Goal: Task Accomplishment & Management: Manage account settings

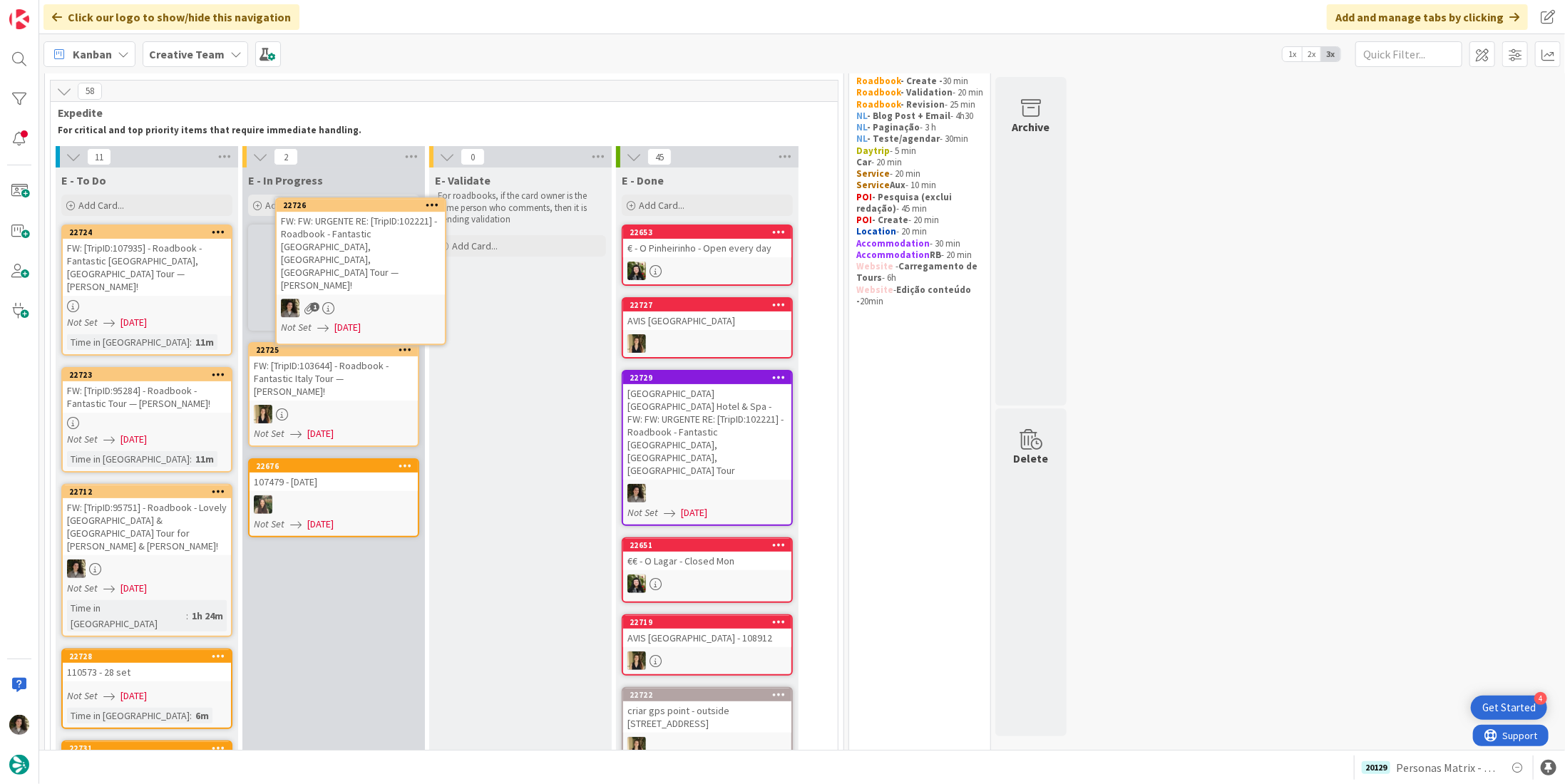
scroll to position [44, 0]
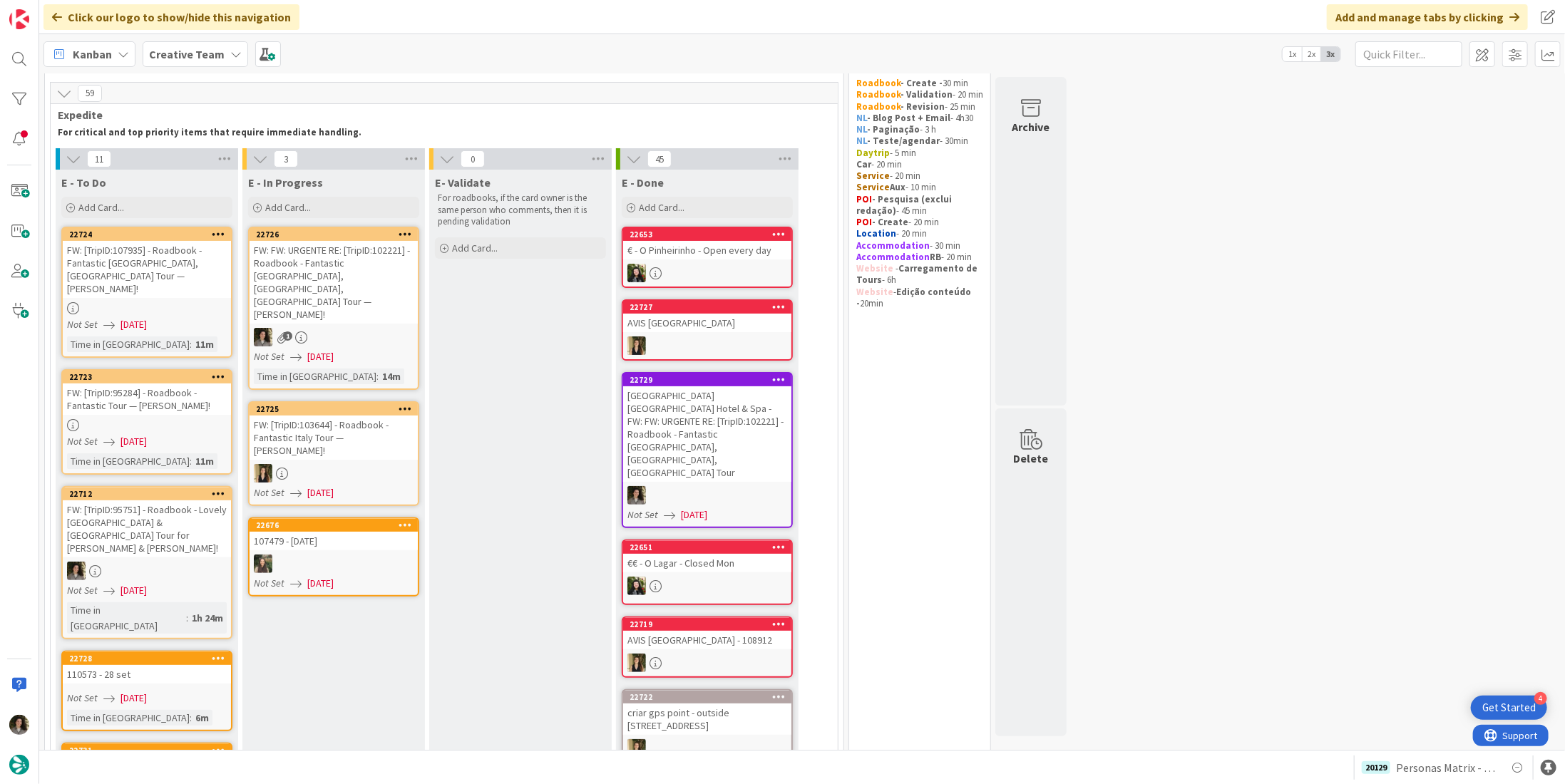
click at [129, 302] on div at bounding box center [147, 308] width 169 height 12
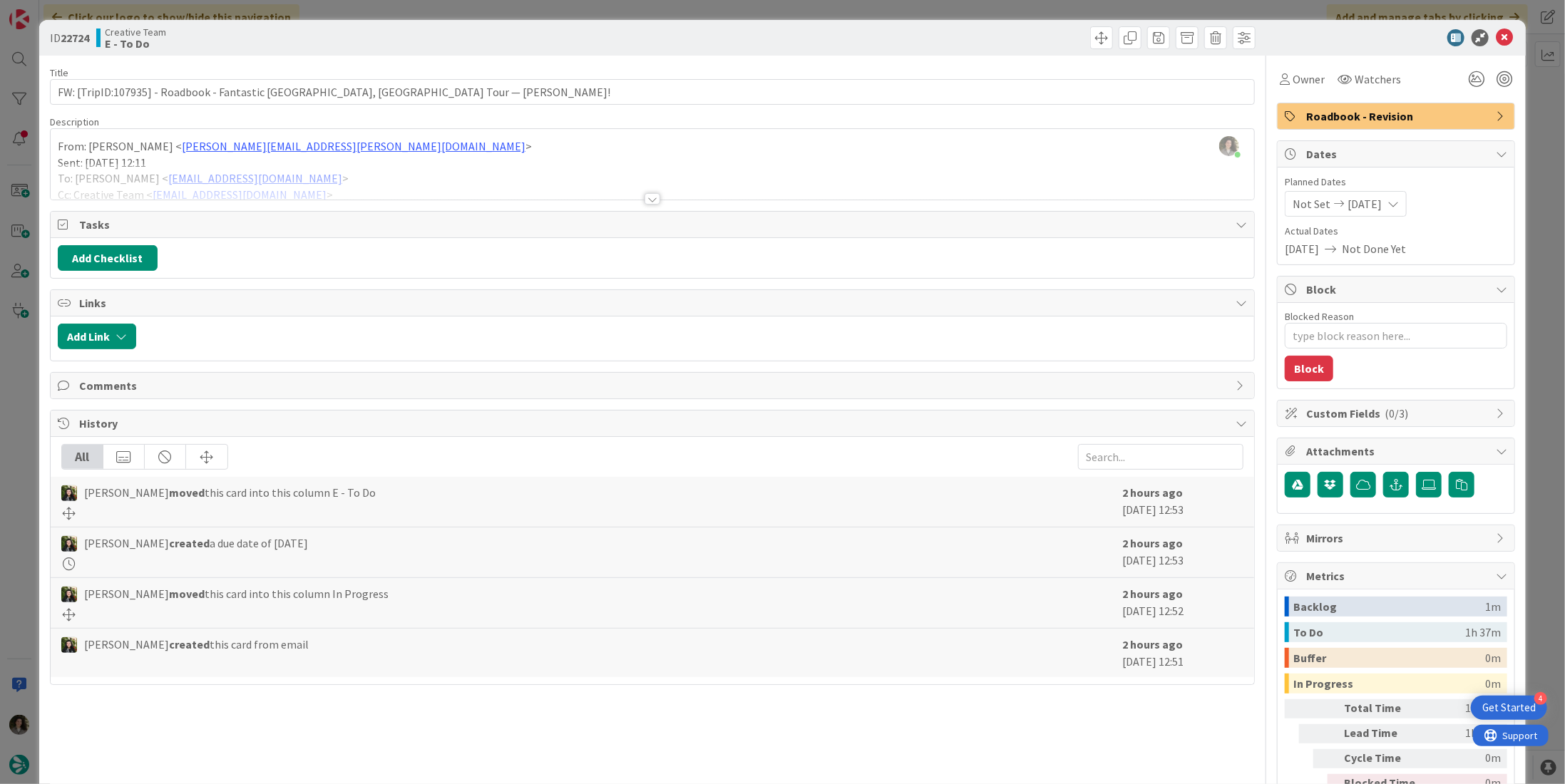
click at [649, 199] on div at bounding box center [651, 199] width 16 height 11
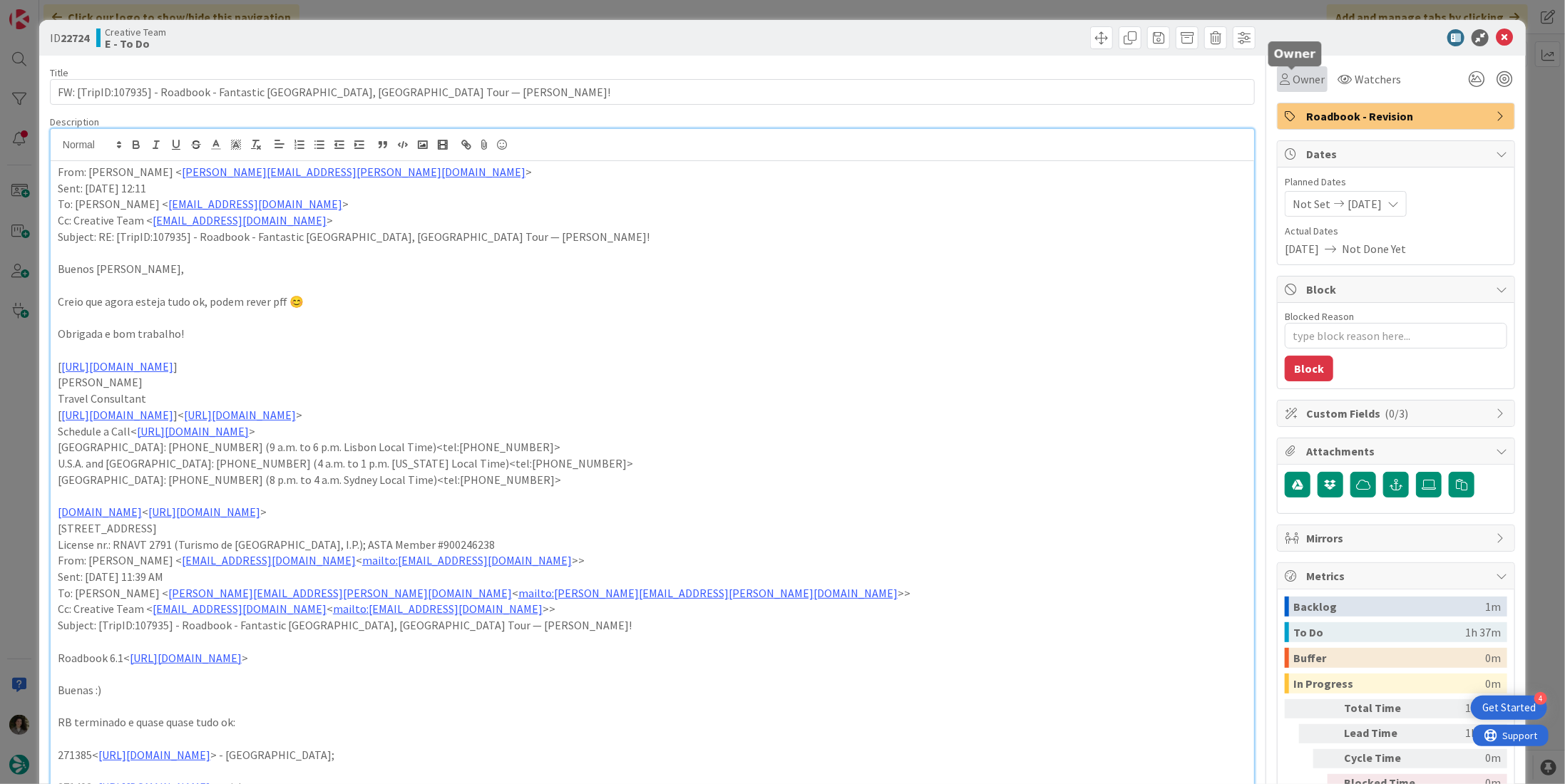
click at [1292, 78] on span "Owner" at bounding box center [1308, 79] width 32 height 17
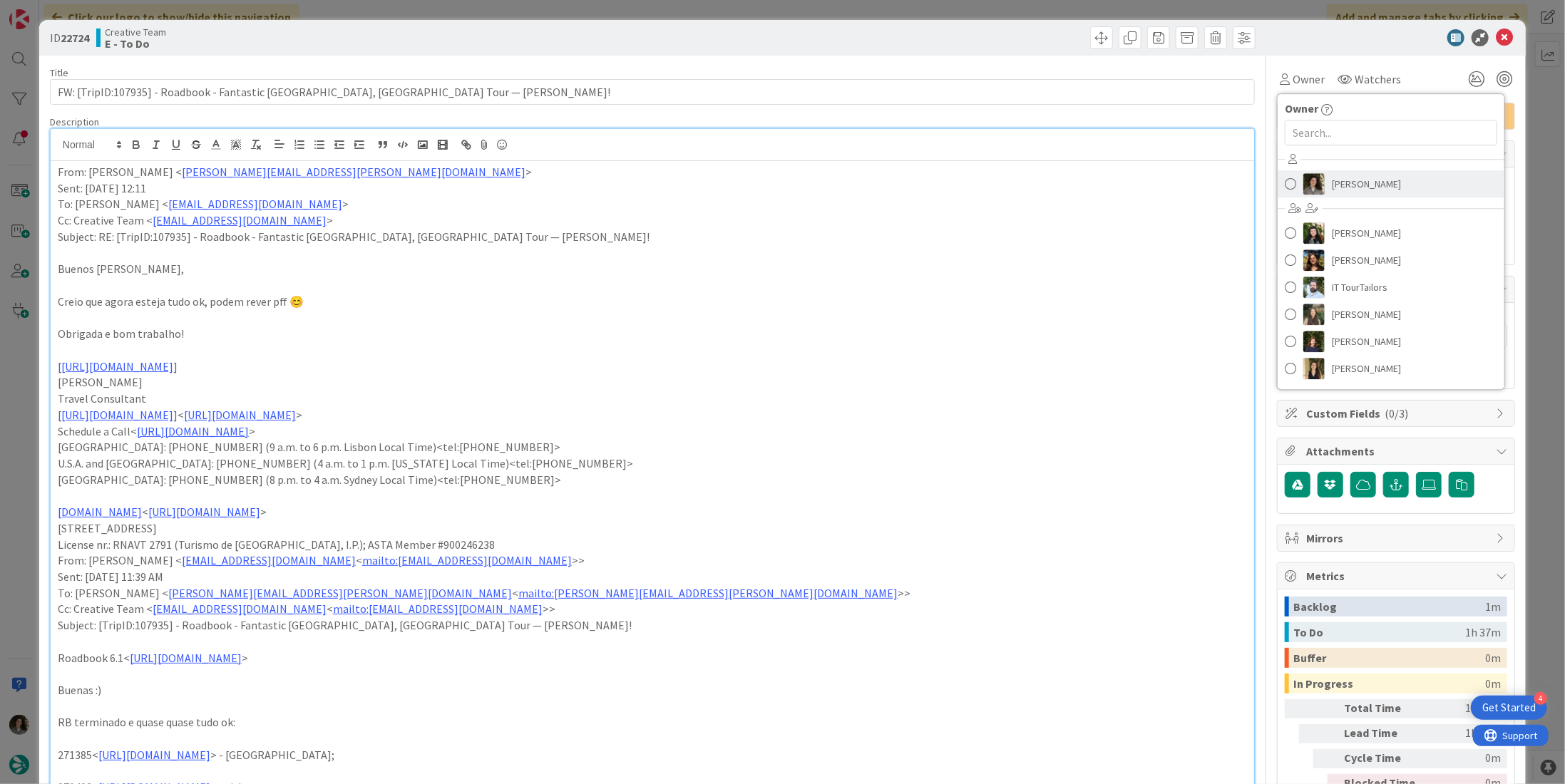
click at [1364, 175] on span "Melissa Santos" at bounding box center [1365, 183] width 69 height 21
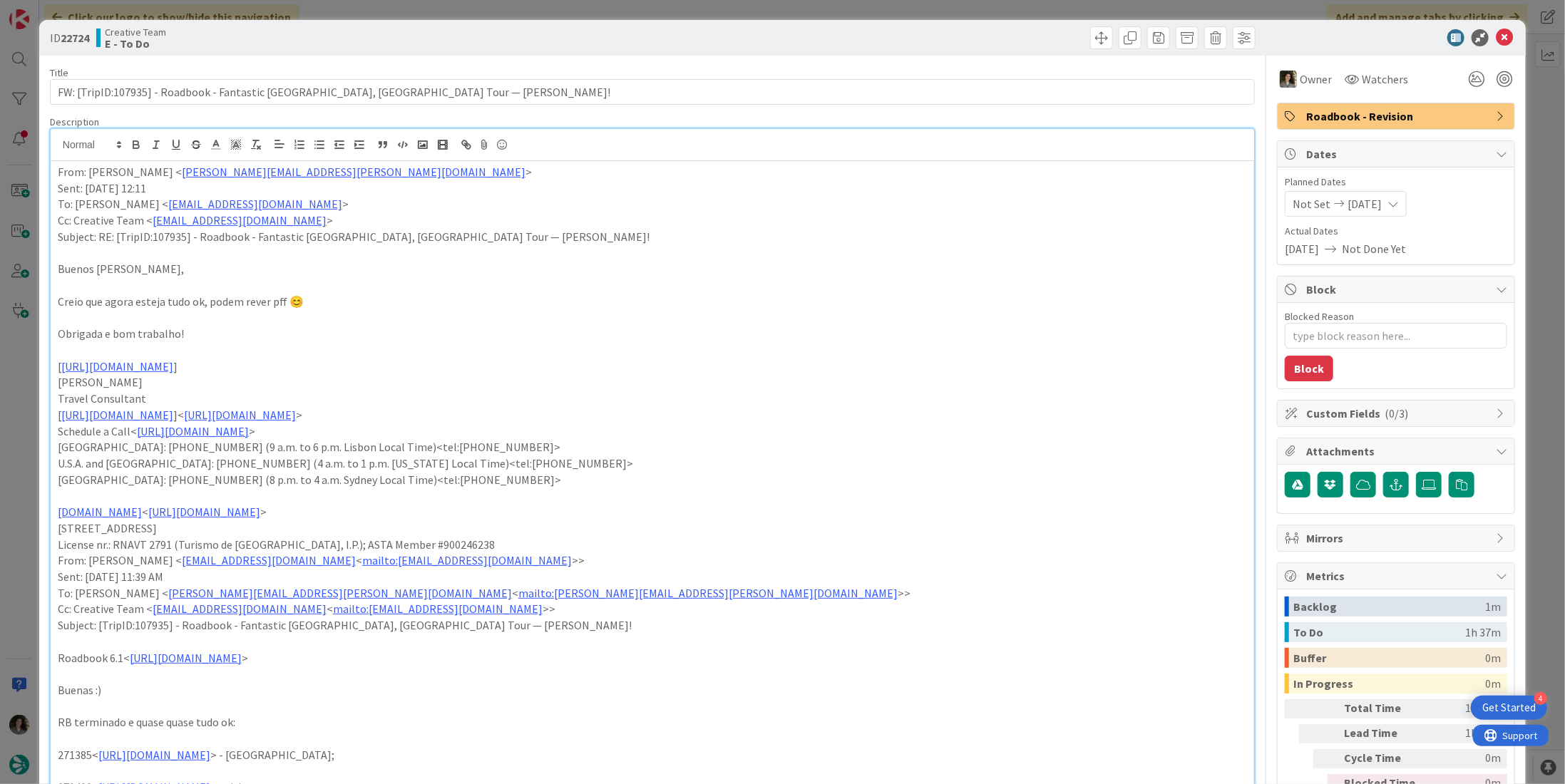
click at [1495, 29] on icon at bounding box center [1504, 38] width 17 height 17
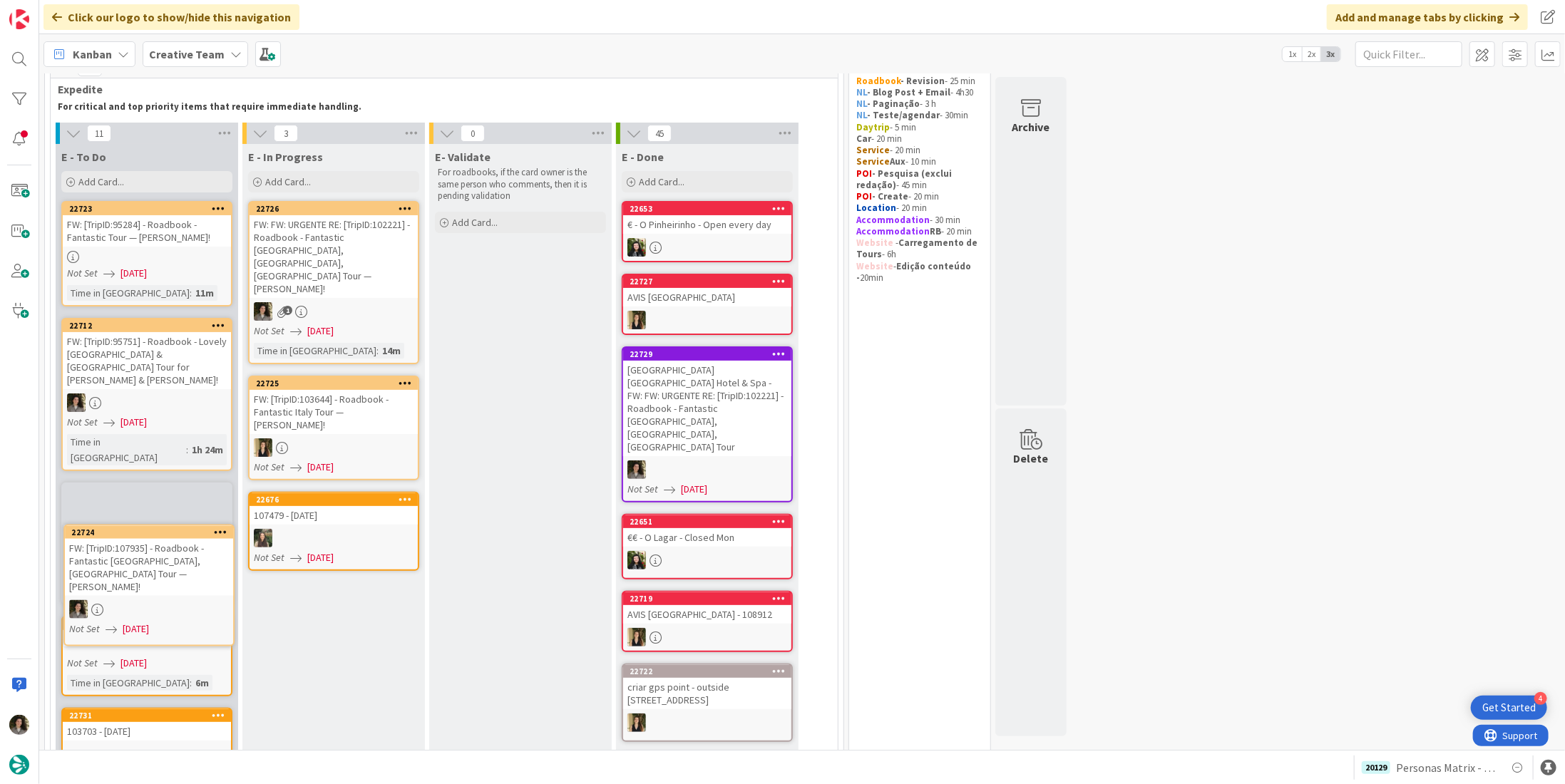
scroll to position [72, 0]
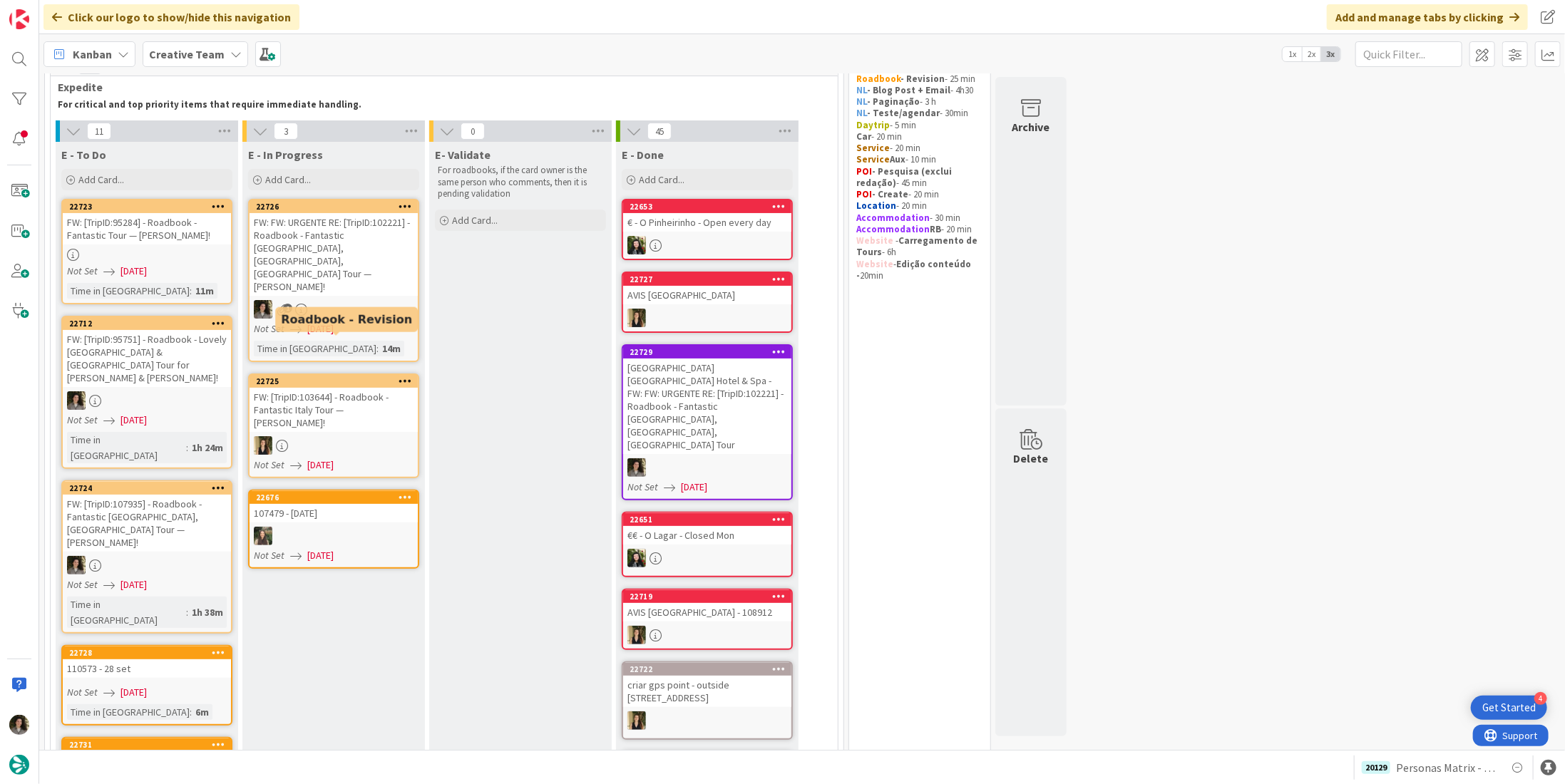
click at [334, 321] on span "09/09/2025" at bounding box center [320, 329] width 27 height 15
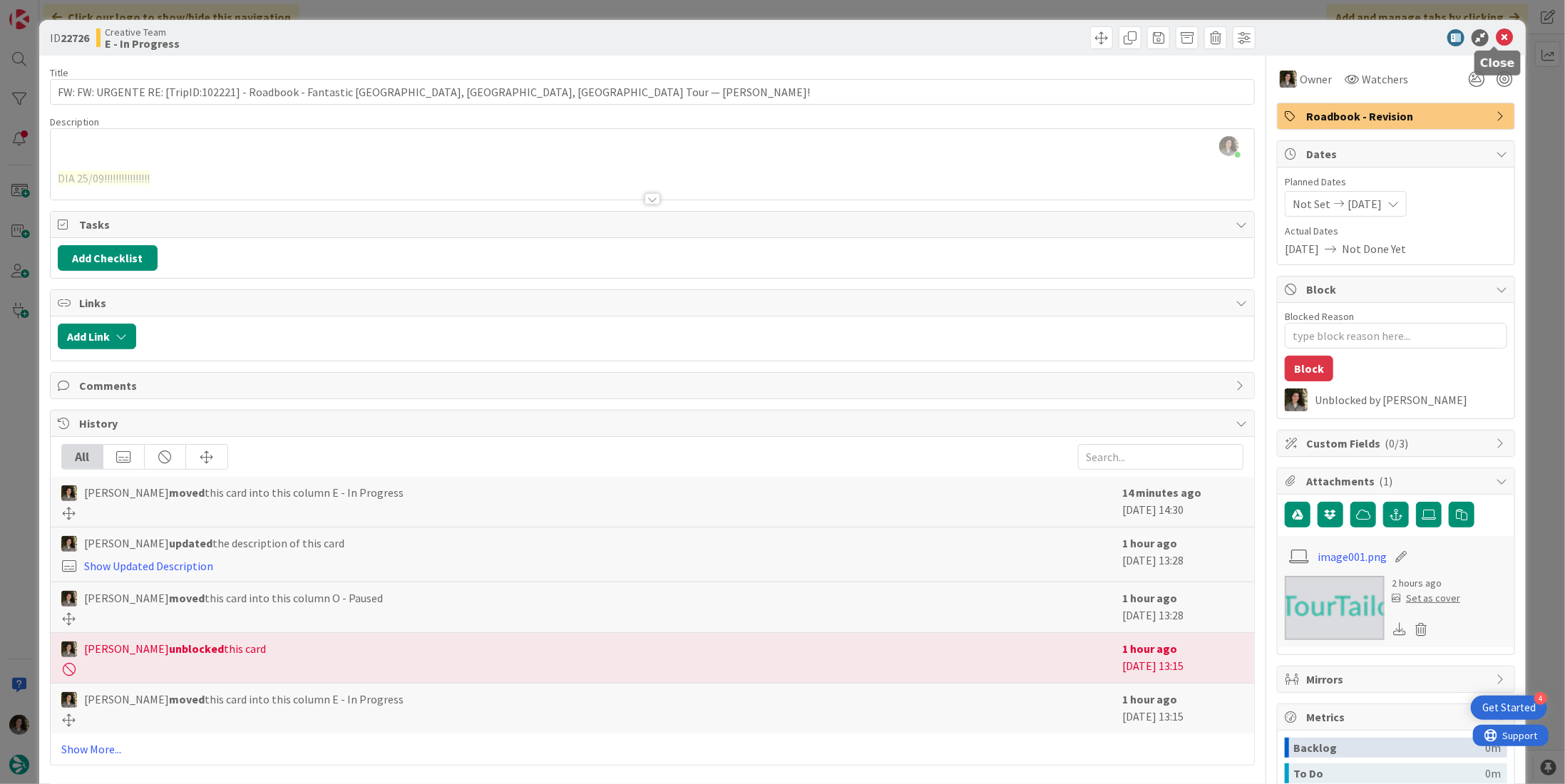
click at [1495, 34] on icon at bounding box center [1504, 38] width 17 height 17
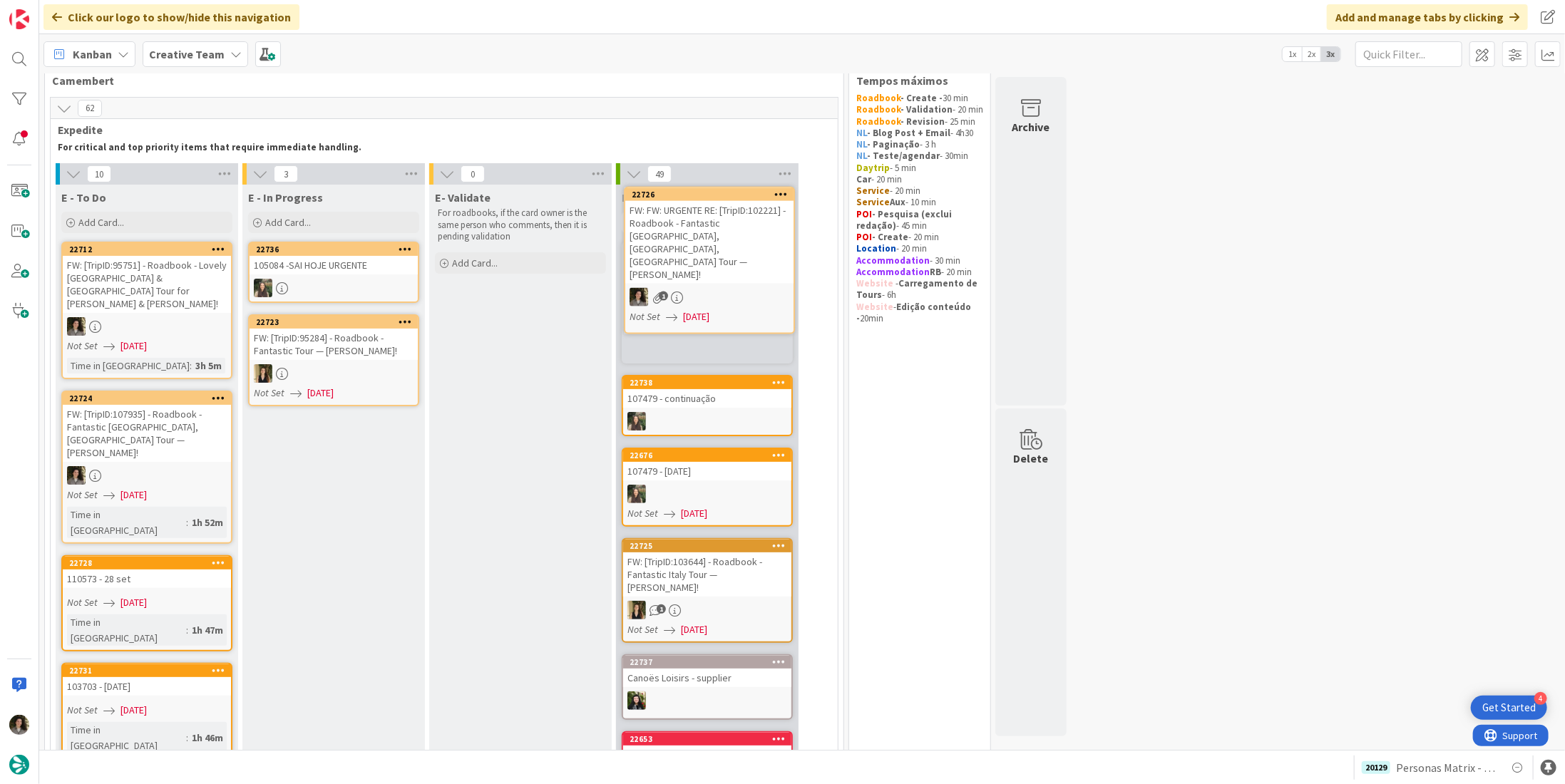
scroll to position [27, 0]
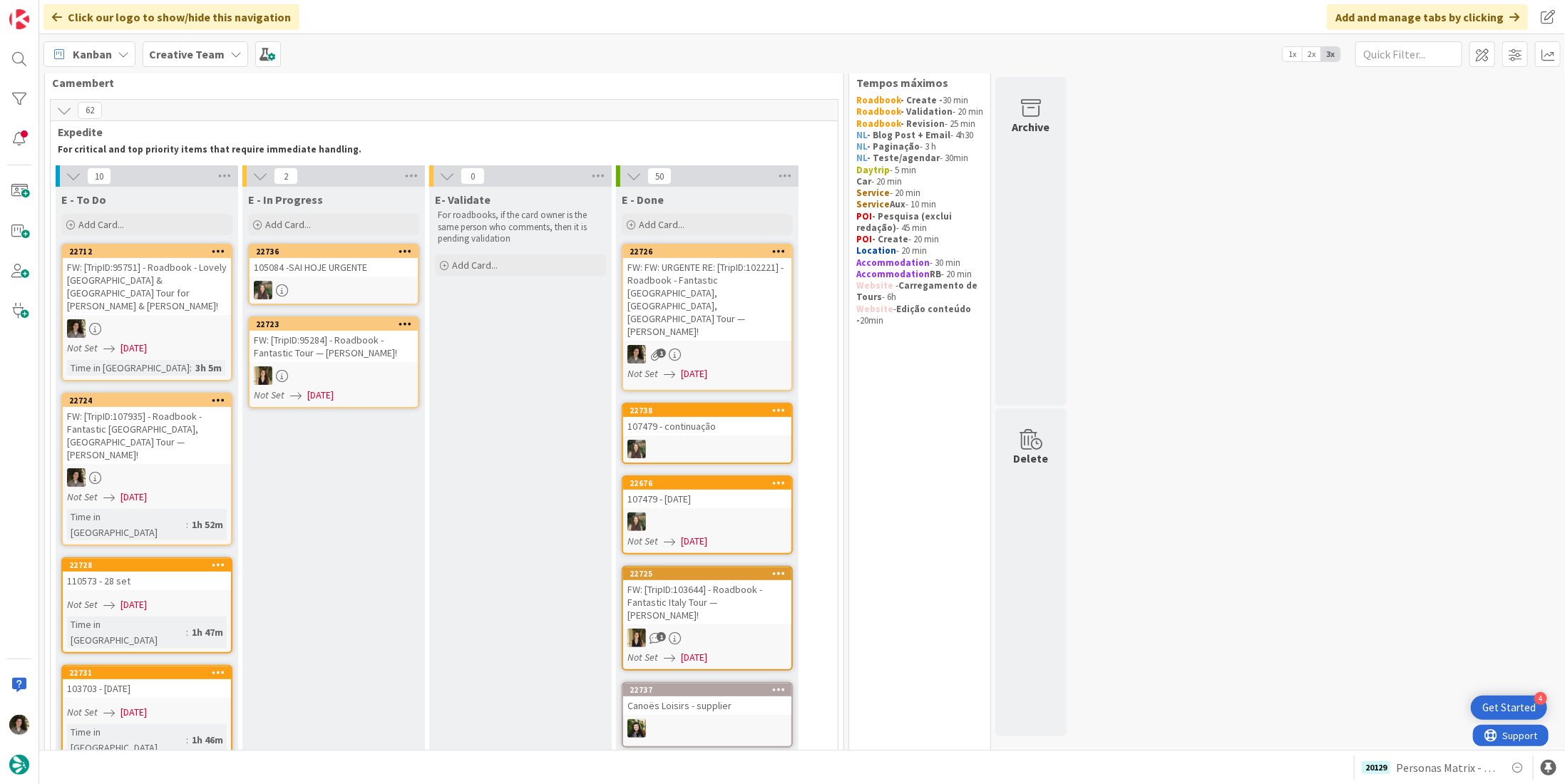
click at [695, 296] on div "FW: FW: URGENTE RE: [TripID:102221] - Roadbook - Fantastic Portugal, Spain, Fra…" at bounding box center [707, 299] width 169 height 82
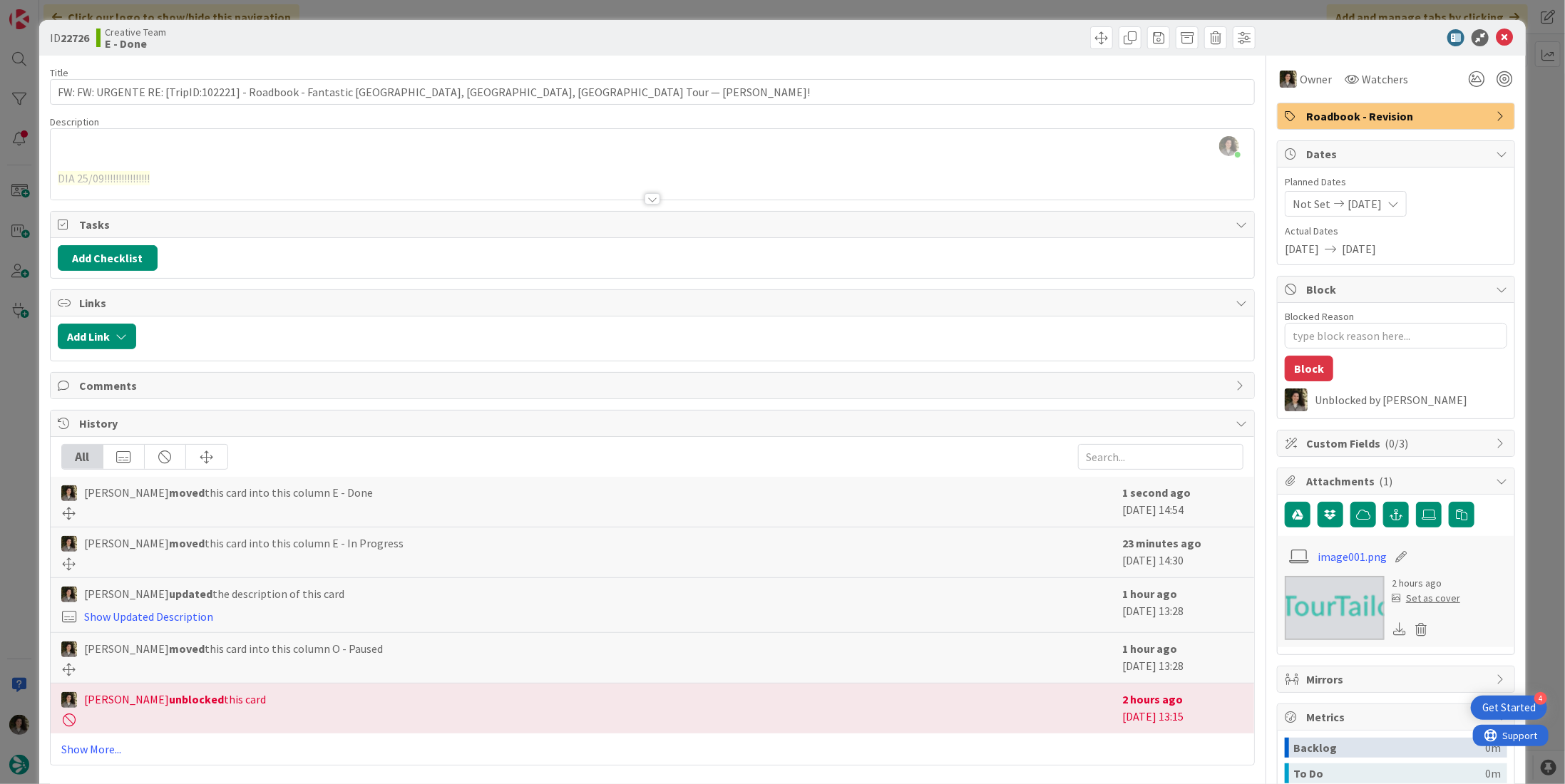
click at [1412, 114] on span "Roadbook - Revision" at bounding box center [1396, 115] width 182 height 17
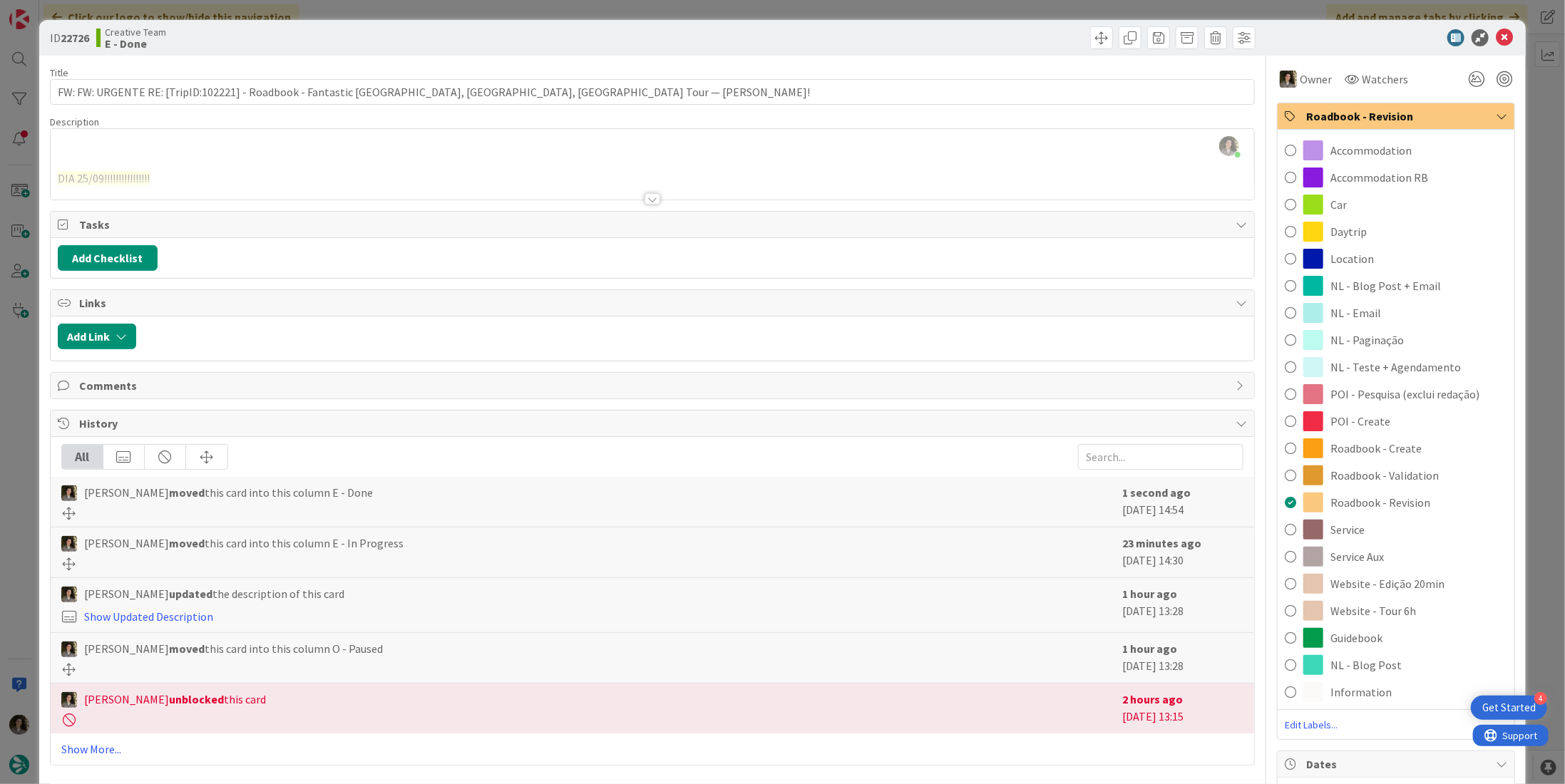
drag, startPoint x: 1401, startPoint y: 453, endPoint x: 1393, endPoint y: 444, distance: 12.0
click at [1401, 454] on span "Roadbook - Create" at bounding box center [1376, 448] width 92 height 17
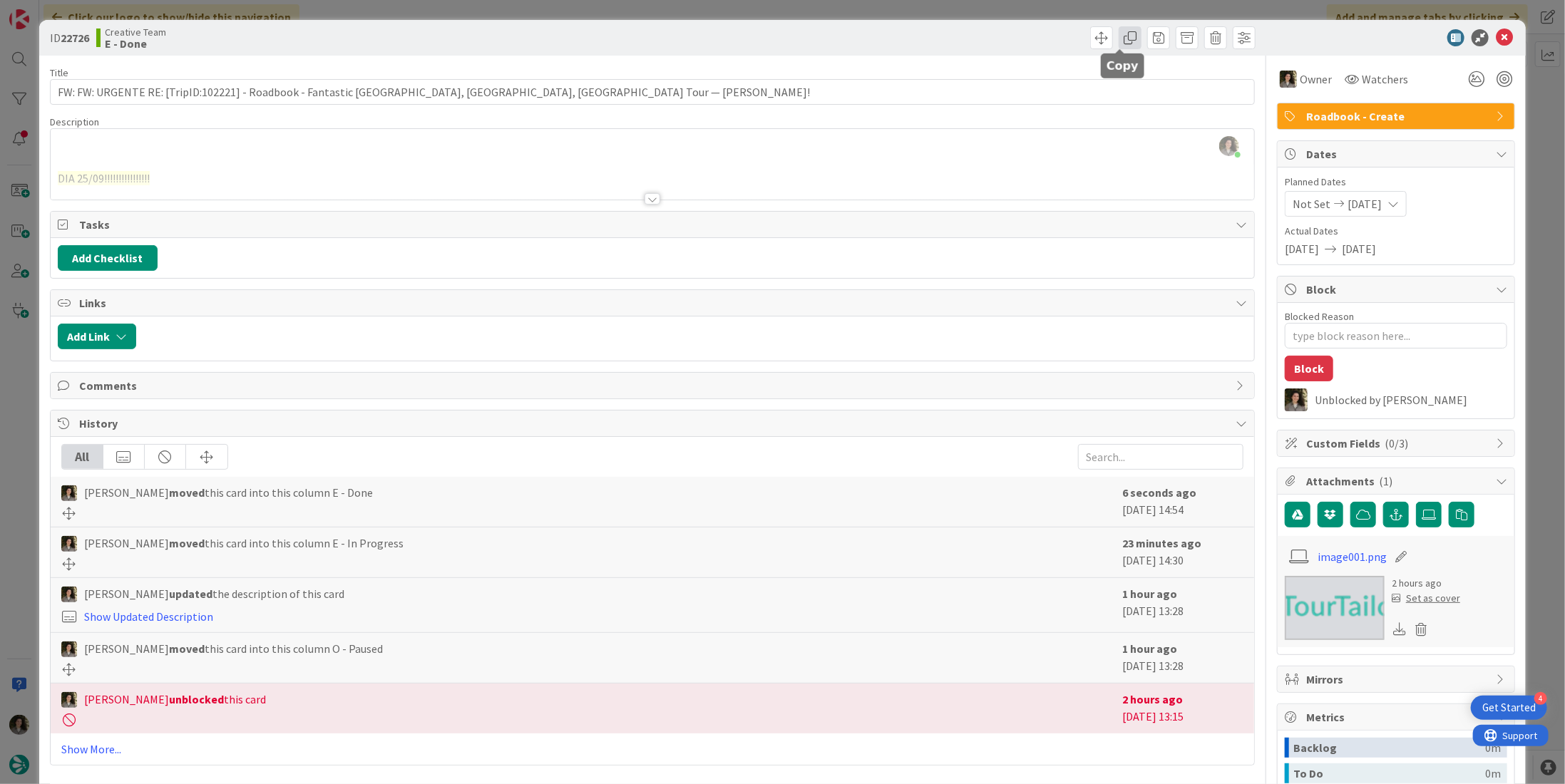
click at [1119, 38] on span at bounding box center [1130, 38] width 23 height 23
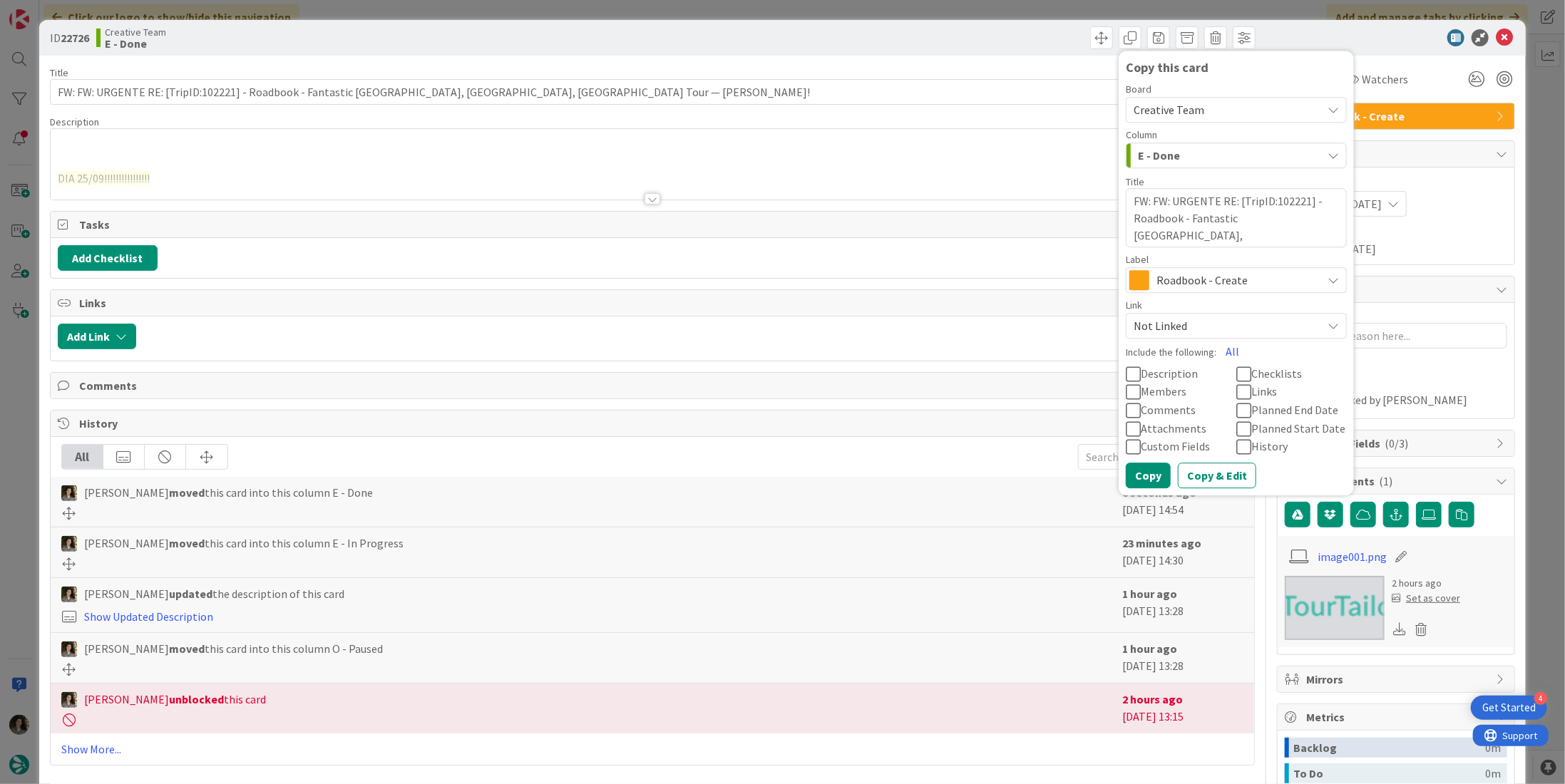
click at [1205, 278] on span "Roadbook - Create" at bounding box center [1235, 280] width 159 height 20
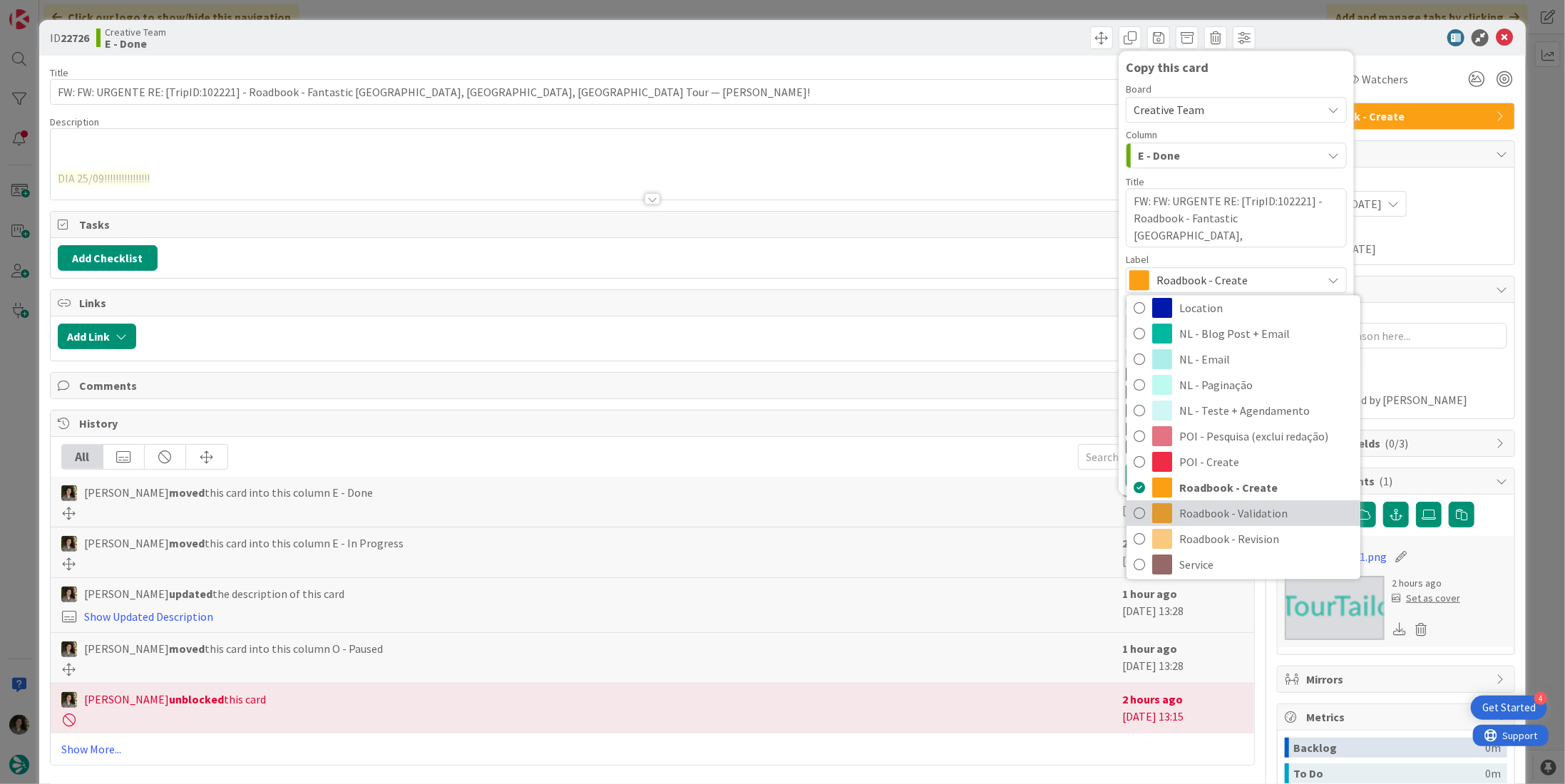
scroll to position [143, 0]
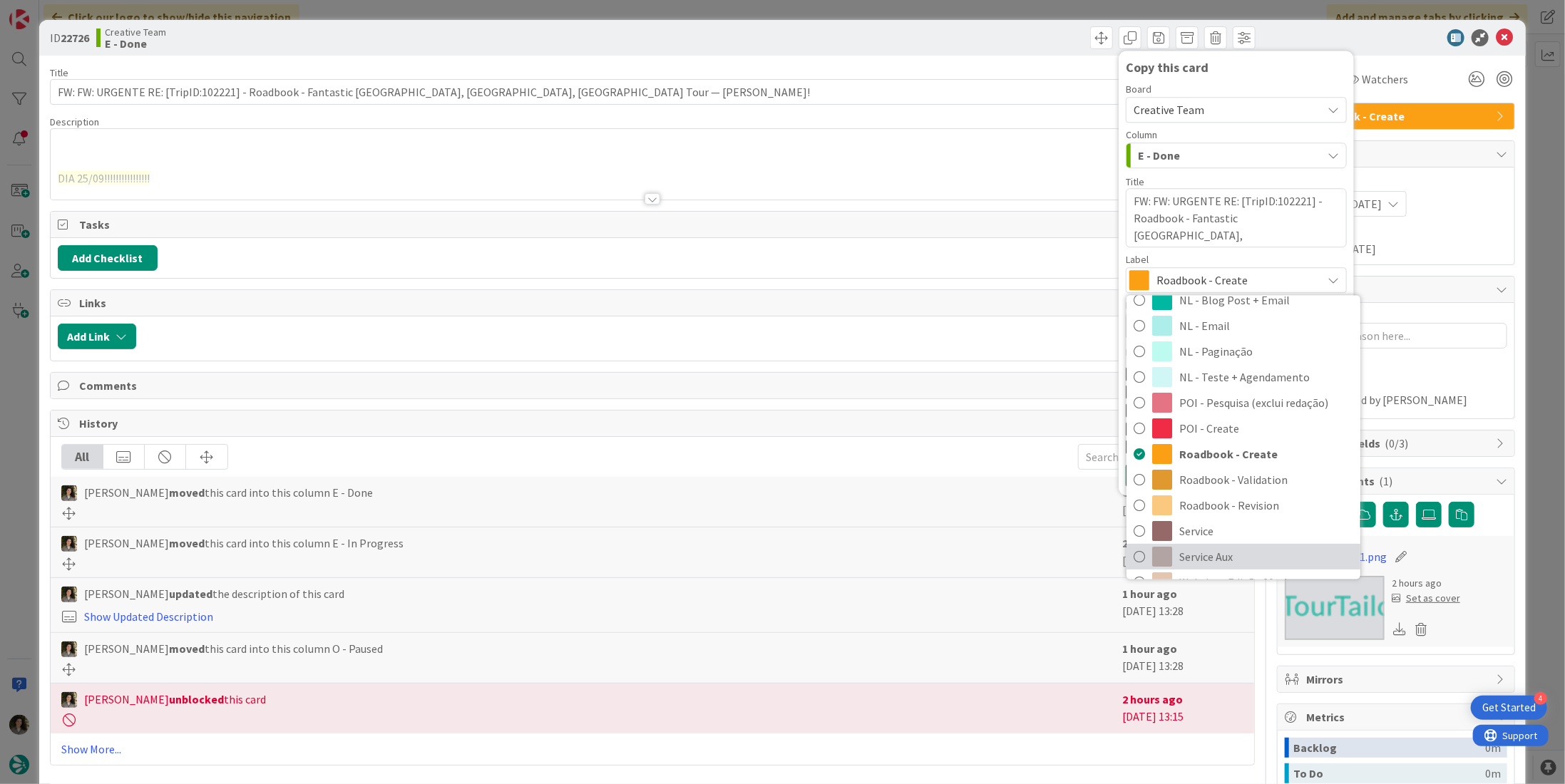
click at [1196, 557] on span "Service Aux" at bounding box center [1266, 556] width 174 height 21
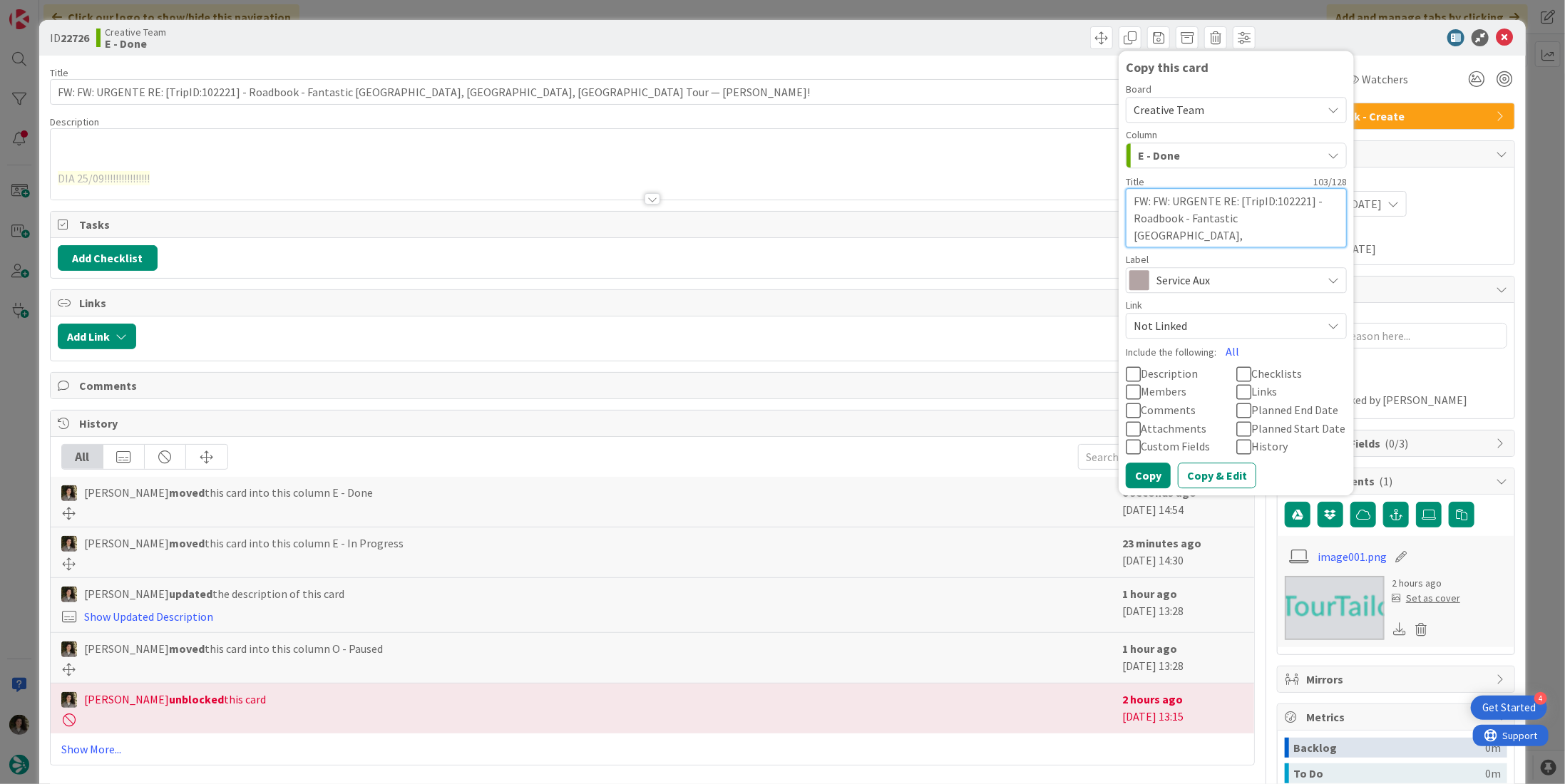
click at [1291, 234] on textarea "FW: FW: URGENTE RE: [TripID:102221] - Roadbook - Fantastic Portugal, Spain, Fra…" at bounding box center [1235, 217] width 221 height 60
type textarea "x"
type textarea "FW: FW: URGENTE RE: [TripID:102221] - Roadbook - Fantastic Portugal, Spain, Fra…"
type textarea "x"
type textarea "FW: FW: URGENTE RE: [TripID:102221] - Roadbook - Fantastic Portugal, Spain, Fra…"
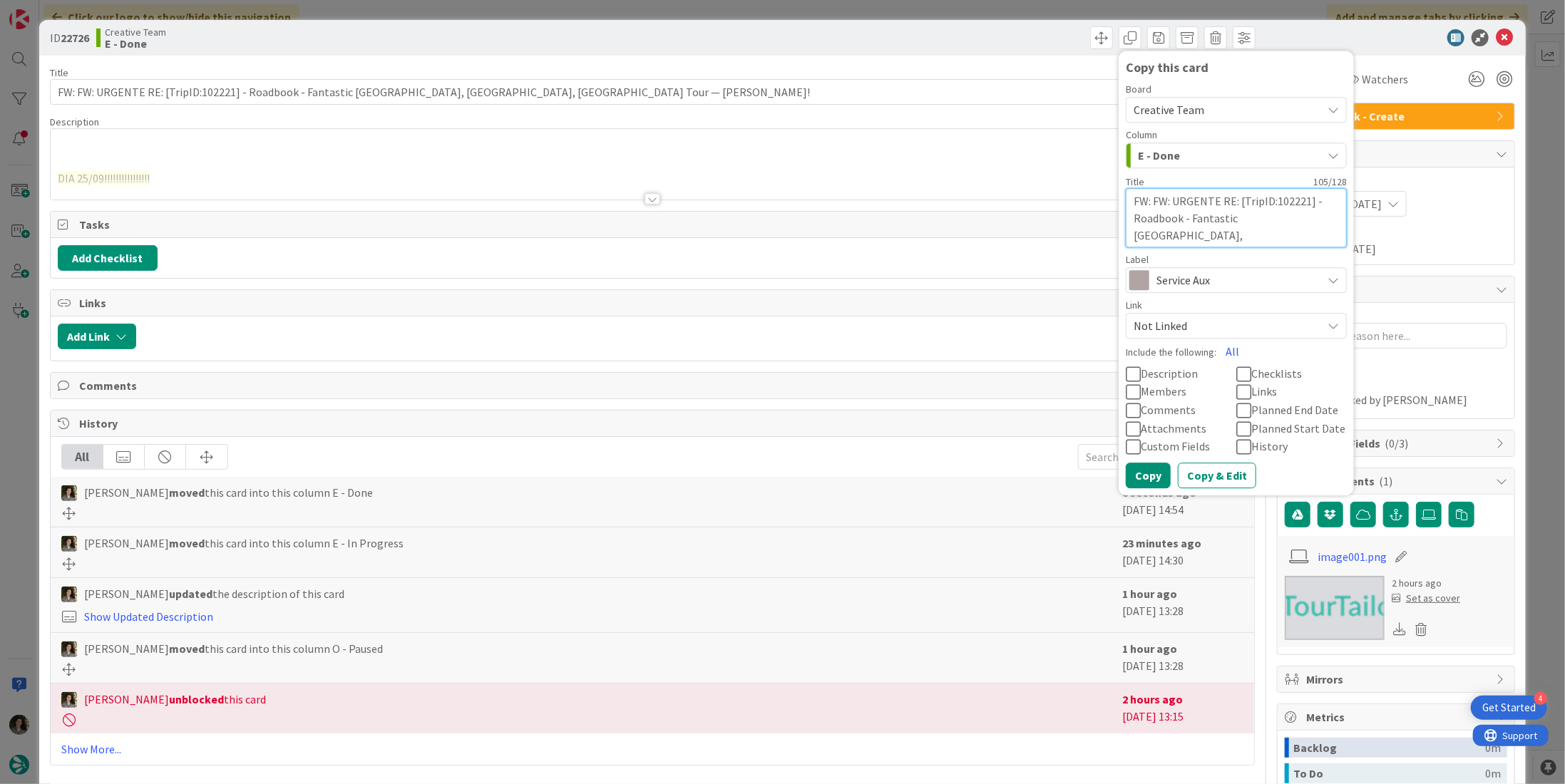
type textarea "x"
type textarea "FW: FW: URGENTE RE: [TripID:102221] - Roadbook - Fantastic Portugal, Spain, Fra…"
type textarea "x"
type textarea "FW: FW: URGENTE RE: [TripID:102221] - Roadbook - Fantastic Portugal, Spain, Fra…"
type textarea "x"
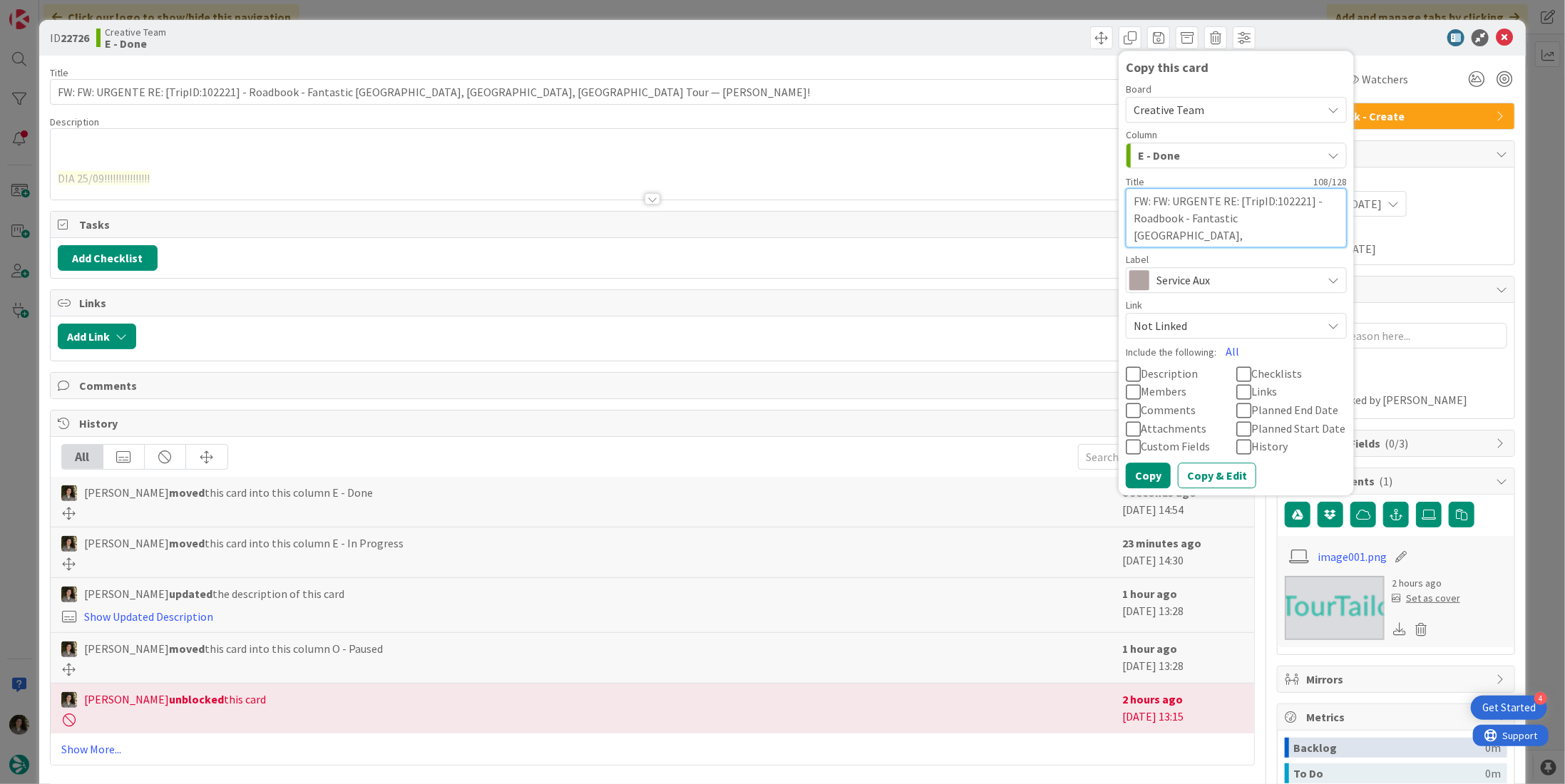
type textarea "FW: FW: URGENTE RE: [TripID:102221] - Roadbook - Fantastic Portugal, Spain, Fra…"
type textarea "x"
type textarea "FW: FW: URGENTE RE: [TripID:102221] - Roadbook - Fantastic Portugal, Spain, Fra…"
type textarea "x"
type textarea "FW: FW: URGENTE RE: [TripID:102221] - Roadbook - Fantastic Portugal, Spain, Fra…"
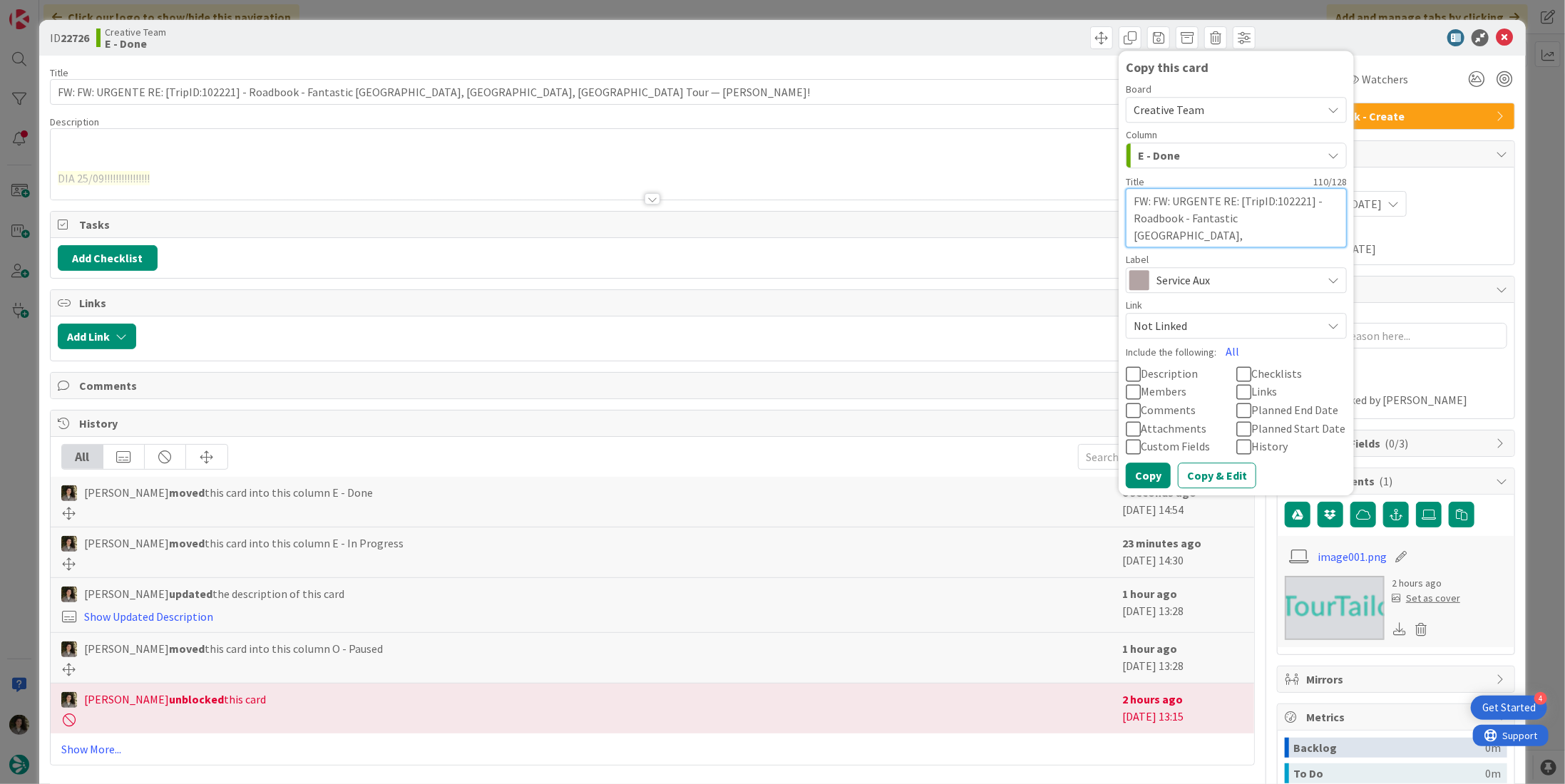
type textarea "x"
type textarea "FW: FW: URGENTE RE: [TripID:102221] - Roadbook - Fantastic Portugal, Spain, Fra…"
type textarea "x"
type textarea "FW: FW: URGENTE RE: [TripID:102221] - Roadbook - Fantastic Portugal, Spain, Fra…"
type textarea "x"
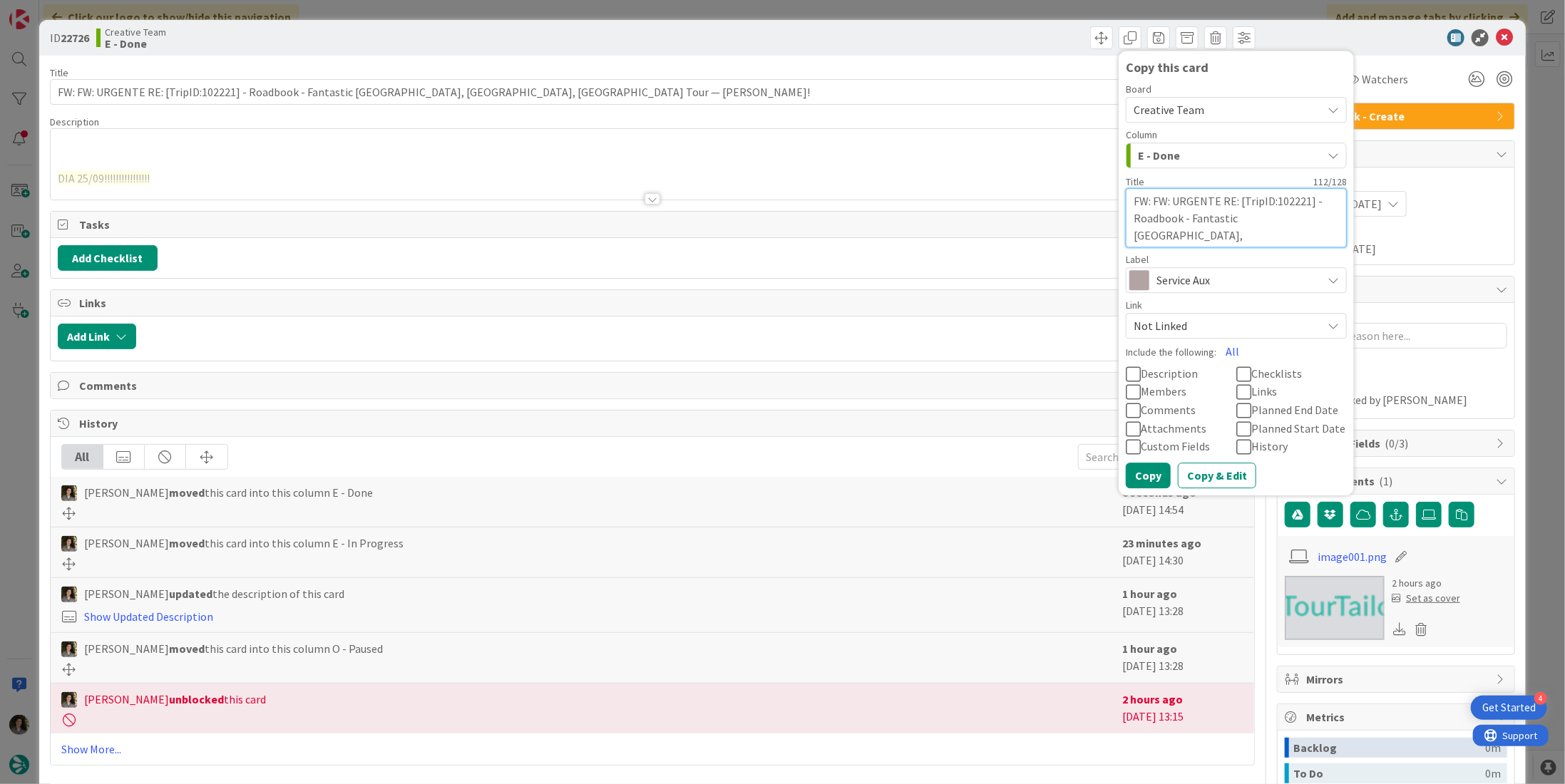
type textarea "FW: FW: URGENTE RE: [TripID:102221] - Roadbook - Fantastic Portugal, Spain, Fra…"
type textarea "x"
type textarea "FW: FW: URGENTE RE: [TripID:102221] - Roadbook - Fantastic Portugal, Spain, Fra…"
type textarea "x"
type textarea "FW: FW: URGENTE RE: [TripID:102221] - Roadbook - Fantastic Portugal, Spain, Fra…"
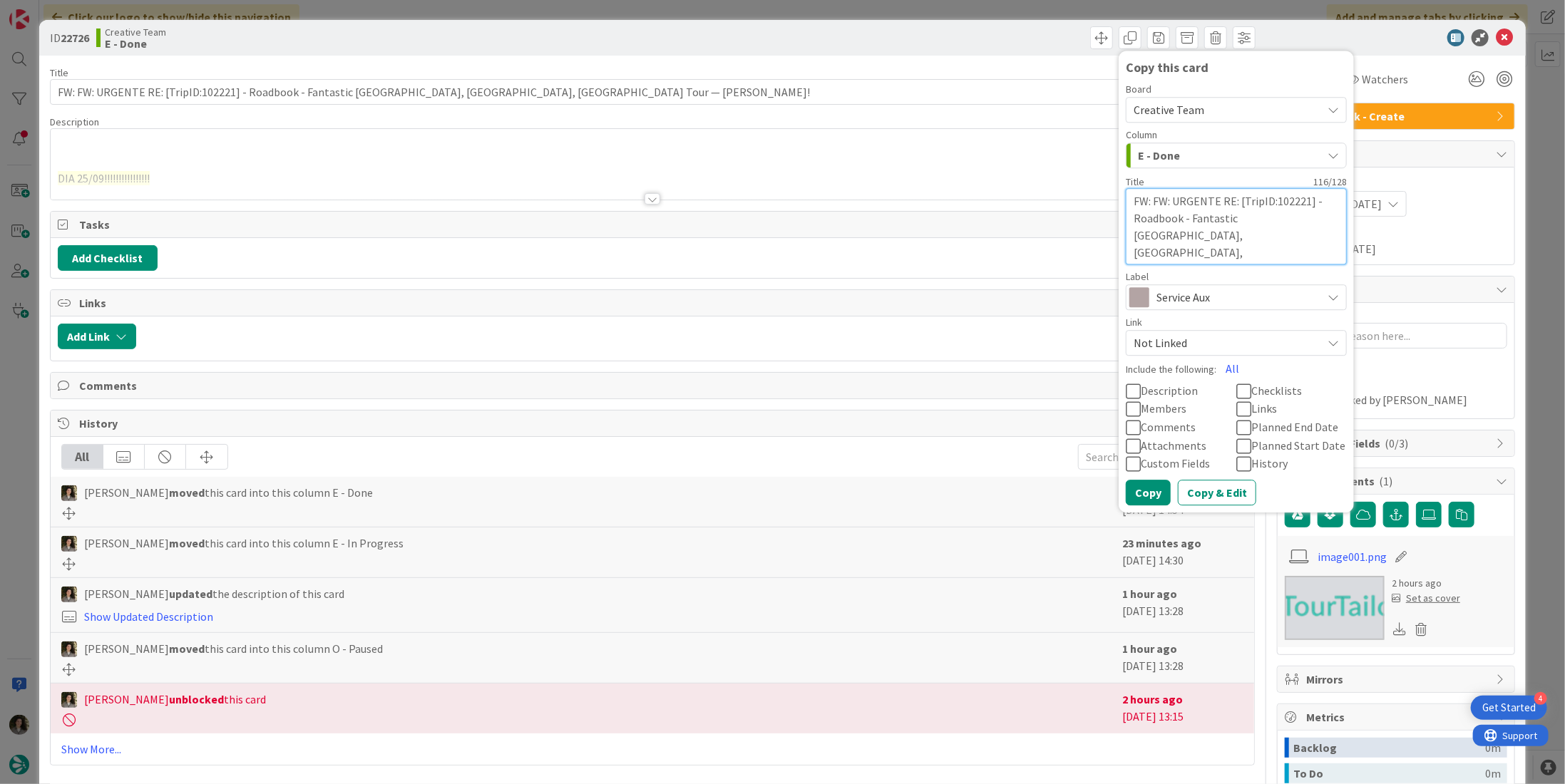
type textarea "x"
type textarea "FW: FW: URGENTE RE: [TripID:102221] - Roadbook - Fantastic Portugal, Spain, Fra…"
click at [1134, 495] on button "Copy" at bounding box center [1147, 493] width 45 height 26
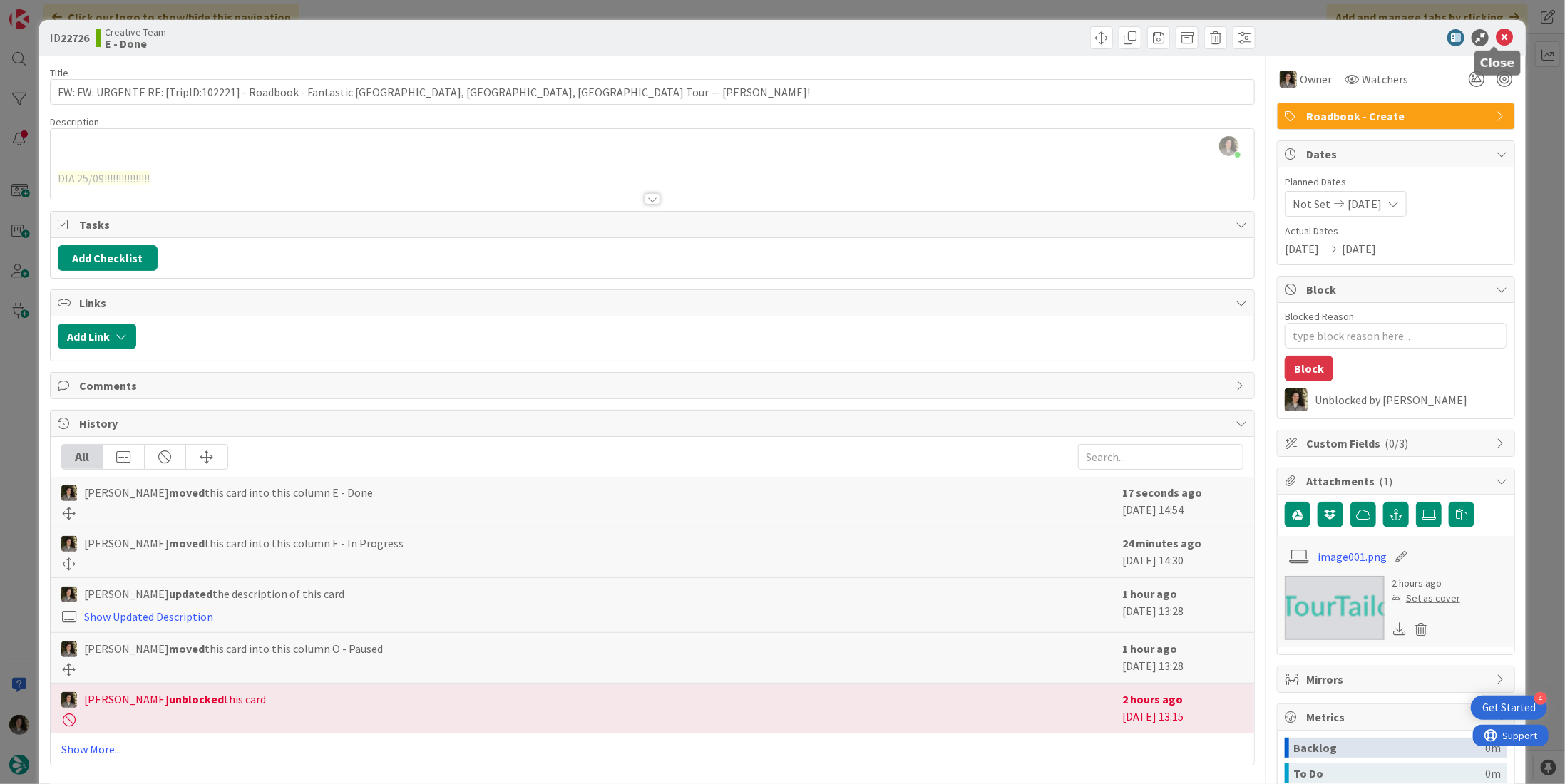
click at [1495, 38] on icon at bounding box center [1504, 38] width 17 height 17
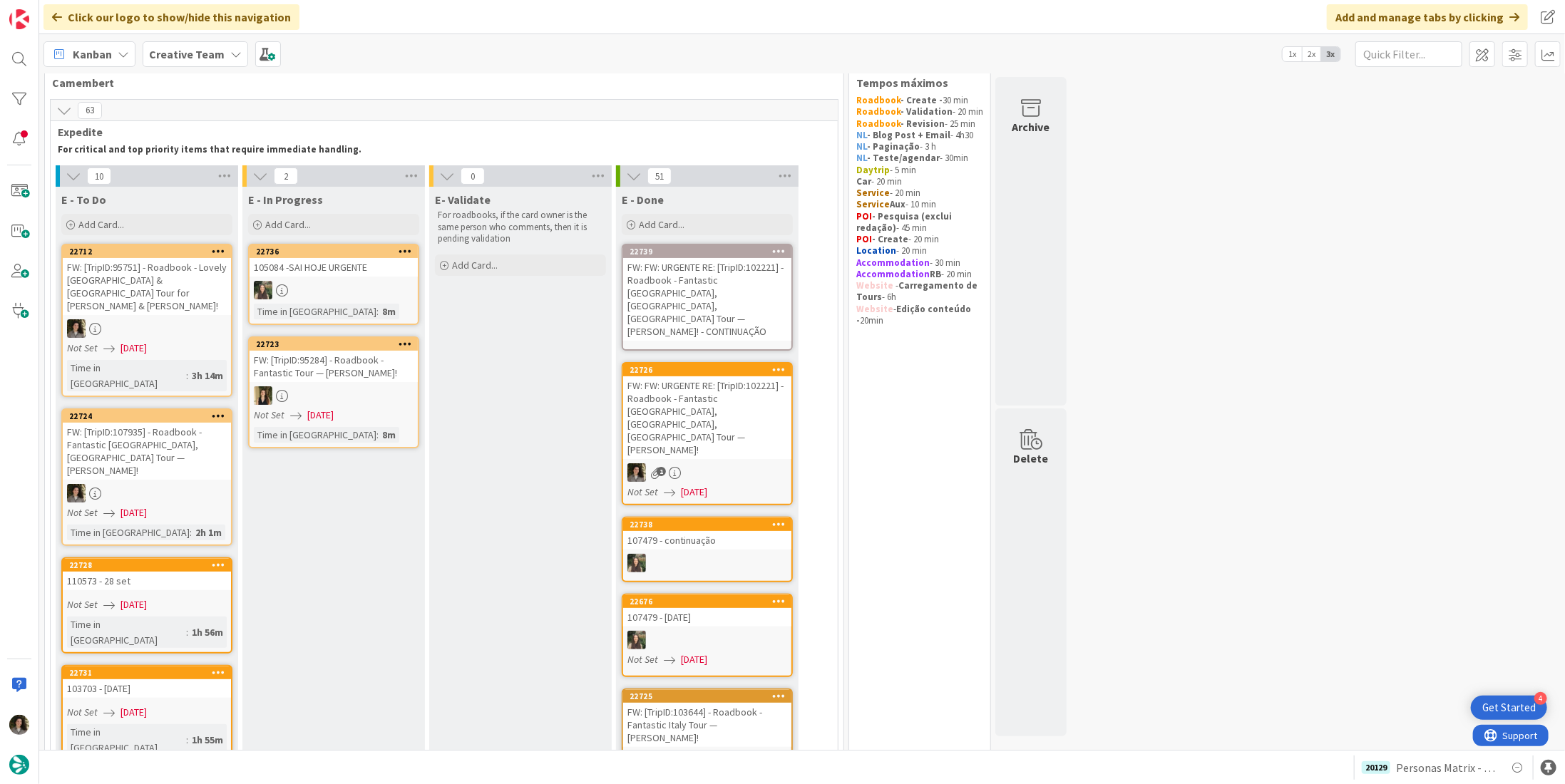
click at [719, 296] on div "FW: FW: URGENTE RE: [TripID:102221] - Roadbook - Fantastic Portugal, Spain, Fra…" at bounding box center [707, 299] width 169 height 82
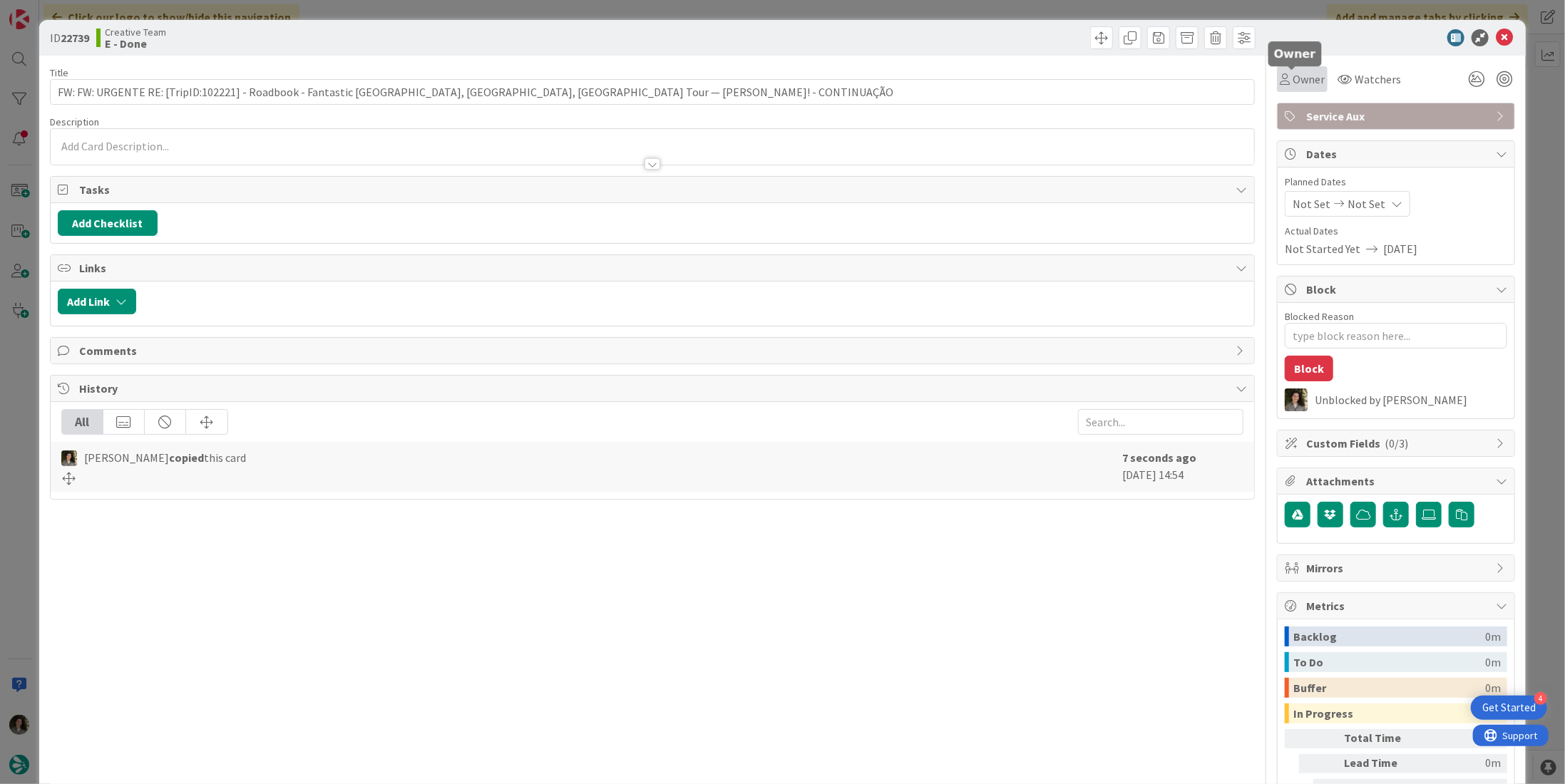
click at [1308, 79] on span "Owner" at bounding box center [1308, 79] width 32 height 17
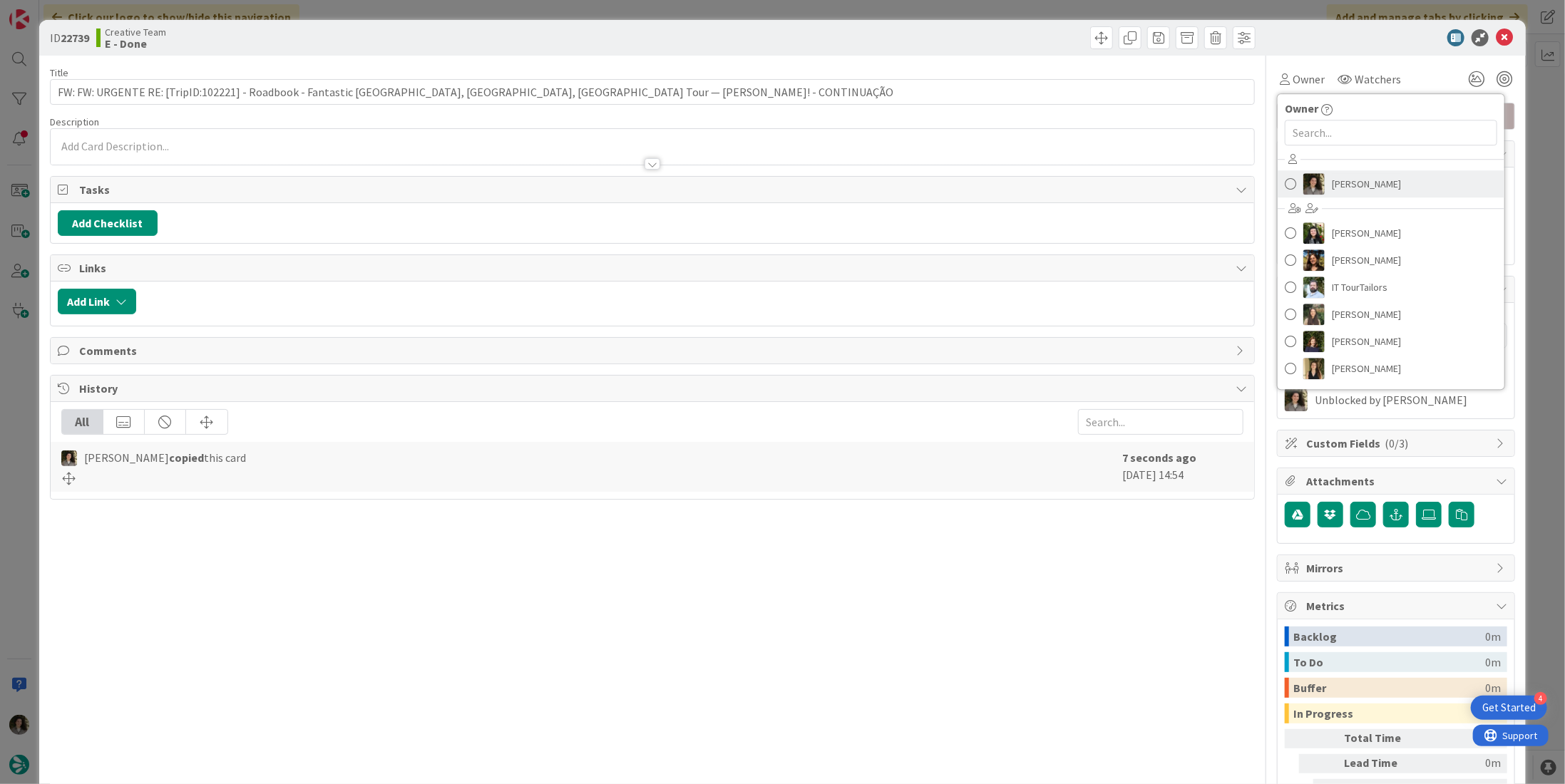
click at [1343, 184] on span "[PERSON_NAME]" at bounding box center [1365, 183] width 69 height 21
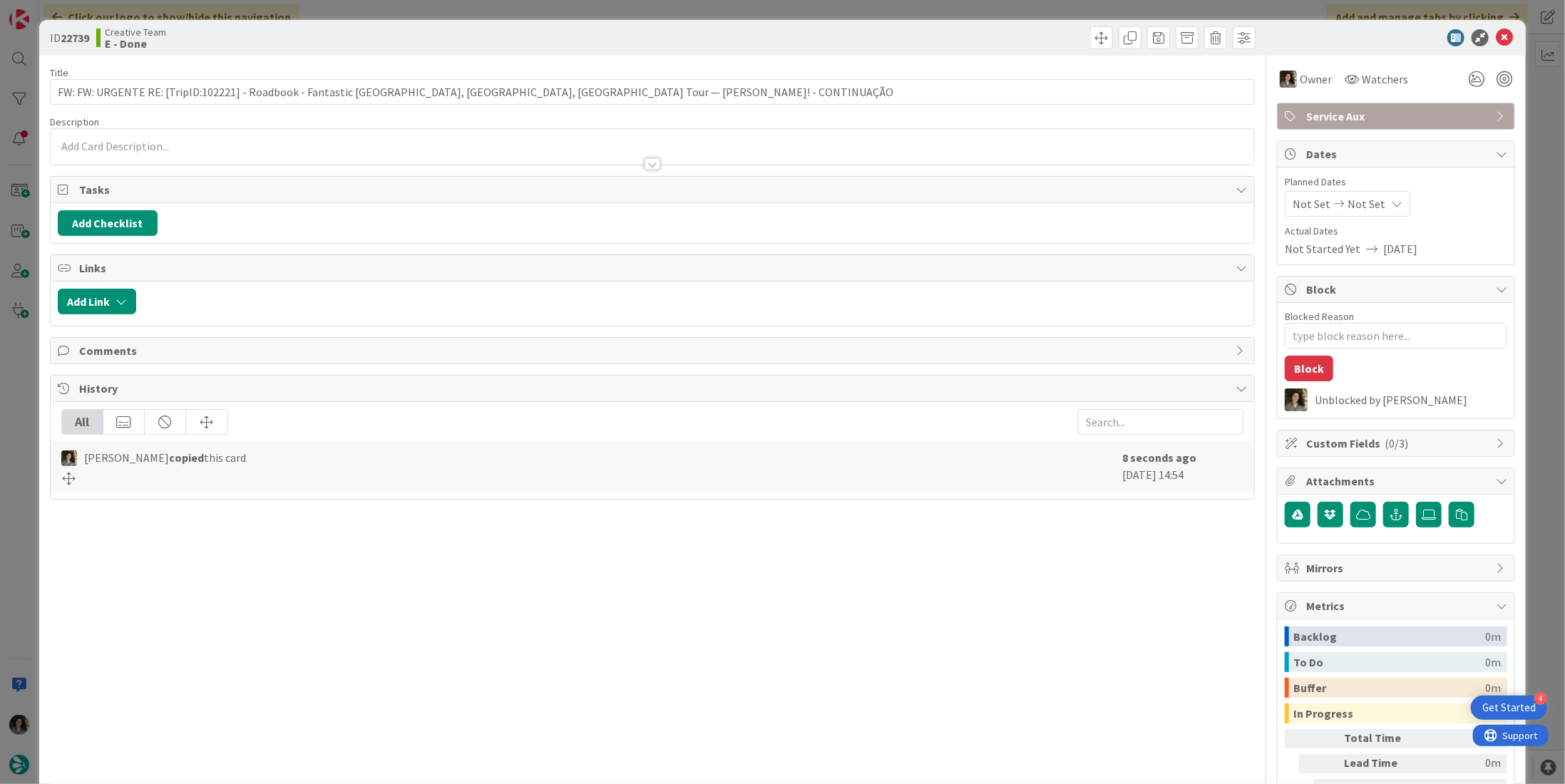
type textarea "x"
click at [1369, 203] on div "Not Set Not Set" at bounding box center [1347, 203] width 126 height 26
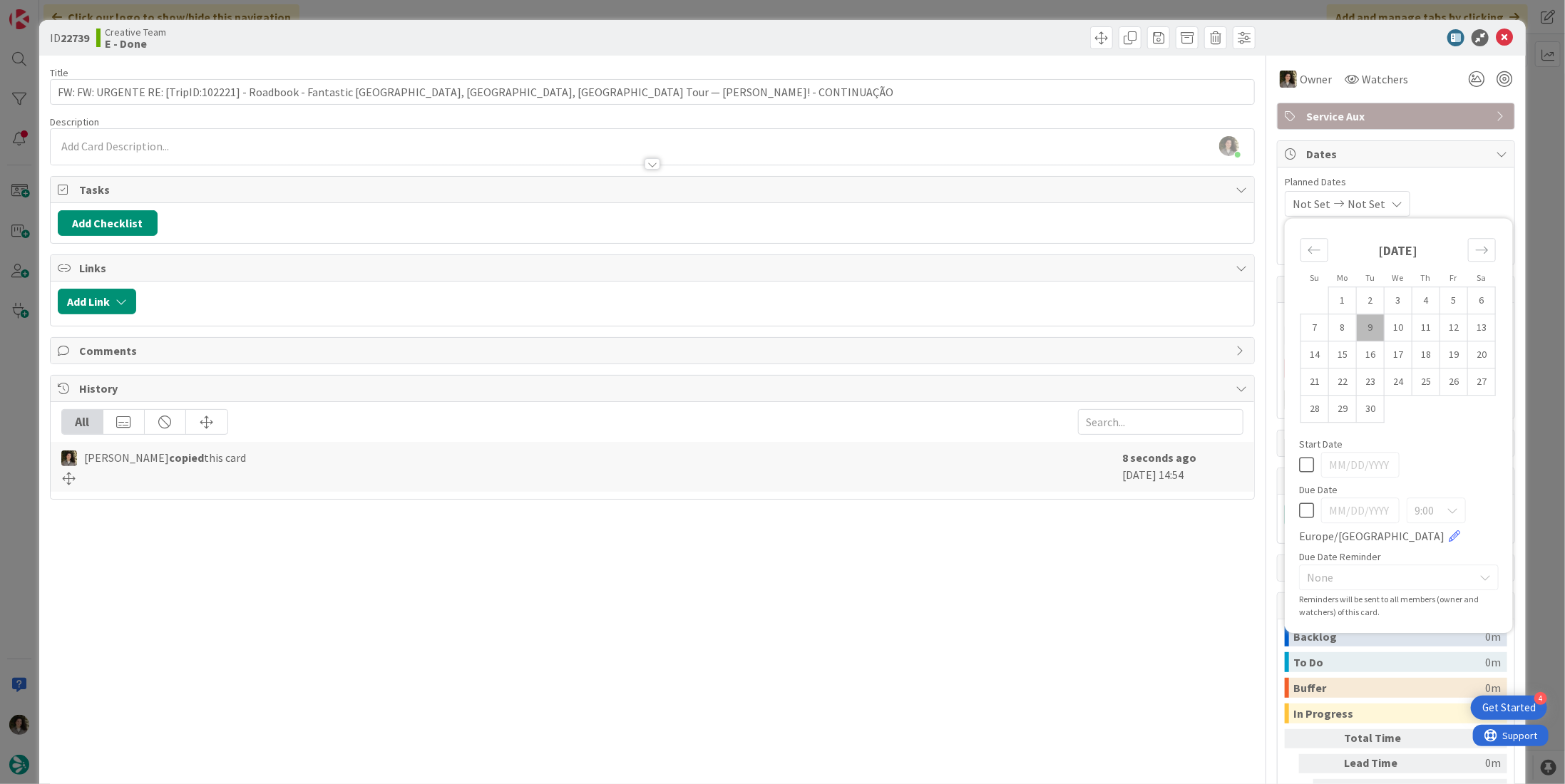
click at [1292, 518] on div "Su Mo Tu We Th Fr Sa August 2025 1 2 3 4 5 6 7 8 9 10 11 12 13 14 15 16 17 18 1…" at bounding box center [1398, 425] width 213 height 400
click at [1298, 508] on icon at bounding box center [1306, 510] width 15 height 17
type input "[DATE]"
click at [1054, 585] on div "Title 117 / 128 FW: FW: URGENTE RE: [TripID:102221] - Roadbook - Fantastic Port…" at bounding box center [651, 459] width 1205 height 807
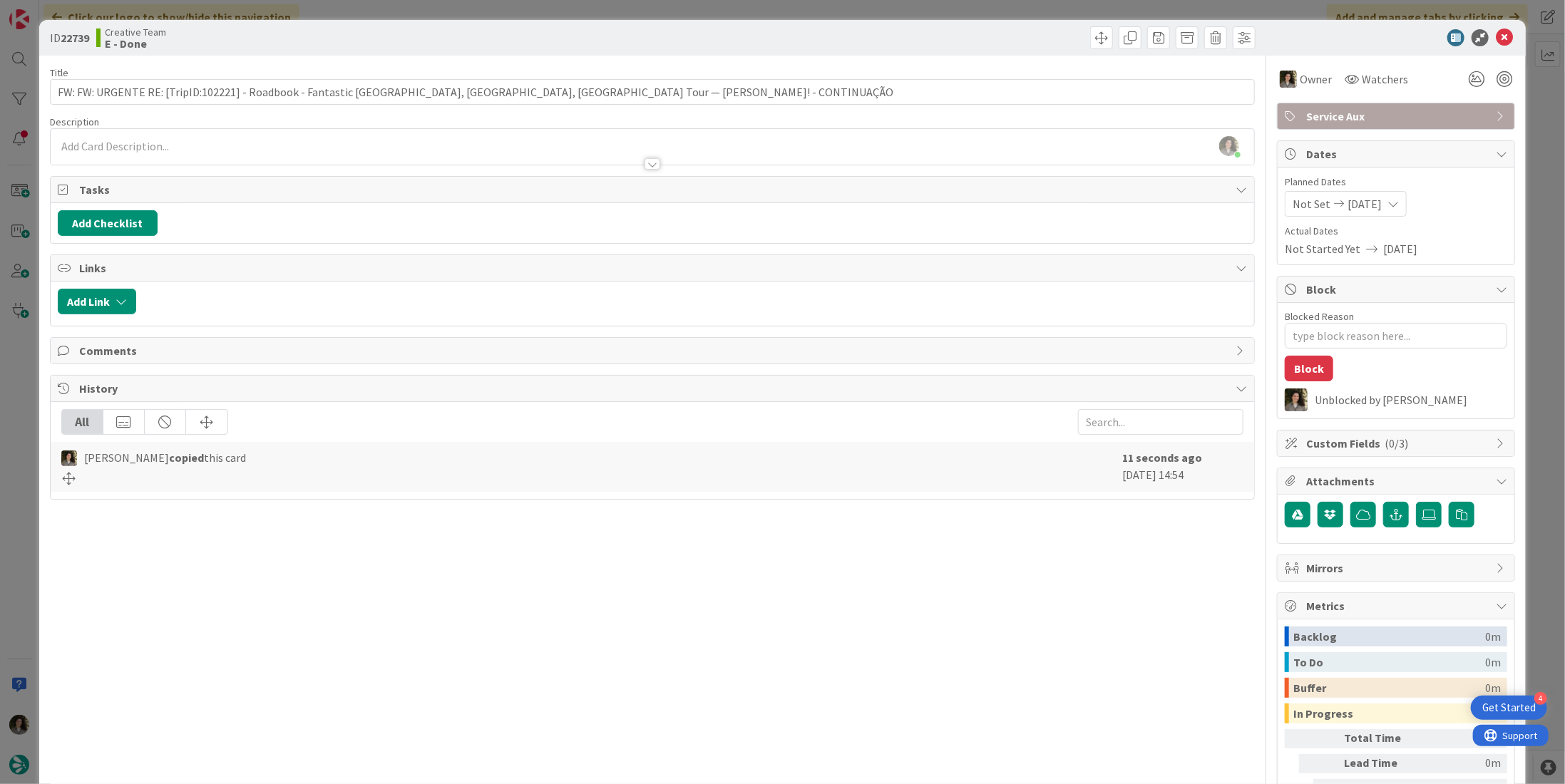
click at [1501, 35] on icon at bounding box center [1504, 38] width 17 height 17
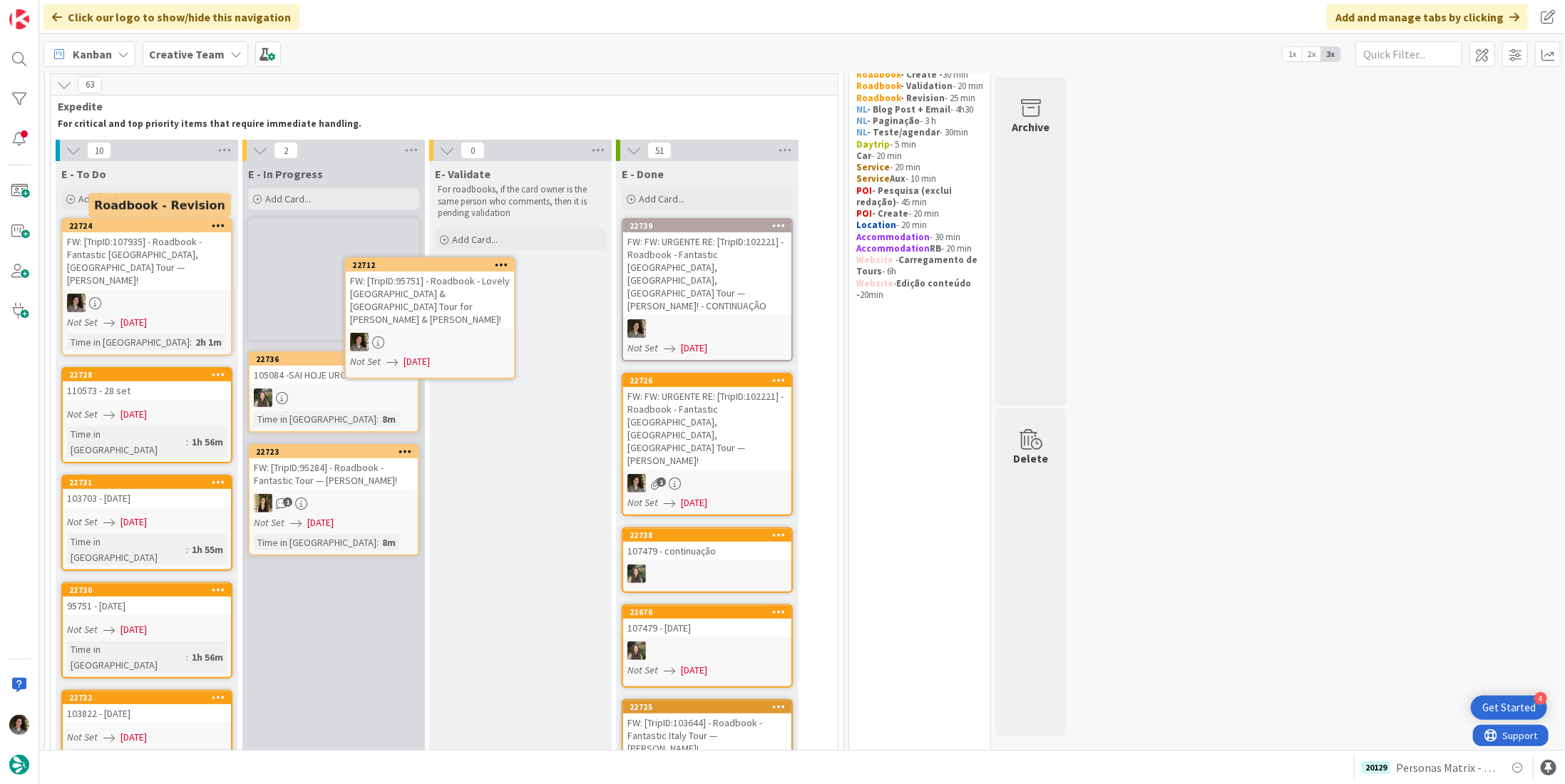
scroll to position [44, 0]
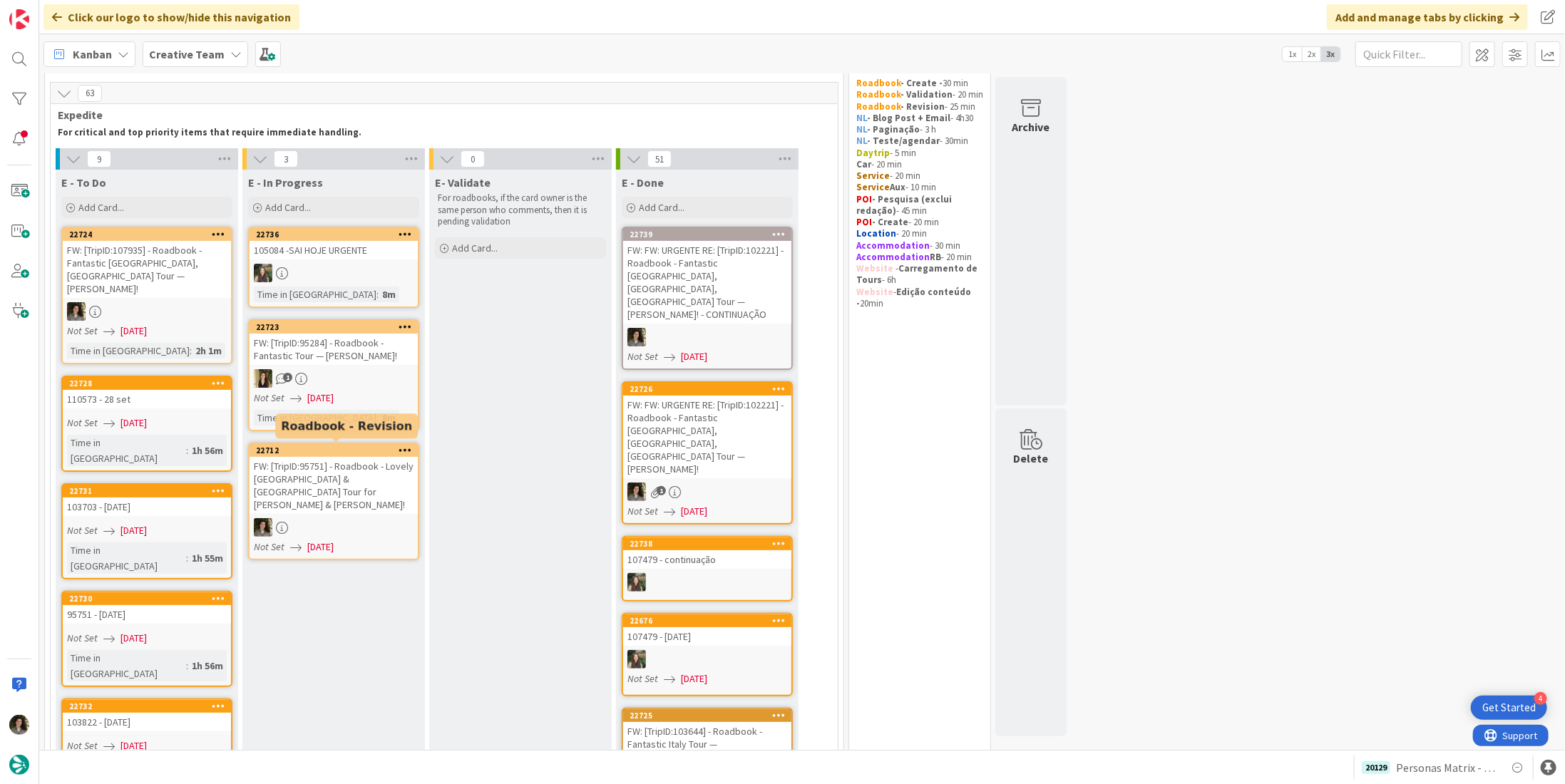
click at [362, 473] on div "FW: [TripID:95751] - Roadbook - Lovely Portugal & Spain Tour for Robert & Tania!" at bounding box center [334, 485] width 169 height 57
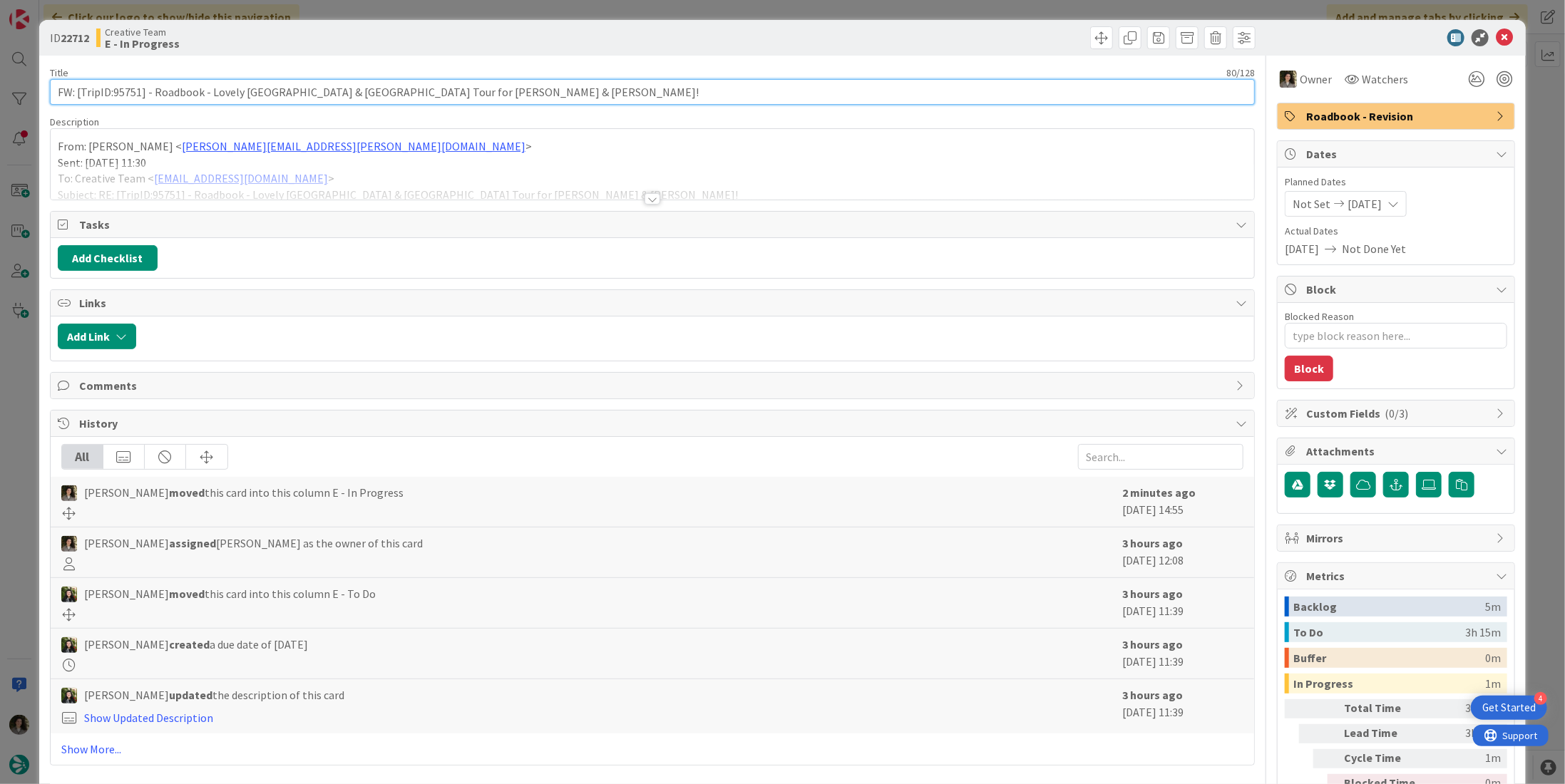
drag, startPoint x: 140, startPoint y: 93, endPoint x: 113, endPoint y: 90, distance: 27.2
click at [113, 90] on input "FW: [TripID:95751] - Roadbook - Lovely Portugal & Spain Tour for Robert & Tania!" at bounding box center [651, 92] width 1205 height 26
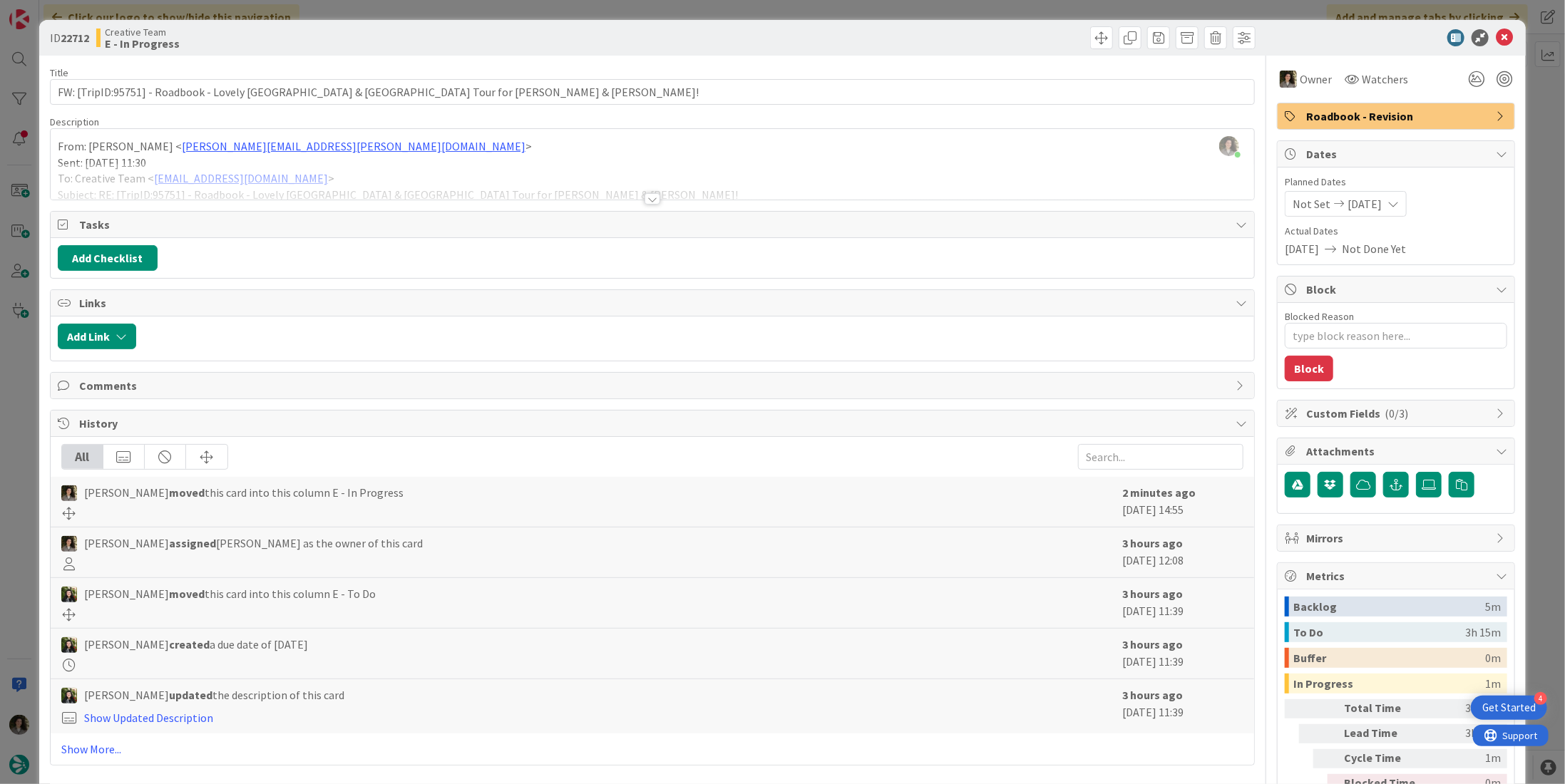
click at [644, 193] on div at bounding box center [651, 199] width 16 height 11
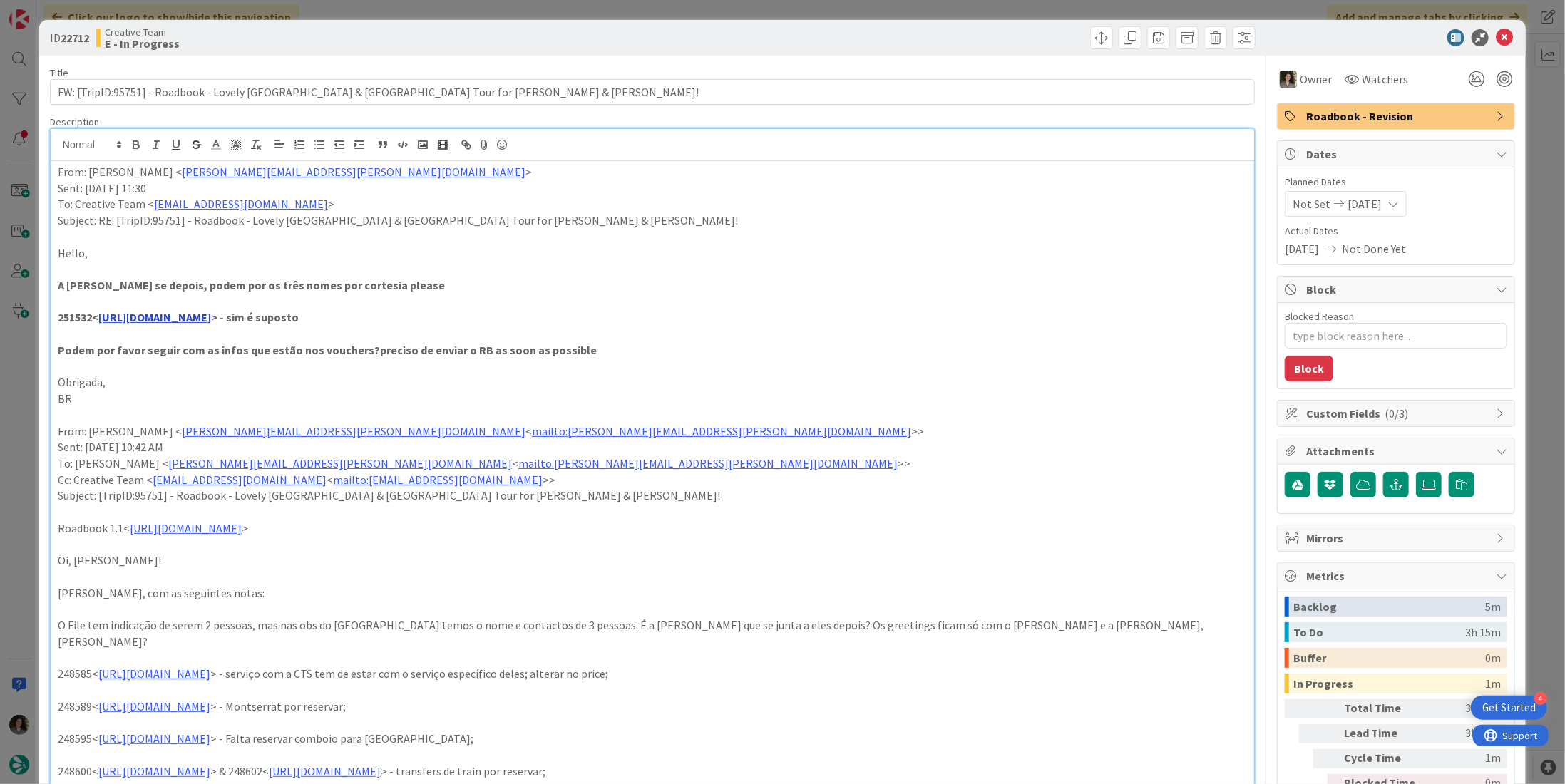
click at [211, 316] on link "https://appweb.tourtailors.com/sigav/#Voucher/view/259212" at bounding box center [154, 317] width 113 height 15
click at [726, 245] on p "Hello," at bounding box center [652, 254] width 1189 height 16
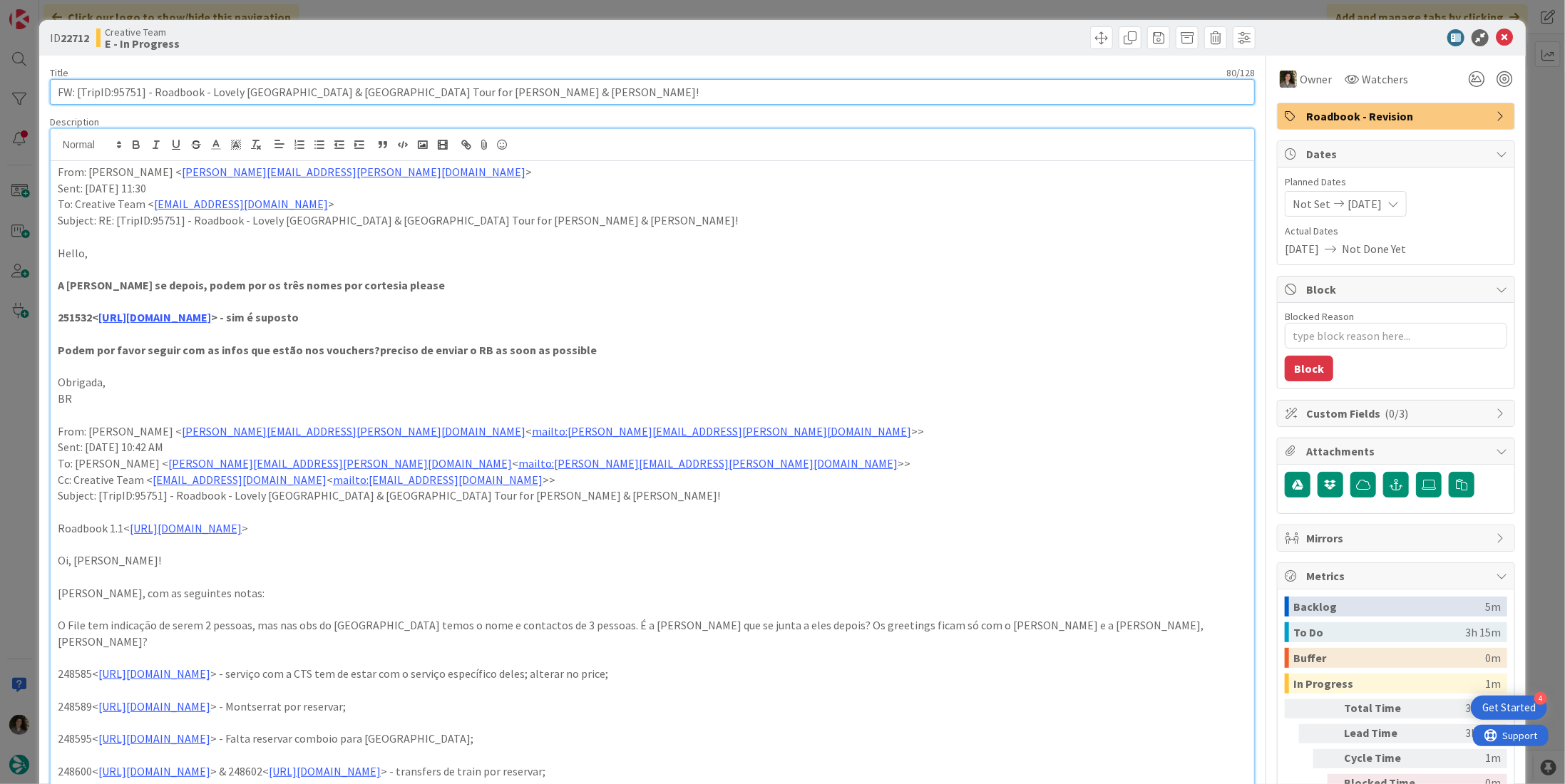
click at [257, 85] on input "FW: [TripID:95751] - Roadbook - Lovely Portugal & Spain Tour for Robert & Tania!" at bounding box center [651, 92] width 1205 height 26
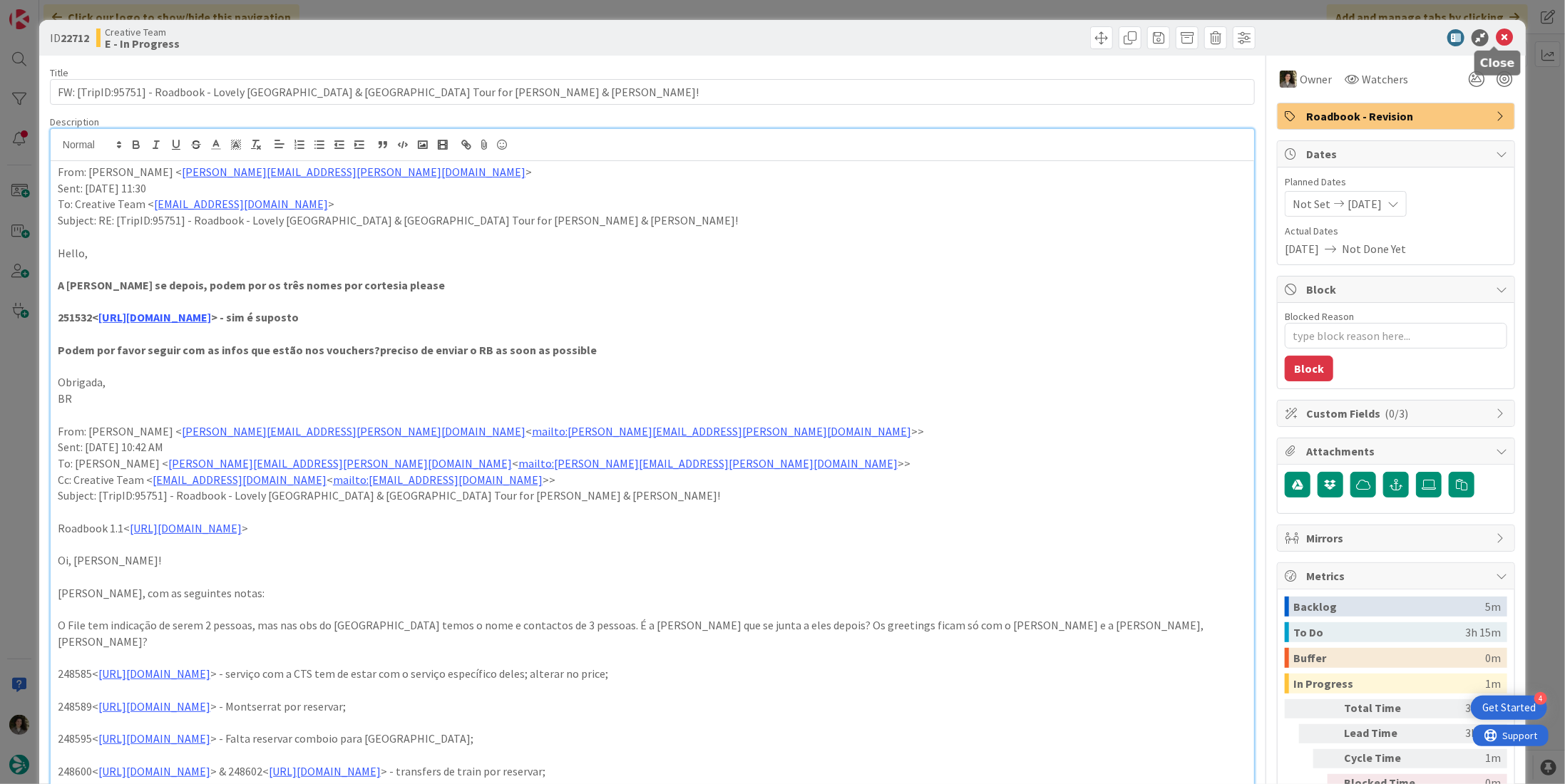
drag, startPoint x: 1494, startPoint y: 30, endPoint x: 1487, endPoint y: 33, distance: 7.6
click at [1495, 30] on icon at bounding box center [1504, 38] width 17 height 17
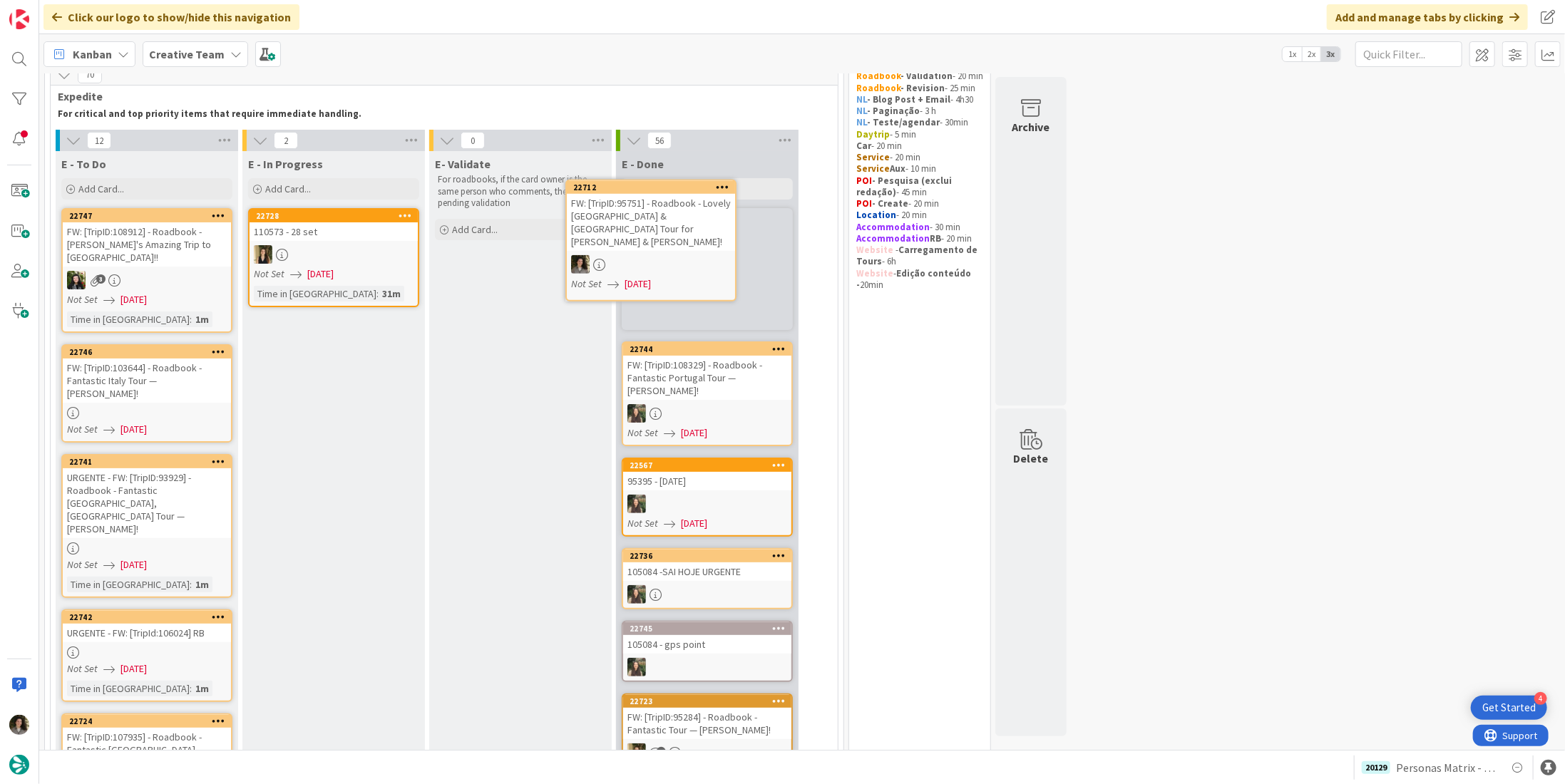
scroll to position [38, 0]
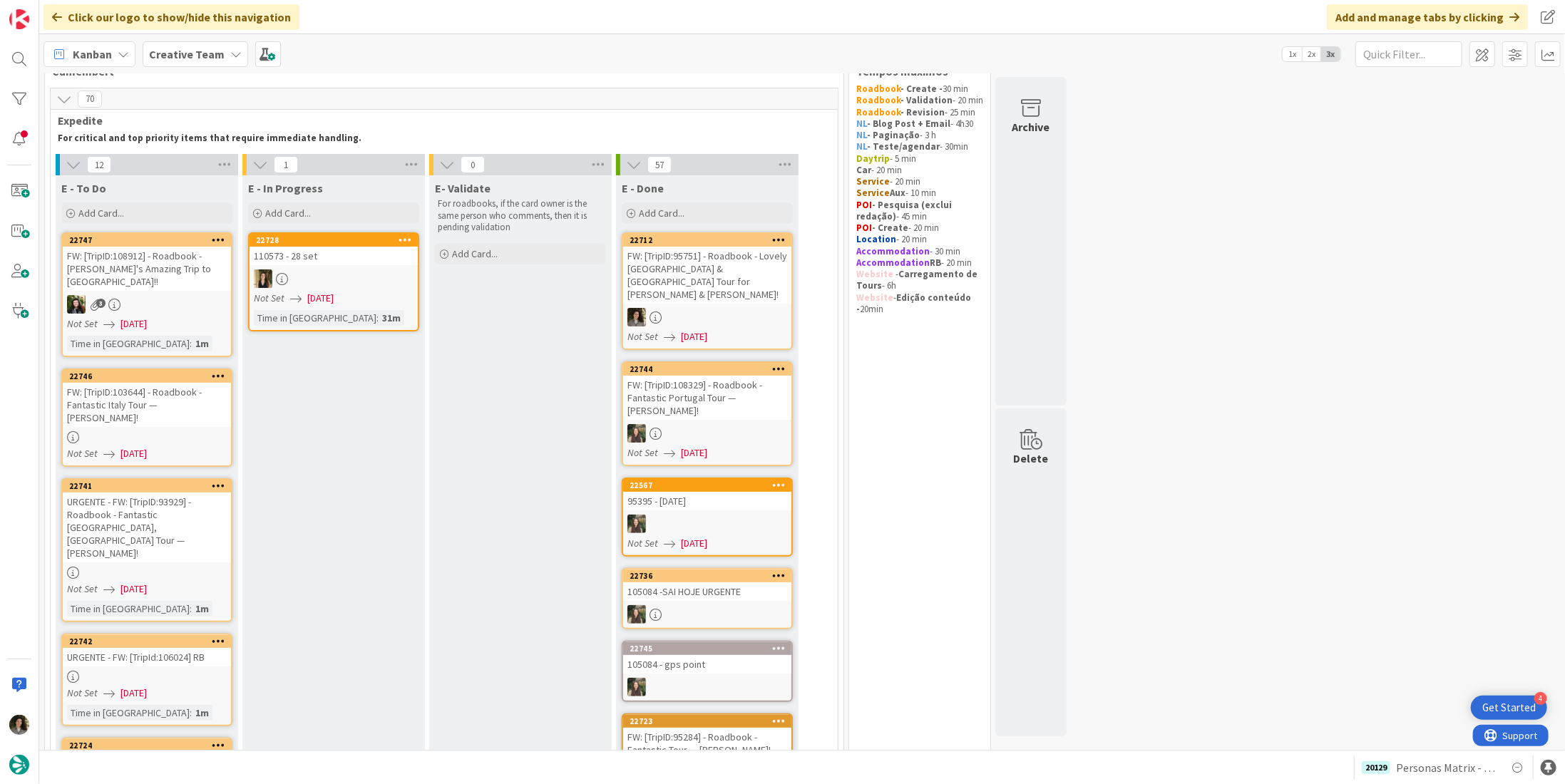
click at [688, 308] on div at bounding box center [707, 317] width 169 height 18
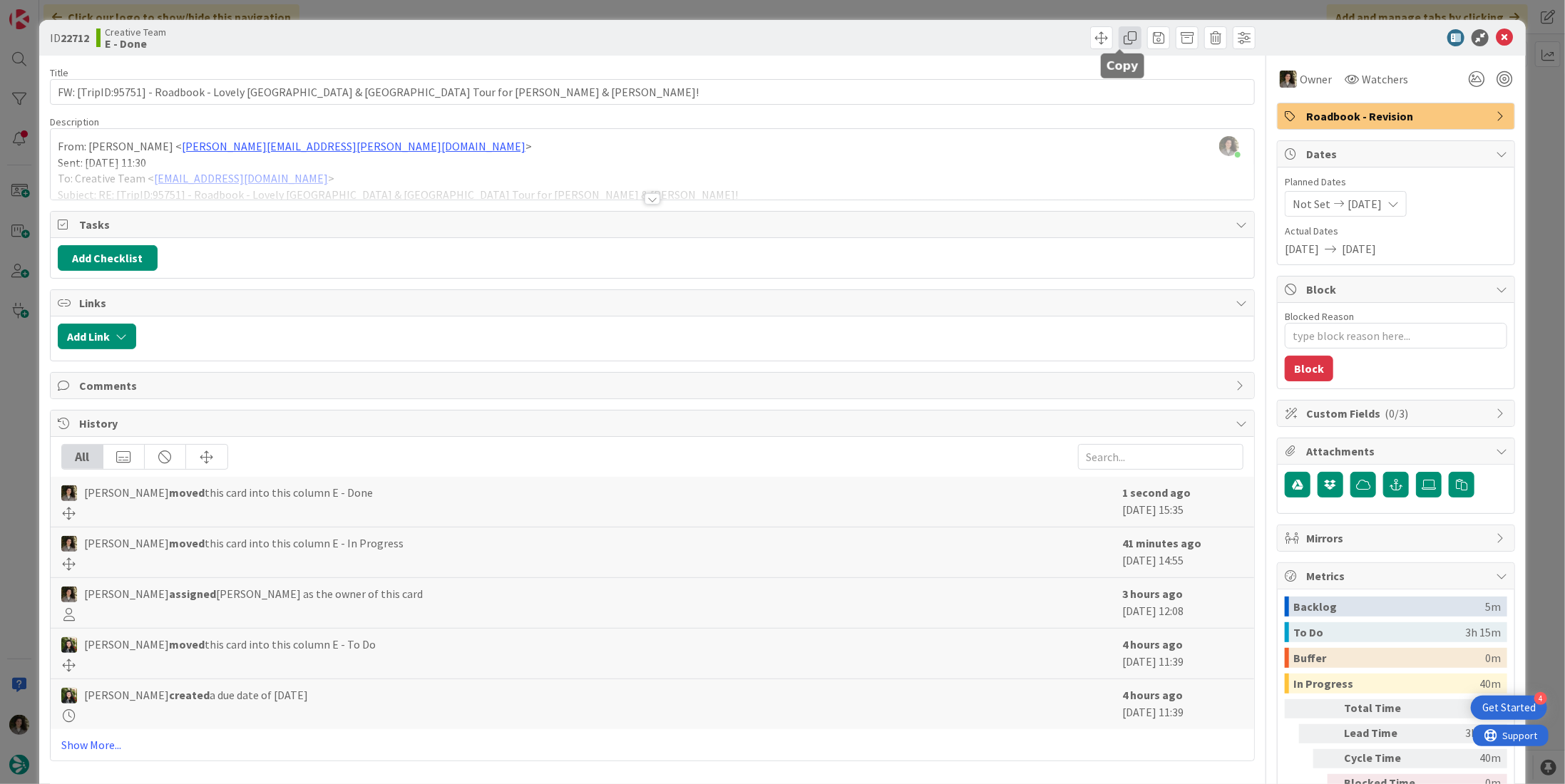
click at [1123, 45] on span at bounding box center [1130, 38] width 23 height 23
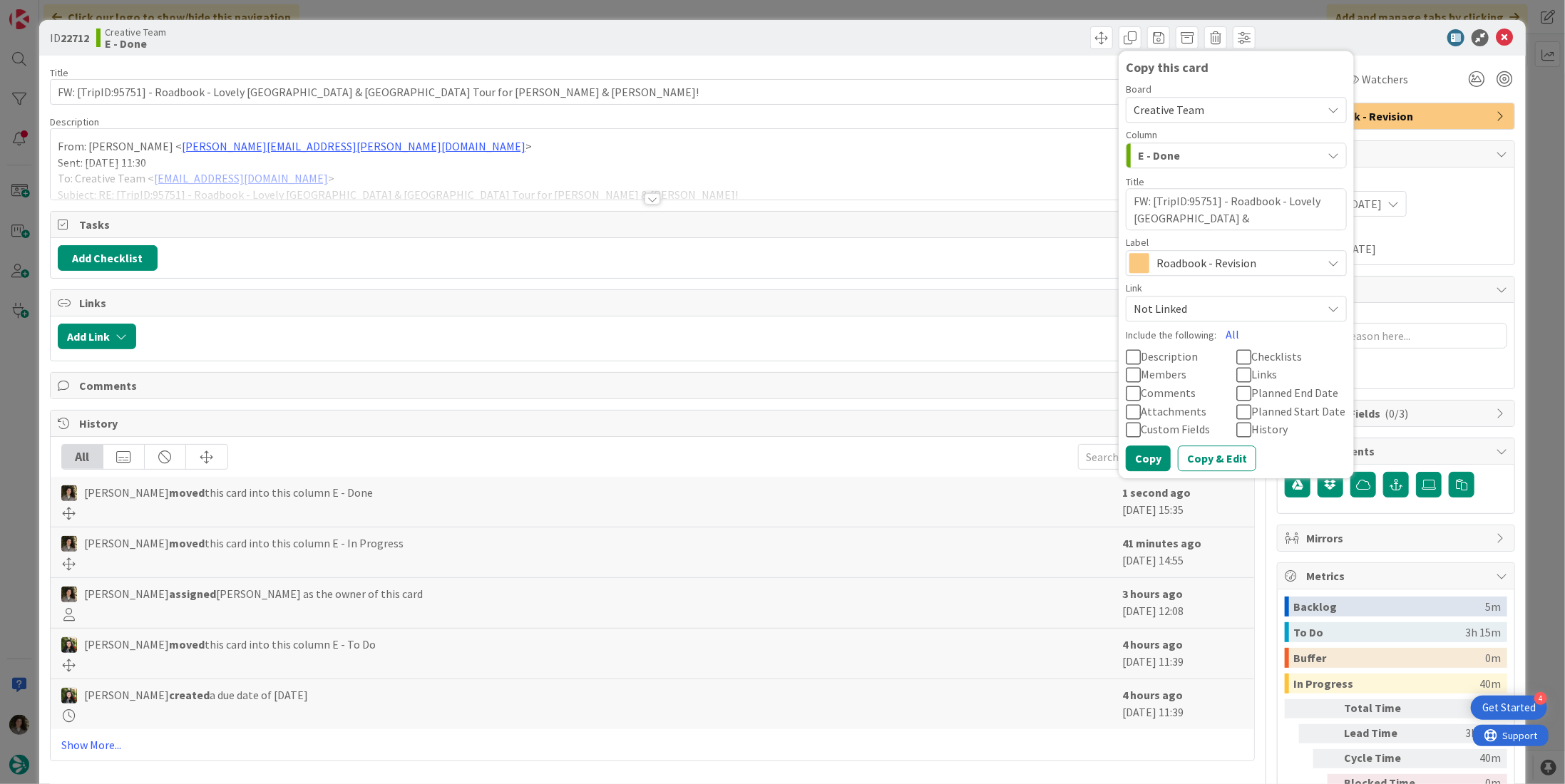
click at [1205, 252] on div "Roadbook - Revision" at bounding box center [1235, 263] width 221 height 26
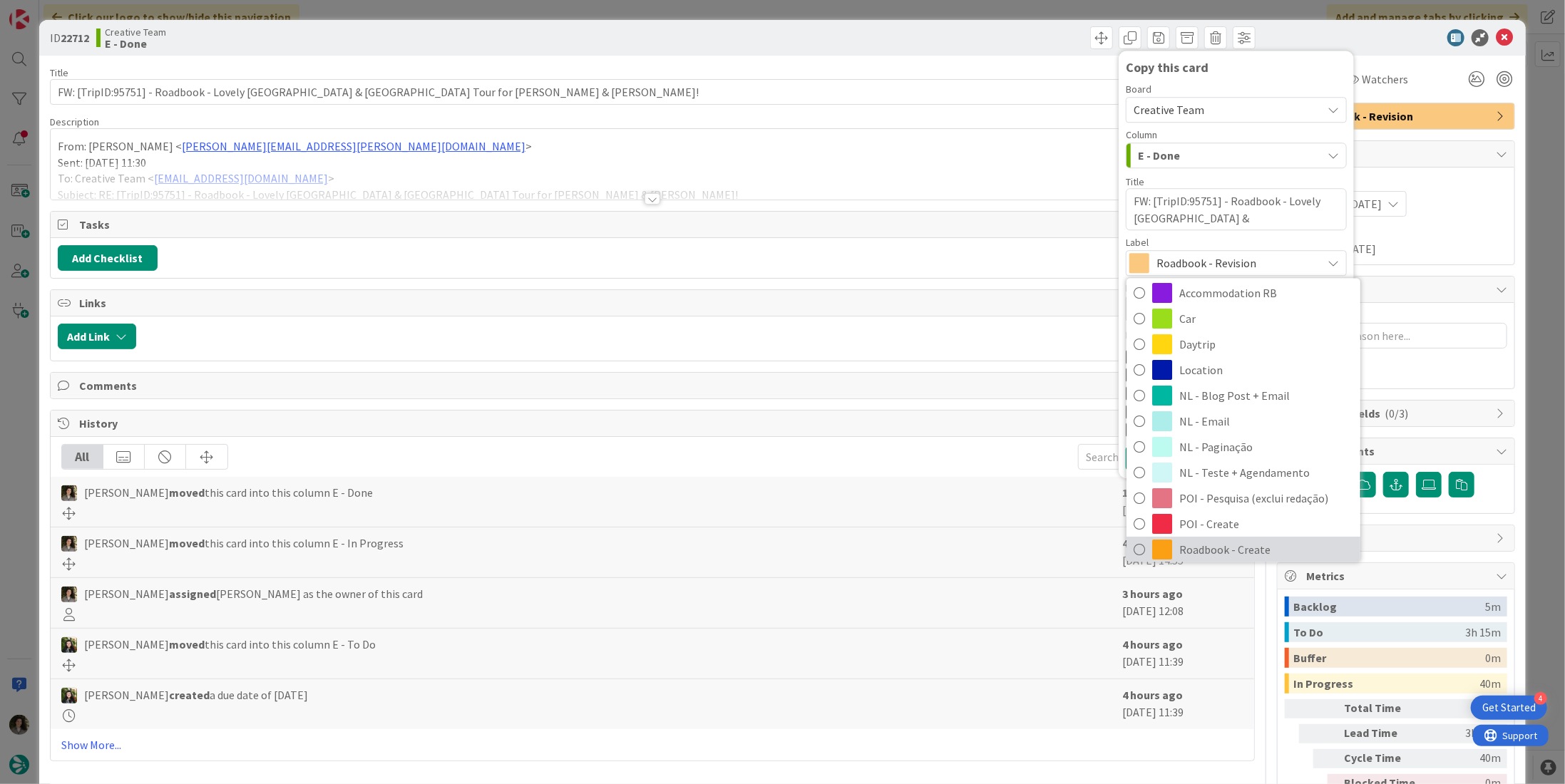
scroll to position [143, 0]
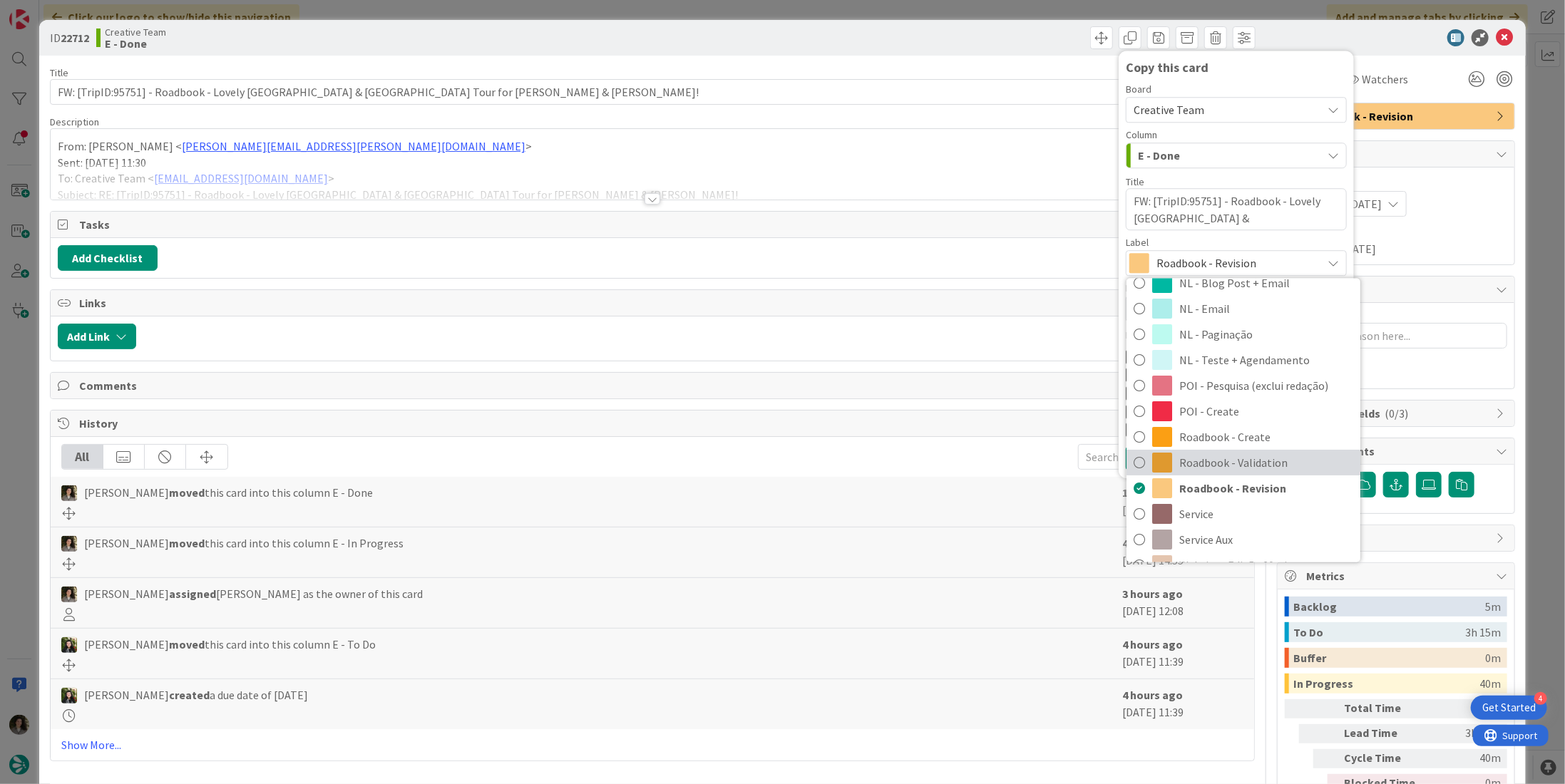
click at [1242, 471] on span "Roadbook - Validation" at bounding box center [1266, 462] width 174 height 21
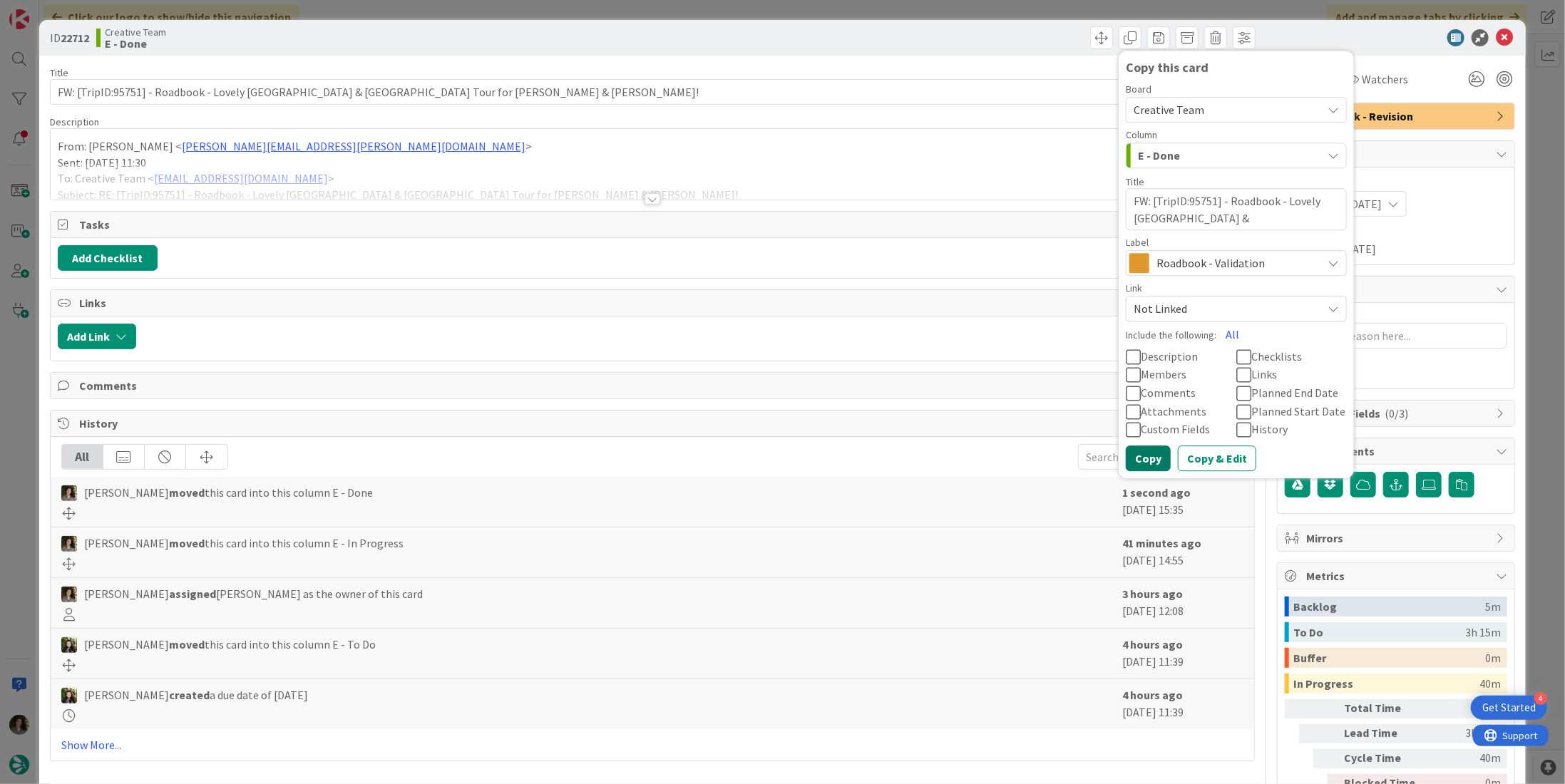
click at [1135, 452] on button "Copy" at bounding box center [1147, 458] width 45 height 26
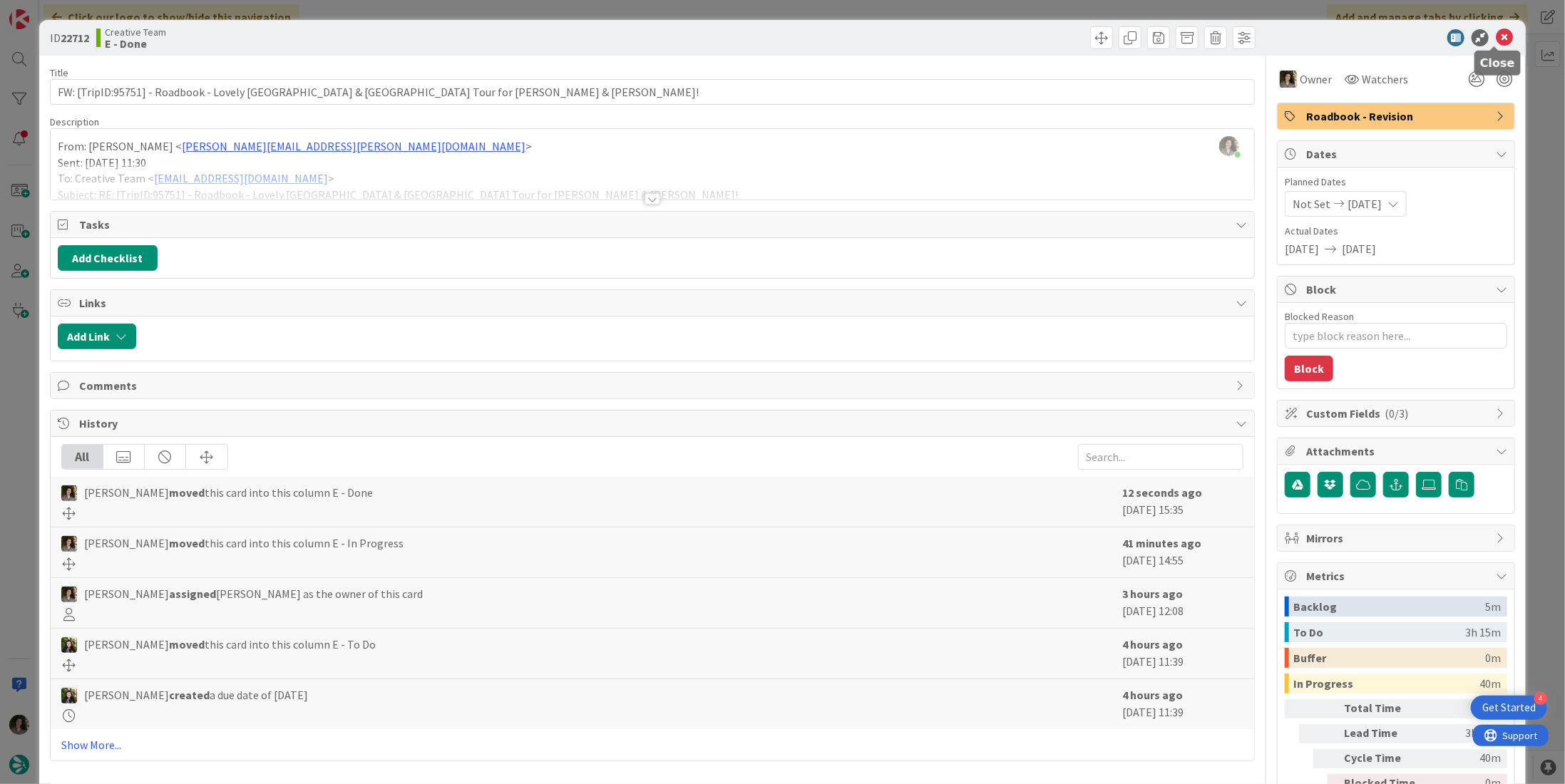
click at [1495, 36] on icon at bounding box center [1504, 38] width 17 height 17
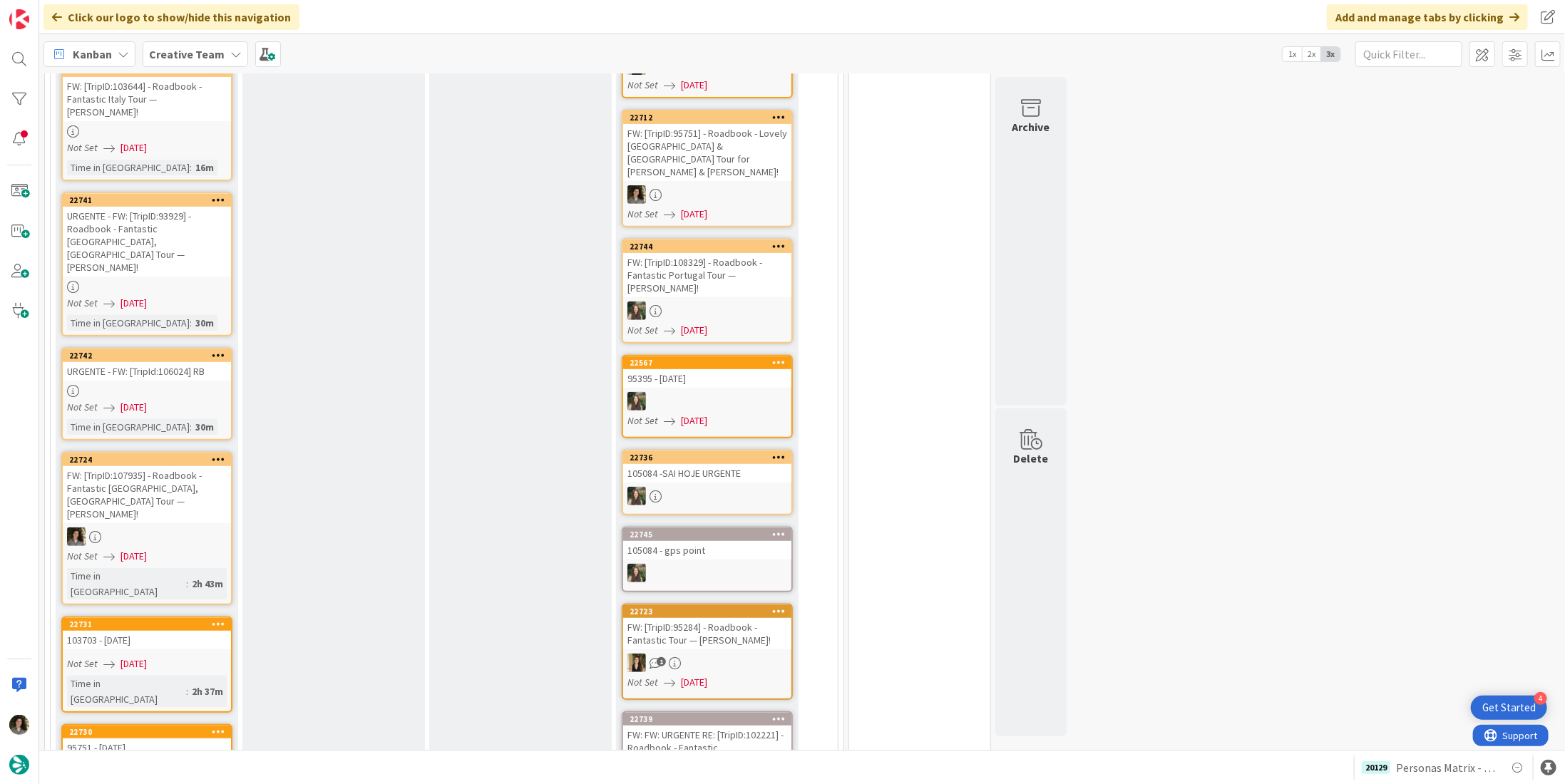
scroll to position [395, 0]
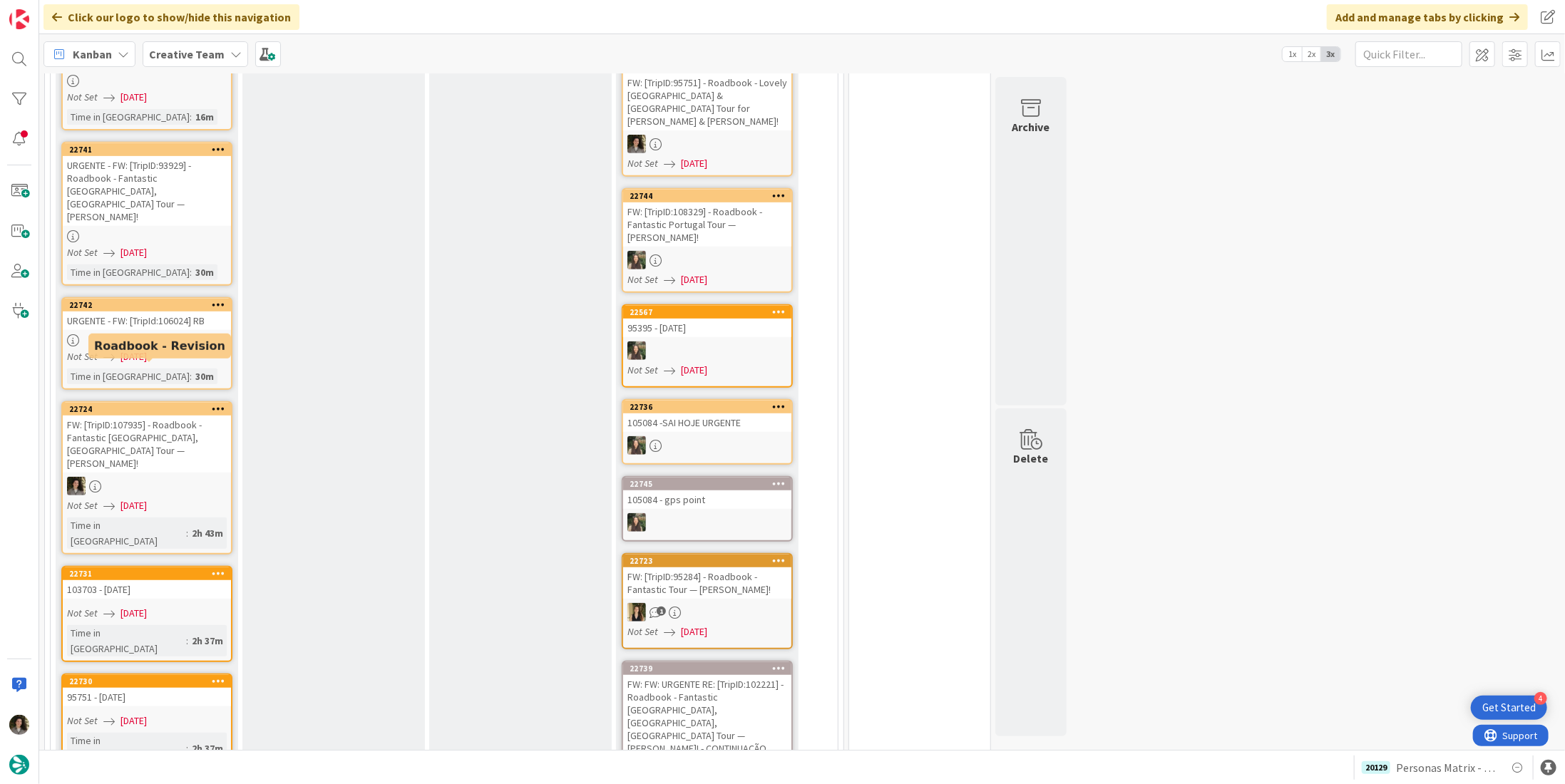
click at [117, 349] on div "Not Set 09/09/2025" at bounding box center [148, 356] width 164 height 15
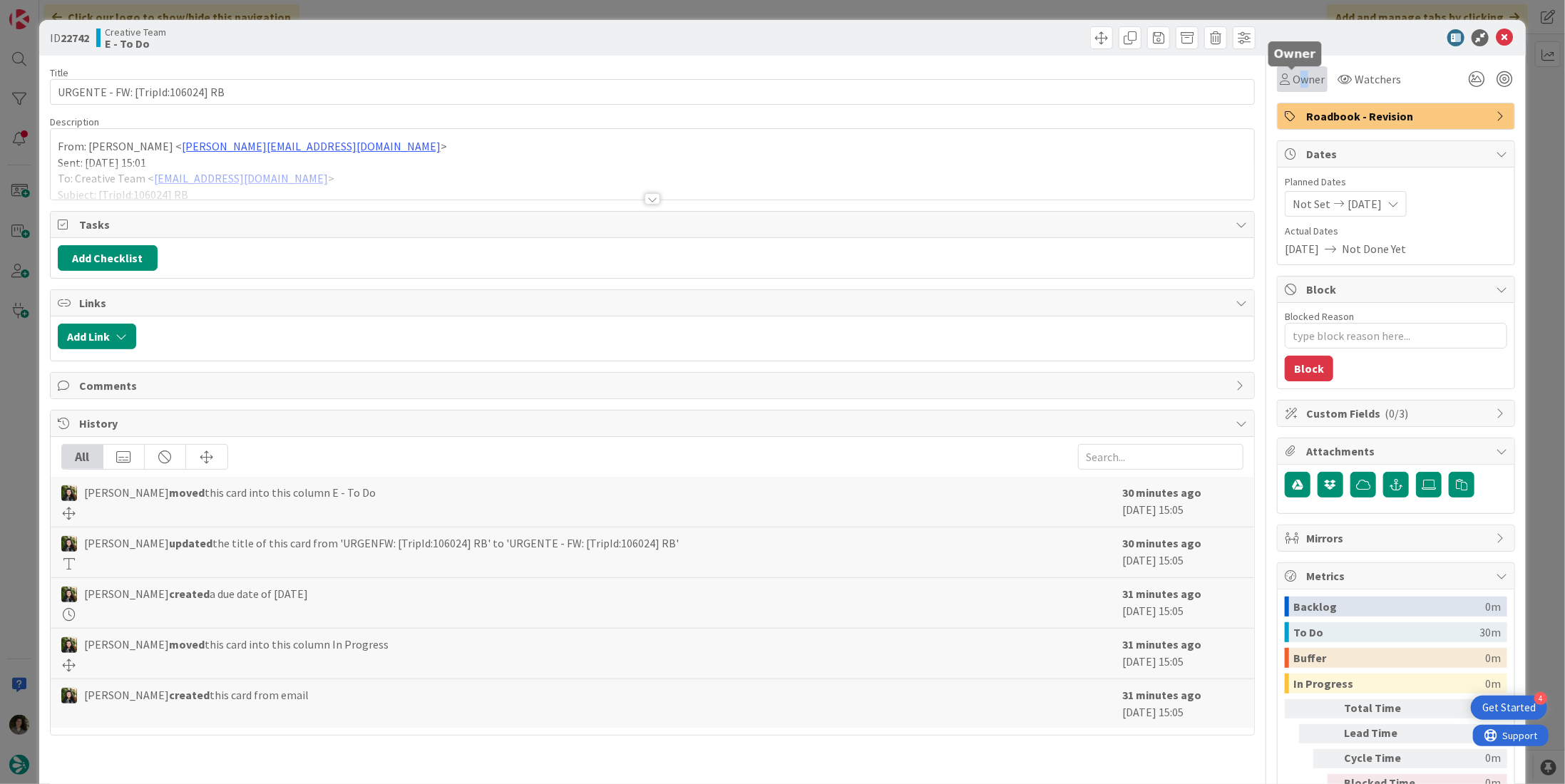
click at [1293, 72] on span "Owner" at bounding box center [1308, 79] width 32 height 17
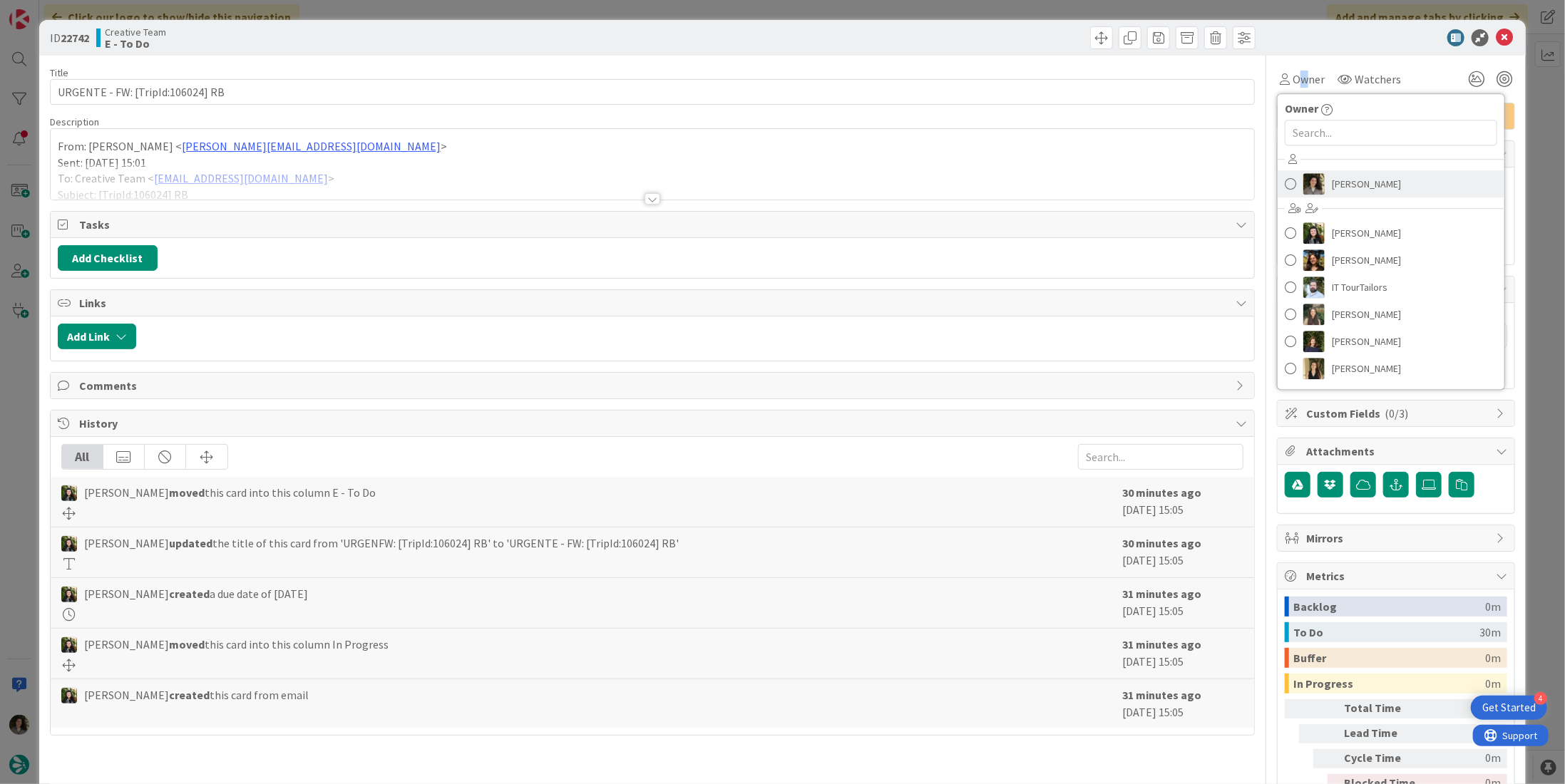
click at [1340, 193] on span "[PERSON_NAME]" at bounding box center [1365, 183] width 69 height 21
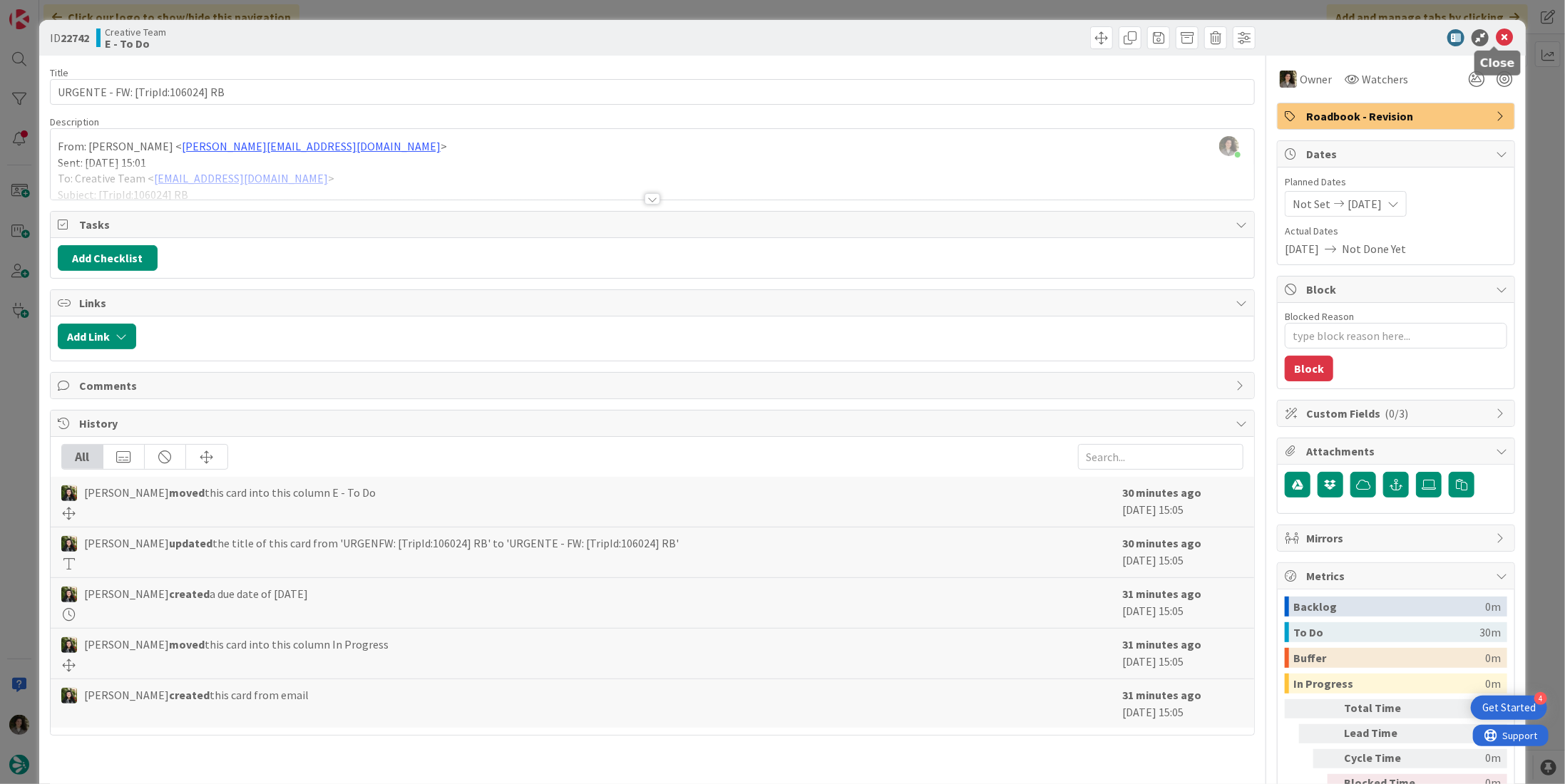
click at [1497, 37] on icon at bounding box center [1504, 38] width 17 height 17
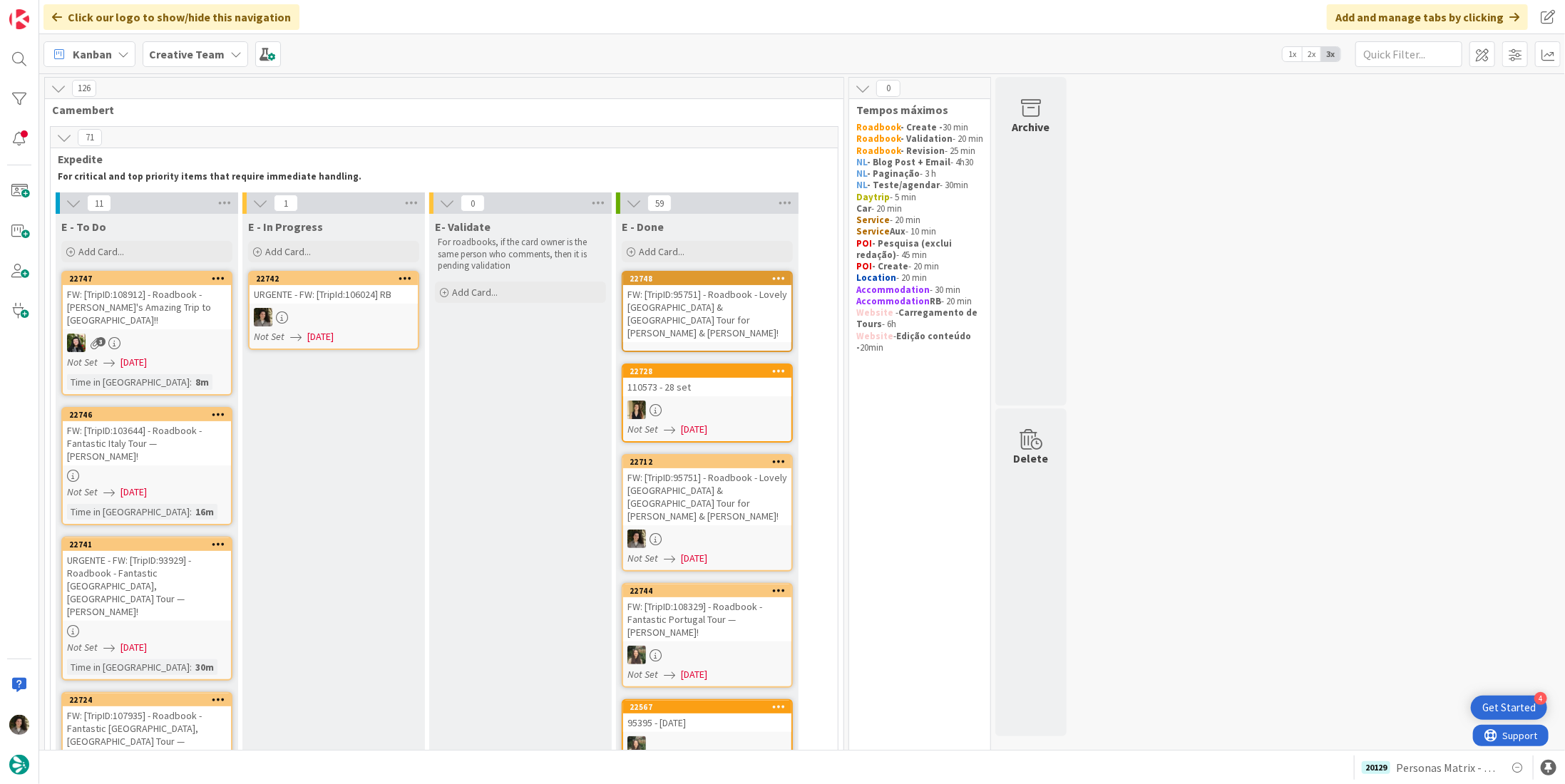
drag, startPoint x: 725, startPoint y: 348, endPoint x: 717, endPoint y: 329, distance: 20.6
click at [717, 329] on link "22748 FW: [TripID:95751] - Roadbook - Lovely Portugal & Spain Tour for Robert &…" at bounding box center [706, 311] width 171 height 82
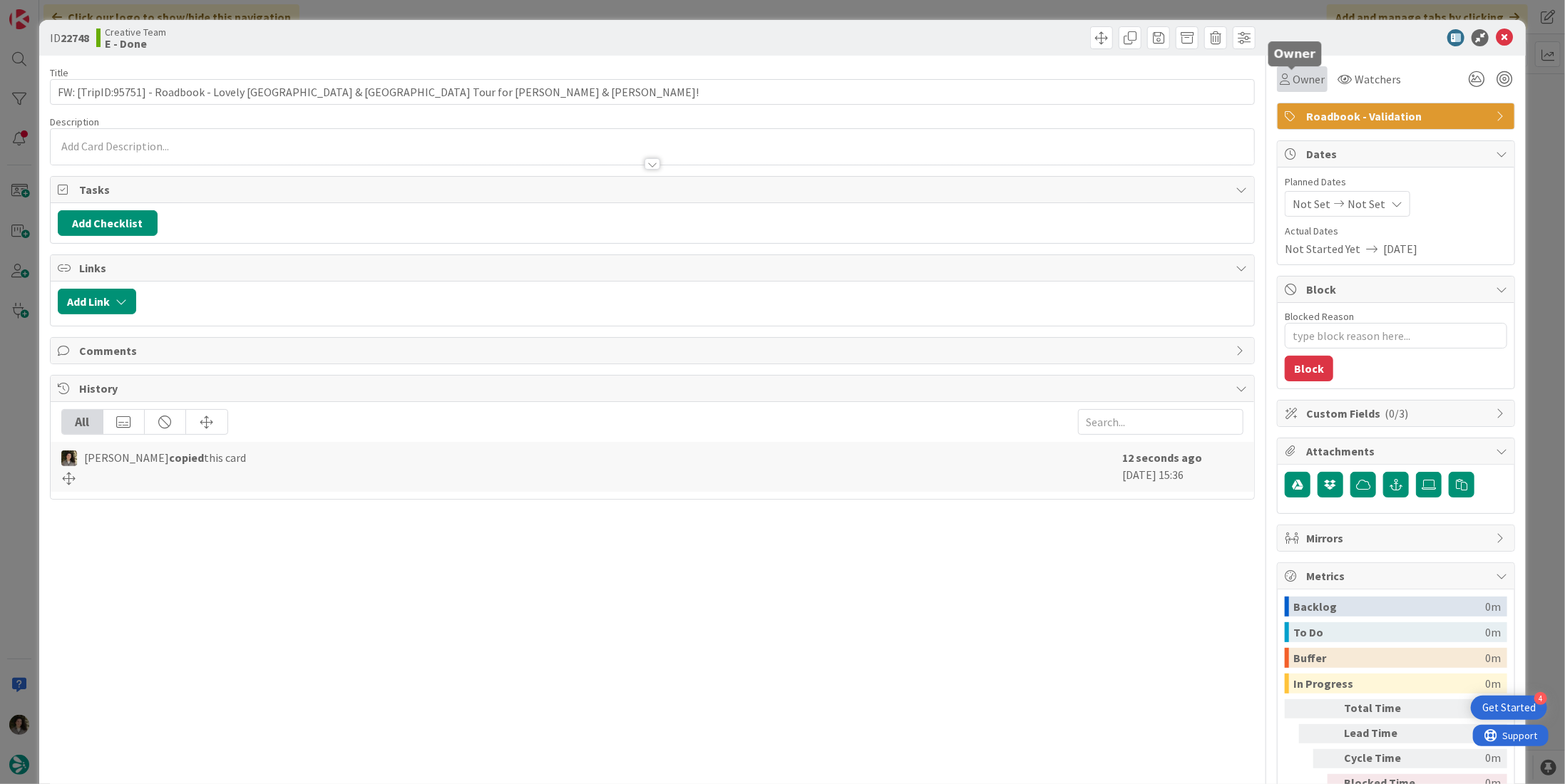
click at [1298, 82] on span "Owner" at bounding box center [1308, 79] width 32 height 17
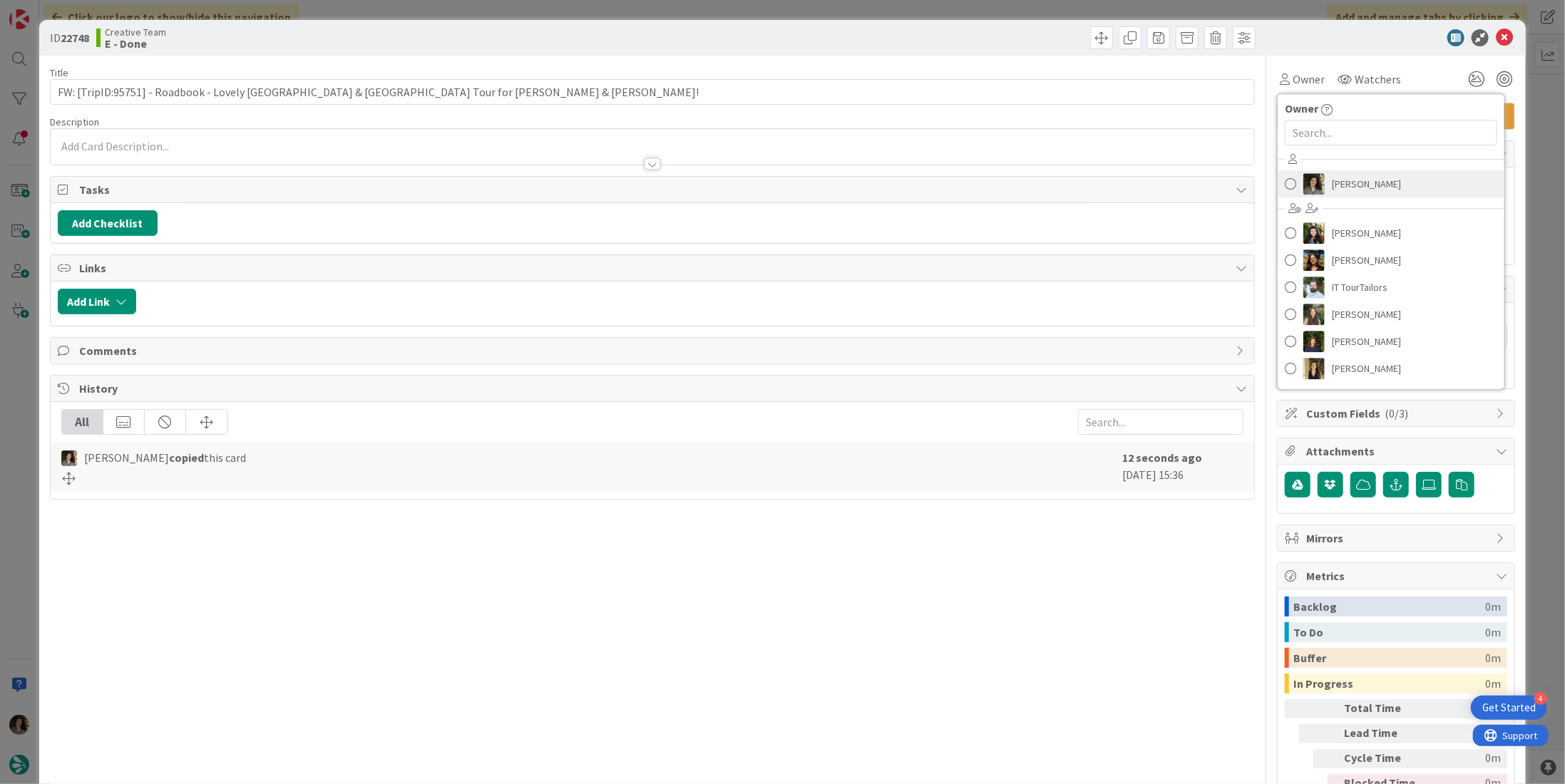
click at [1390, 180] on link "[PERSON_NAME]" at bounding box center [1390, 184] width 226 height 27
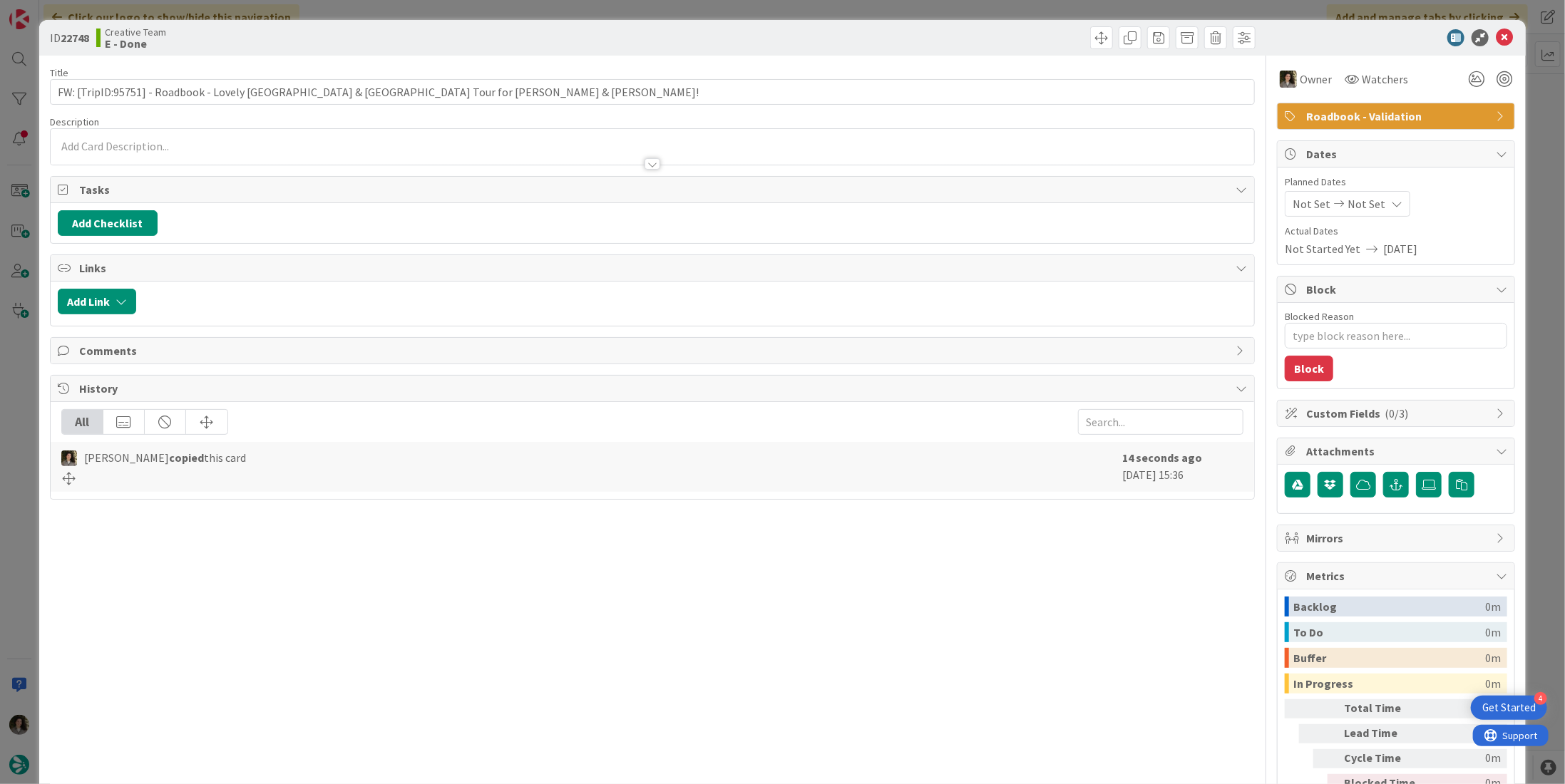
type textarea "x"
click at [1369, 203] on div "Not Set Not Set" at bounding box center [1347, 203] width 126 height 26
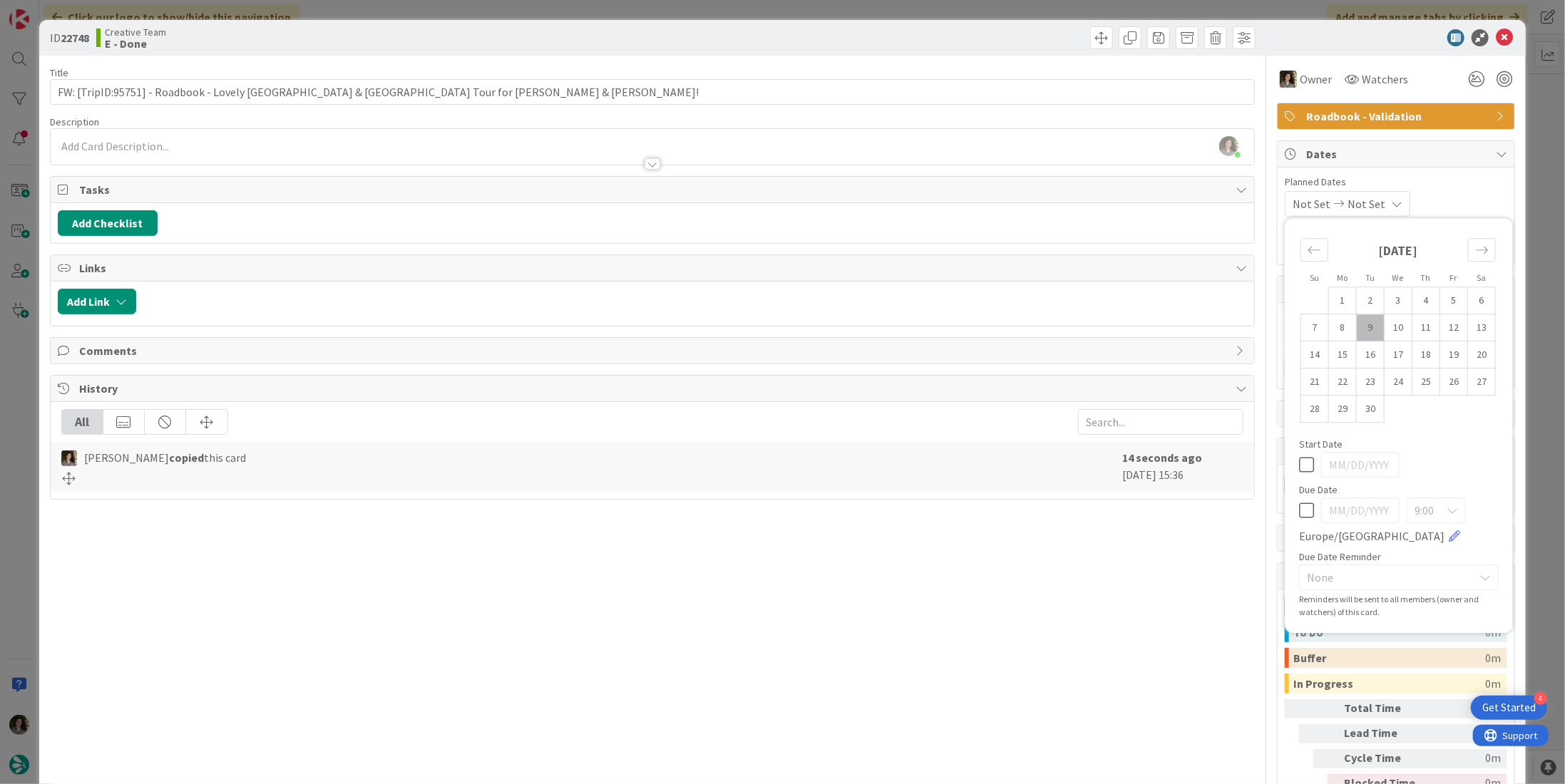
click at [1298, 517] on div "9:00 Europe/London" at bounding box center [1398, 520] width 200 height 47
click at [1300, 504] on icon at bounding box center [1306, 510] width 15 height 17
type input "[DATE]"
drag, startPoint x: 1491, startPoint y: 33, endPoint x: 1483, endPoint y: 35, distance: 8.2
click at [1495, 33] on icon at bounding box center [1504, 38] width 17 height 17
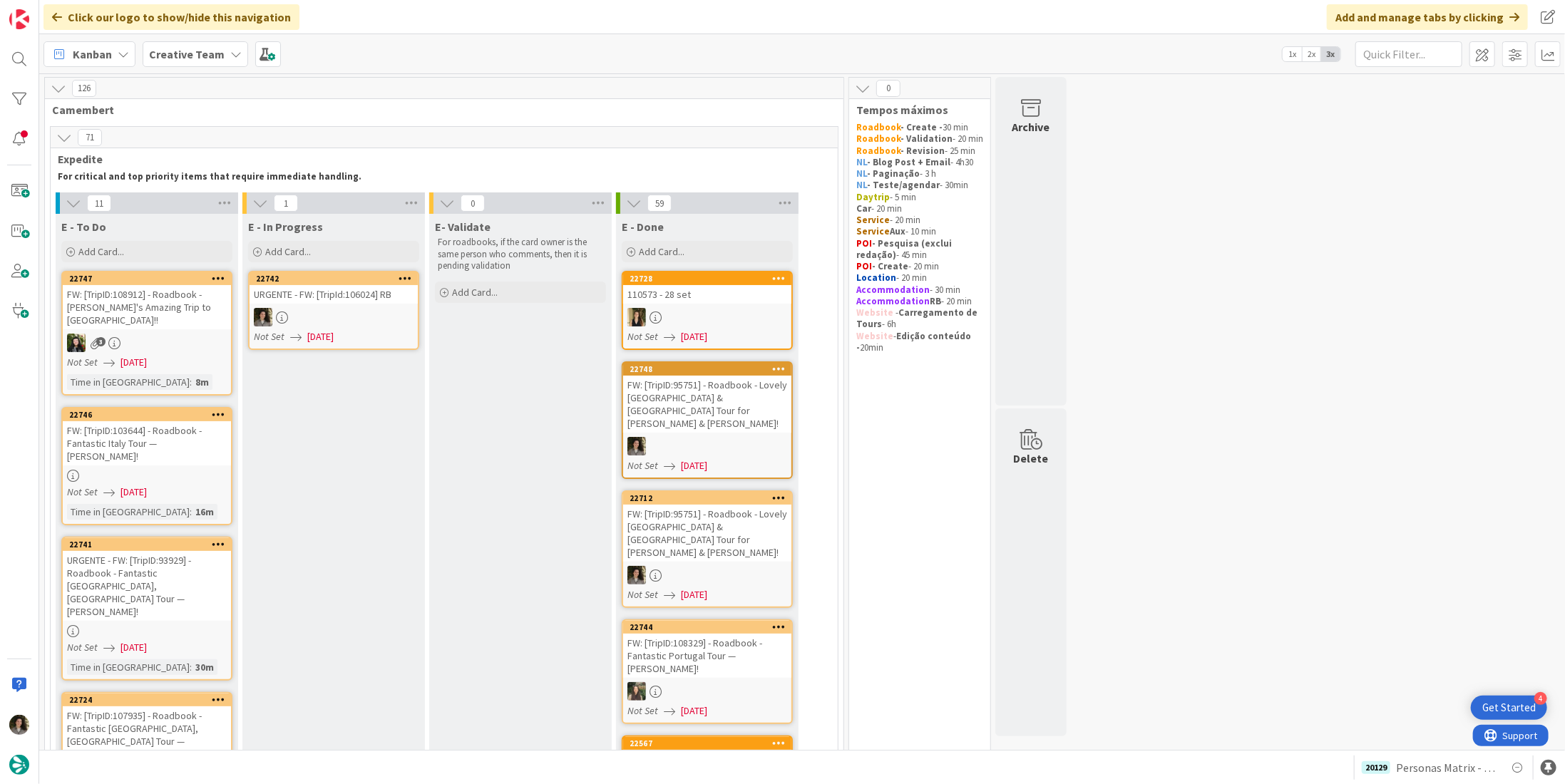
click at [707, 437] on div at bounding box center [707, 446] width 169 height 18
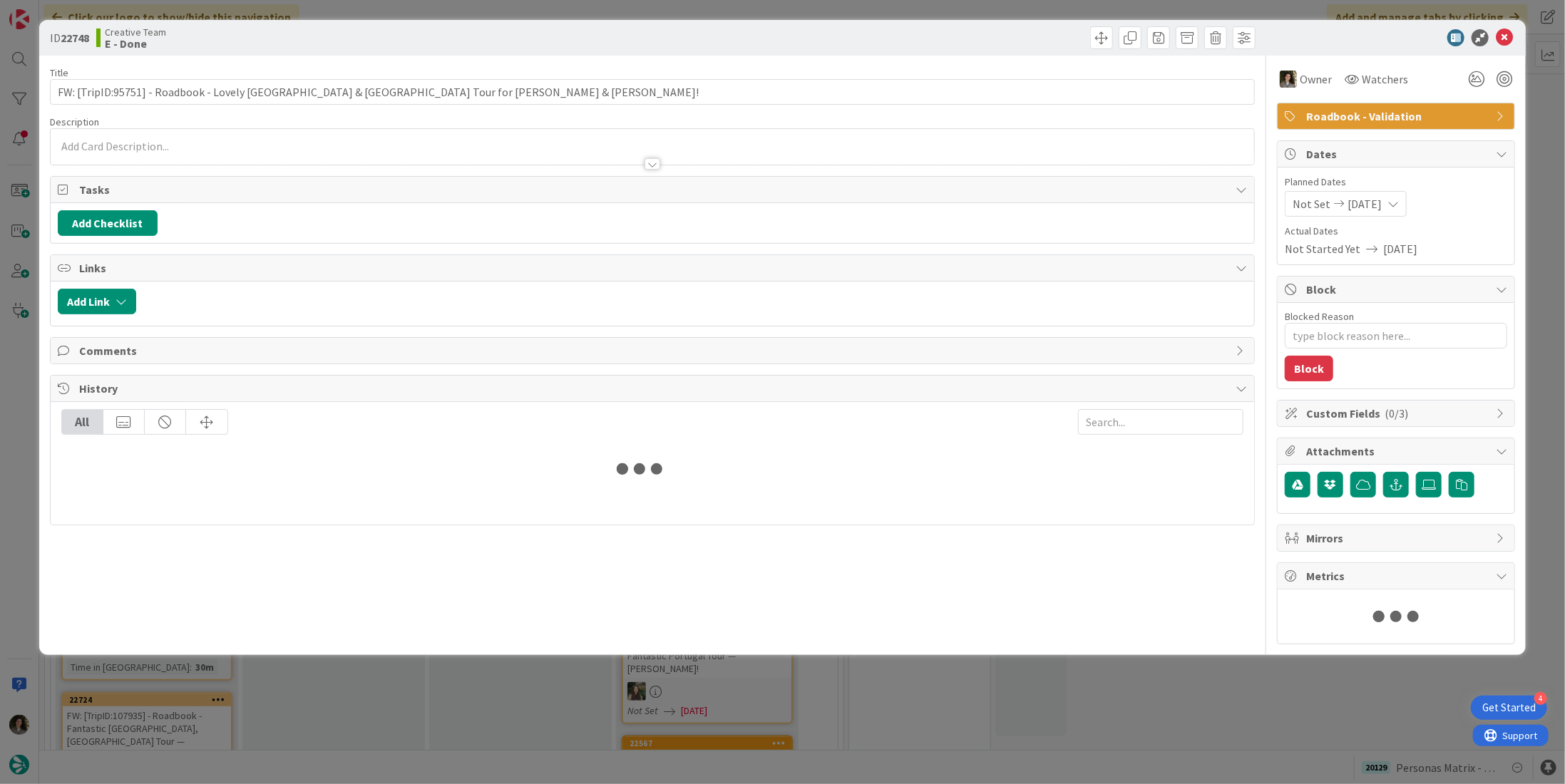
type textarea "x"
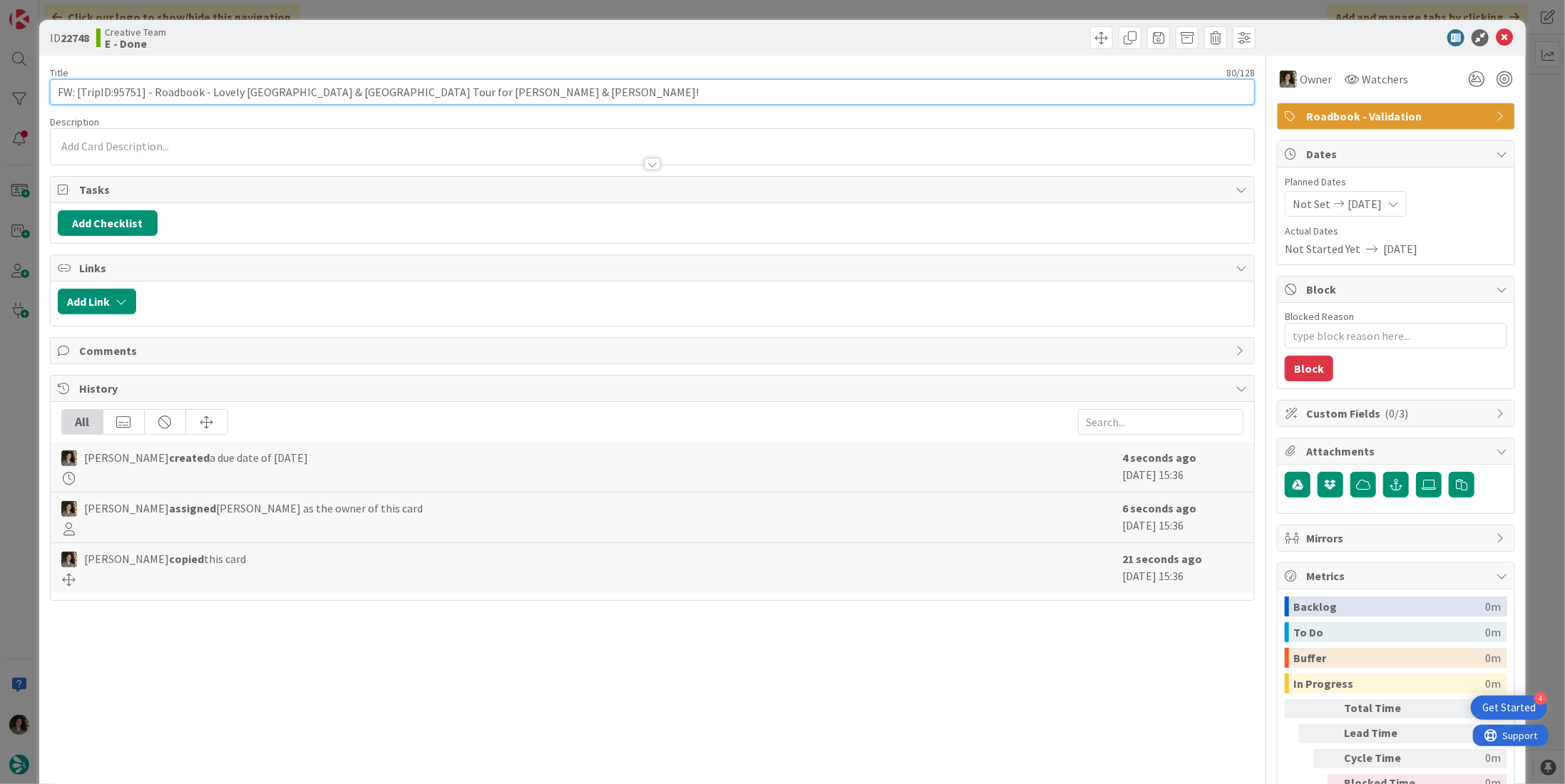
click at [509, 79] on input "FW: [TripID:95751] - Roadbook - Lovely Portugal & Spain Tour for Robert & Tania!" at bounding box center [651, 92] width 1205 height 26
type input "FW: [TripID:95751] - Roadbook - Lovely Portugal & Spain Tour for Robert & Tania…"
type textarea "x"
type input "FW: [TripID:95751] - Roadbook - Lovely Portugal & Spain Tour for Robert & Tania…"
type textarea "x"
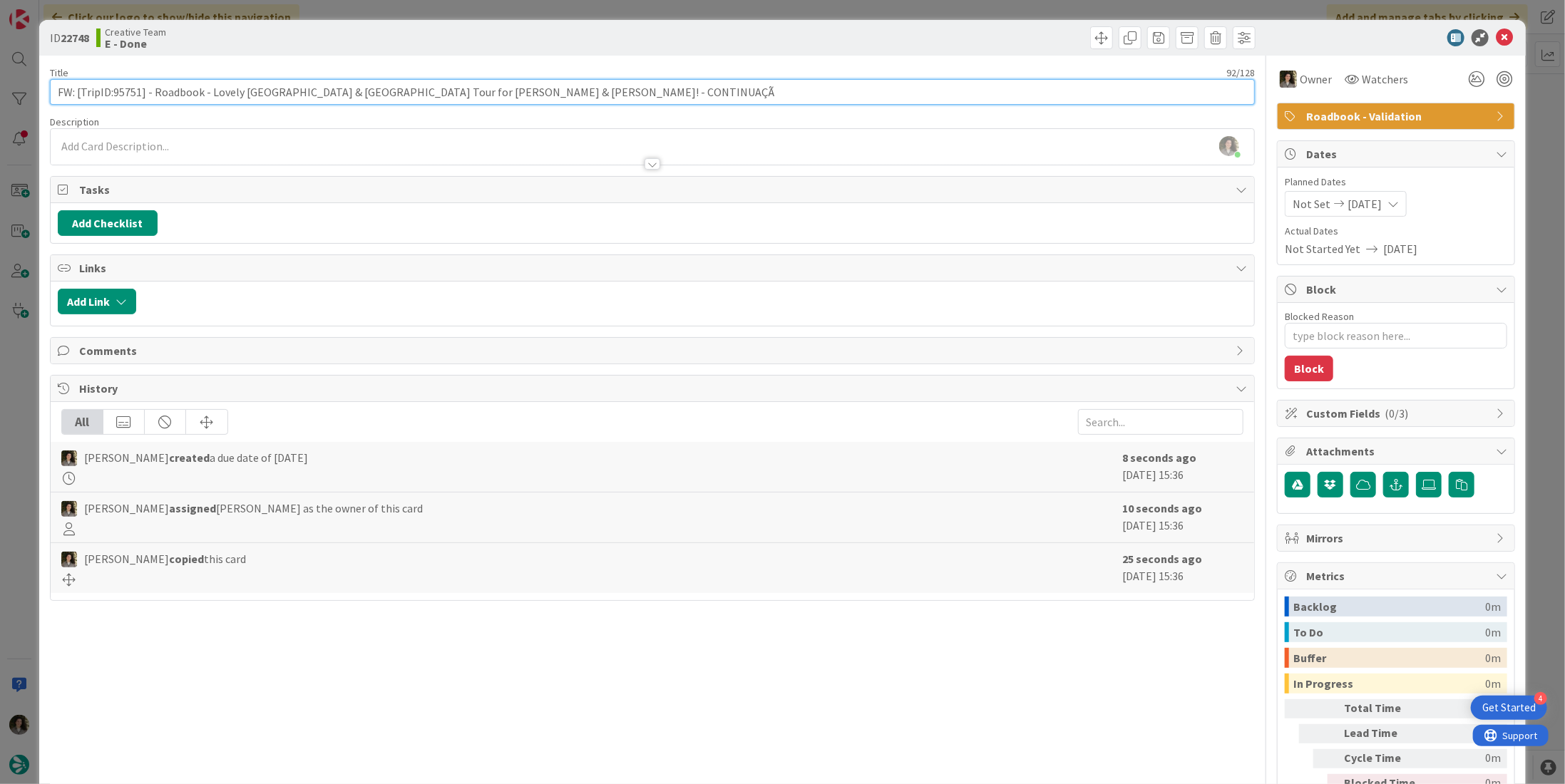
type input "FW: [TripID:95751] - Roadbook - Lovely Portugal & Spain Tour for Robert & Tania…"
type textarea "x"
type input "FW: [TripID:95751] - Roadbook - Lovely Portugal & Spain Tour for Robert & Tania…"
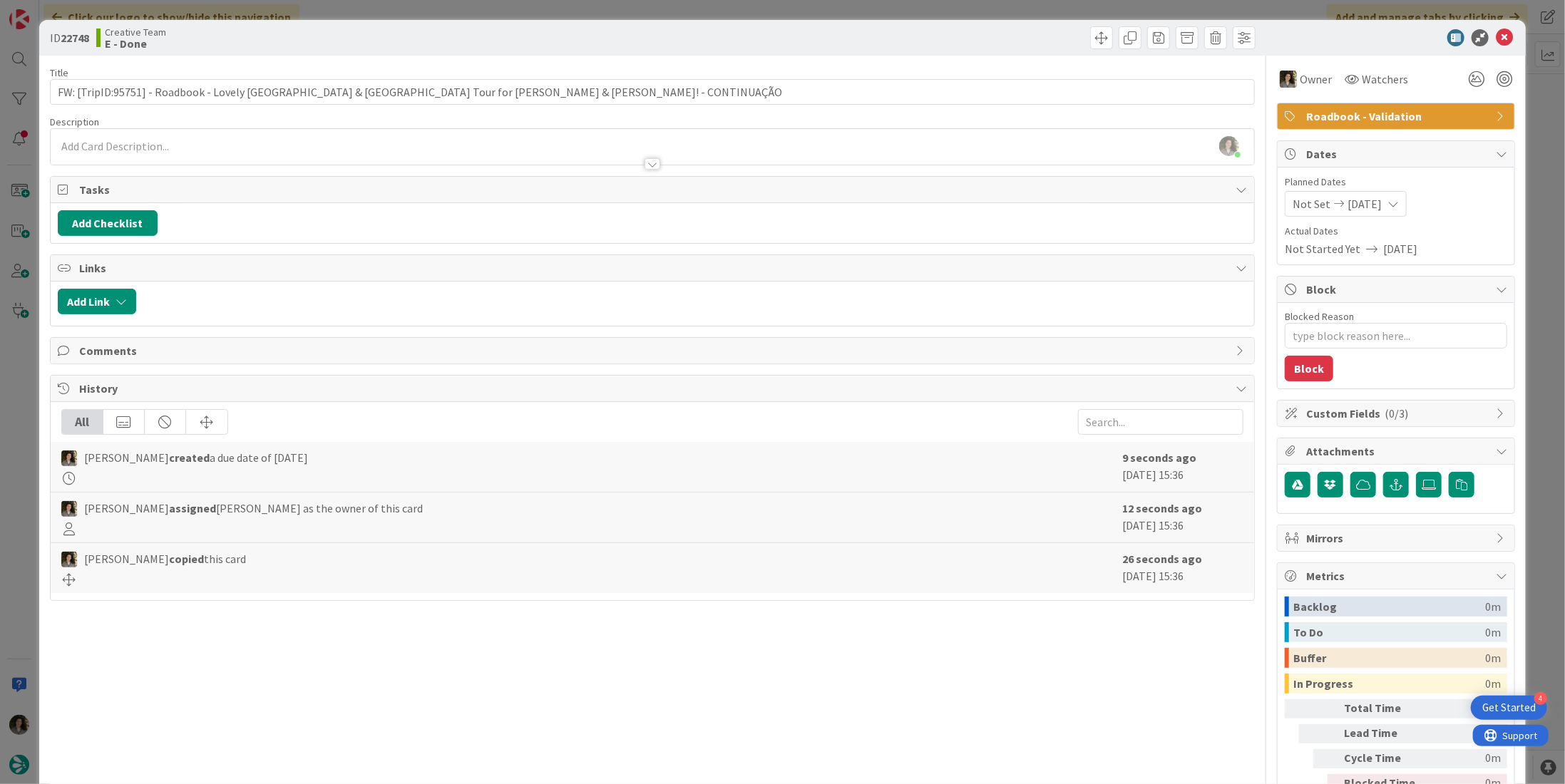
click at [660, 19] on div "ID 22748 Creative Team E - Done Title 94 / 128 FW: [TripID:95751] - Roadbook - …" at bounding box center [782, 392] width 1565 height 784
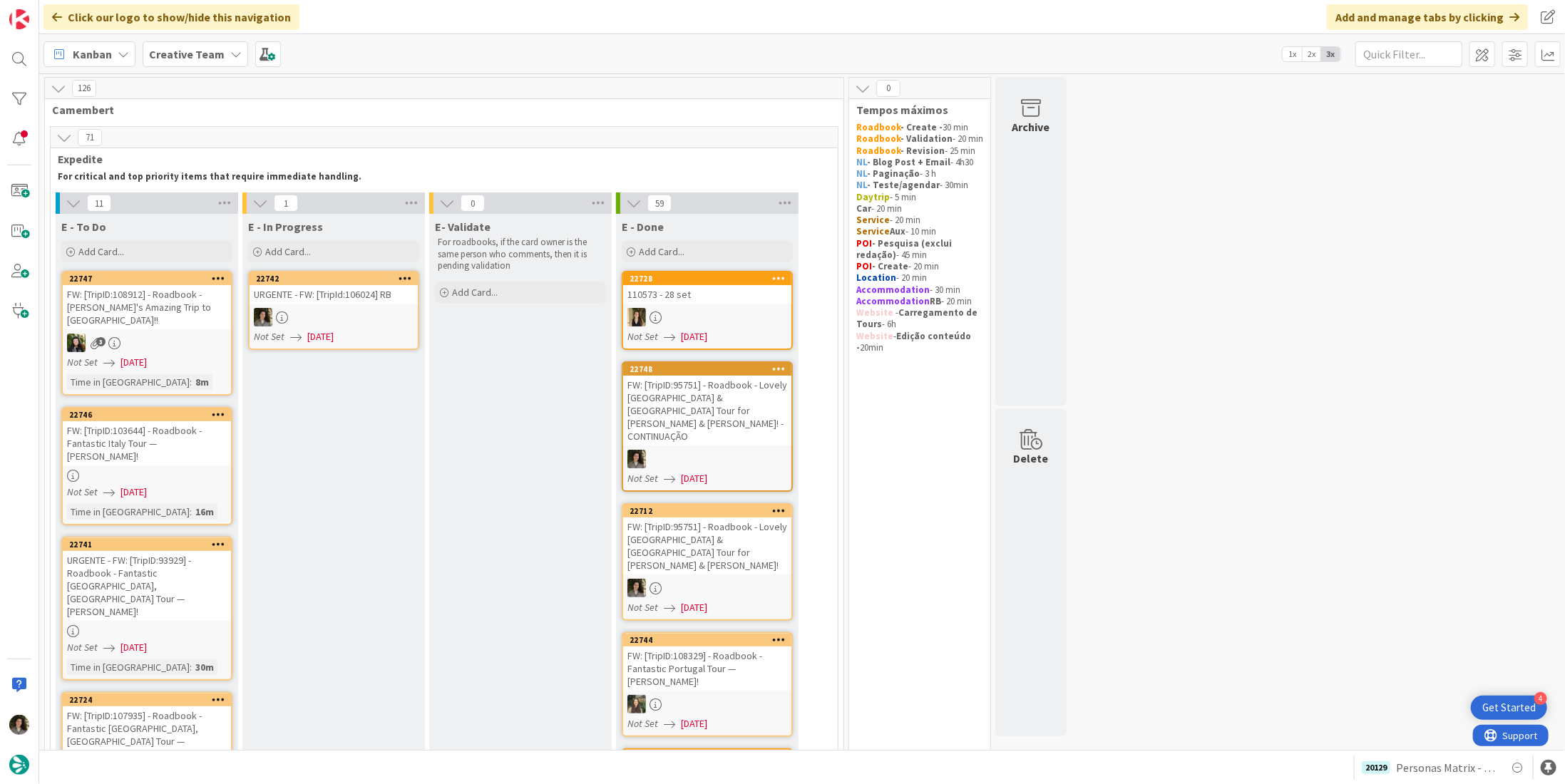
click at [347, 317] on div at bounding box center [334, 317] width 169 height 18
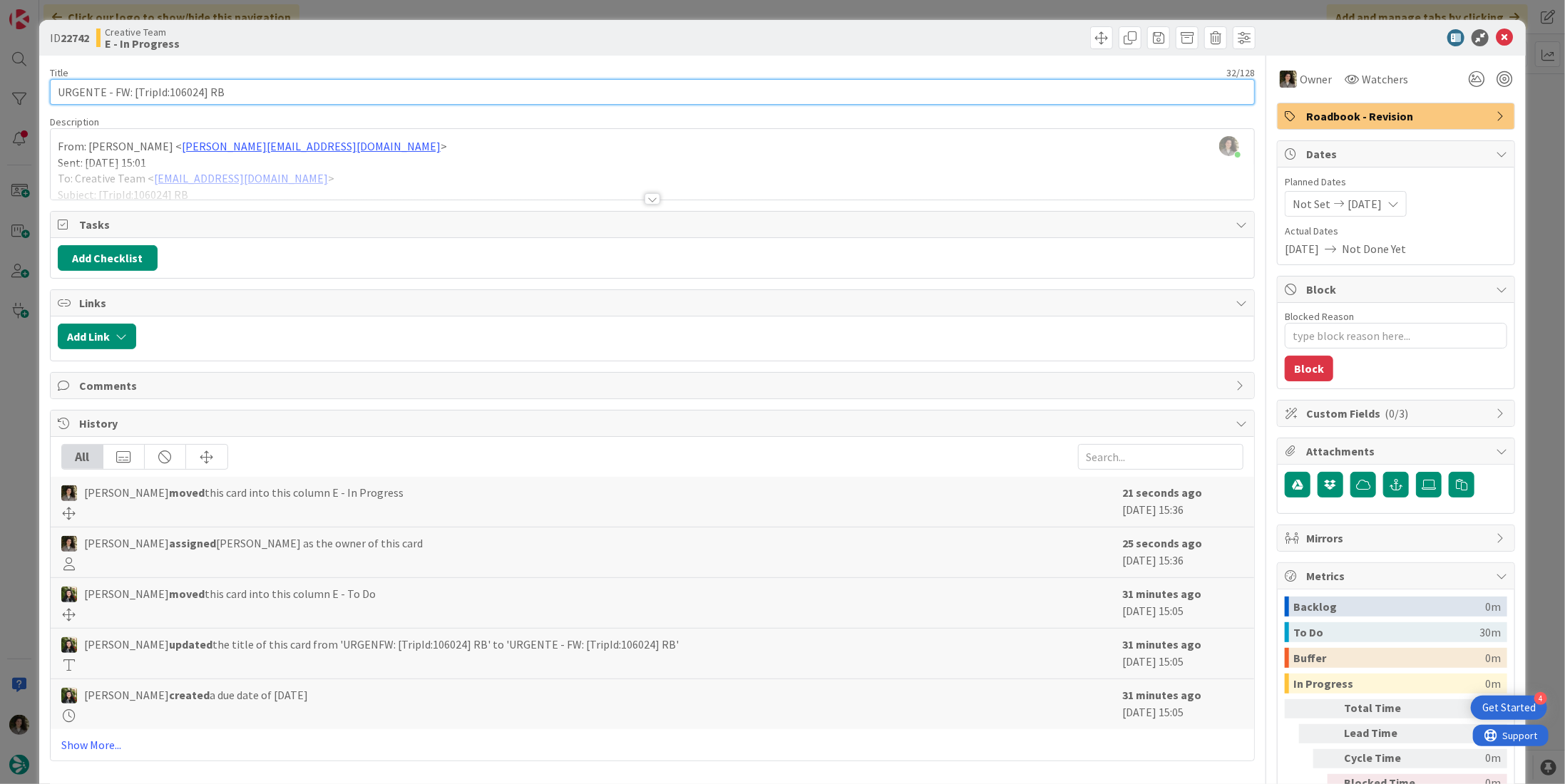
drag, startPoint x: 197, startPoint y: 92, endPoint x: 166, endPoint y: 92, distance: 31.0
click at [166, 92] on input "URGENTE - FW: [TripId:106024] RB" at bounding box center [651, 92] width 1205 height 26
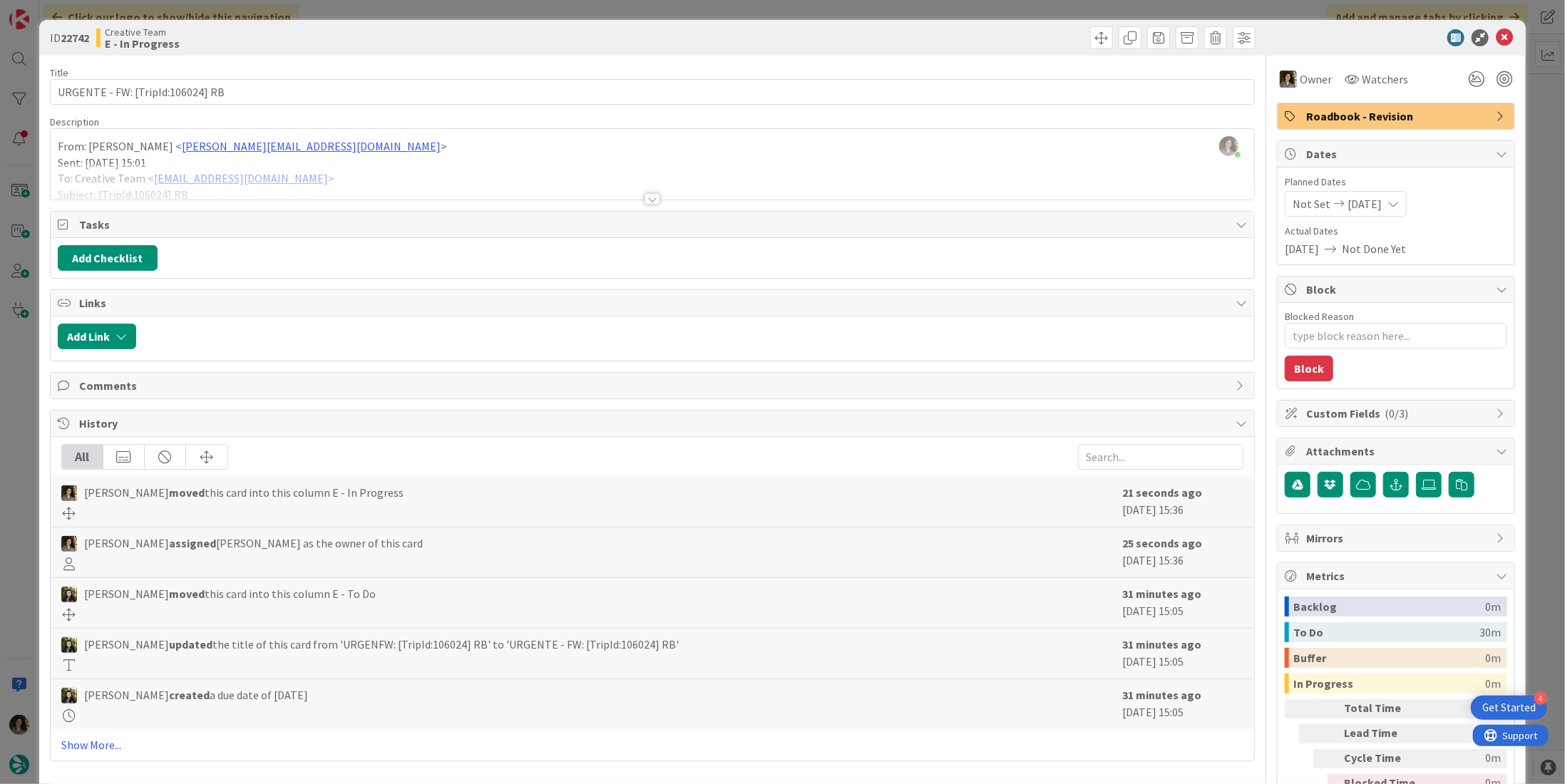
click at [651, 193] on div at bounding box center [651, 199] width 16 height 11
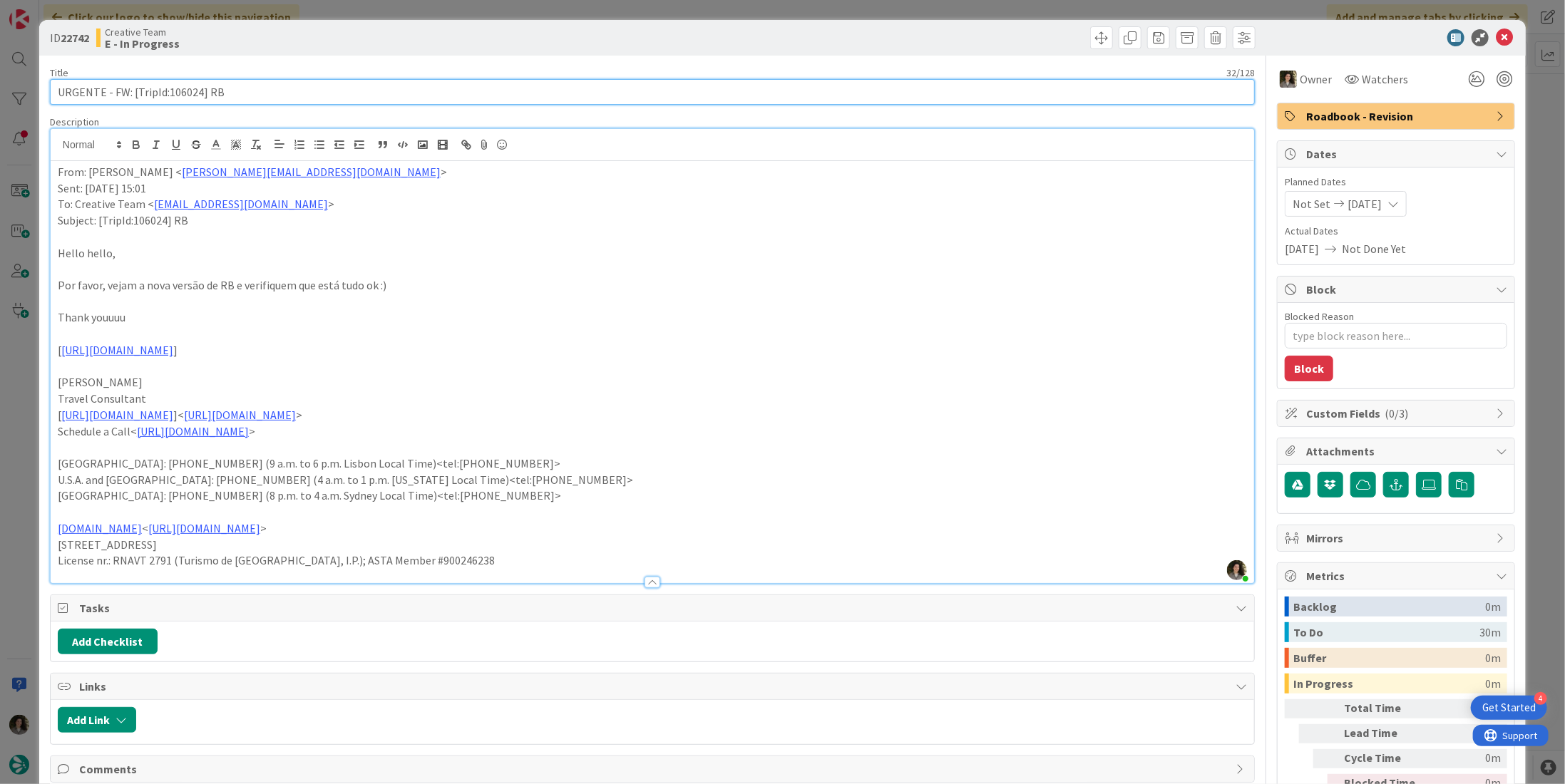
drag, startPoint x: 197, startPoint y: 91, endPoint x: 165, endPoint y: 93, distance: 32.1
click at [165, 93] on input "URGENTE - FW: [TripId:106024] RB" at bounding box center [651, 92] width 1205 height 26
click at [197, 94] on input "URGENTE - FW: [TripId:106024] RB" at bounding box center [651, 92] width 1205 height 26
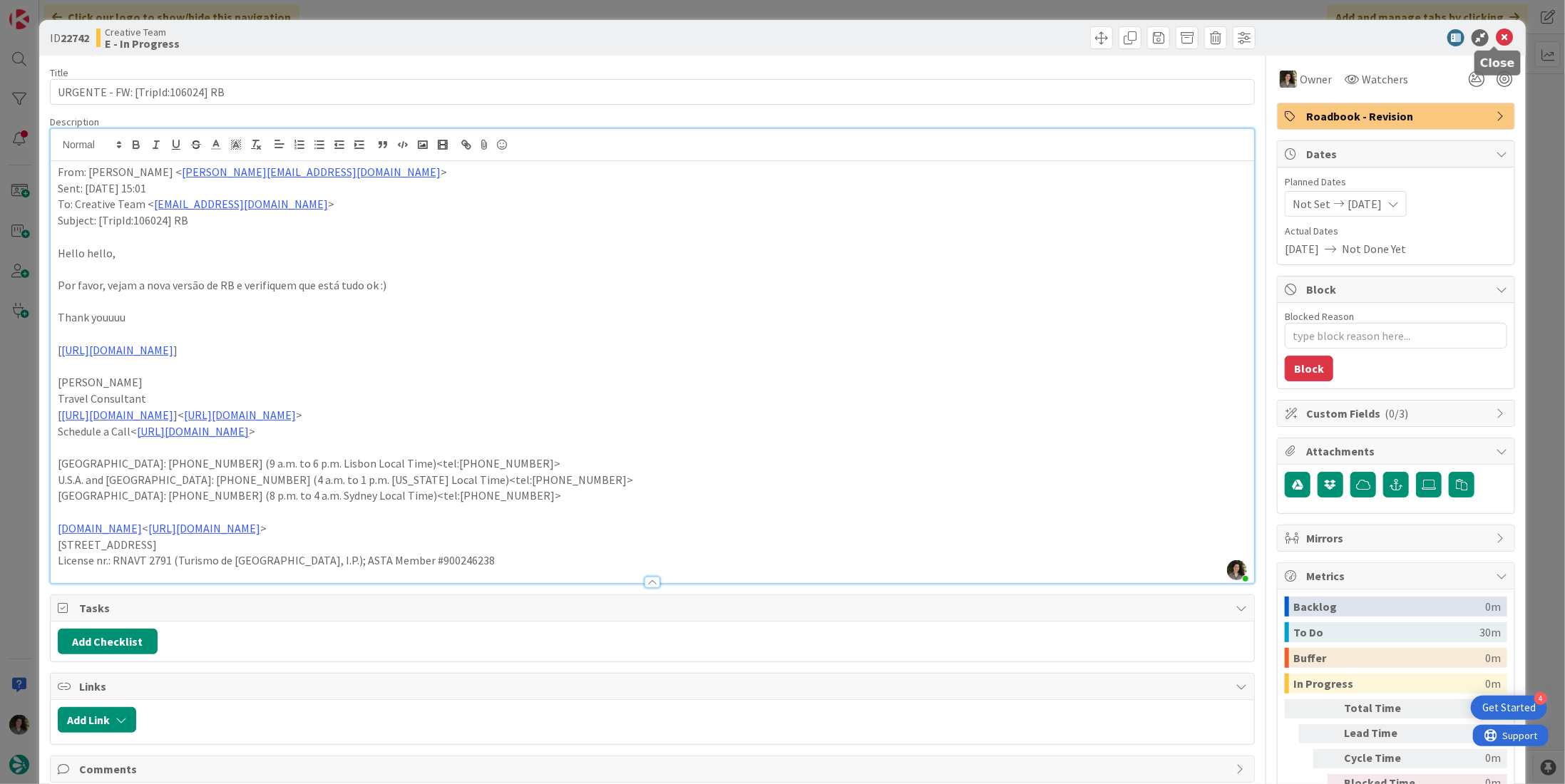
click at [1495, 35] on icon at bounding box center [1504, 38] width 17 height 17
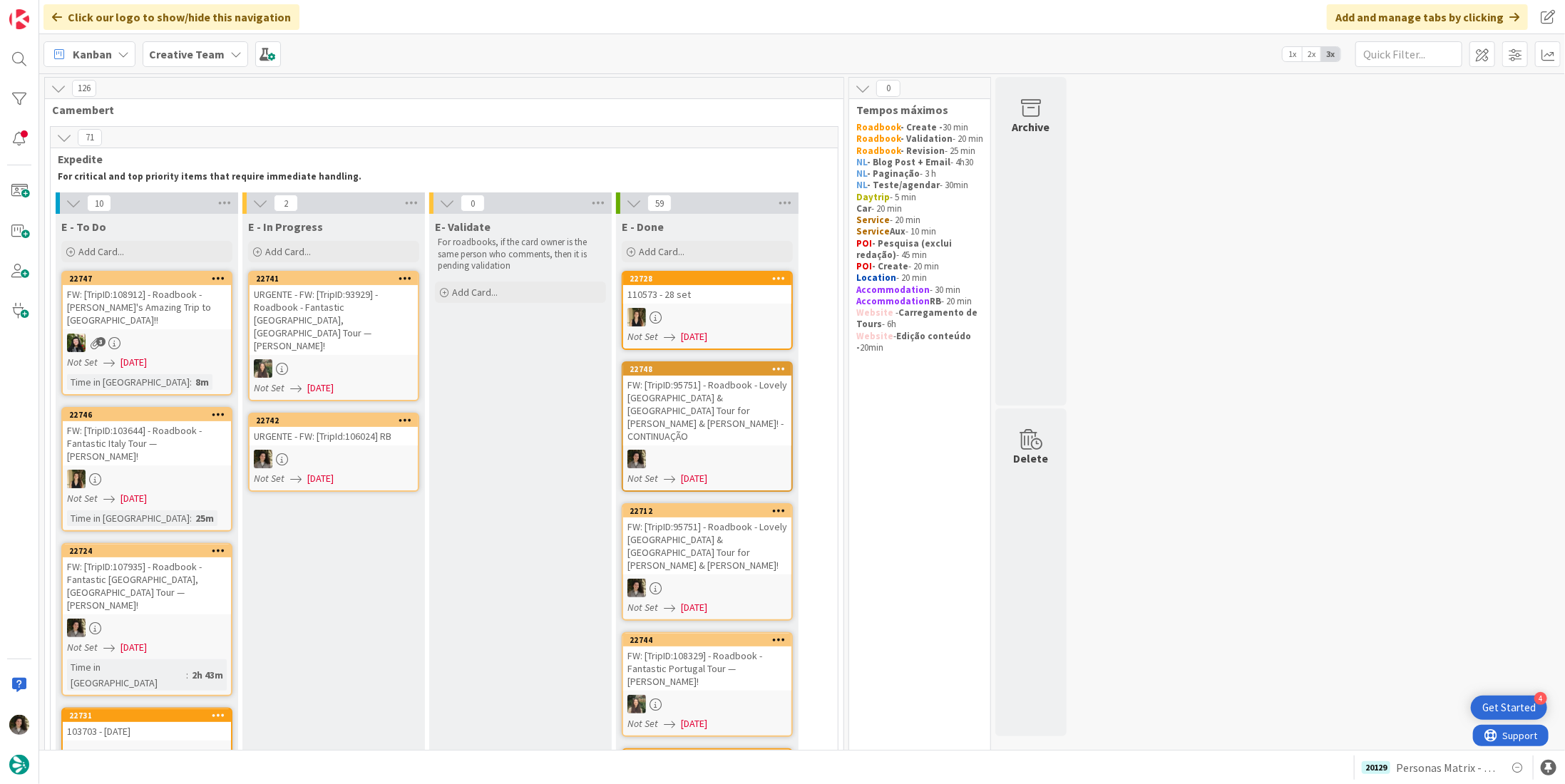
click at [352, 450] on div at bounding box center [334, 459] width 169 height 18
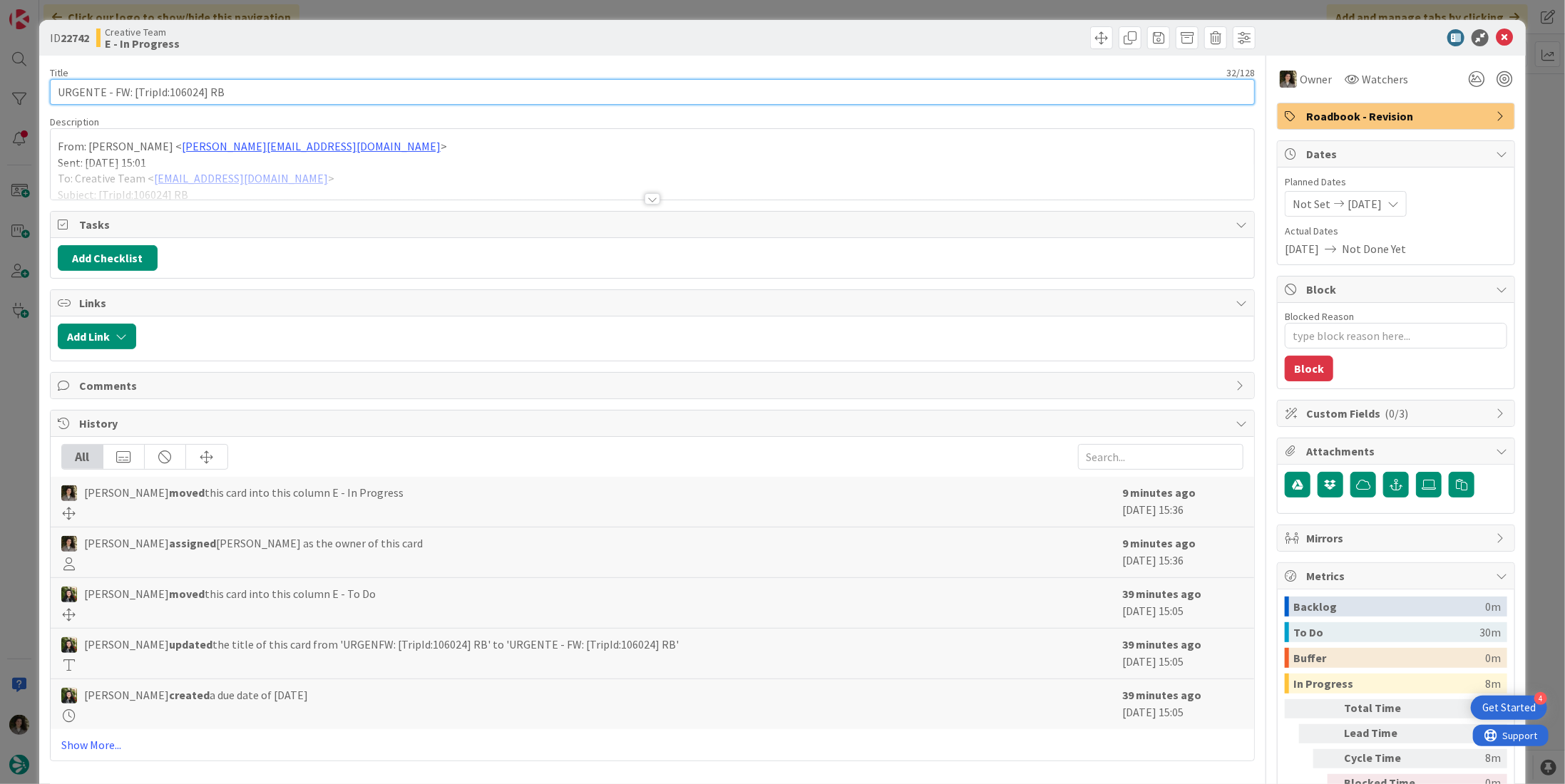
click at [239, 91] on input "URGENTE - FW: [TripId:106024] RB" at bounding box center [651, 92] width 1205 height 26
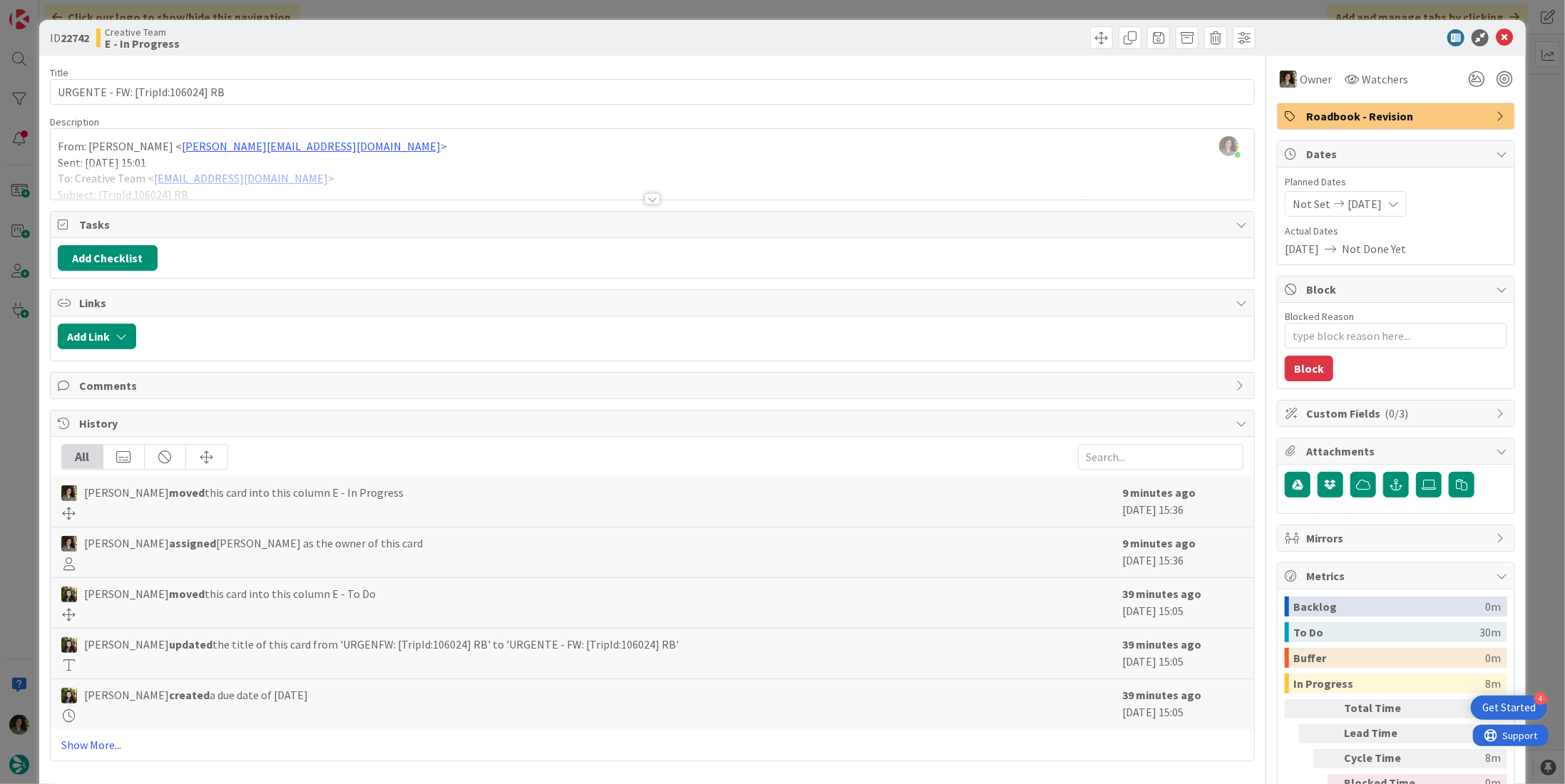
click at [1504, 35] on div at bounding box center [1388, 38] width 252 height 17
click at [1495, 38] on icon at bounding box center [1504, 38] width 17 height 17
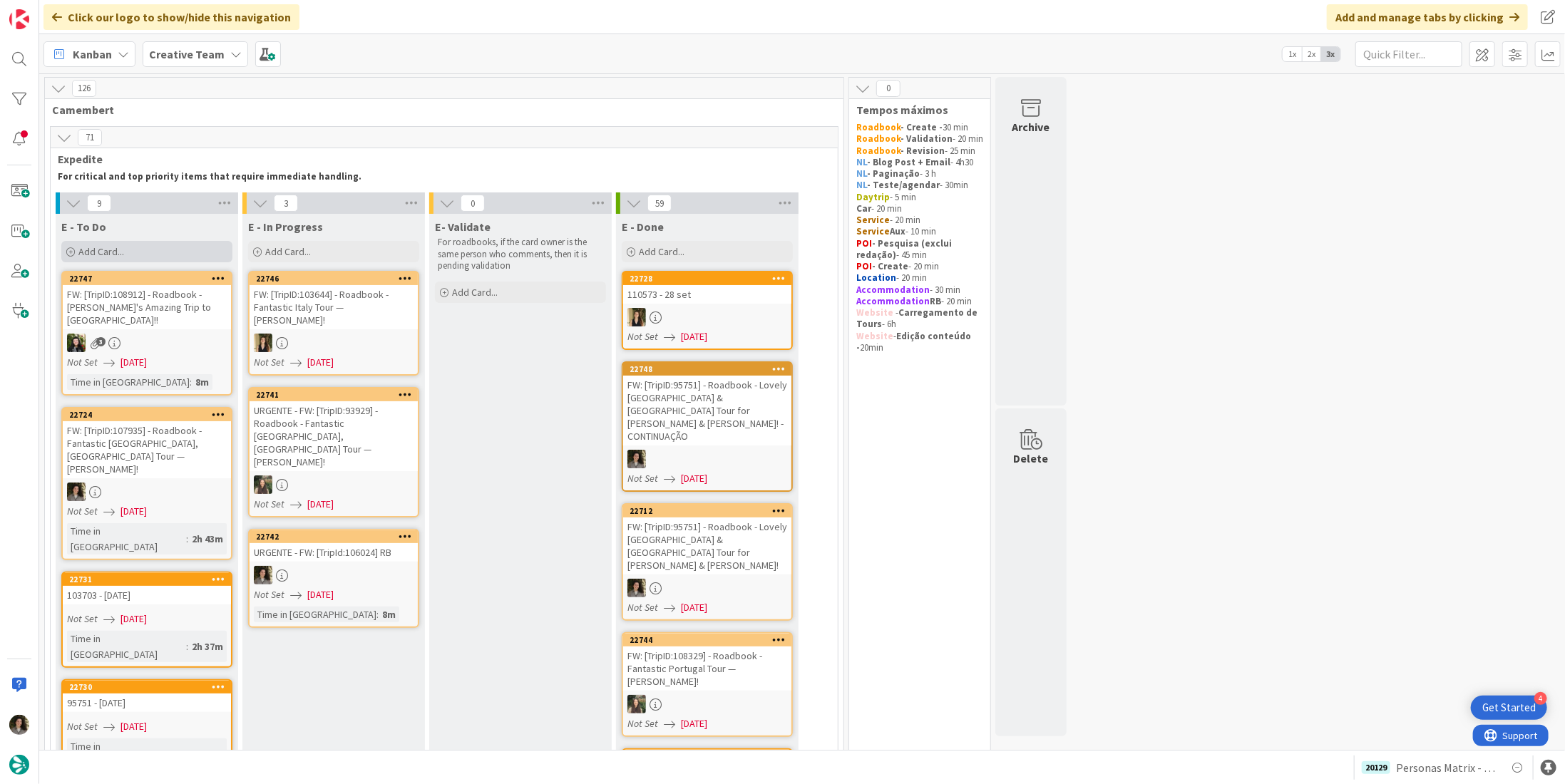
click at [112, 249] on span "Add Card..." at bounding box center [102, 252] width 46 height 13
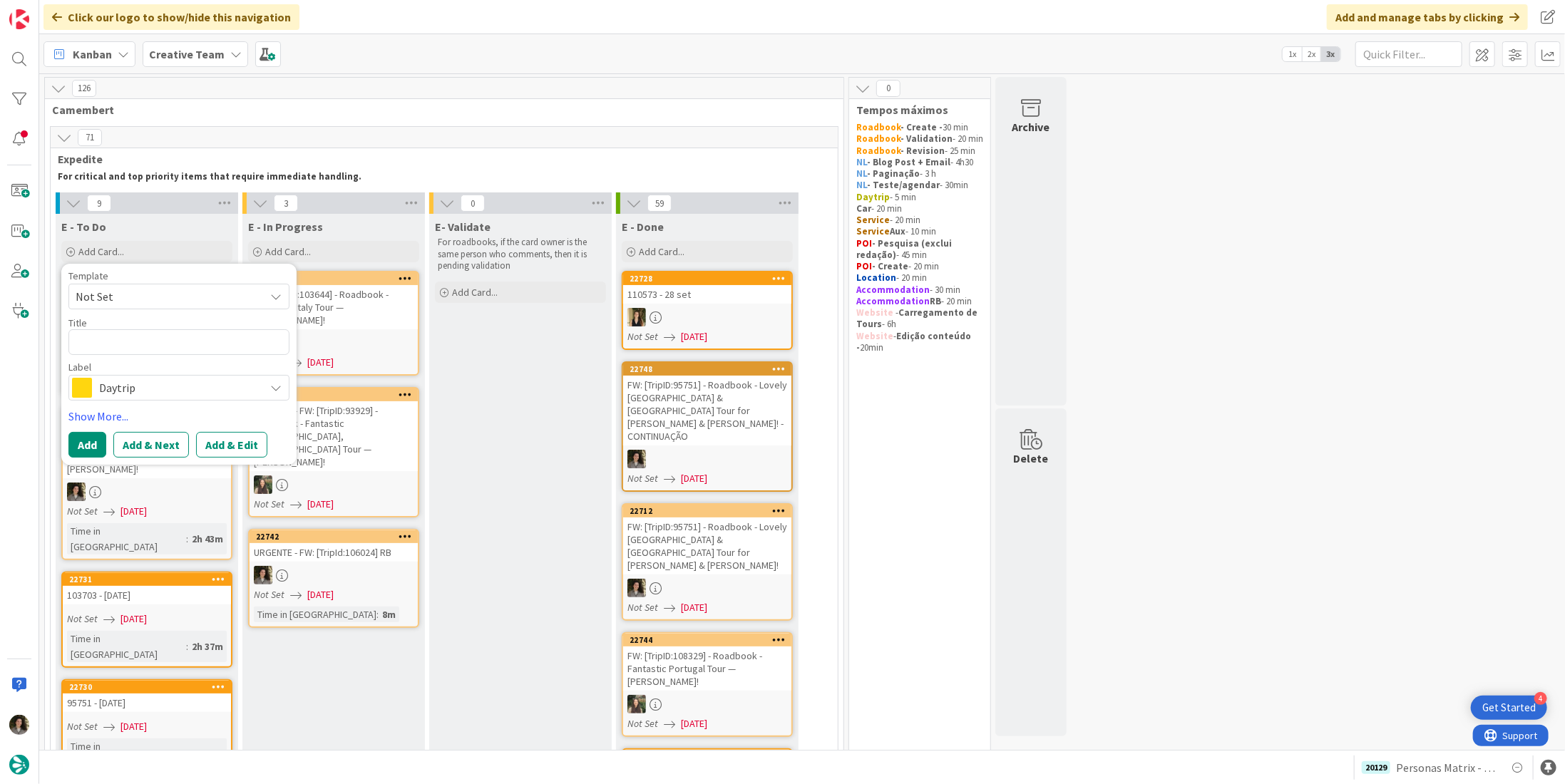
type textarea "x"
type textarea "URGENTE - FW: [TripId:106024] RB"
click at [143, 378] on span "Daytrip" at bounding box center [178, 387] width 159 height 20
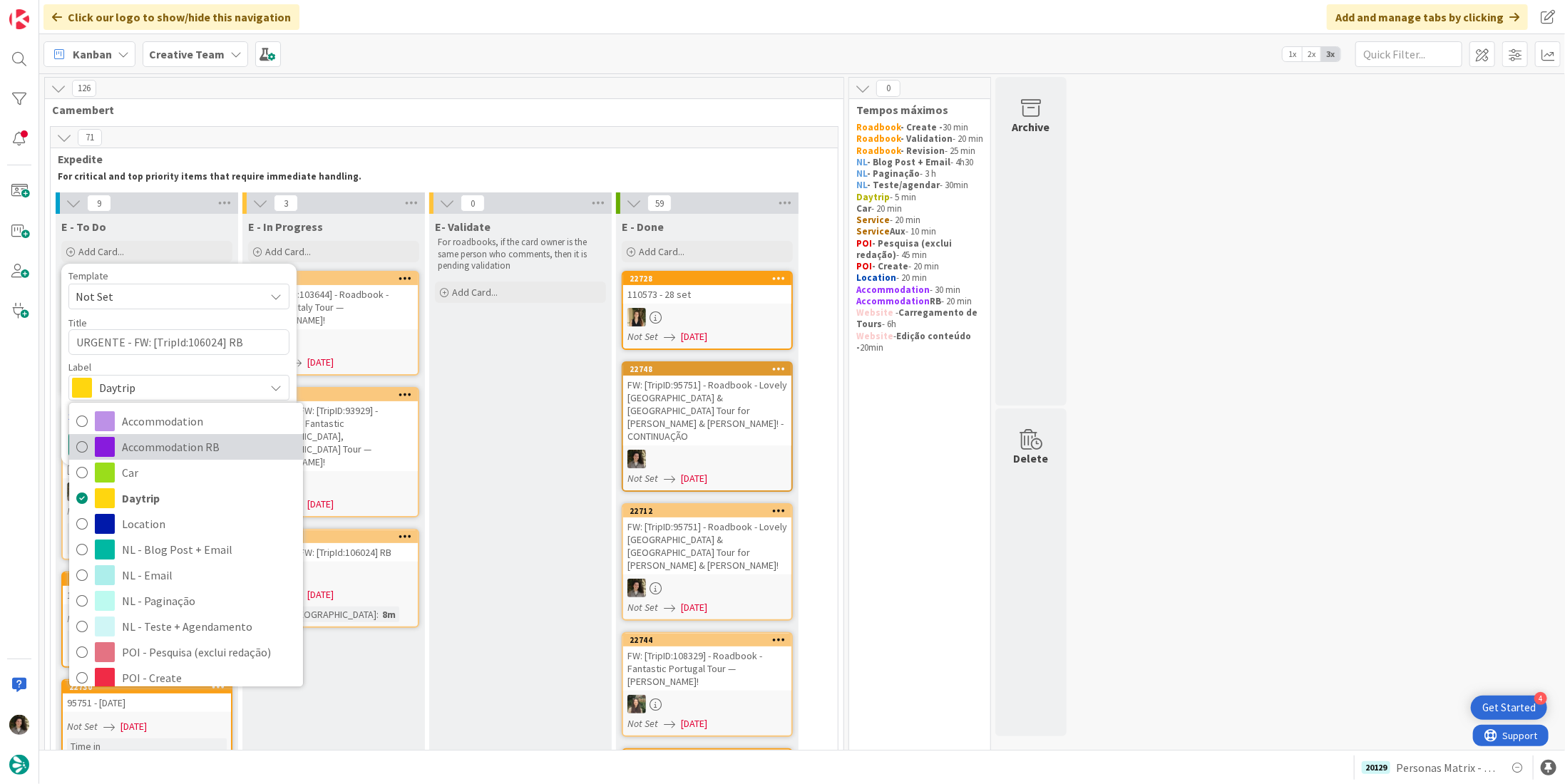
click at [170, 447] on span "Accommodation RB" at bounding box center [209, 447] width 174 height 21
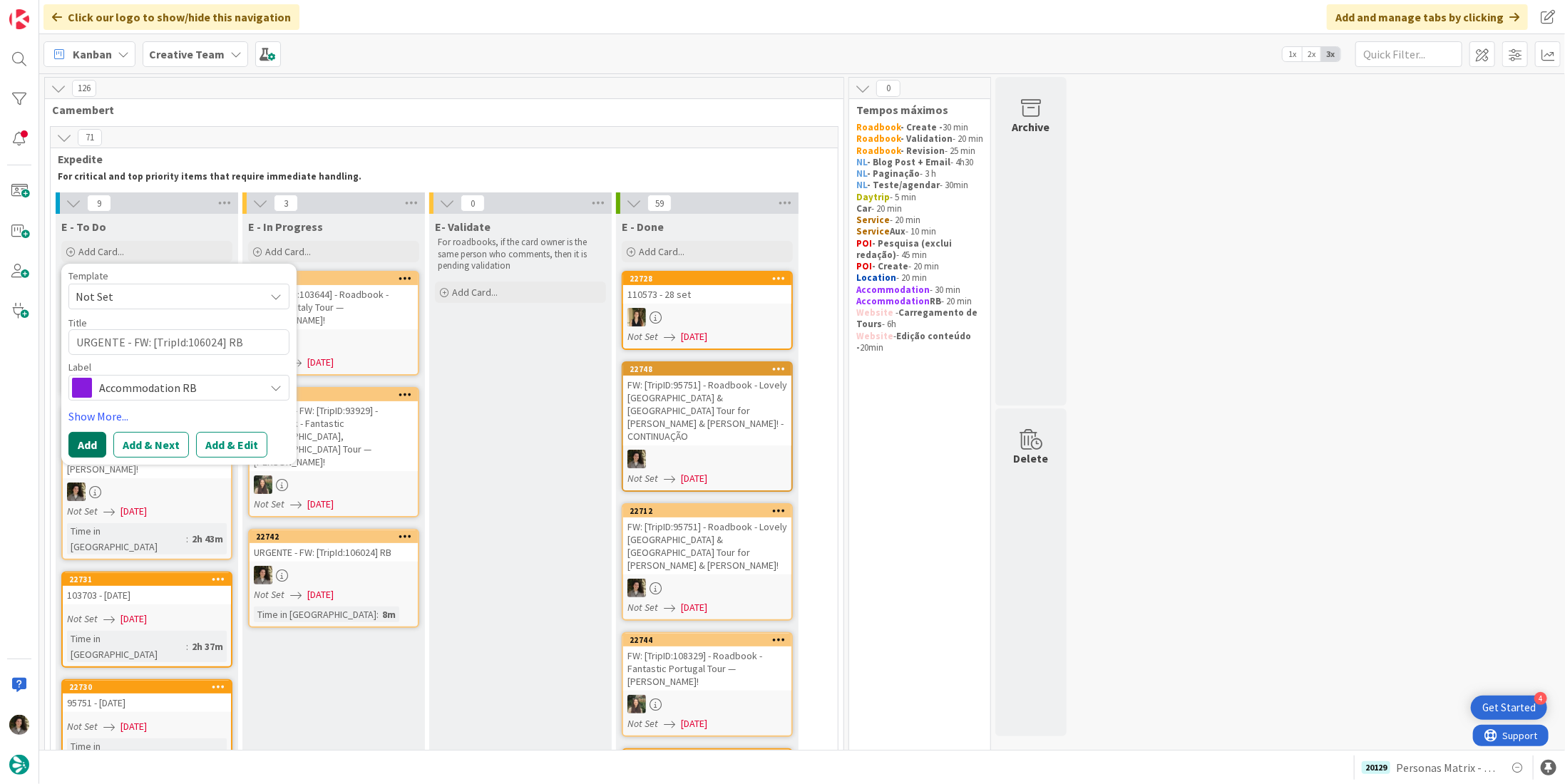
click at [88, 432] on button "Add" at bounding box center [87, 444] width 38 height 26
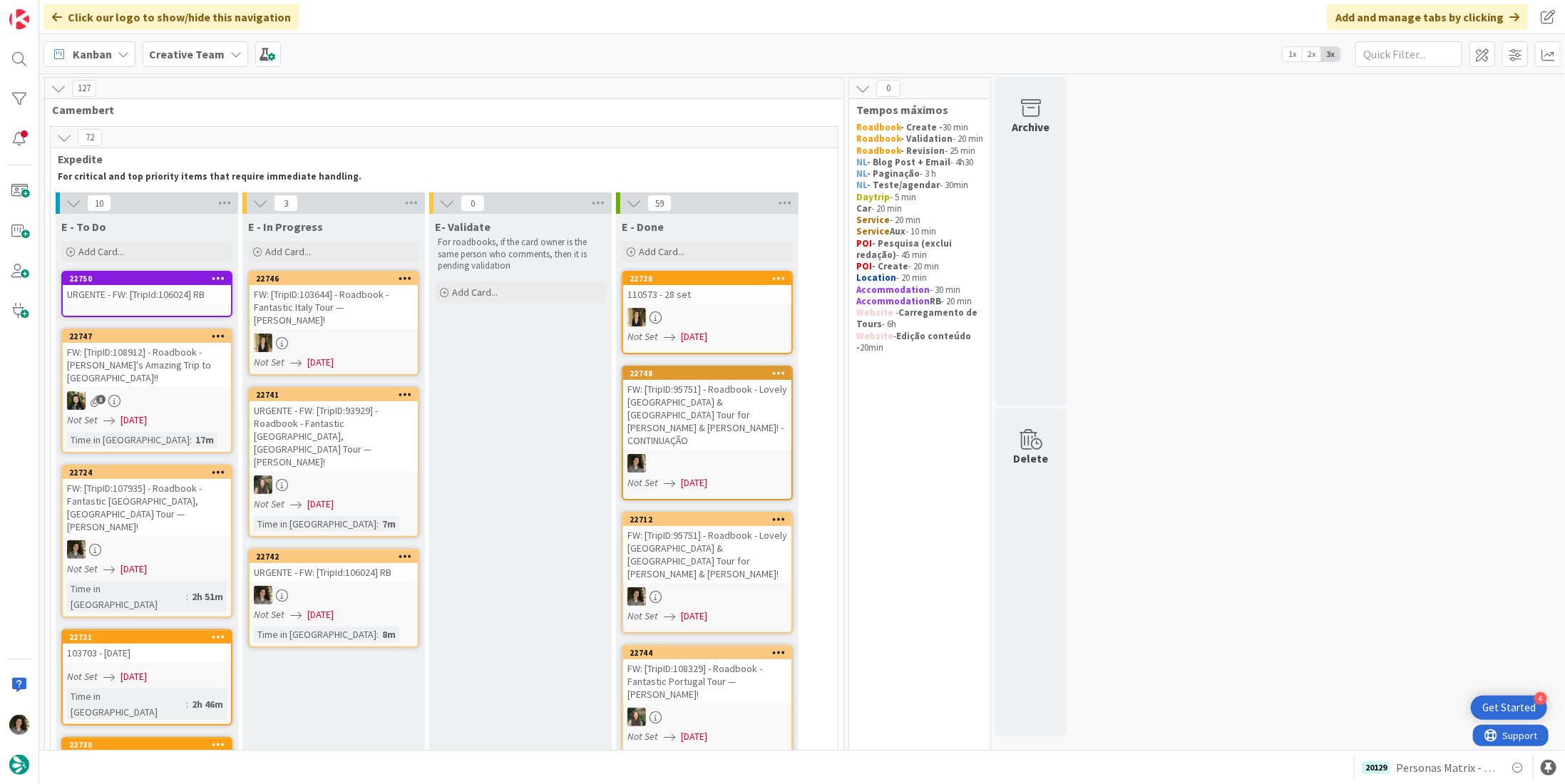
click at [186, 296] on div "URGENTE - FW: [TripId:106024] RB" at bounding box center [147, 294] width 169 height 18
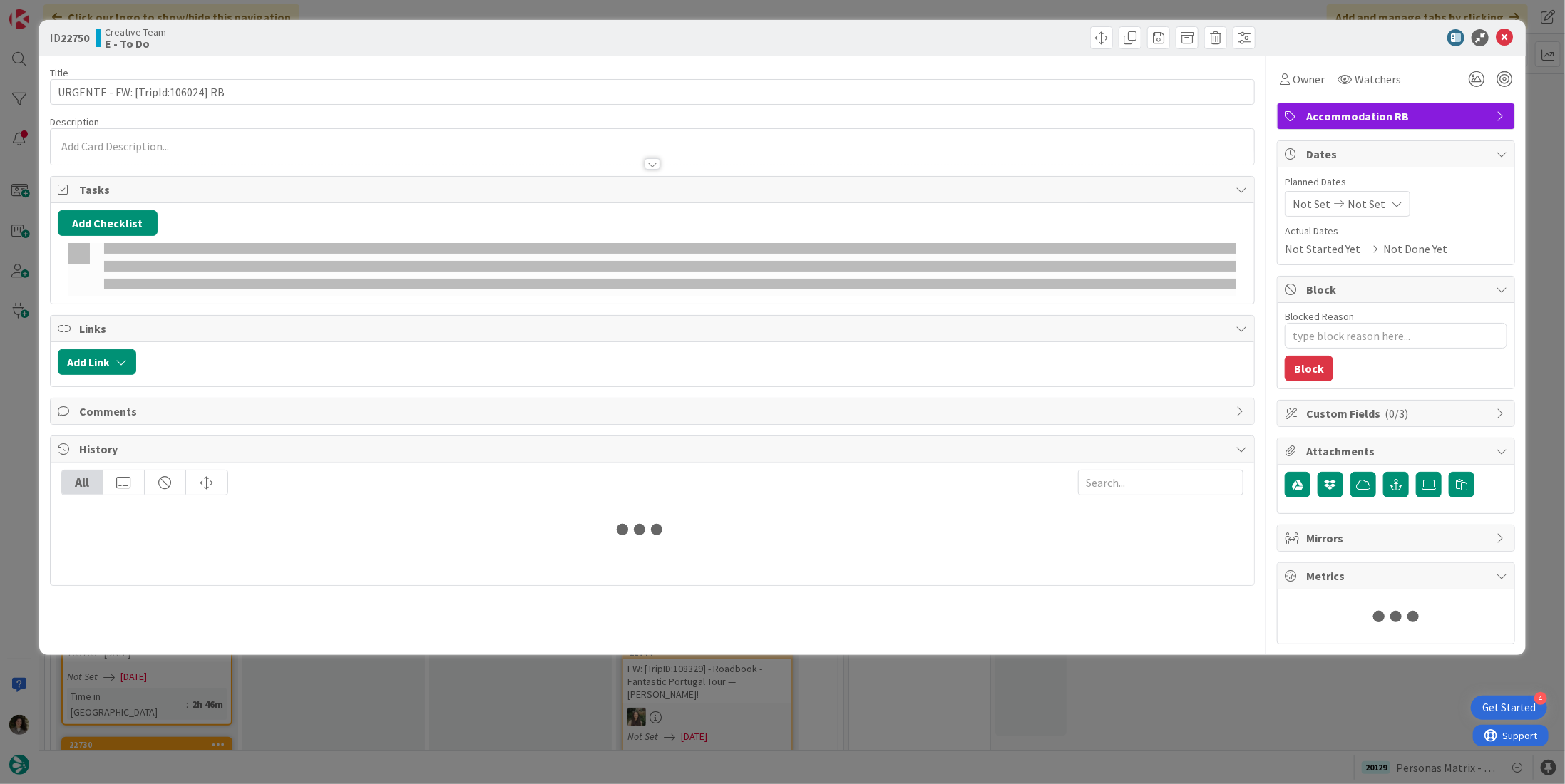
type textarea "x"
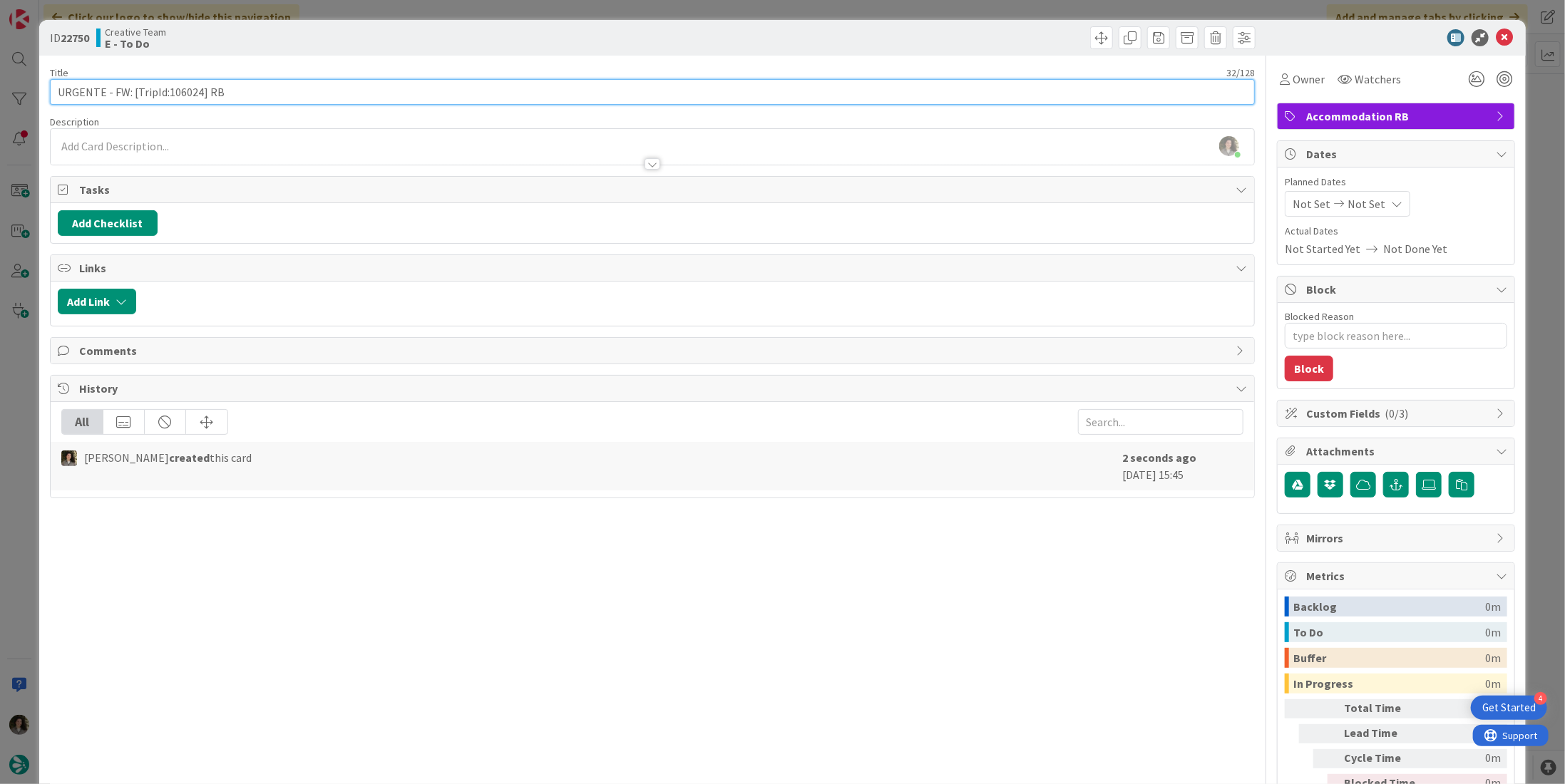
click at [309, 84] on input "URGENTE - FW: [TripId:106024] RB" at bounding box center [651, 92] width 1205 height 26
paste input "Abbeyglen Castle"
type input "URGENTE - FW: [TripId:106024] RB - [GEOGRAPHIC_DATA]"
type textarea "x"
type input "URGENTE - FW: [TripId:106024] RB - [GEOGRAPHIC_DATA]"
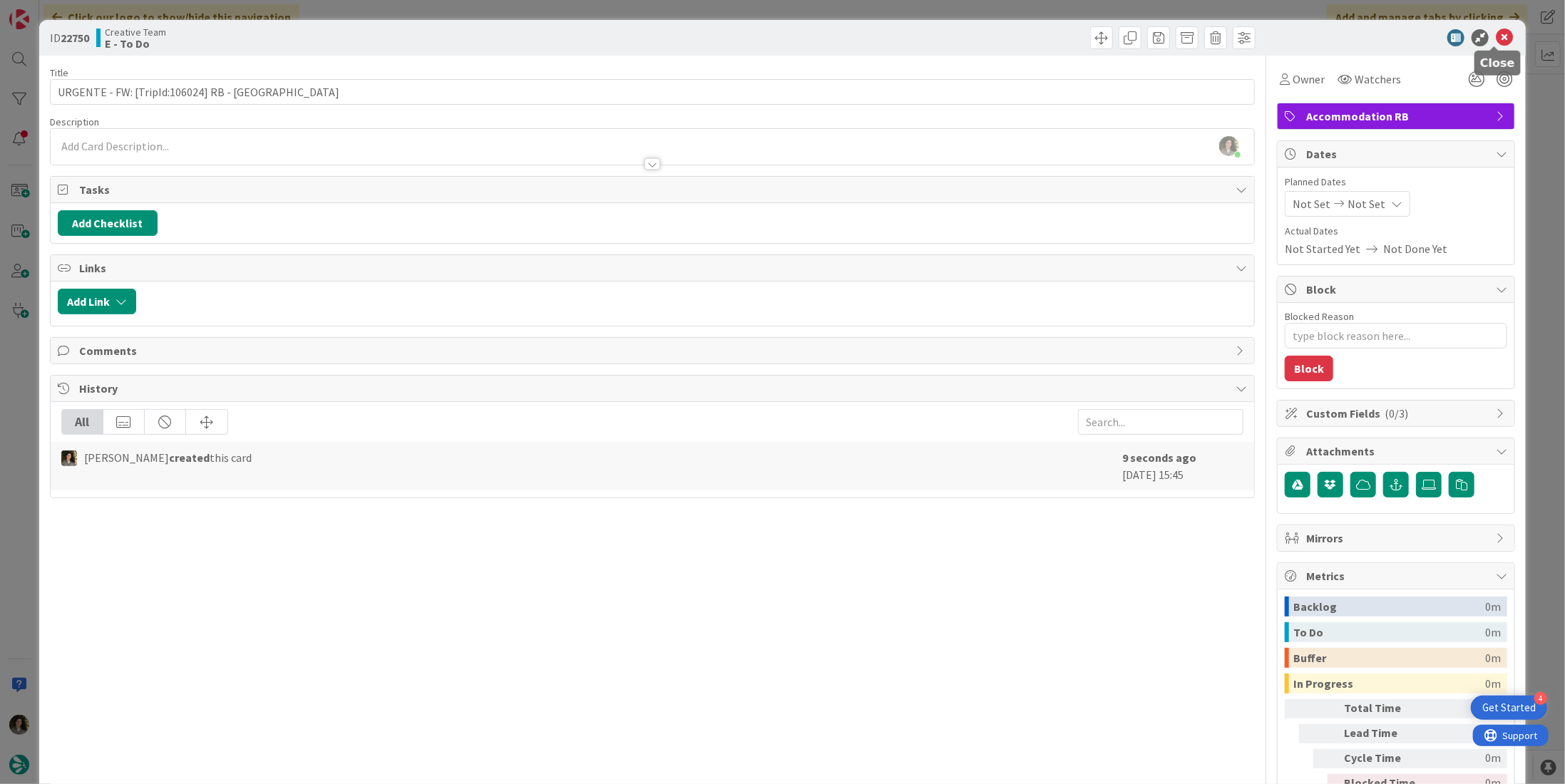
click at [1495, 32] on icon at bounding box center [1504, 38] width 17 height 17
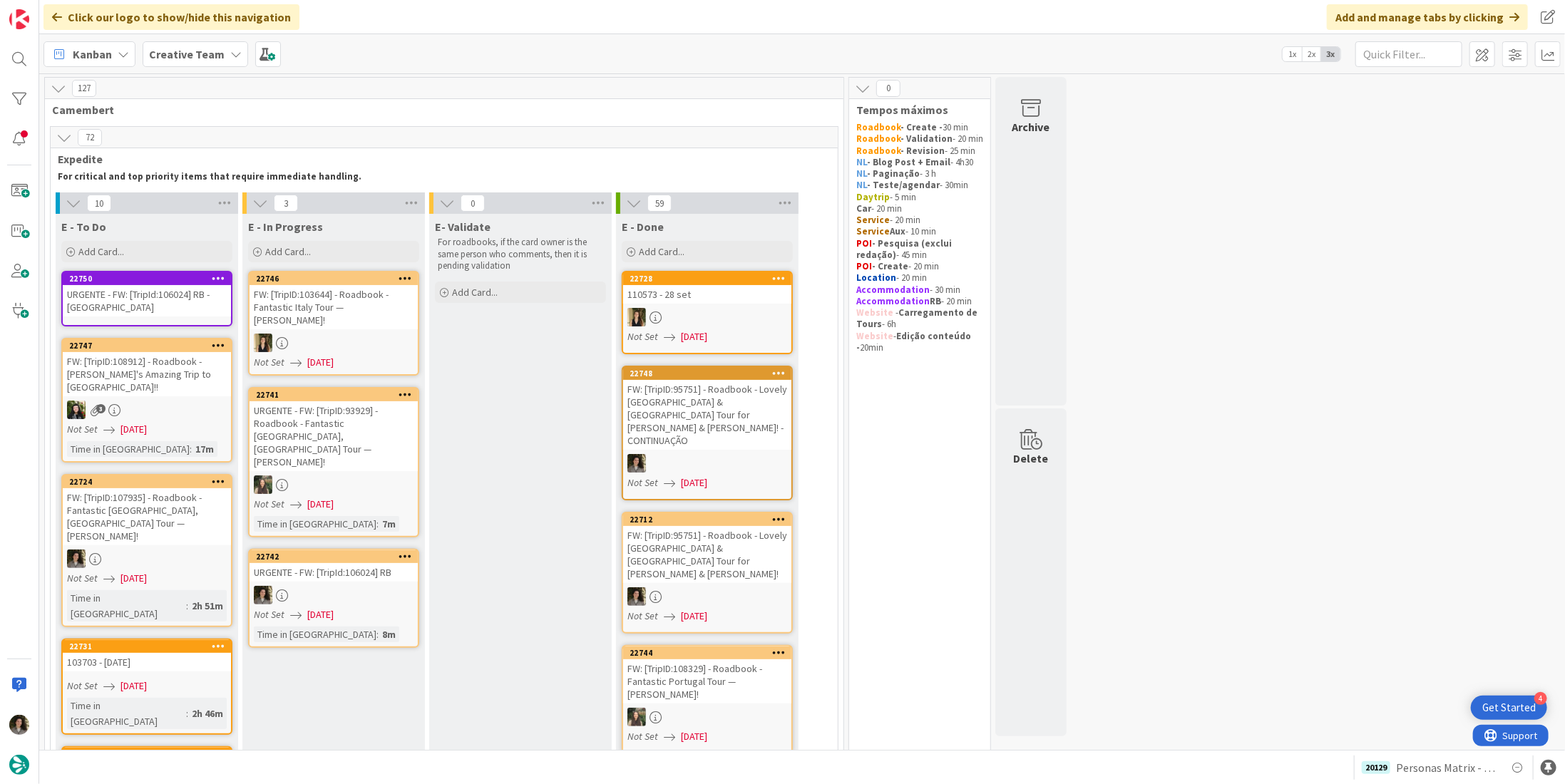
click at [142, 293] on div "URGENTE - FW: [TripId:106024] RB - [GEOGRAPHIC_DATA]" at bounding box center [147, 300] width 169 height 31
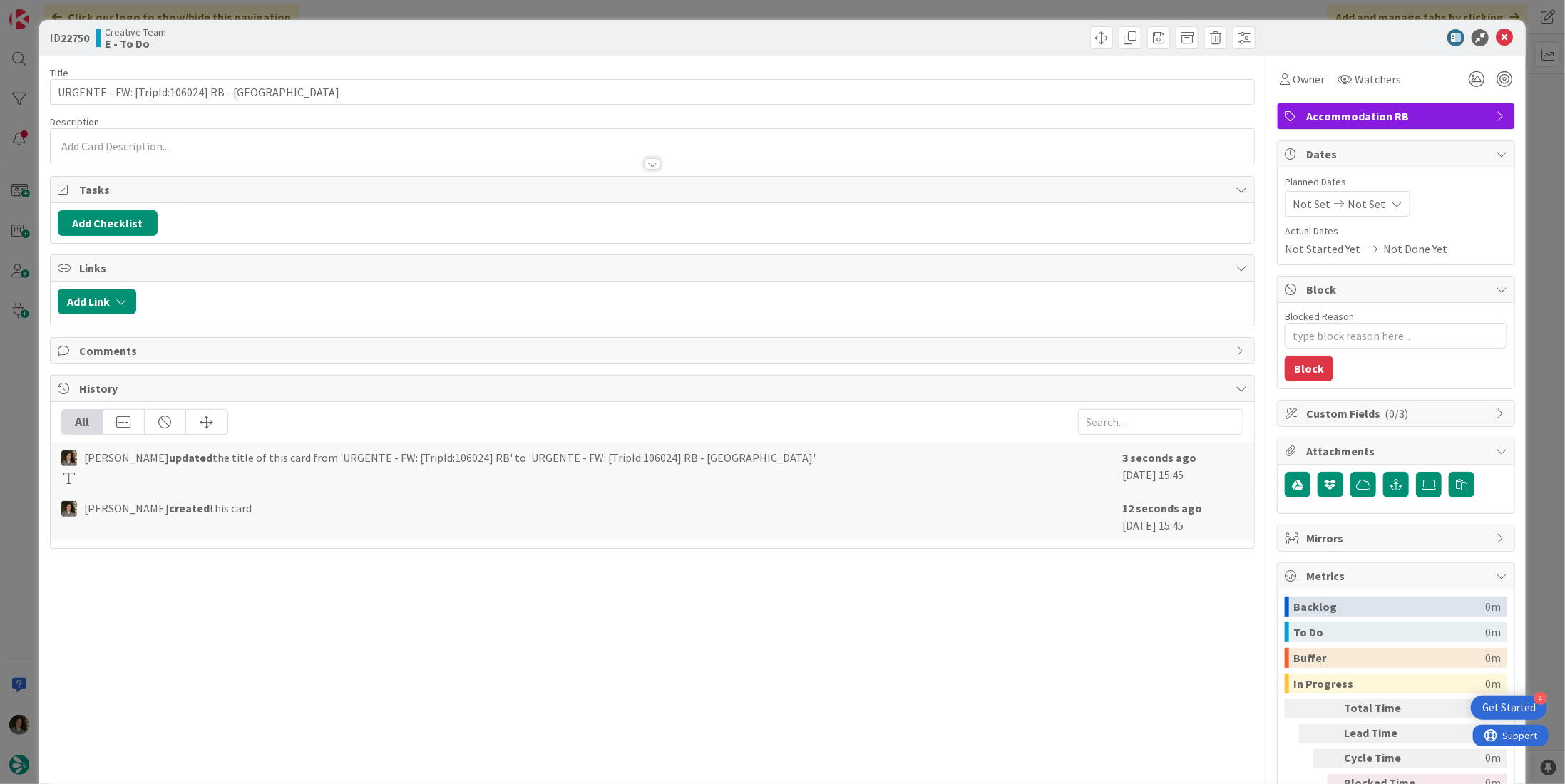
type textarea "x"
click at [1391, 198] on icon at bounding box center [1396, 203] width 11 height 11
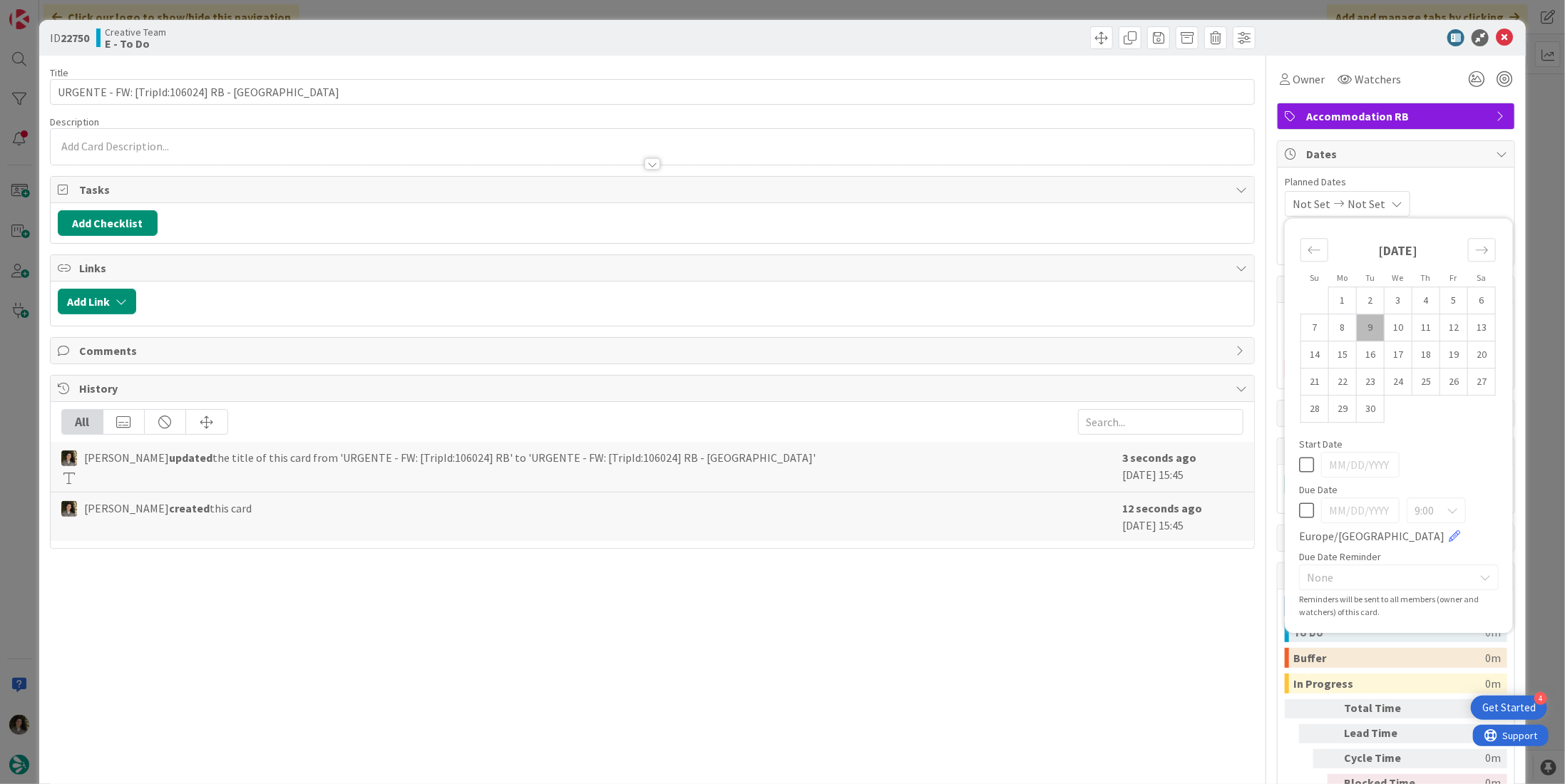
click at [1298, 508] on icon at bounding box center [1306, 510] width 15 height 17
type input "[DATE]"
click at [1495, 38] on icon at bounding box center [1504, 38] width 17 height 17
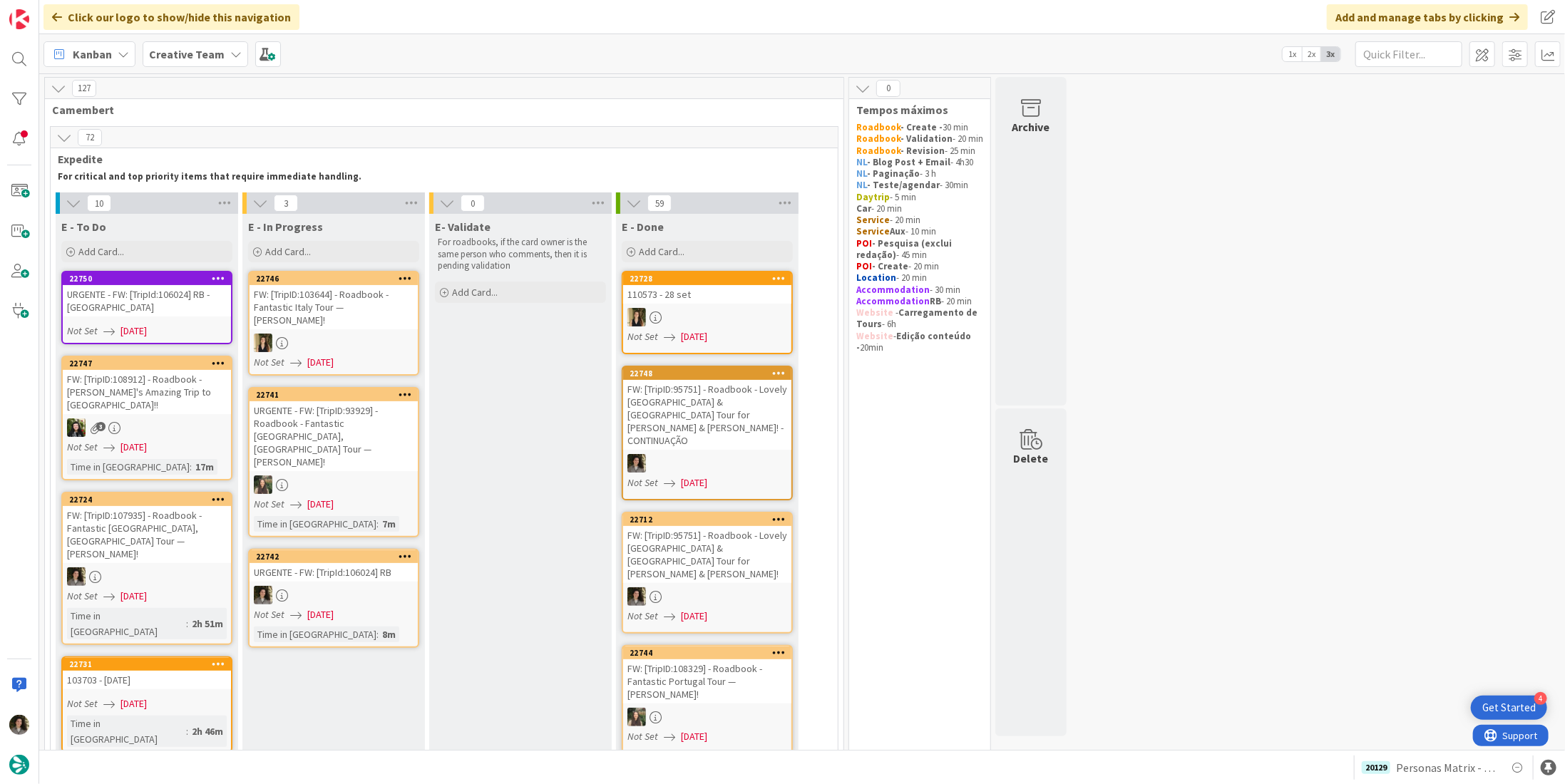
click at [144, 397] on div "FW: [TripID:108912] - Roadbook - Margaret's Amazing Trip to England!!" at bounding box center [147, 392] width 169 height 44
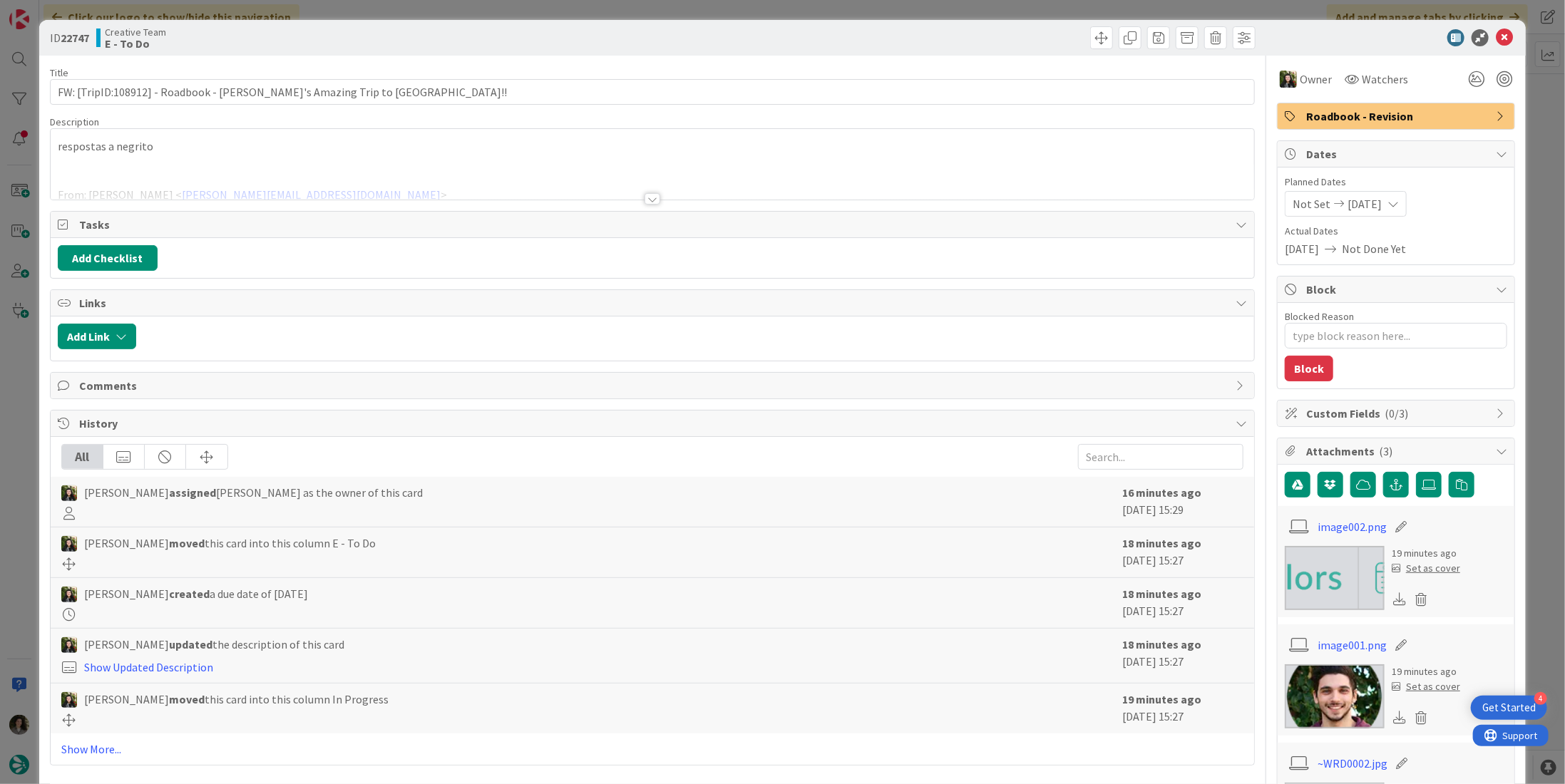
click at [648, 199] on div at bounding box center [651, 199] width 16 height 11
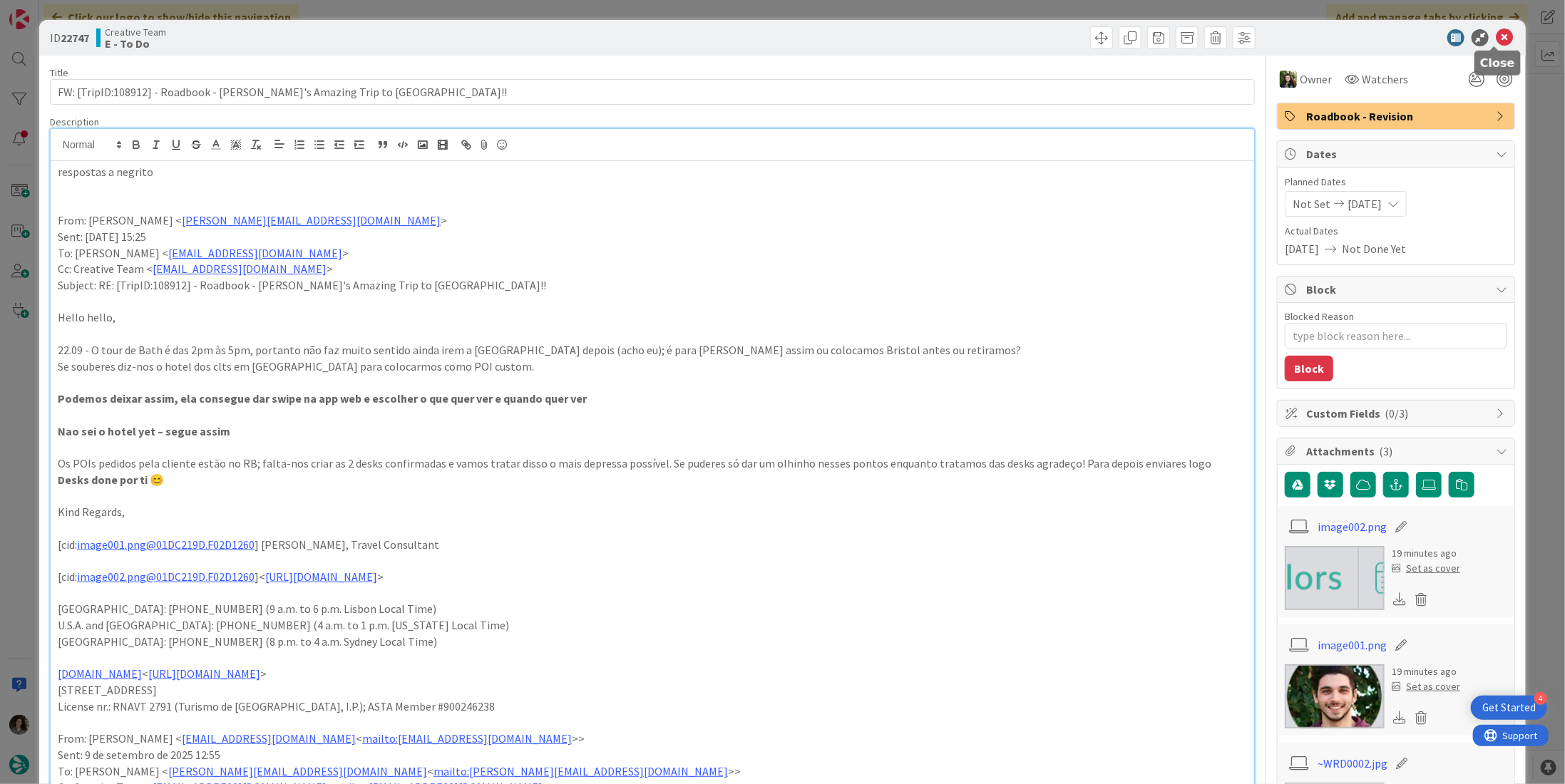
click at [1495, 40] on icon at bounding box center [1504, 38] width 17 height 17
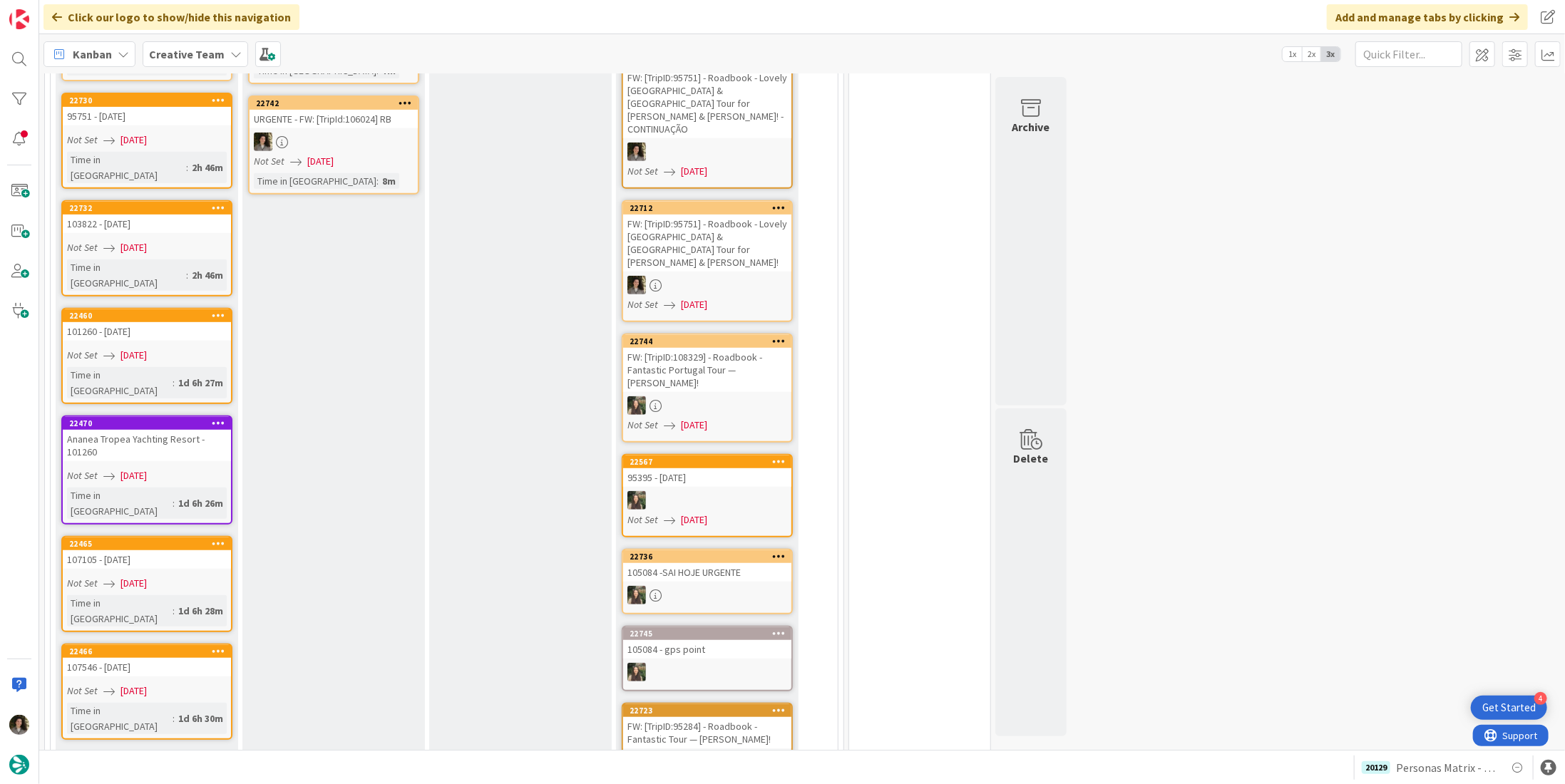
scroll to position [143, 0]
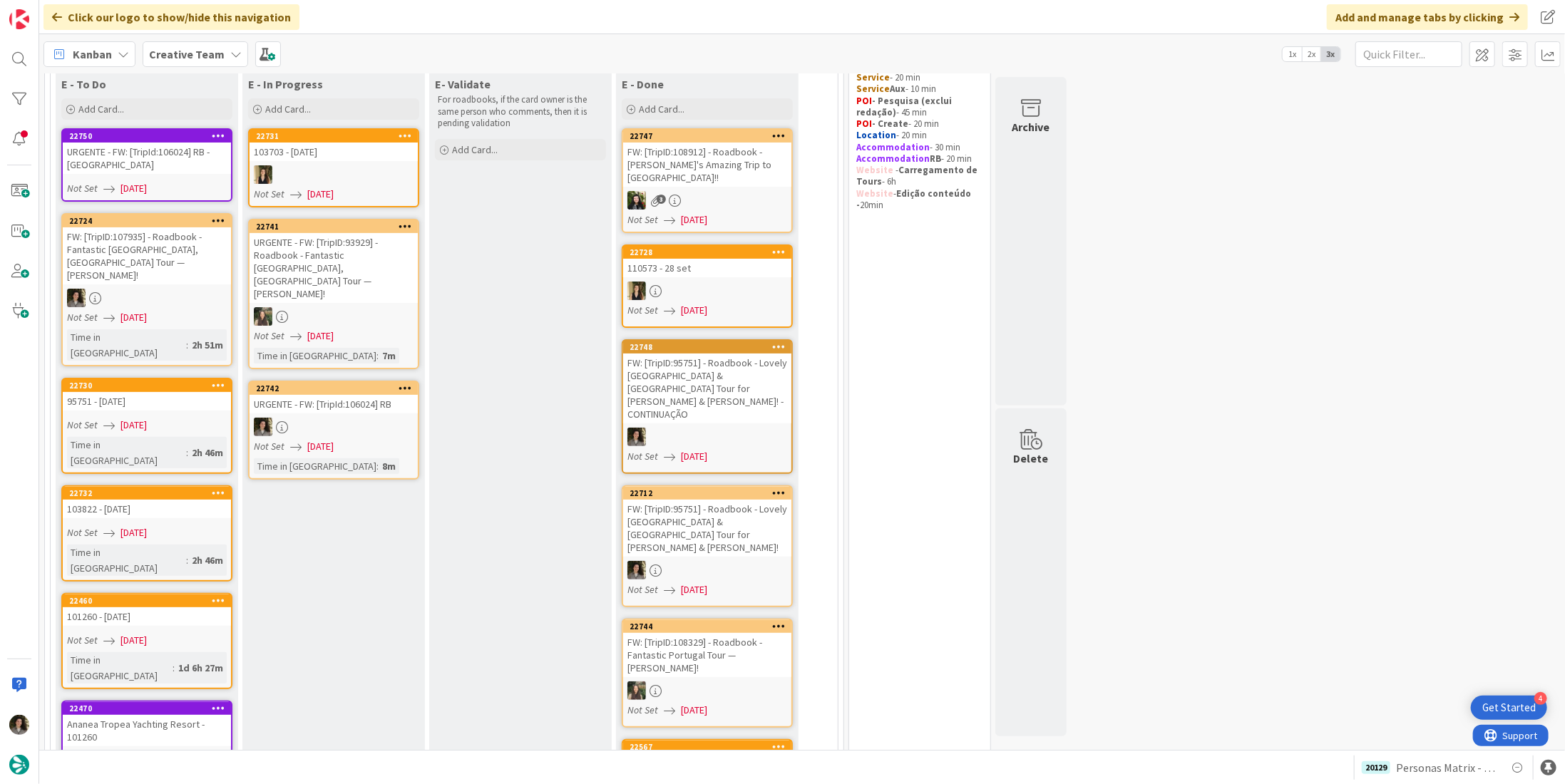
click at [292, 418] on div at bounding box center [334, 427] width 169 height 18
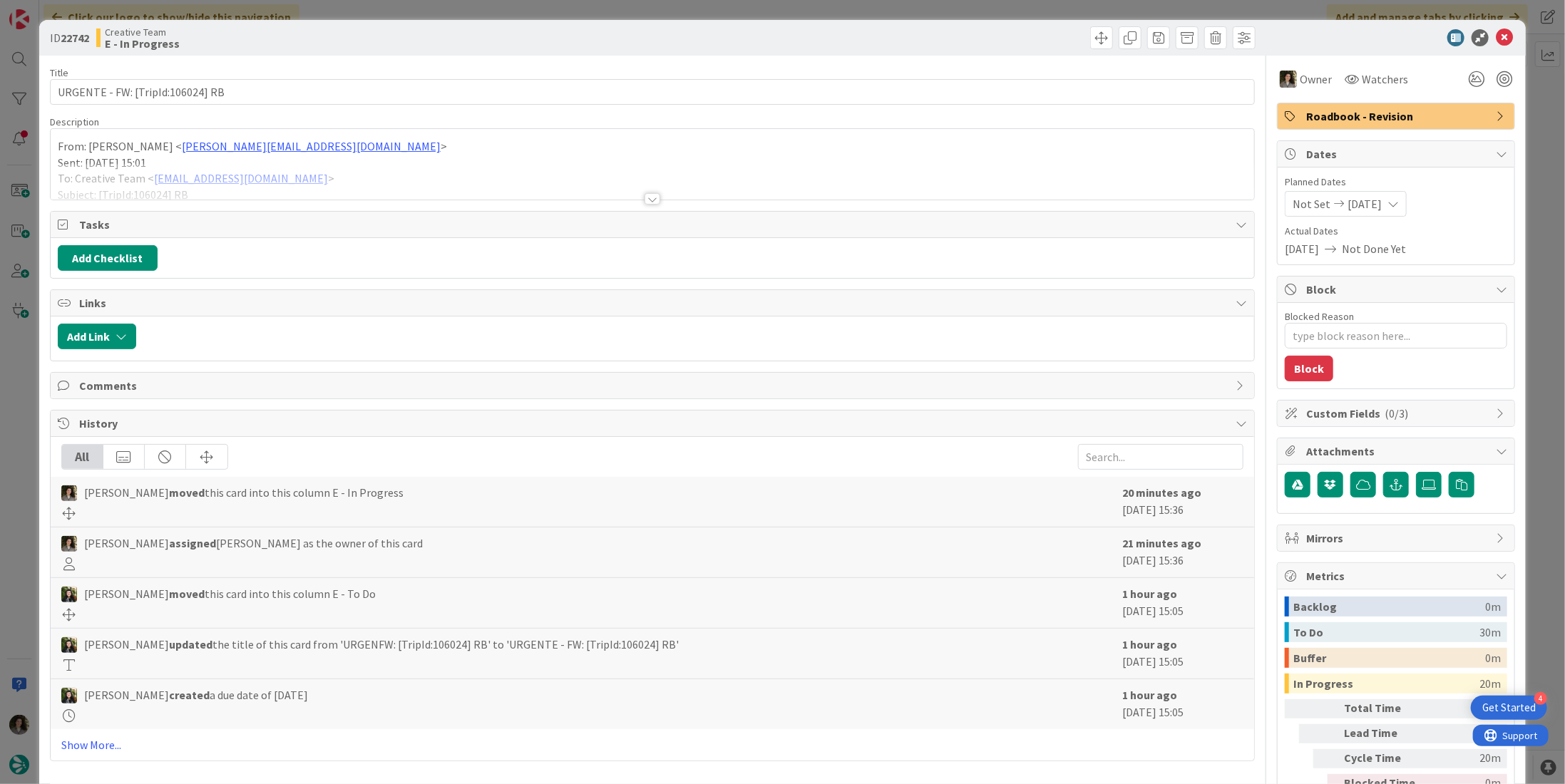
click at [1427, 127] on div "Roadbook - Revision" at bounding box center [1395, 116] width 236 height 26
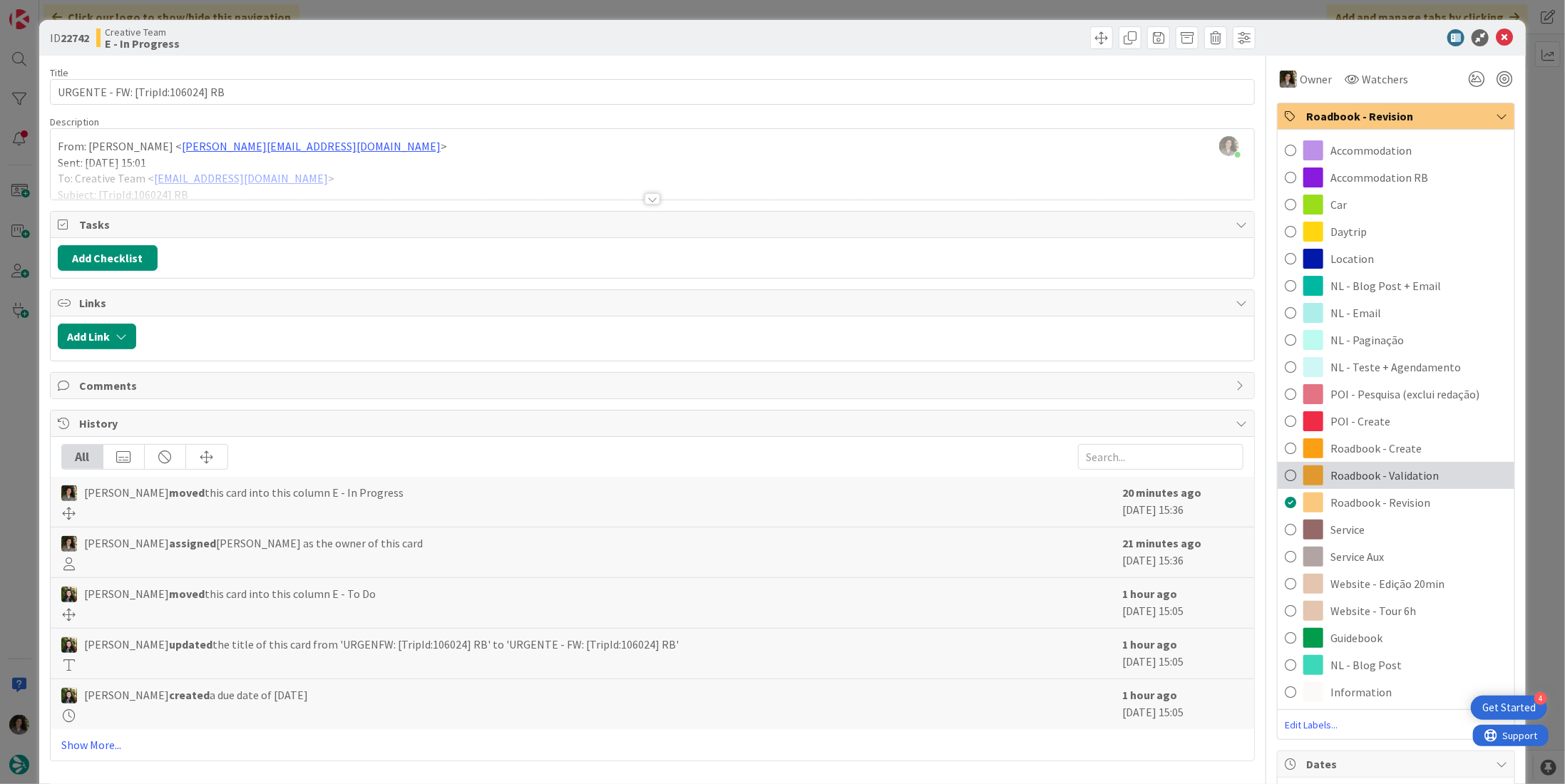
click at [1330, 473] on span "Roadbook - Validation" at bounding box center [1384, 475] width 108 height 17
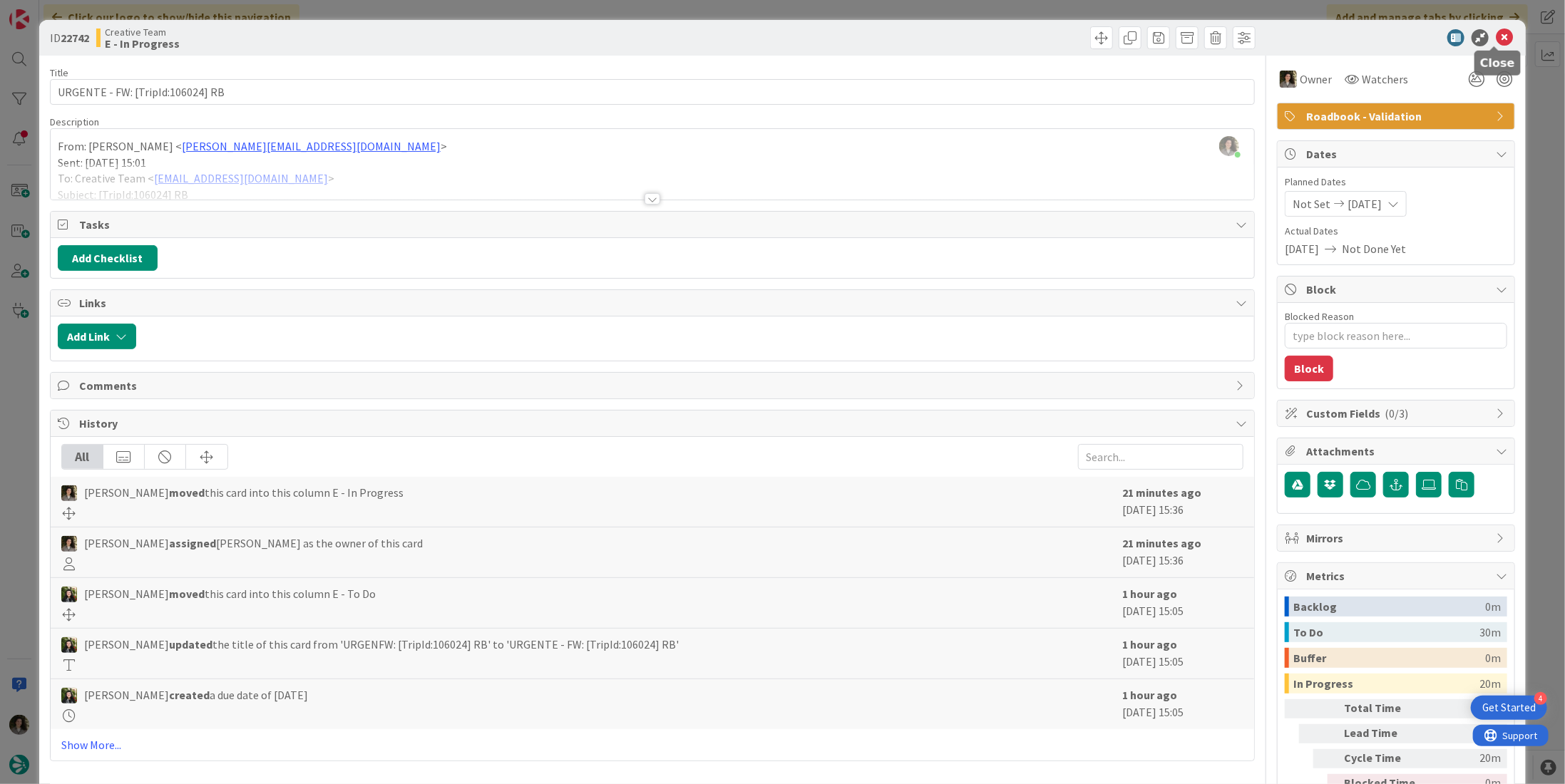
click at [1500, 40] on icon at bounding box center [1504, 38] width 17 height 17
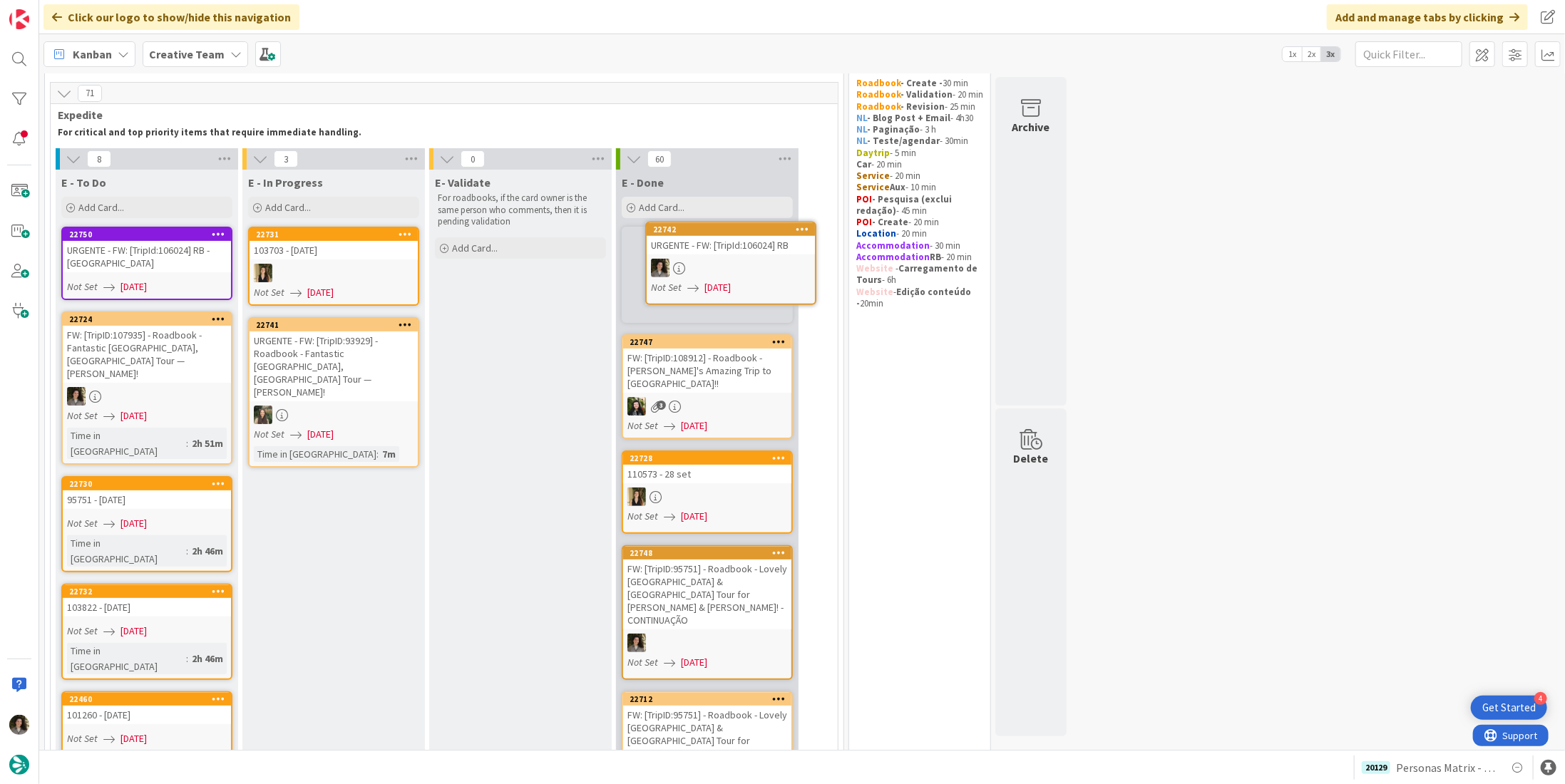
scroll to position [43, 0]
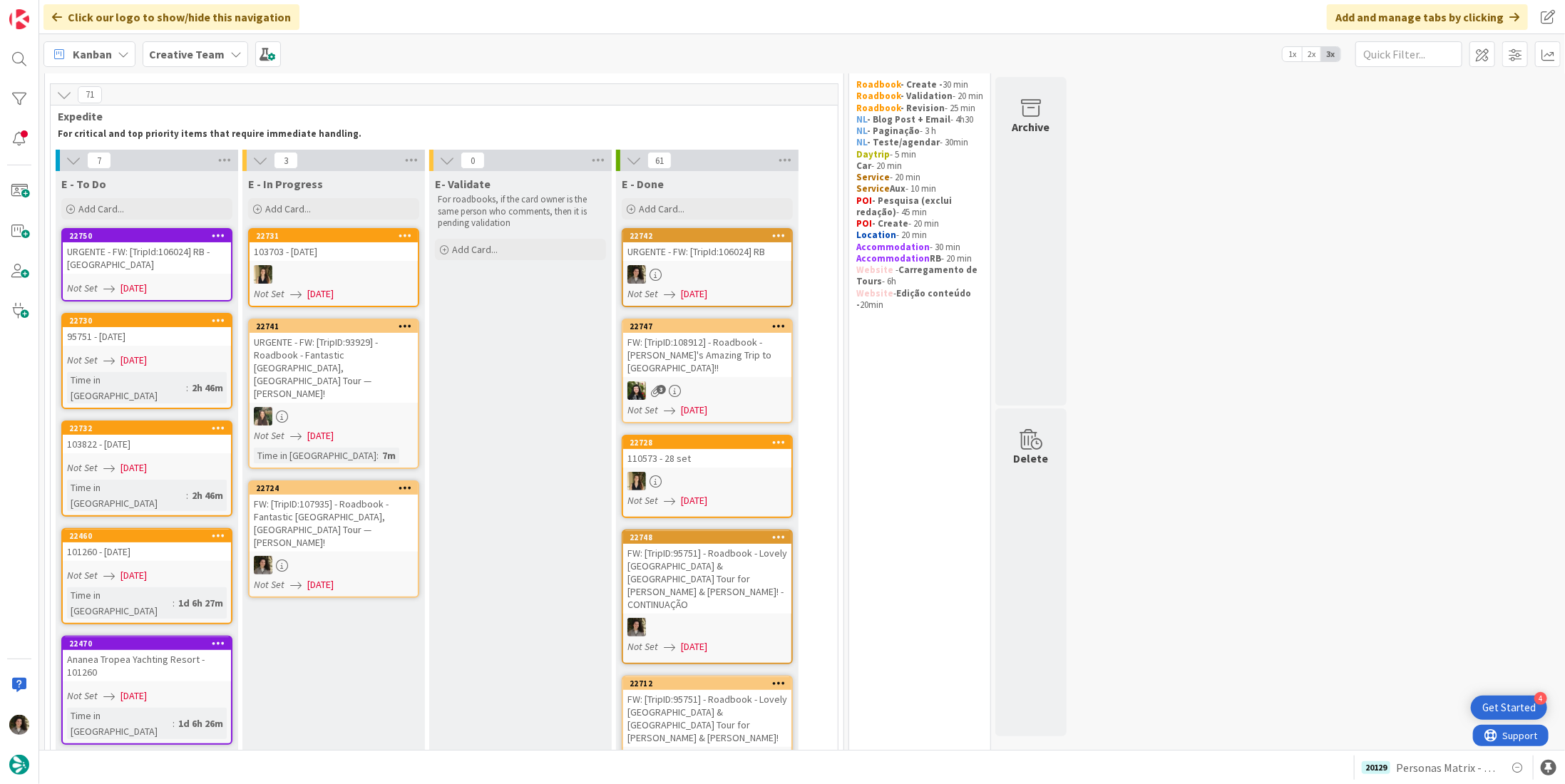
click at [332, 495] on div "FW: [TripID:107935] - Roadbook - Fantastic [GEOGRAPHIC_DATA], [GEOGRAPHIC_DATA]…" at bounding box center [334, 523] width 169 height 57
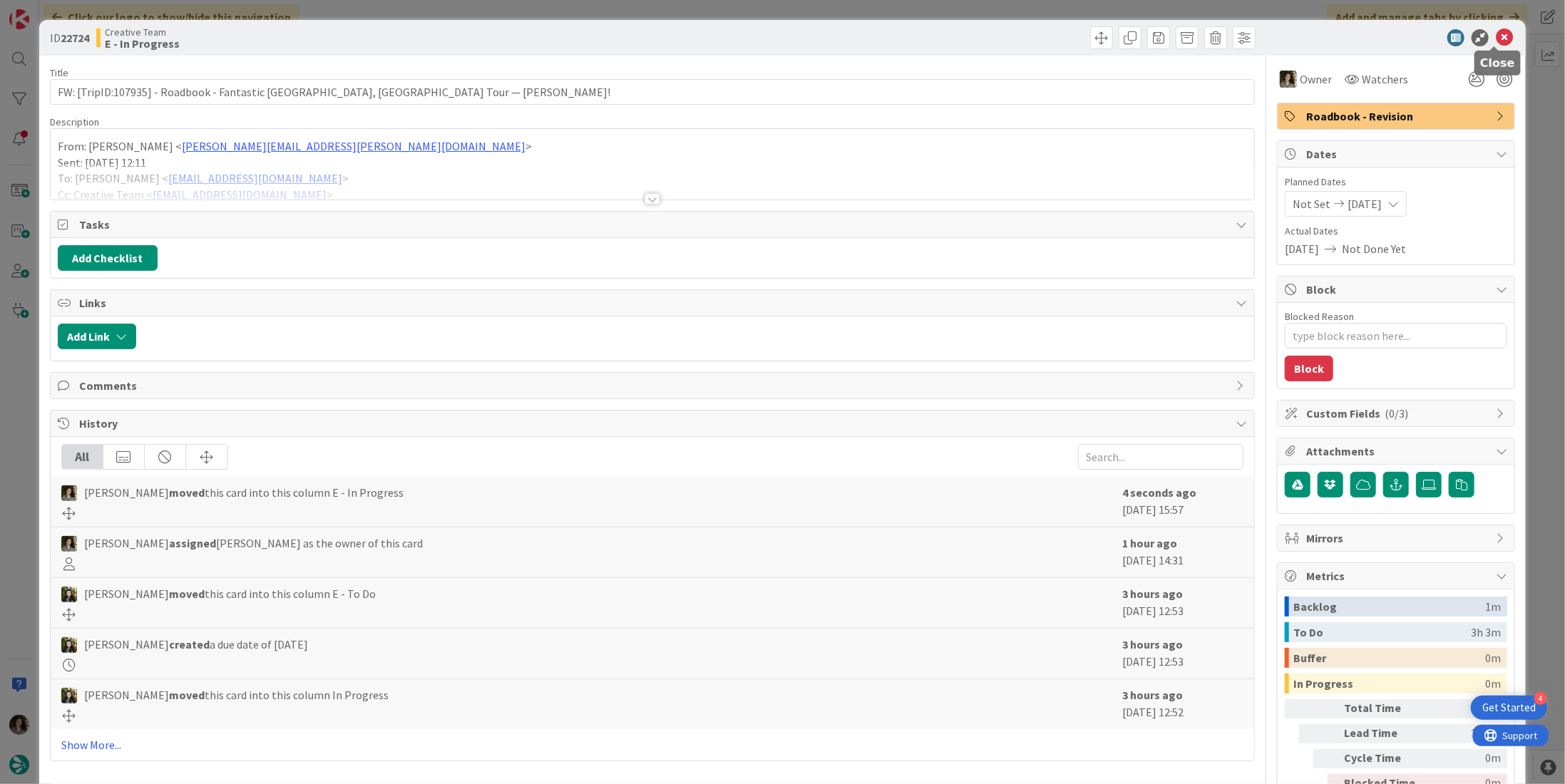
click at [1495, 38] on icon at bounding box center [1504, 38] width 17 height 17
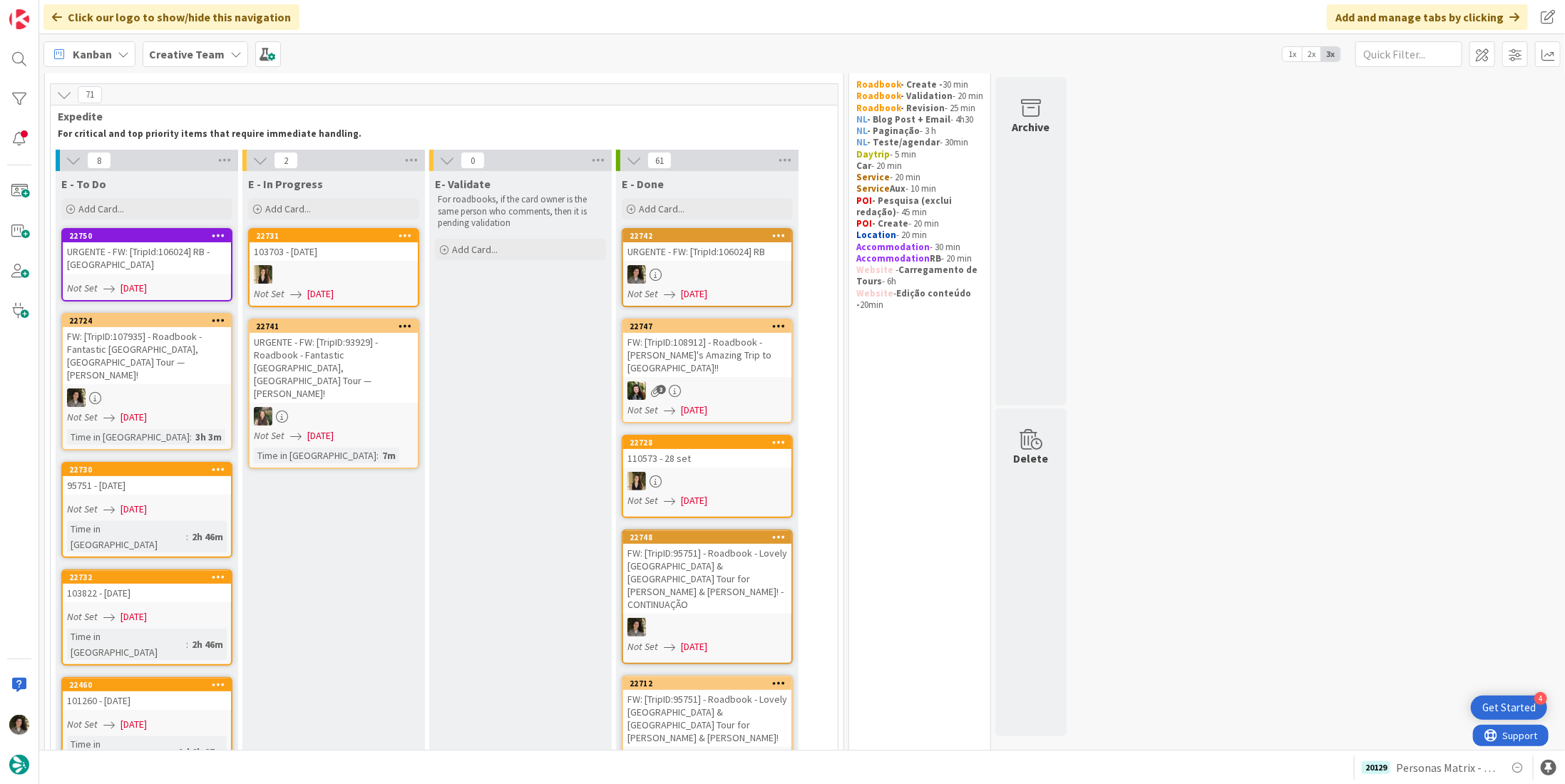
click at [124, 248] on div "URGENTE - FW: [TripId:106024] RB - [GEOGRAPHIC_DATA]" at bounding box center [147, 258] width 169 height 31
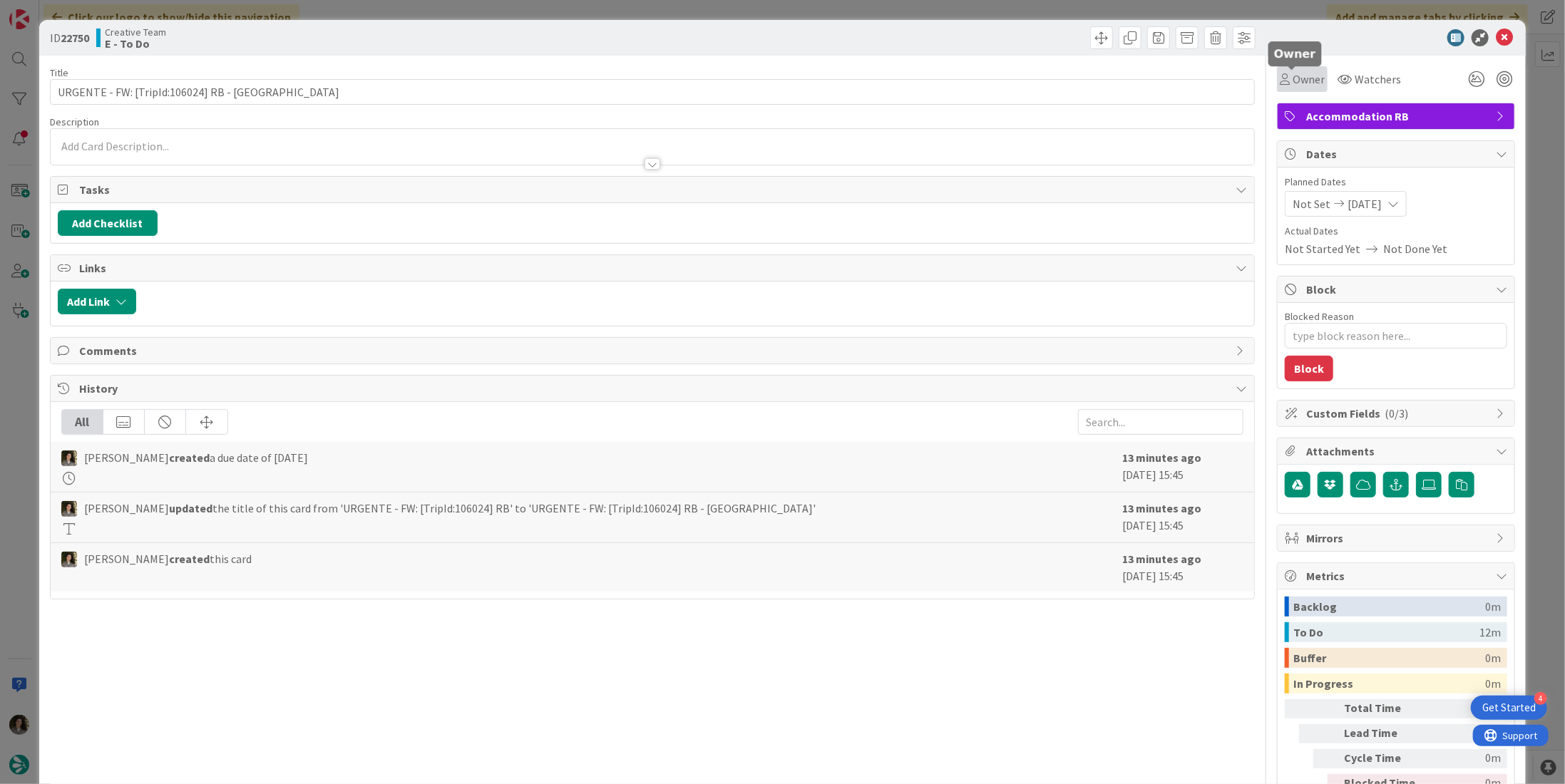
click at [1302, 84] on span "Owner" at bounding box center [1308, 79] width 32 height 17
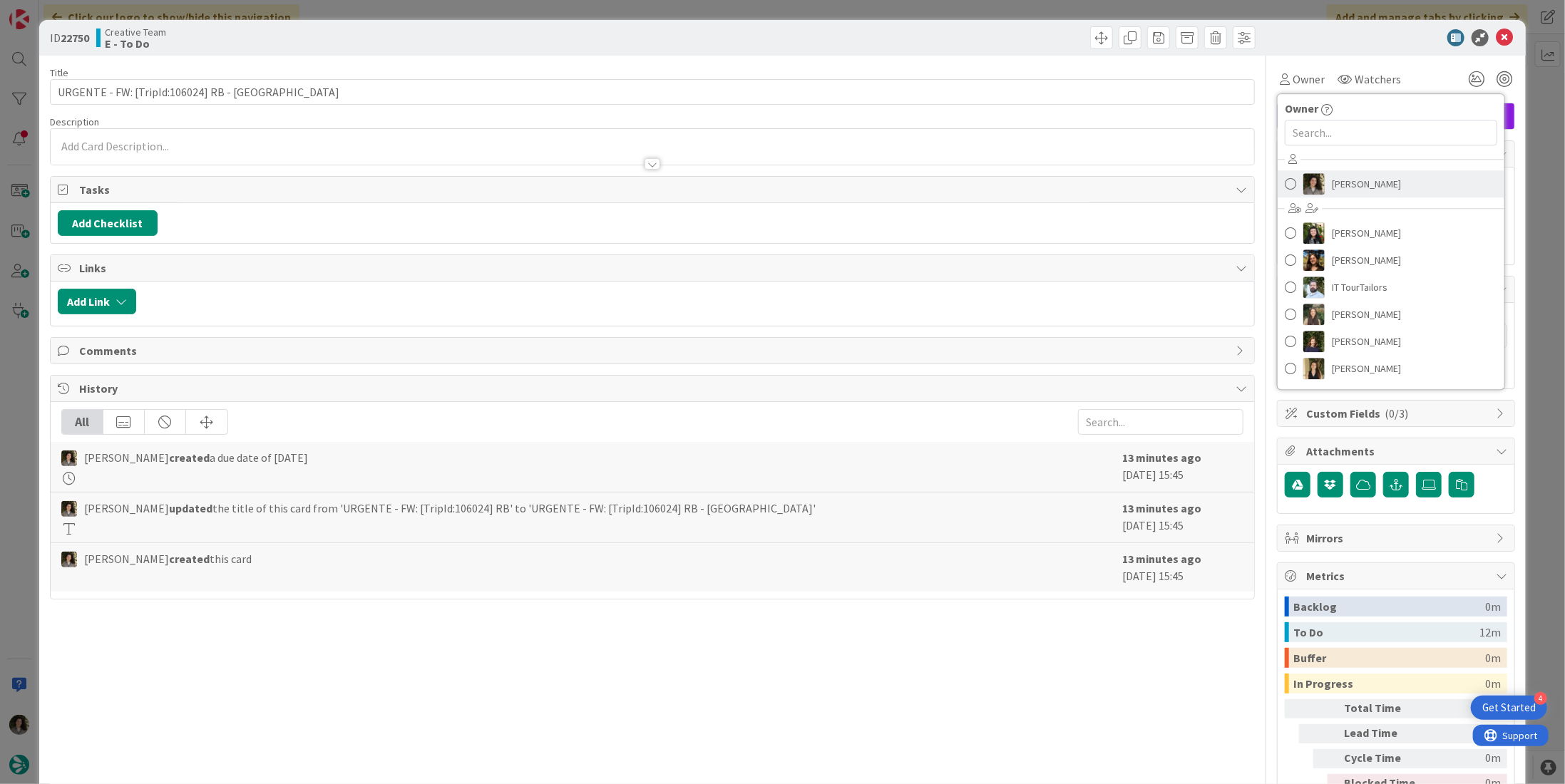
click at [1354, 194] on link "[PERSON_NAME]" at bounding box center [1390, 184] width 226 height 27
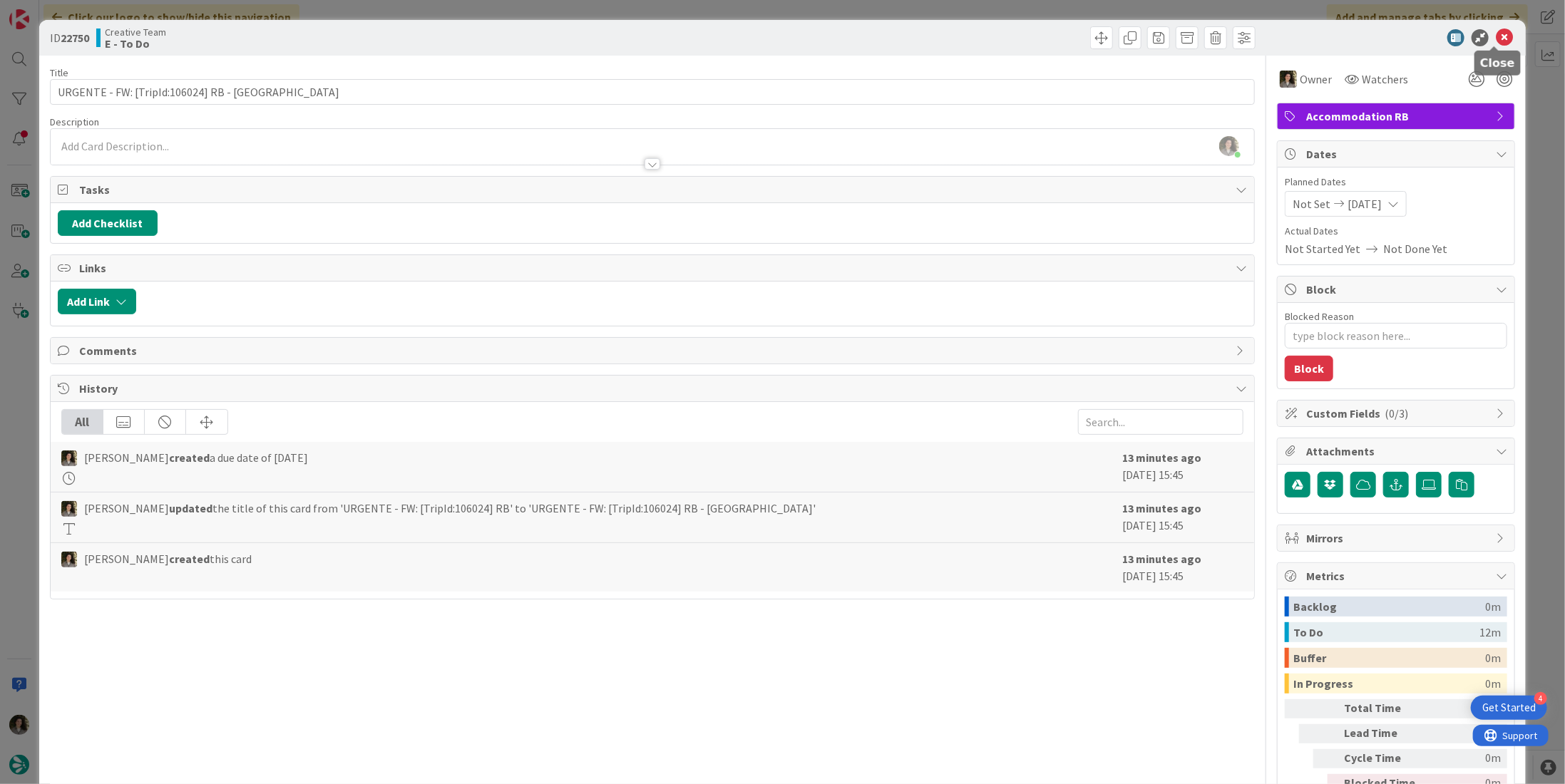
drag, startPoint x: 1491, startPoint y: 40, endPoint x: 1474, endPoint y: 50, distance: 19.7
click at [1495, 40] on icon at bounding box center [1504, 38] width 17 height 17
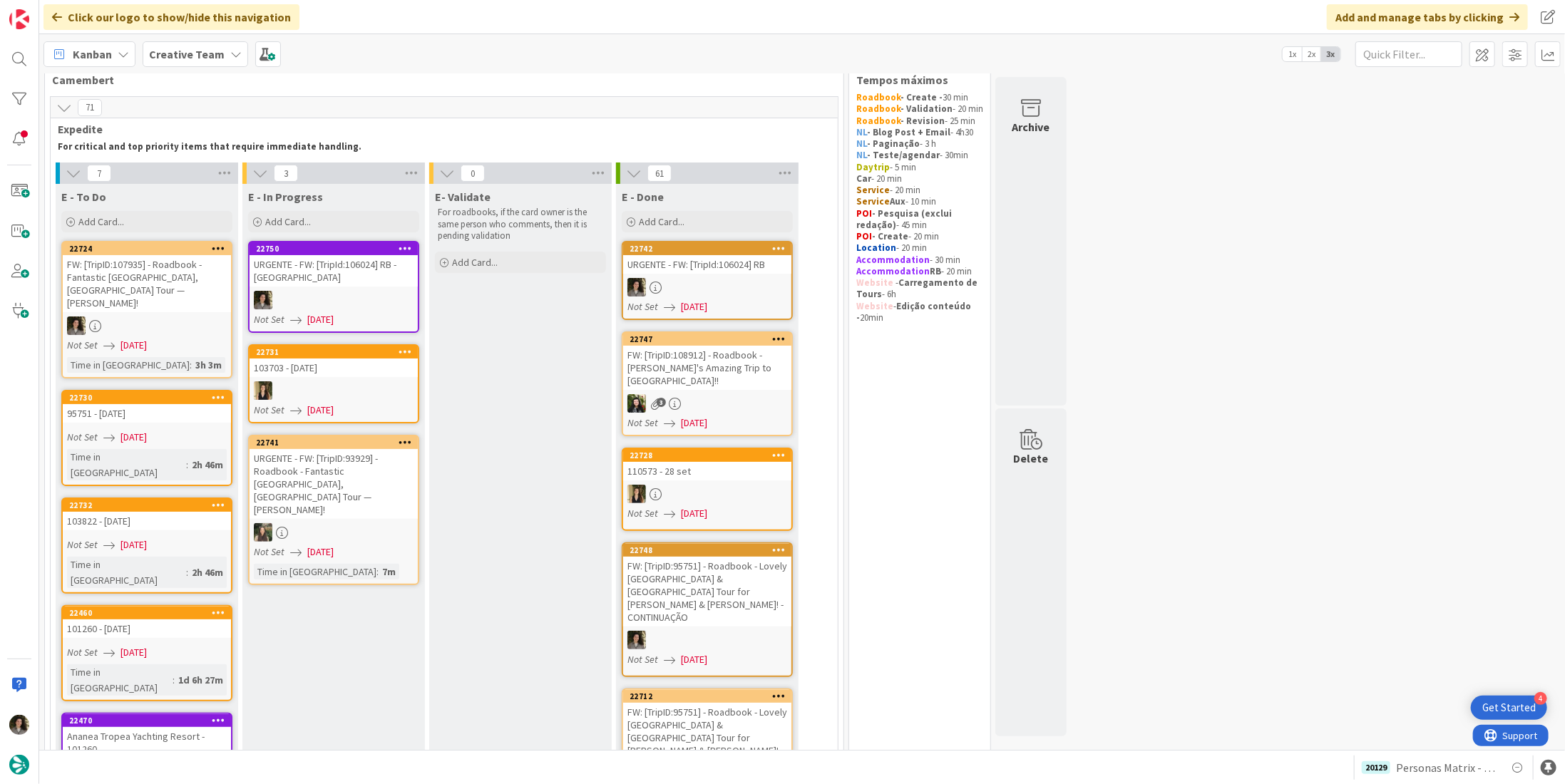
click at [352, 297] on div at bounding box center [334, 299] width 169 height 18
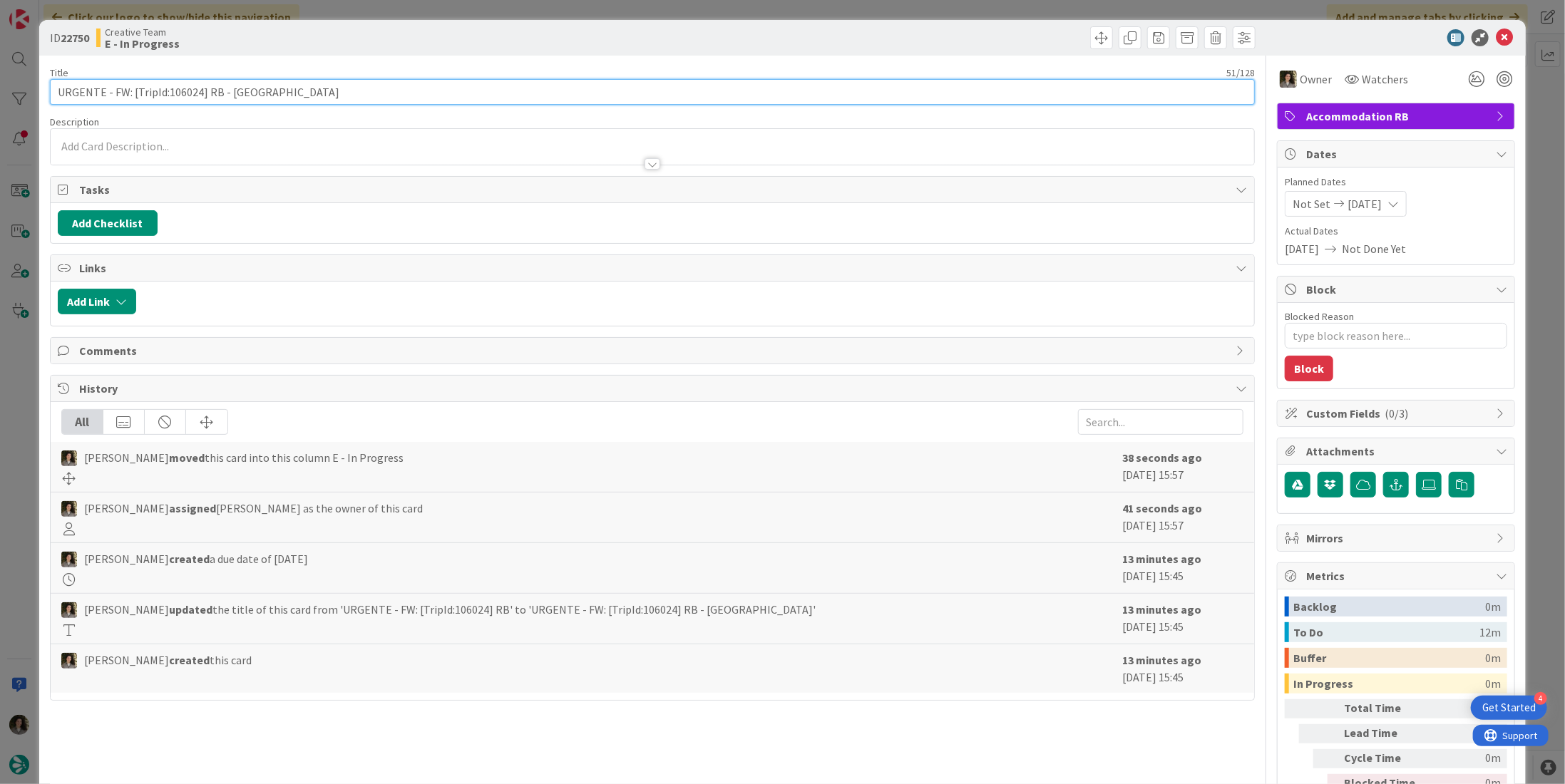
drag, startPoint x: 316, startPoint y: 92, endPoint x: 226, endPoint y: 103, distance: 90.7
click at [226, 103] on input "URGENTE - FW: [TripId:106024] RB - [GEOGRAPHIC_DATA]" at bounding box center [651, 92] width 1205 height 26
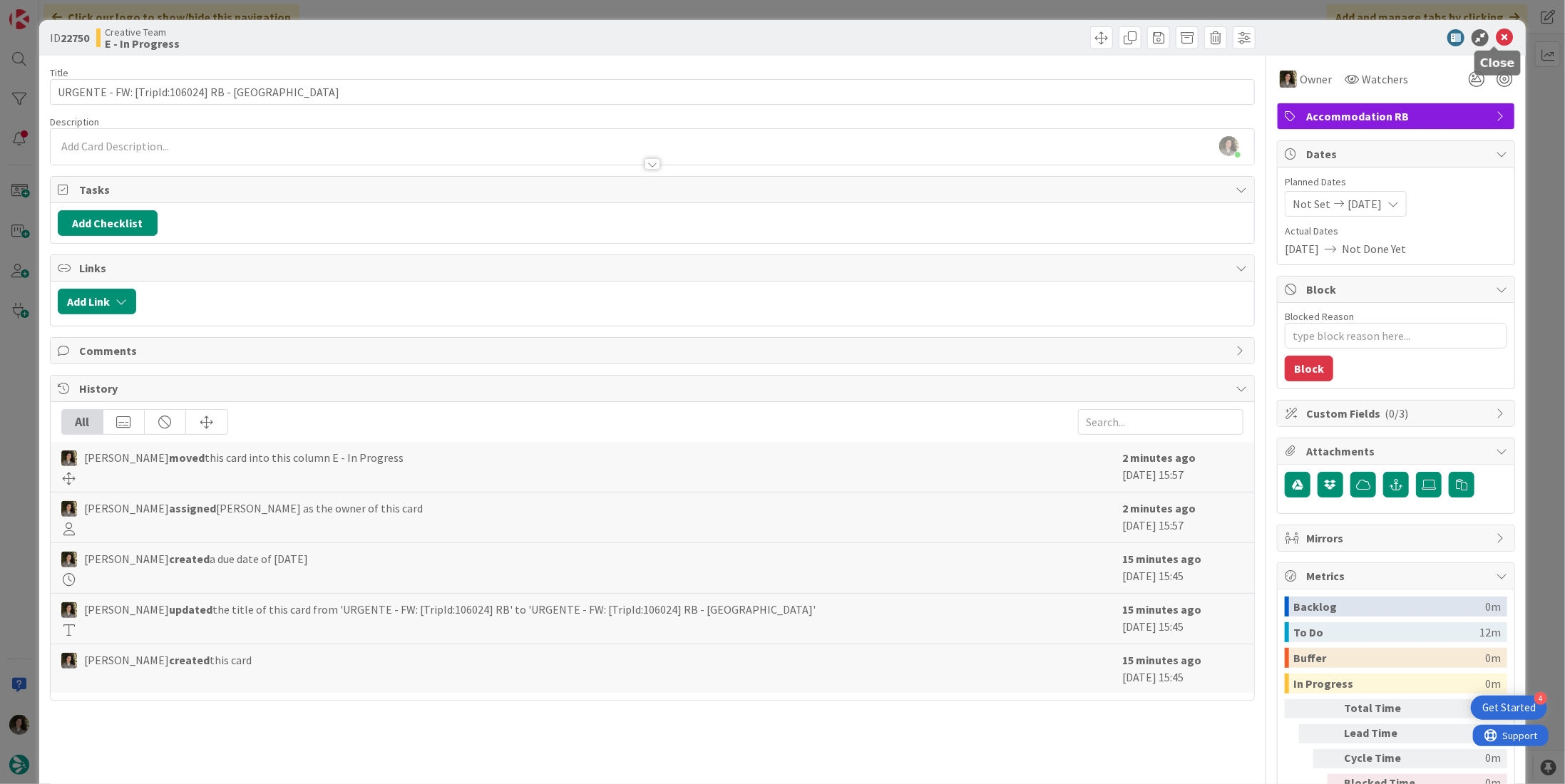
click at [1495, 34] on icon at bounding box center [1504, 38] width 17 height 17
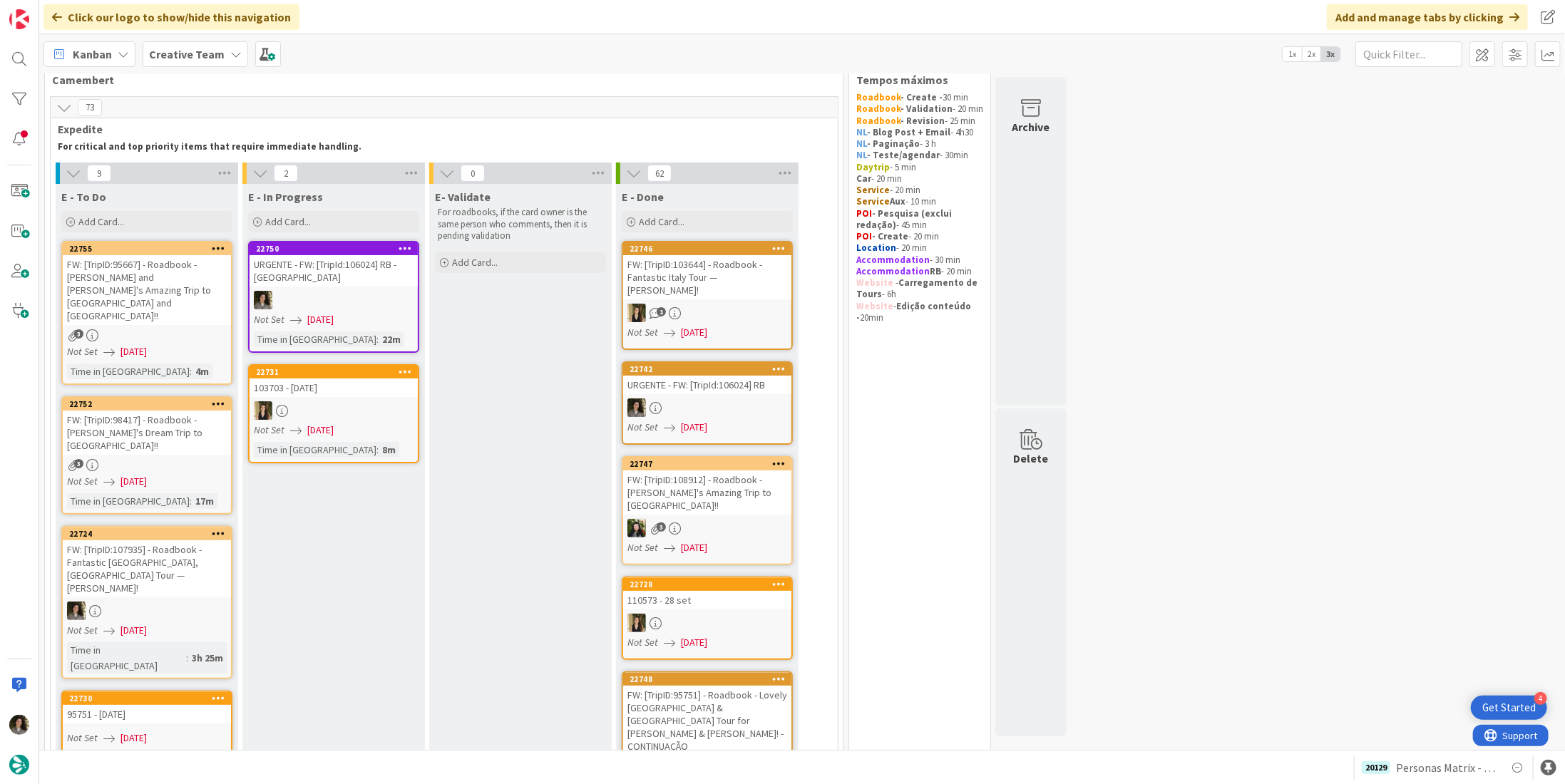
click at [307, 304] on div at bounding box center [334, 299] width 169 height 18
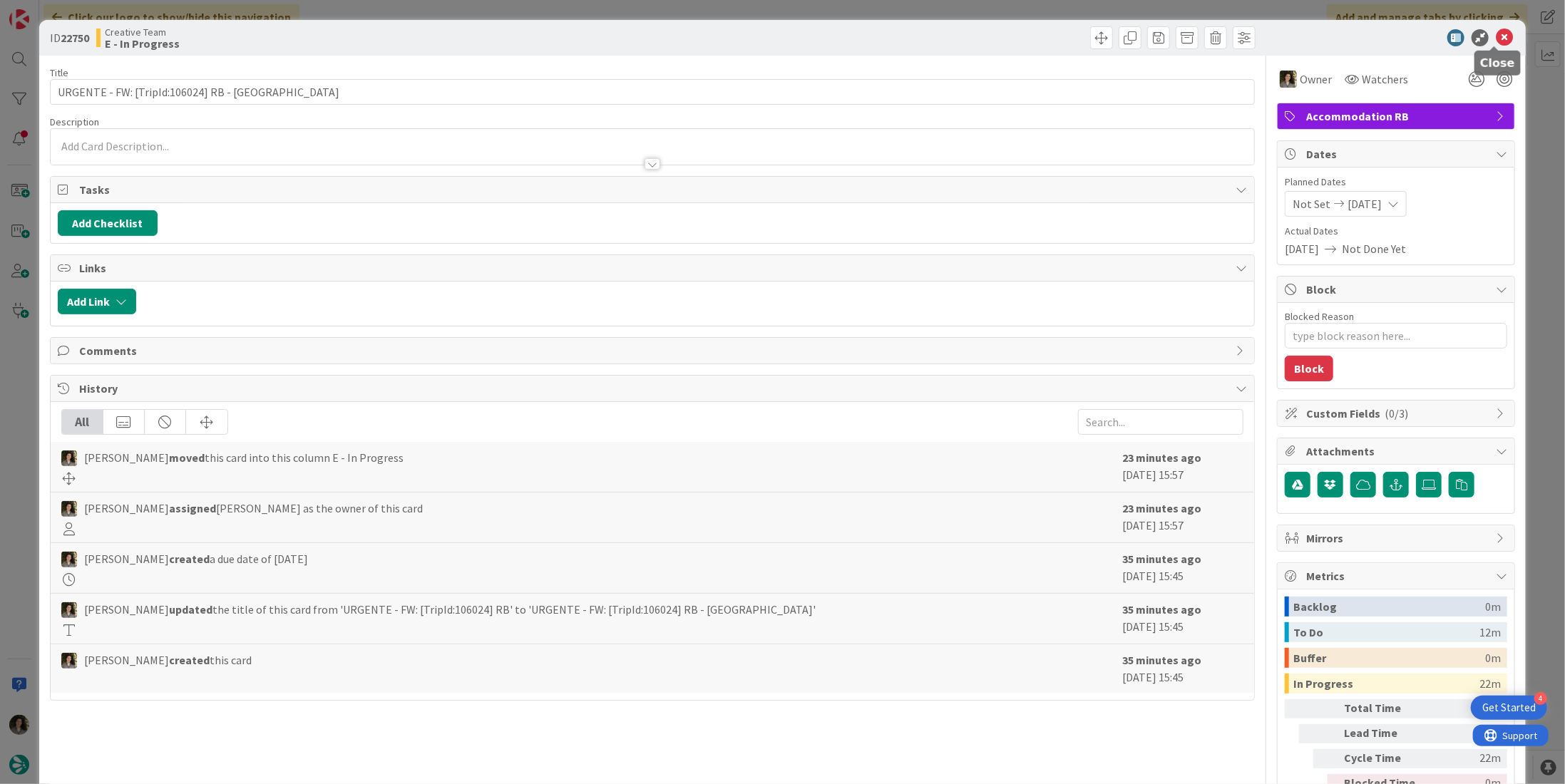
click at [1495, 34] on icon at bounding box center [1504, 38] width 17 height 17
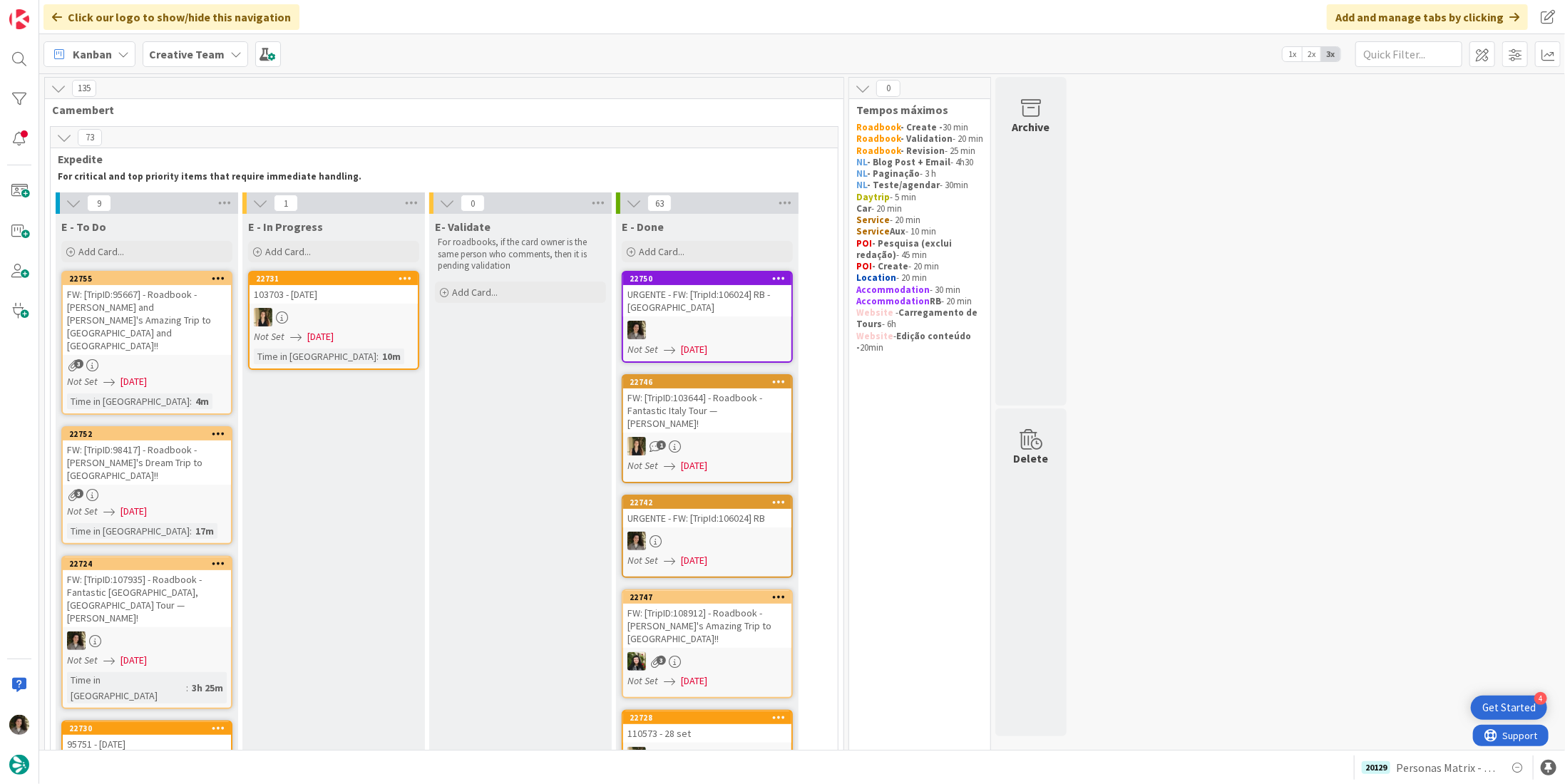
click at [719, 310] on div "URGENTE - FW: [TripId:106024] RB - [GEOGRAPHIC_DATA]" at bounding box center [707, 300] width 169 height 31
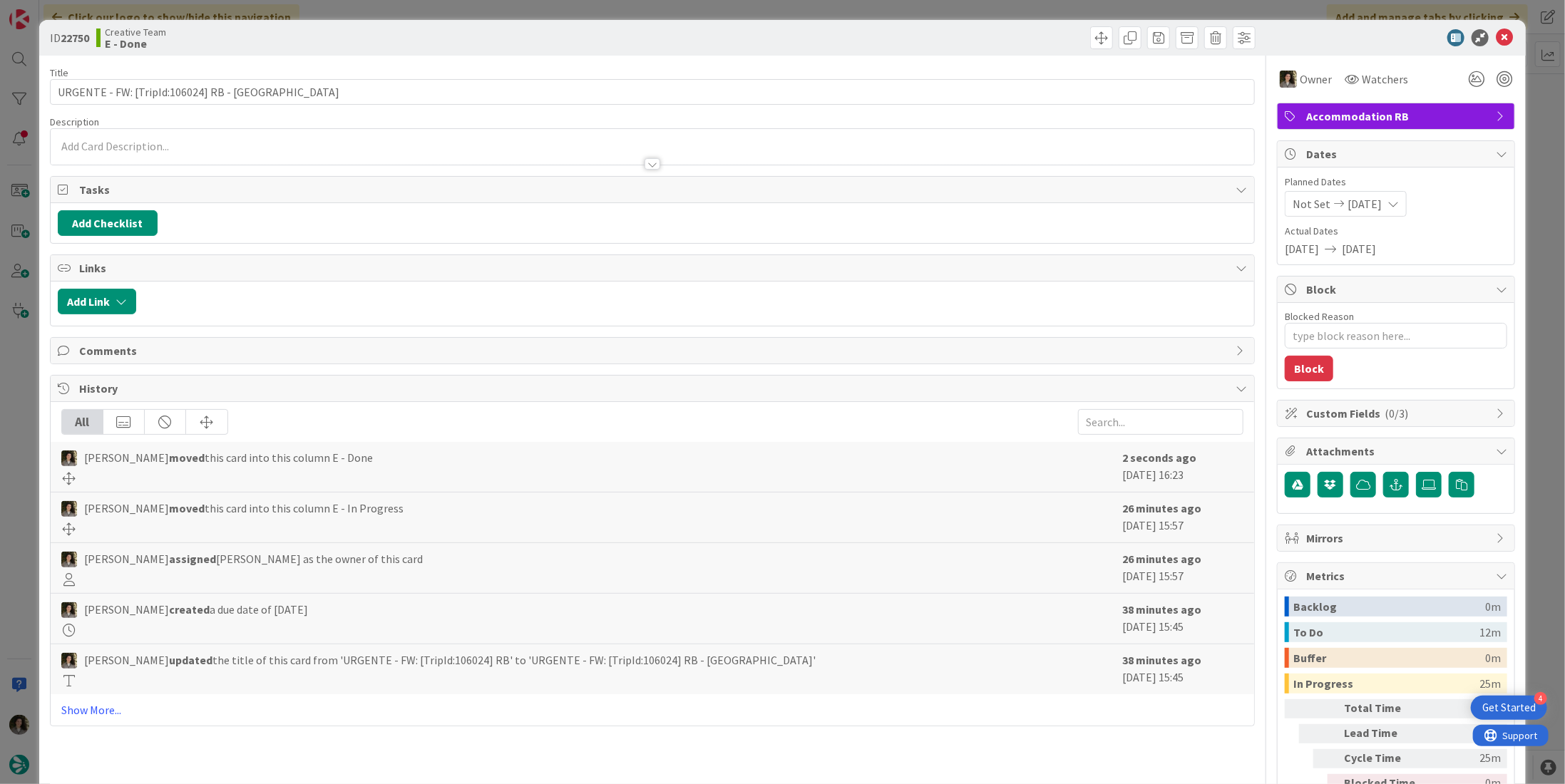
click at [1408, 124] on span "Accommodation RB" at bounding box center [1396, 115] width 182 height 17
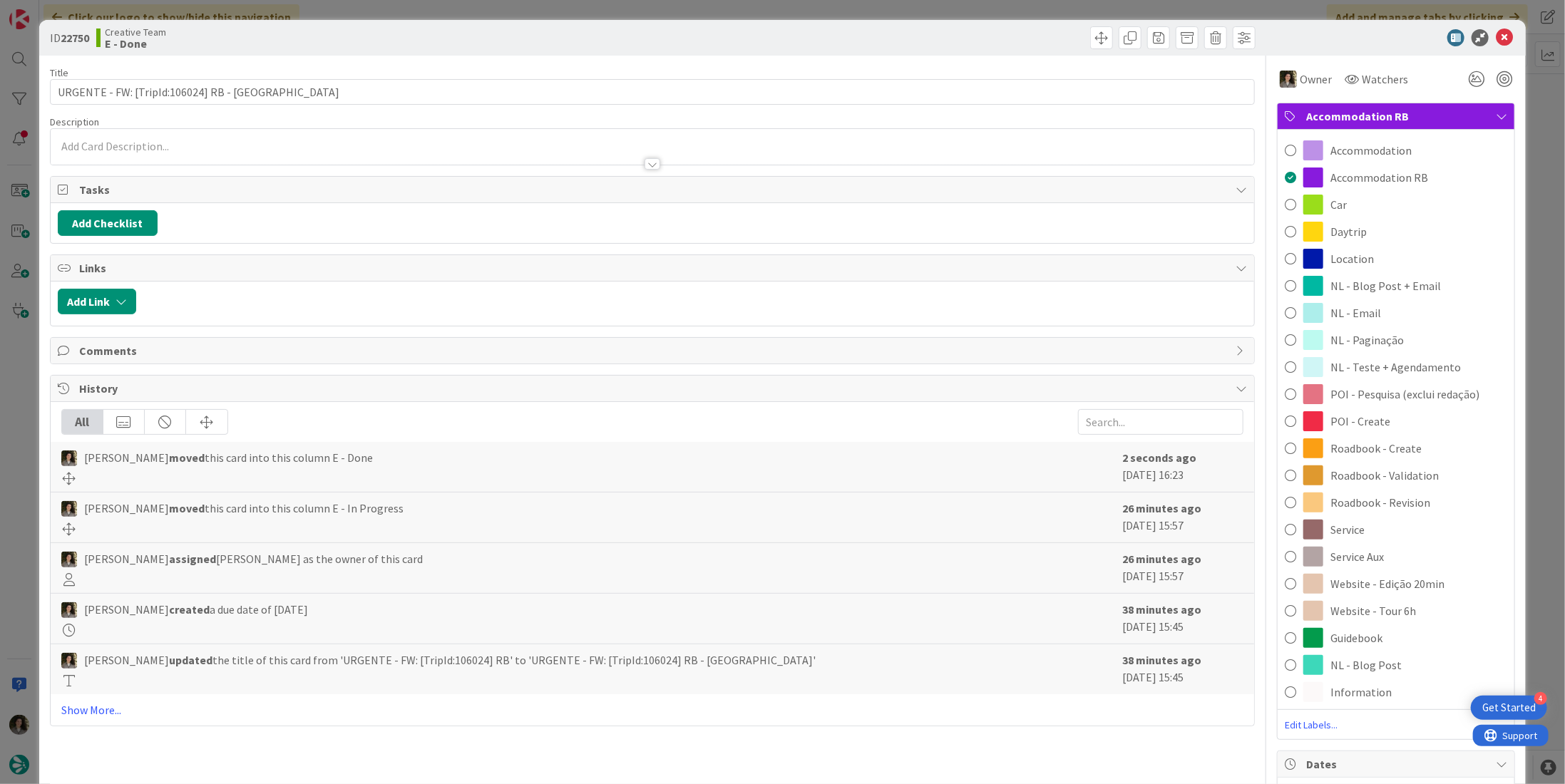
click at [1410, 118] on span "Accommodation RB" at bounding box center [1396, 115] width 182 height 17
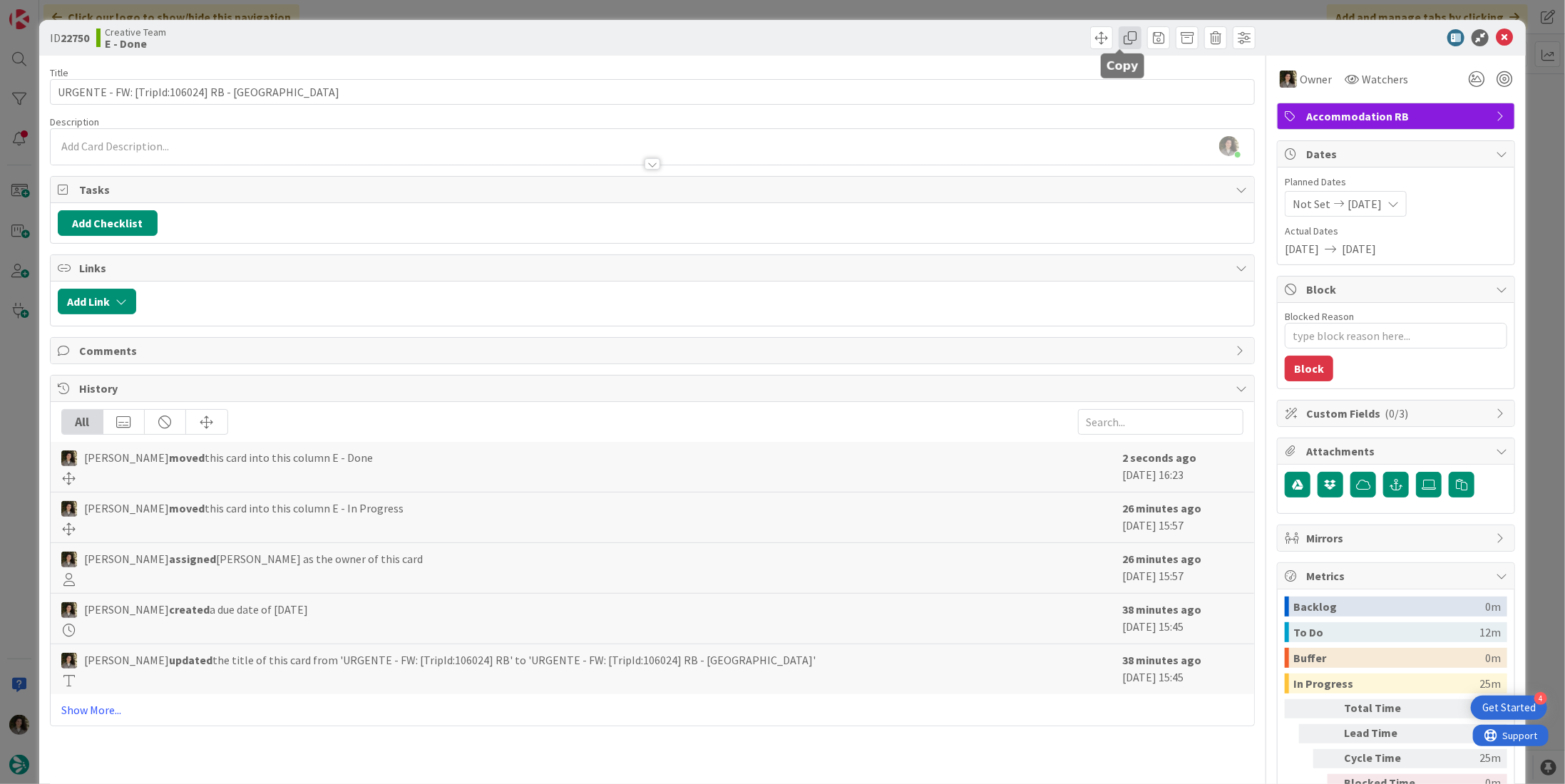
click at [1122, 40] on span at bounding box center [1130, 38] width 23 height 23
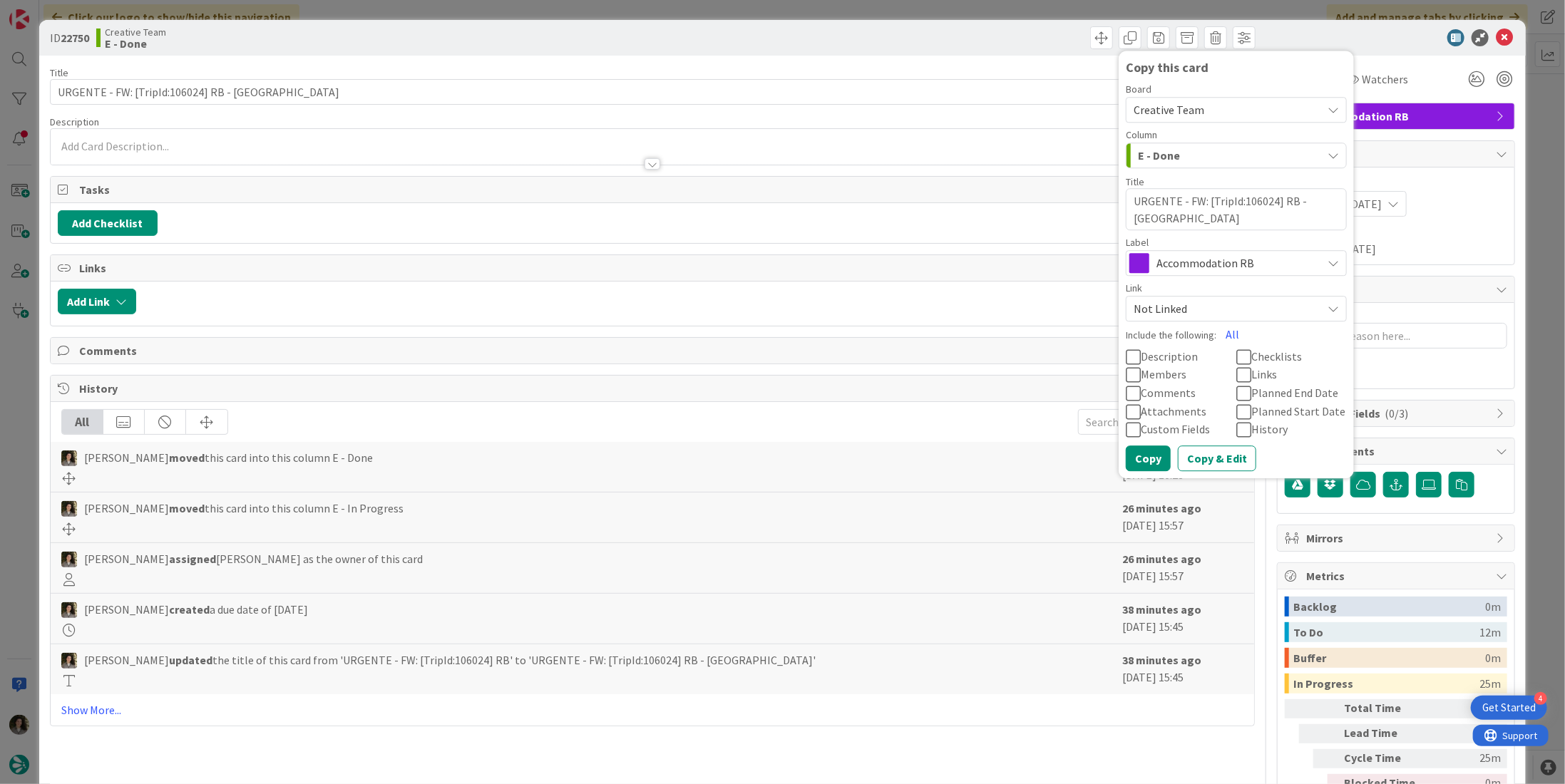
click at [1196, 265] on span "Accommodation RB" at bounding box center [1235, 263] width 159 height 20
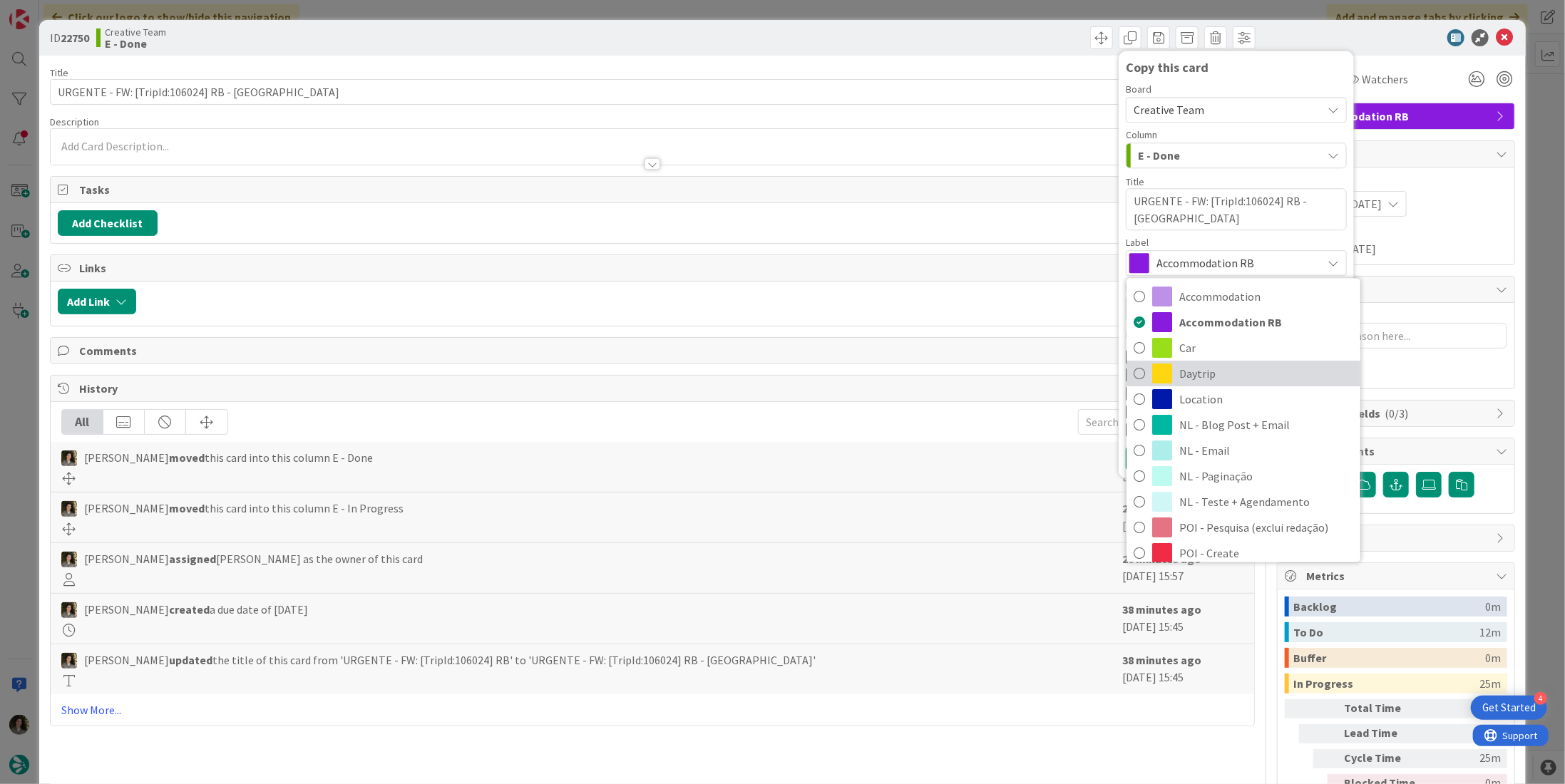
click at [1206, 376] on span "Daytrip" at bounding box center [1266, 374] width 174 height 21
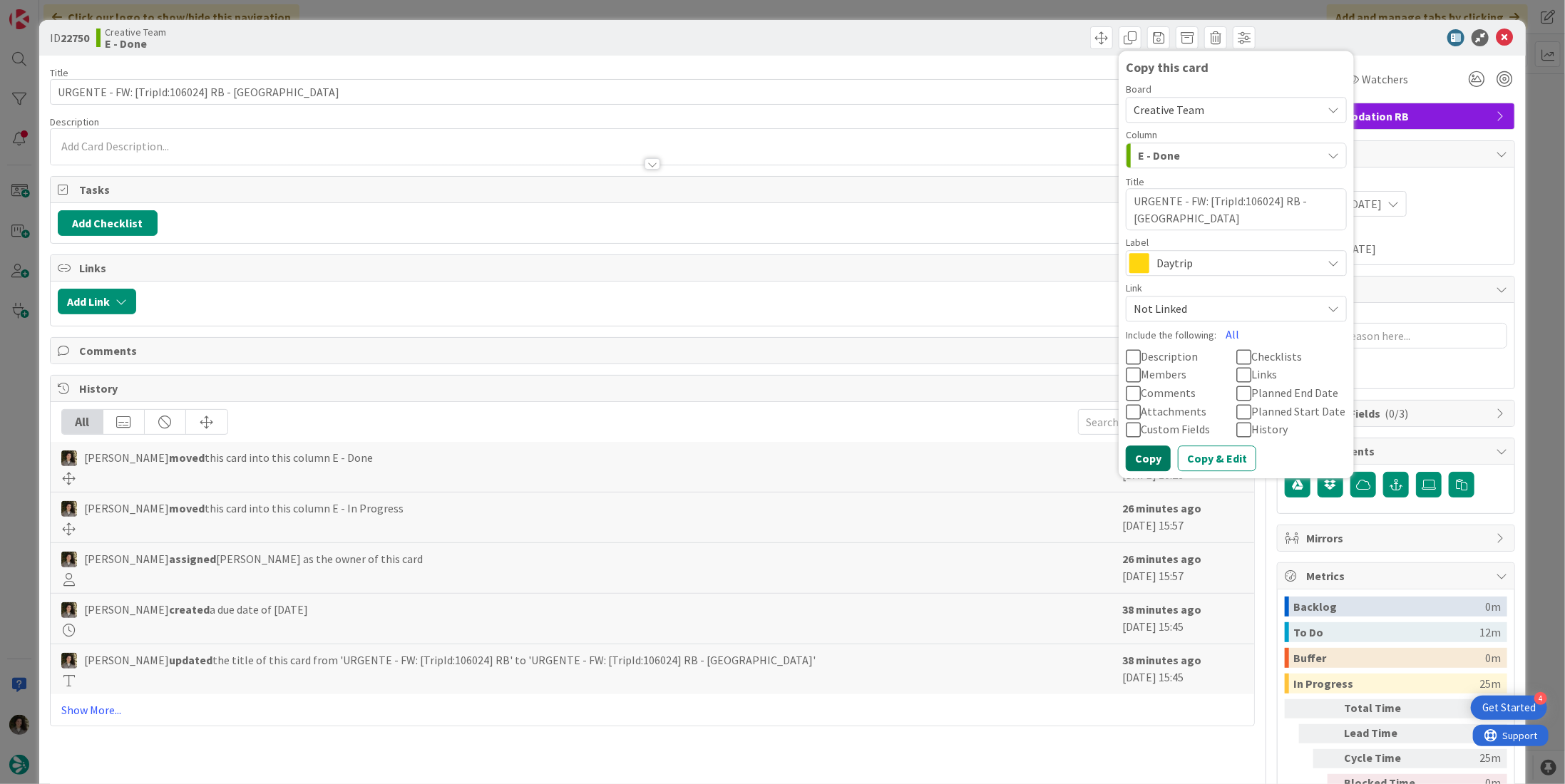
click at [1128, 454] on button "Copy" at bounding box center [1147, 458] width 45 height 26
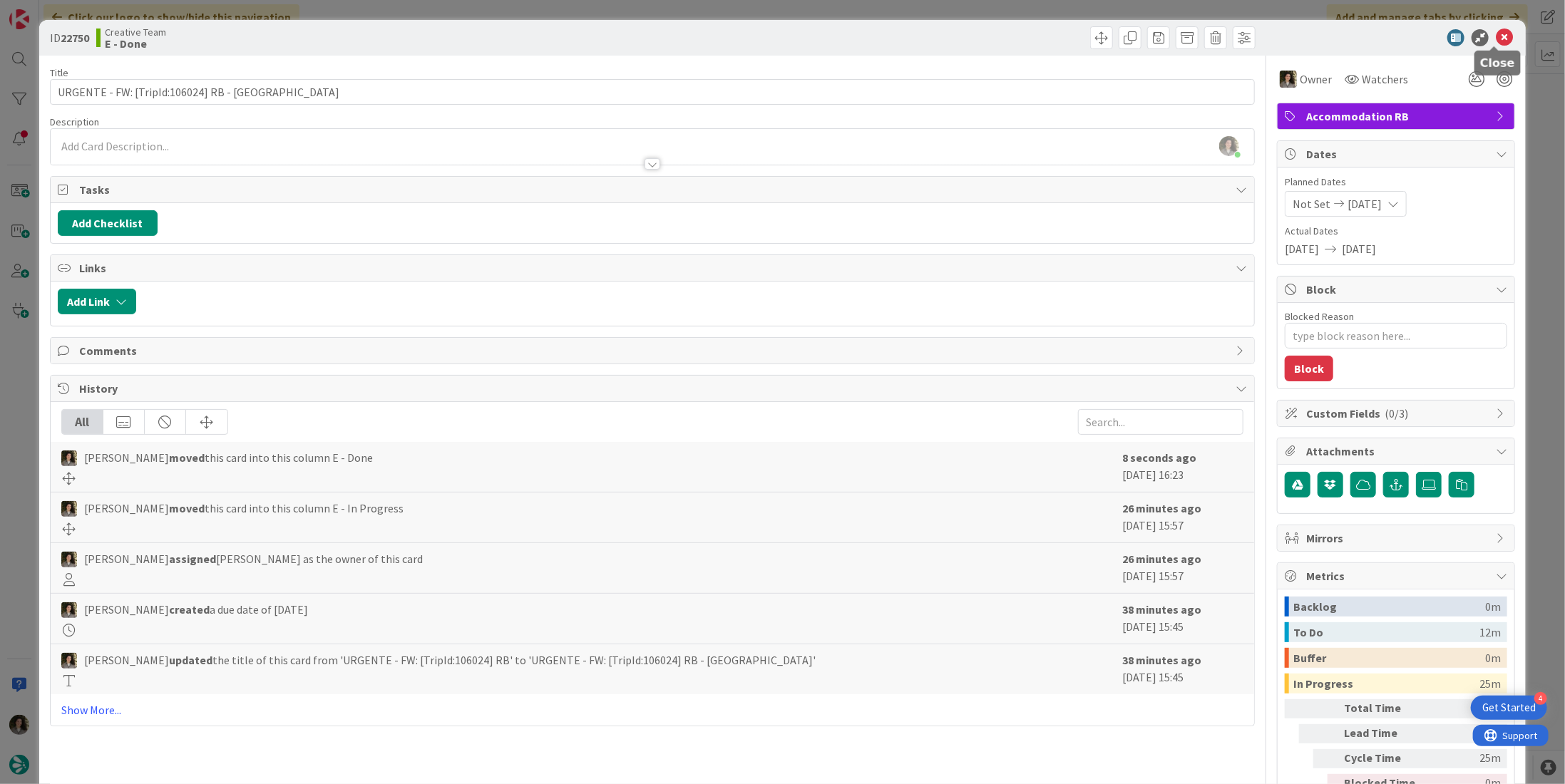
click at [1495, 35] on icon at bounding box center [1504, 38] width 17 height 17
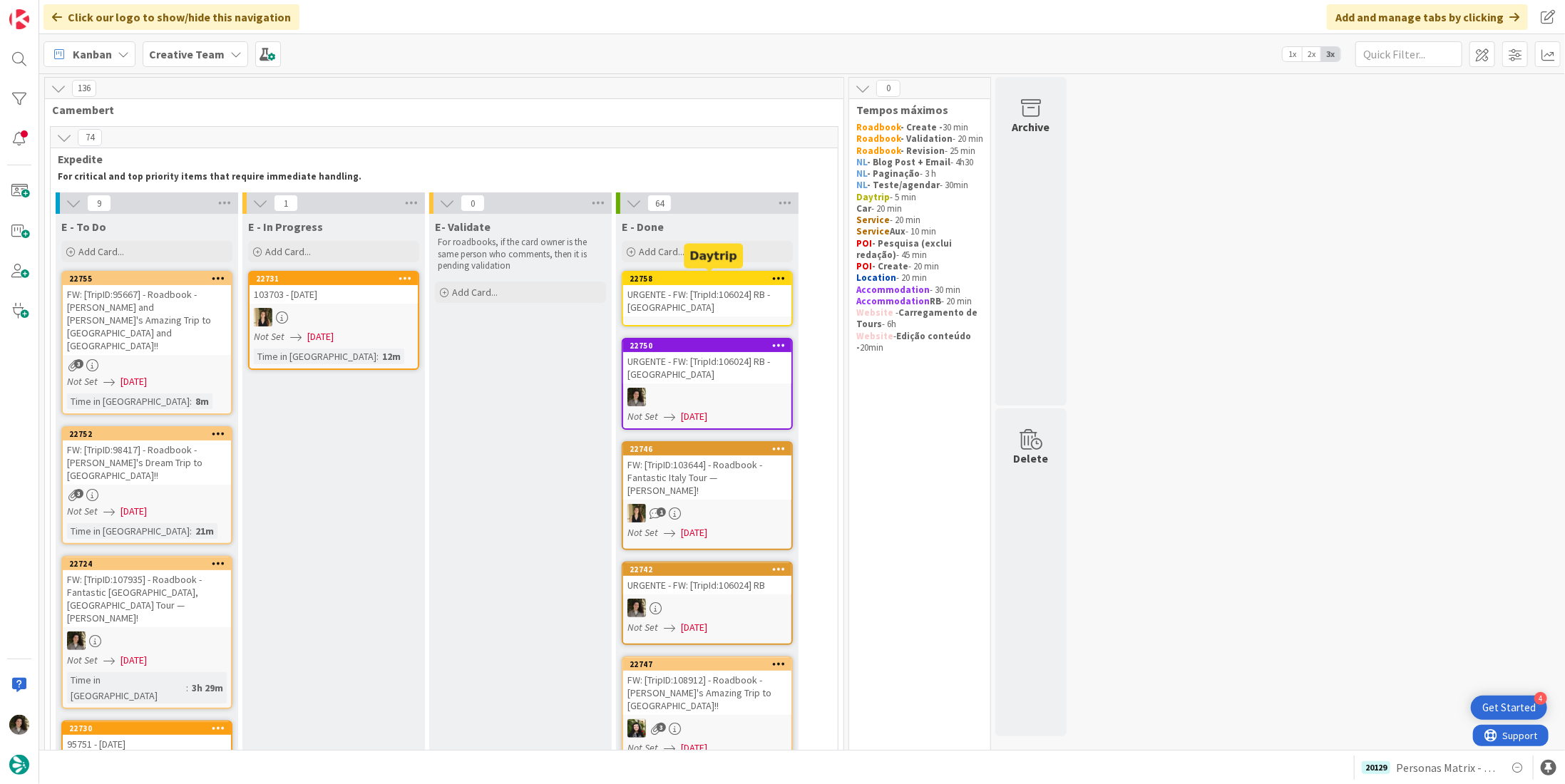
click at [708, 293] on div "URGENTE - FW: [TripId:106024] RB - [GEOGRAPHIC_DATA]" at bounding box center [707, 300] width 169 height 31
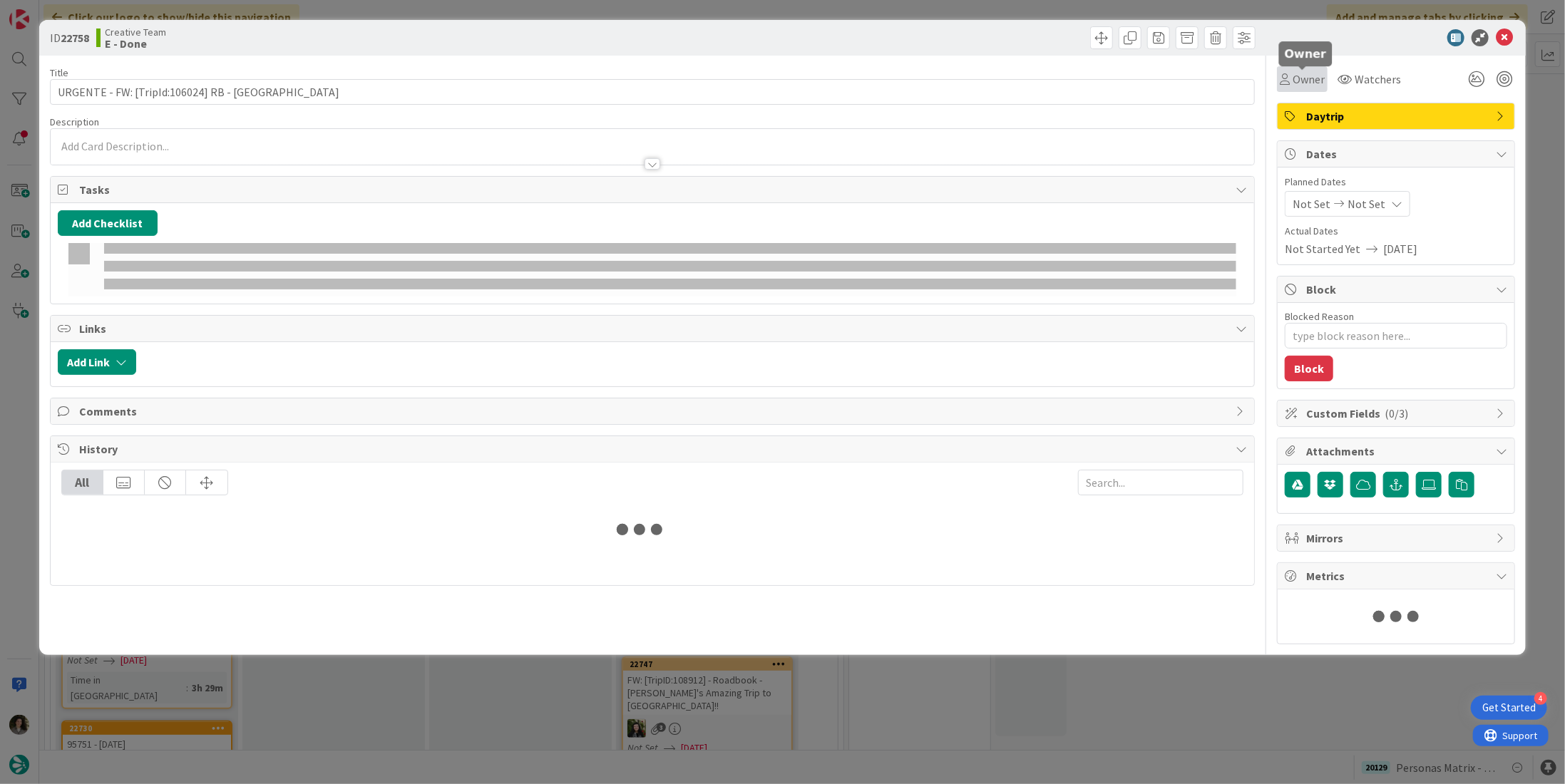
click at [1300, 75] on span "Owner" at bounding box center [1308, 79] width 32 height 17
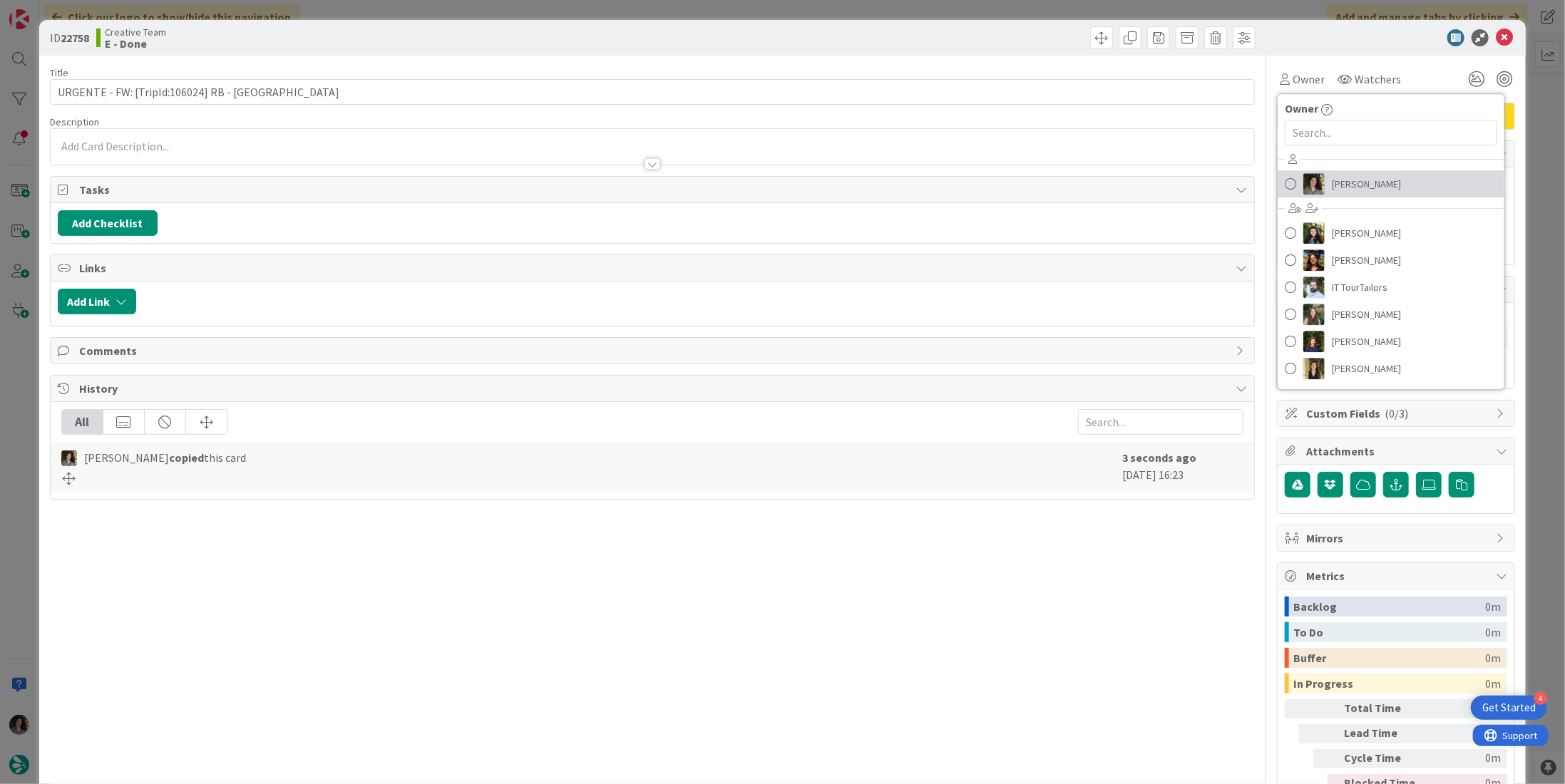
click at [1341, 186] on span "[PERSON_NAME]" at bounding box center [1365, 183] width 69 height 21
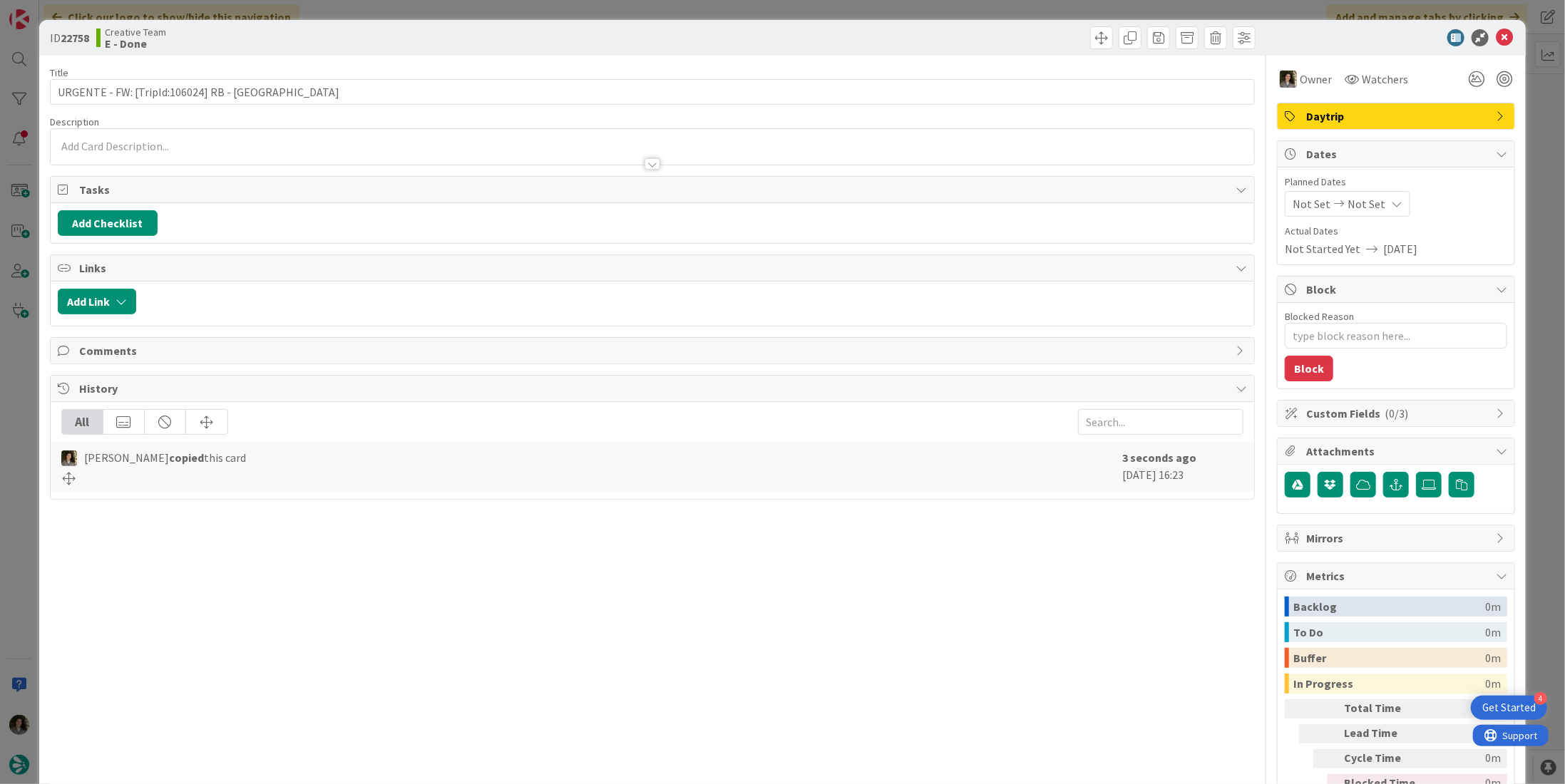
type textarea "x"
click at [1358, 201] on span "Not Set" at bounding box center [1365, 203] width 38 height 17
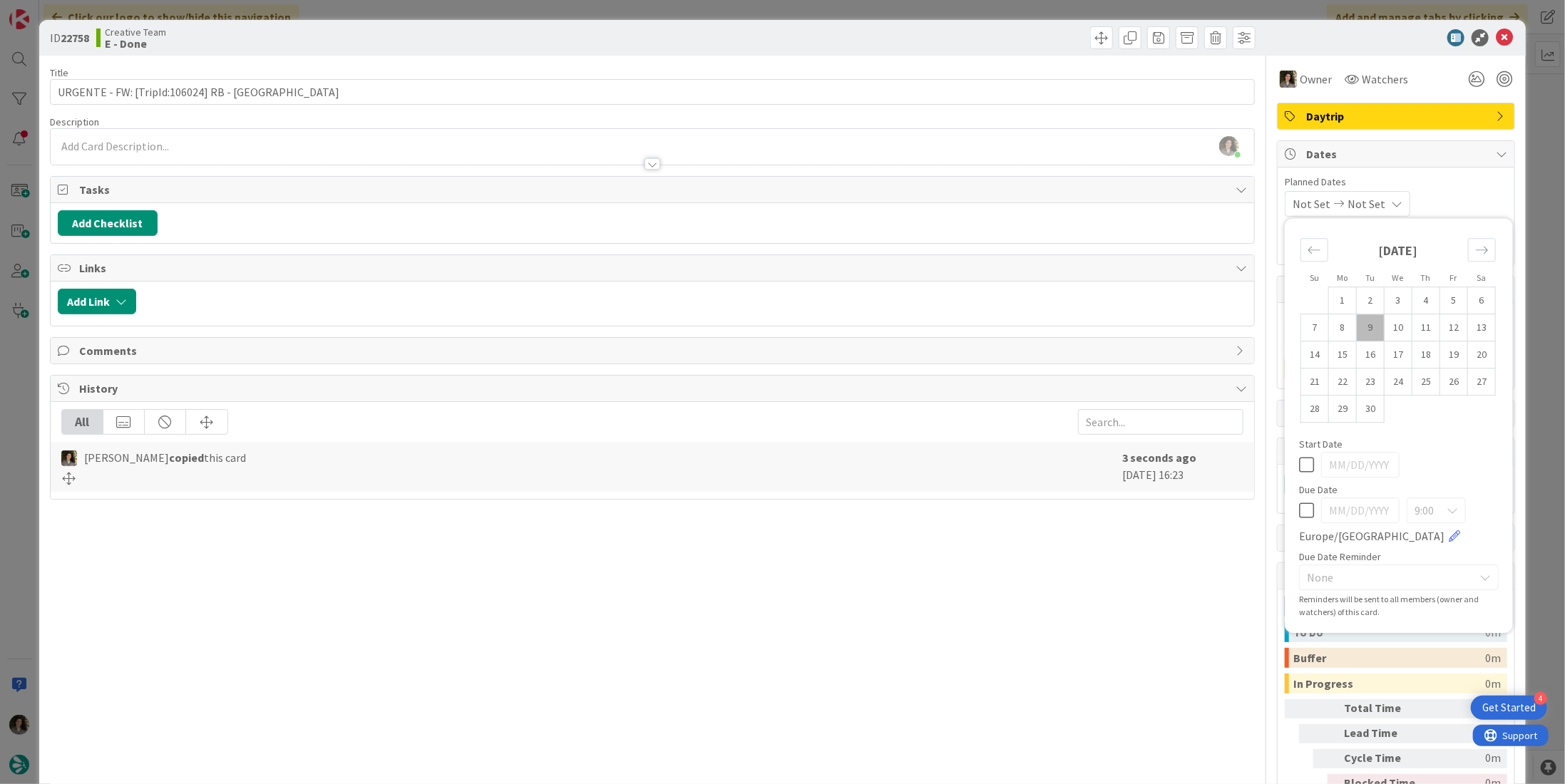
click at [1298, 511] on icon at bounding box center [1306, 510] width 15 height 17
type input "[DATE]"
type textarea "x"
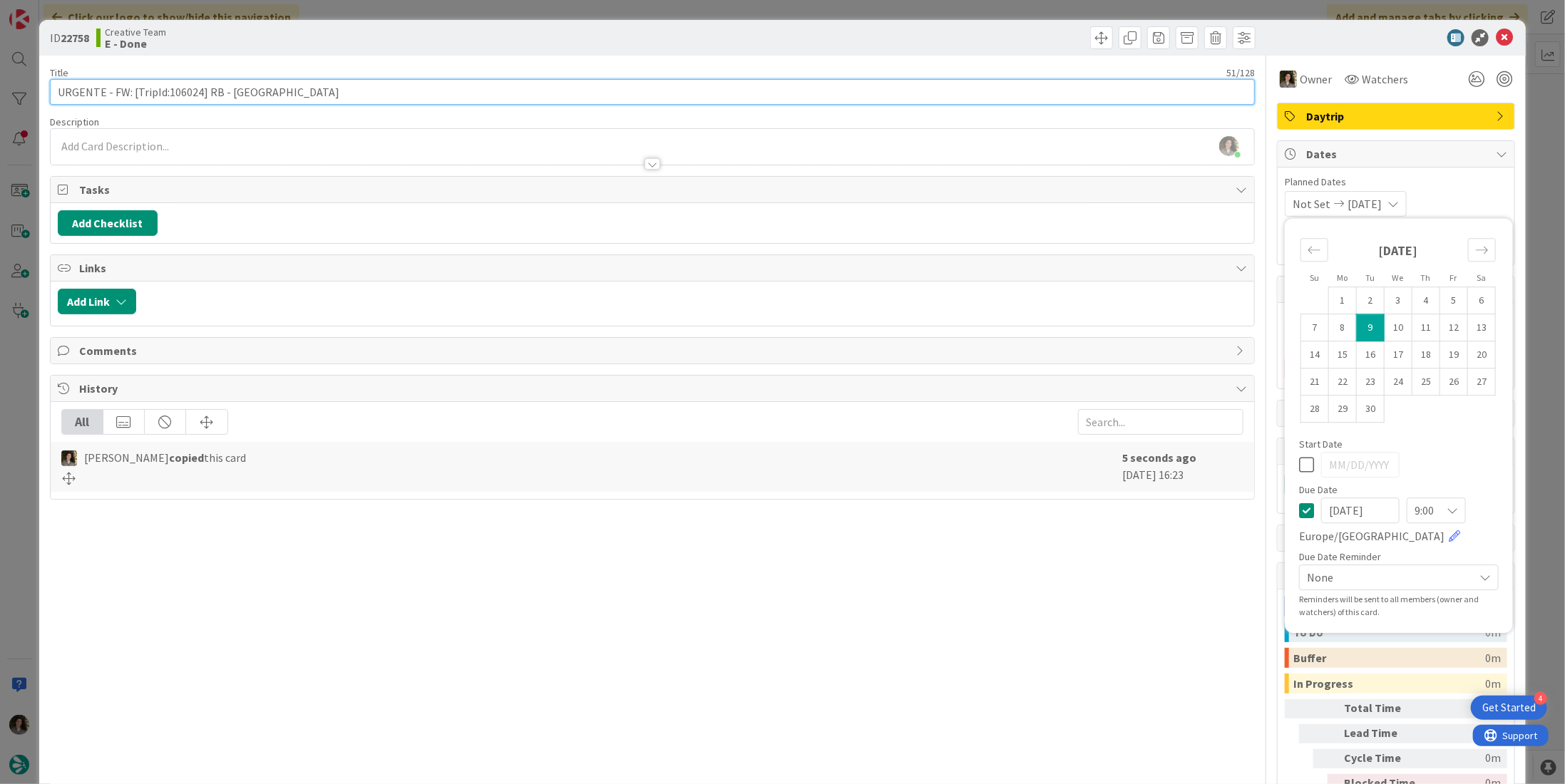
click at [343, 96] on input "URGENTE - FW: [TripId:106024] RB - [GEOGRAPHIC_DATA]" at bounding box center [651, 92] width 1205 height 26
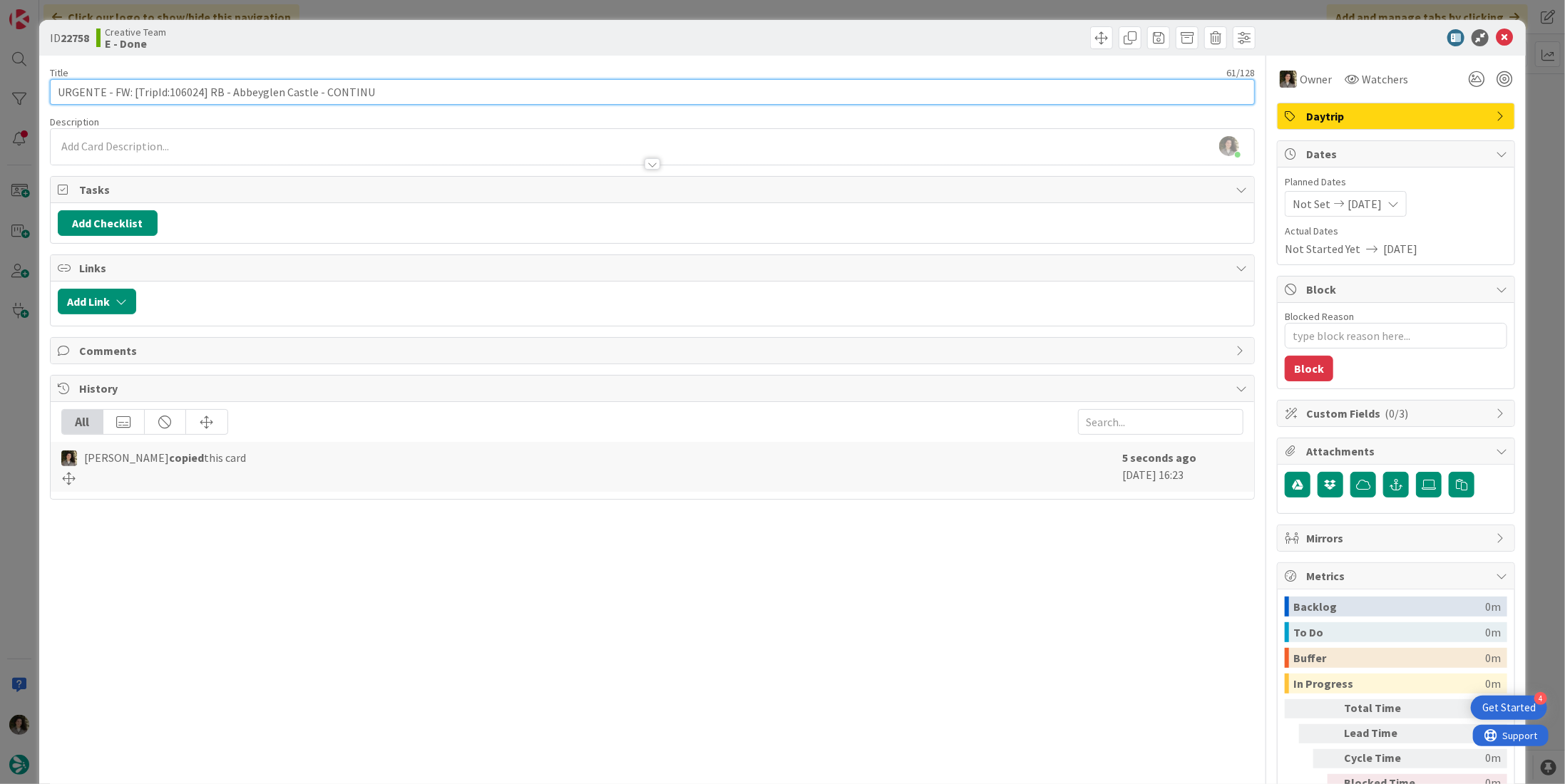
type input "URGENTE - FW: [TripId:106024] RB - Abbeyglen Castle - CONTINUA"
type textarea "x"
type input "URGENTE - FW: [TripId:106024] RB - Abbeyglen Castle - CONTINUAÇ"
type textarea "x"
type input "URGENTE - FW: [TripId:106024] RB - Abbeyglen Castle - CONTINUAÇÃO"
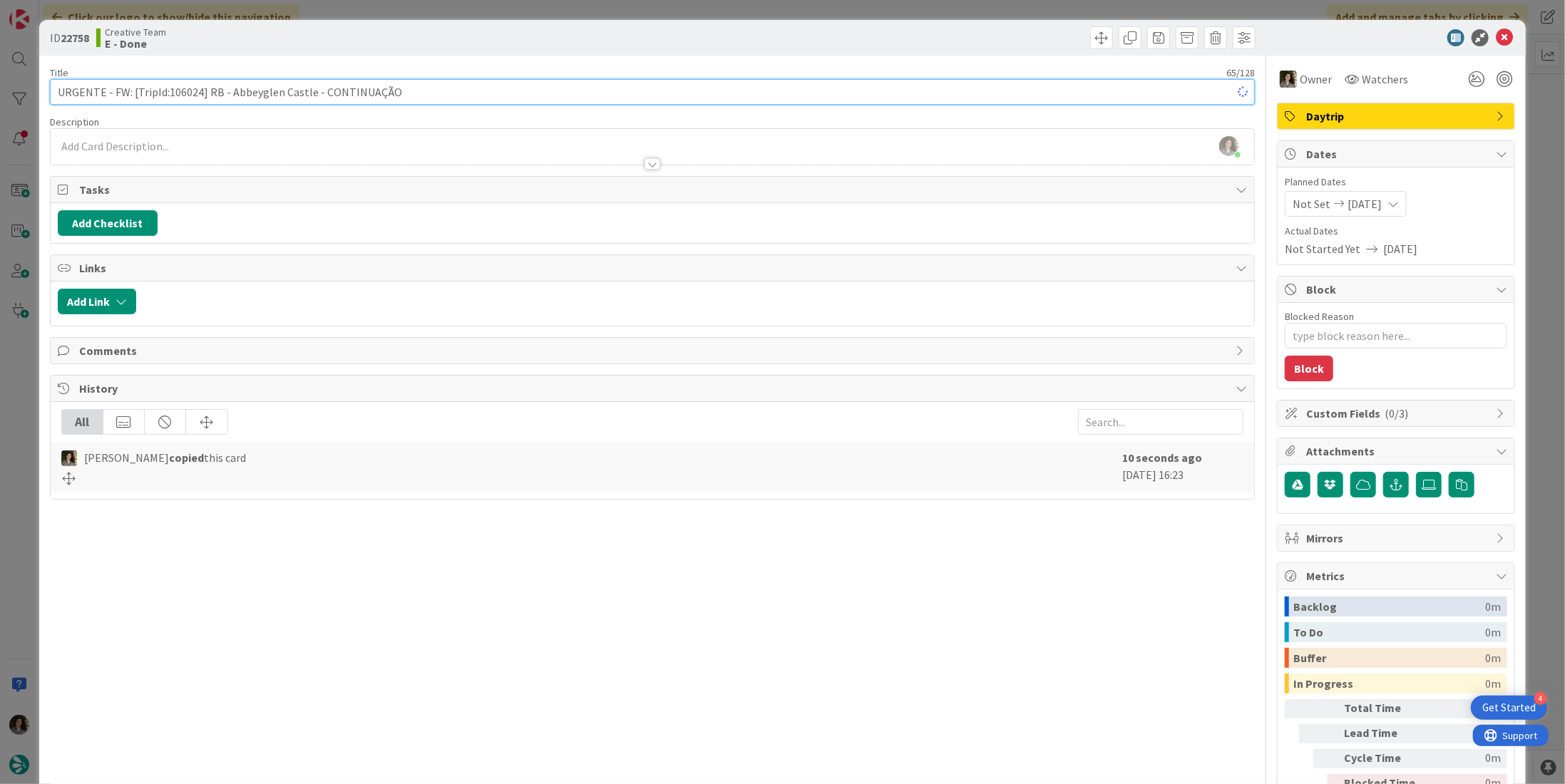
type textarea "x"
type input "URGENTE - FW: [TripId:106024] RB - Abbeyglen Castle - CONTINUAÇÃO"
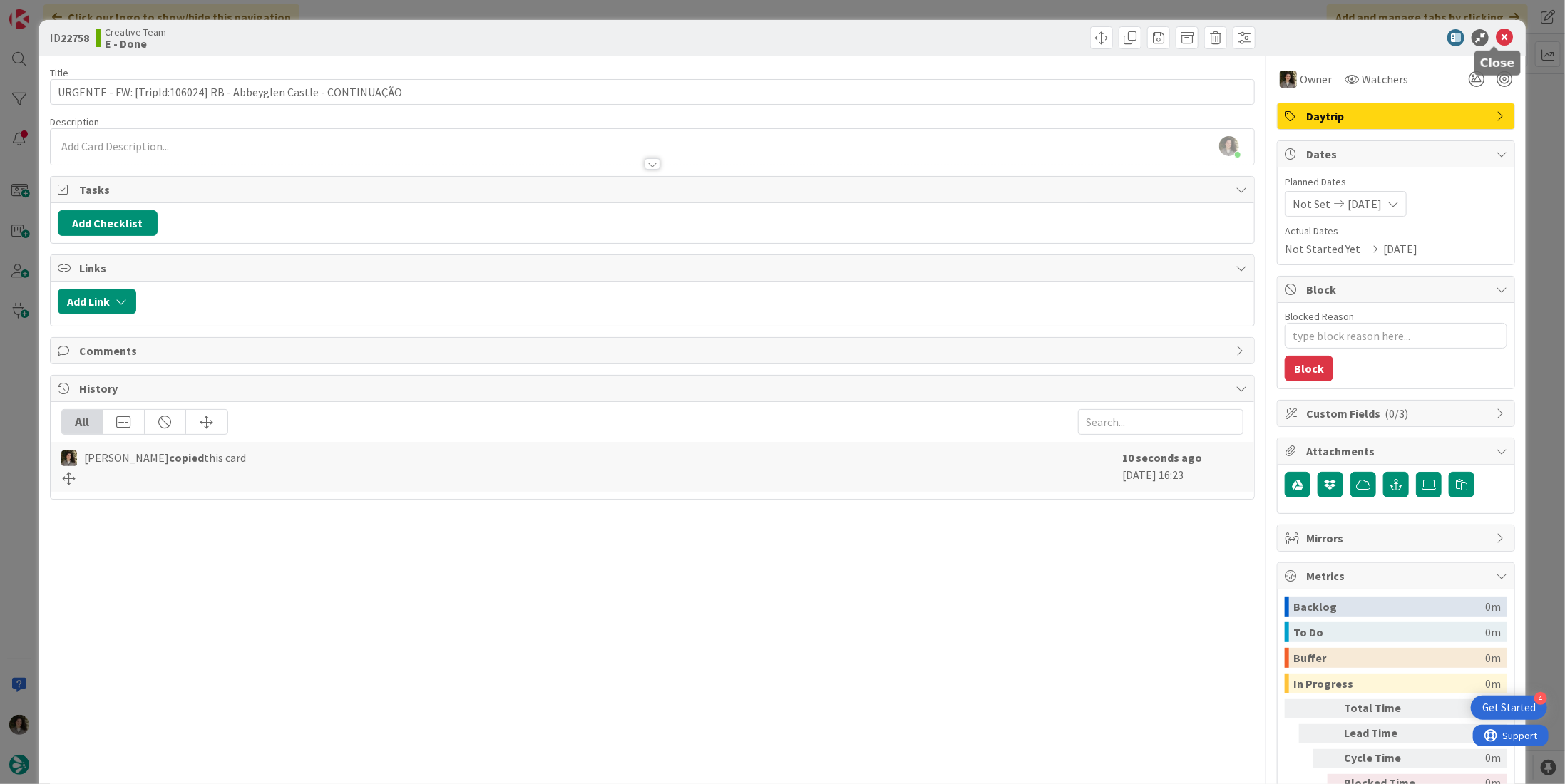
click at [1495, 38] on icon at bounding box center [1504, 38] width 17 height 17
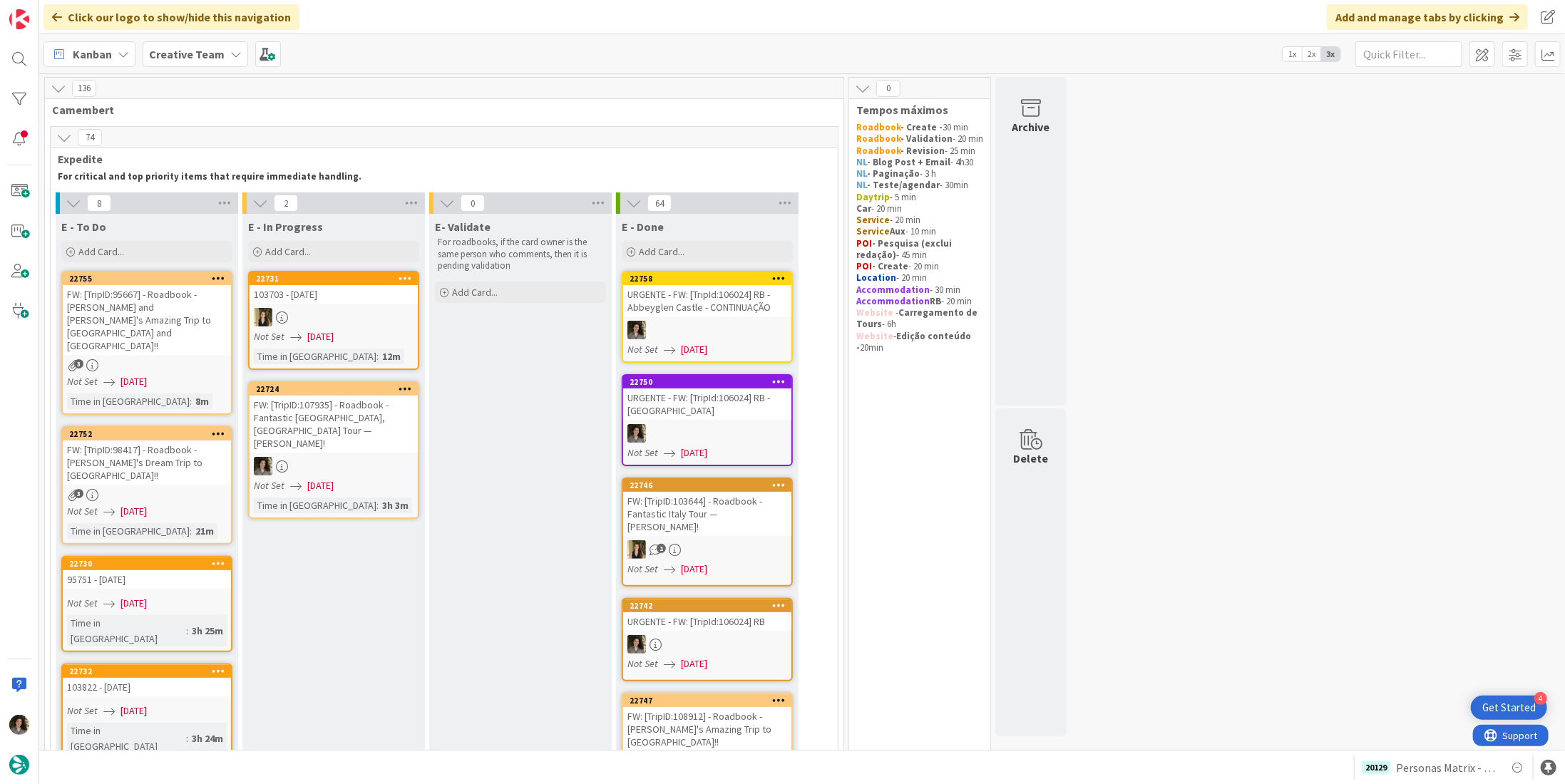
click at [326, 422] on div "FW: [TripID:107935] - Roadbook - Fantastic [GEOGRAPHIC_DATA], [GEOGRAPHIC_DATA]…" at bounding box center [334, 424] width 169 height 57
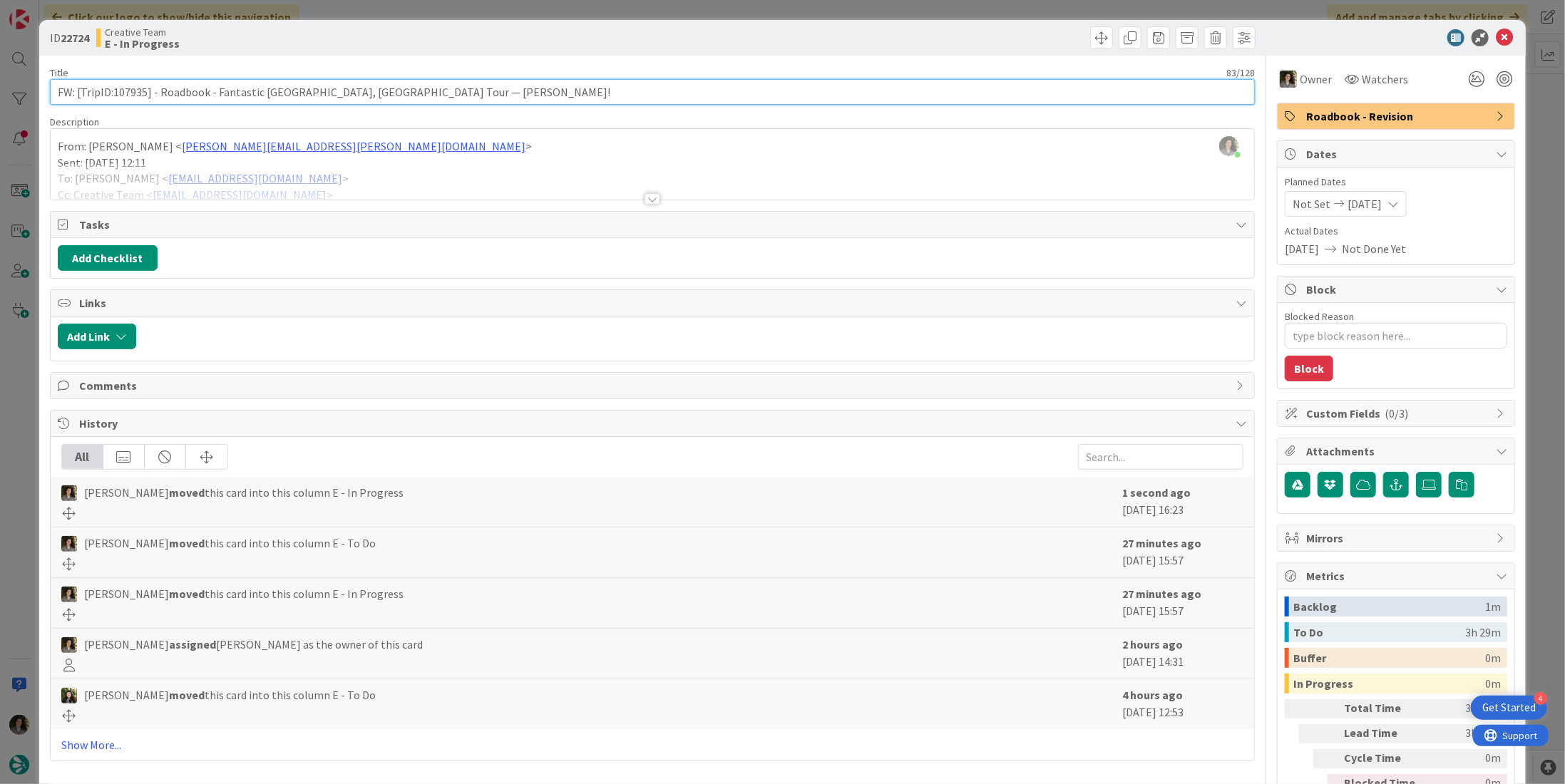
drag, startPoint x: 146, startPoint y: 88, endPoint x: 111, endPoint y: 92, distance: 35.2
click at [111, 92] on input "FW: [TripID:107935] - Roadbook - Fantastic [GEOGRAPHIC_DATA], [GEOGRAPHIC_DATA]…" at bounding box center [651, 92] width 1205 height 26
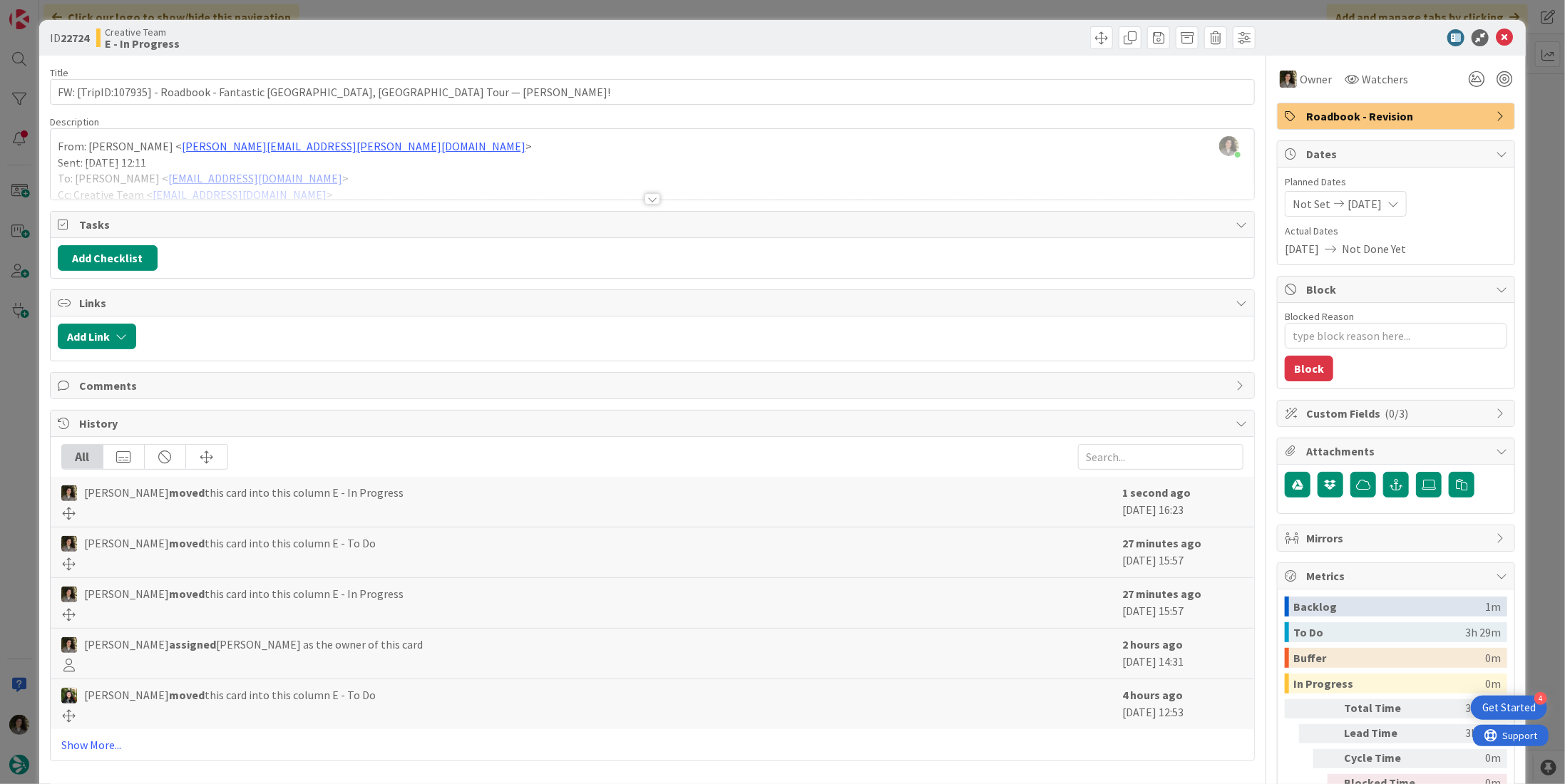
click at [645, 199] on div at bounding box center [651, 199] width 16 height 11
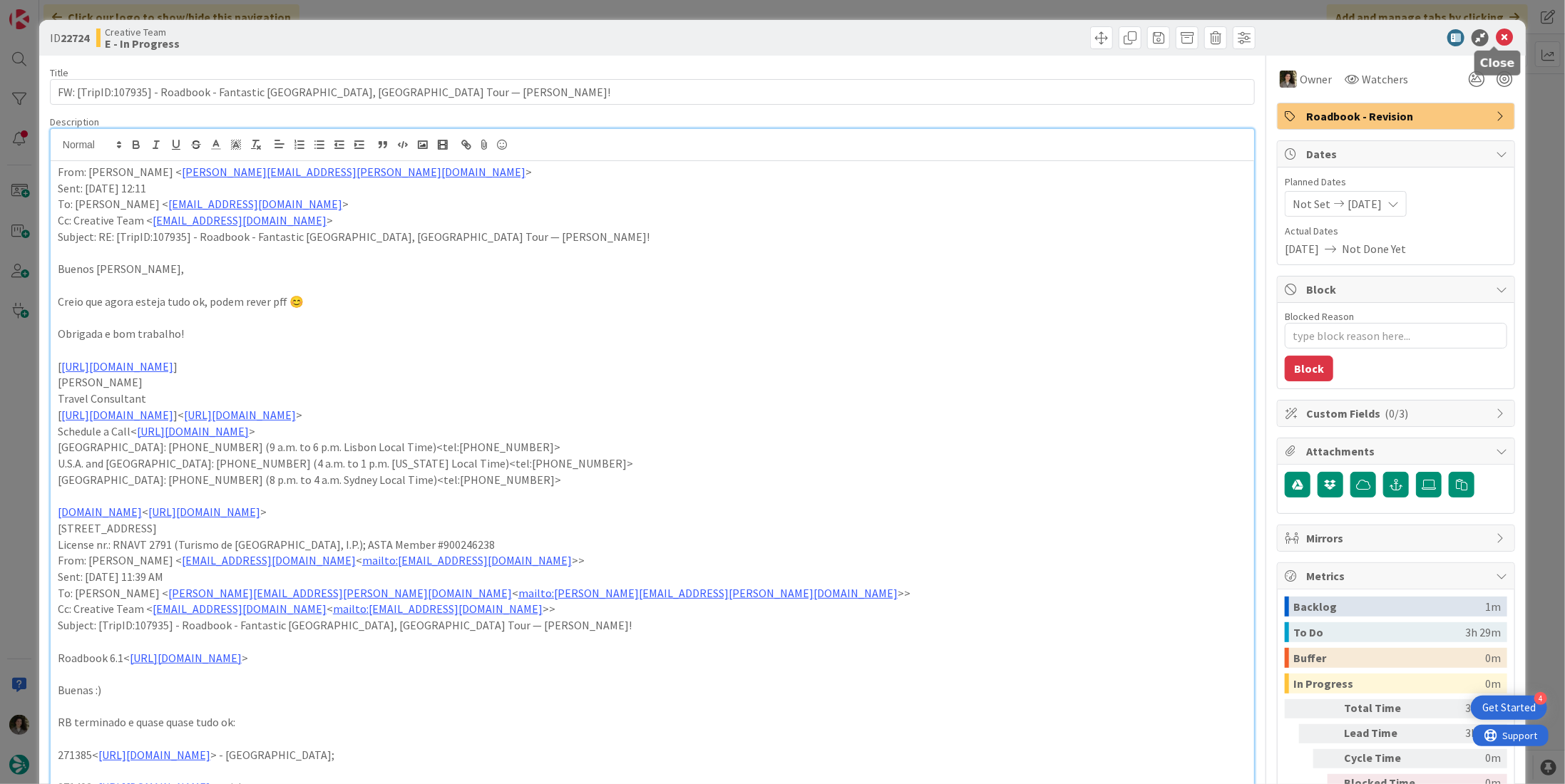
click at [1499, 35] on icon at bounding box center [1504, 38] width 17 height 17
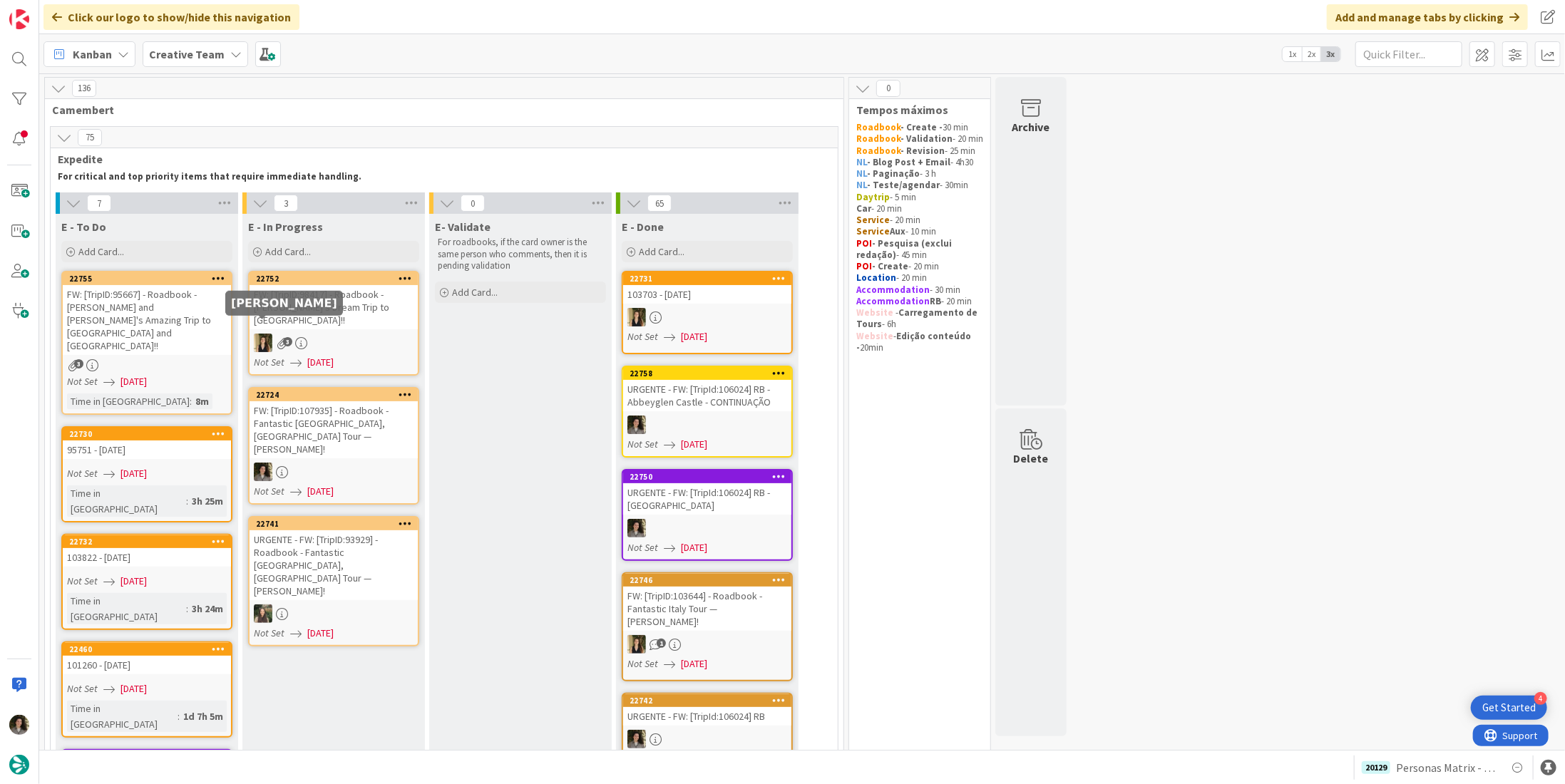
click at [146, 320] on div "FW: [TripID:95667] - Roadbook - [PERSON_NAME] and [PERSON_NAME]'s Amazing Trip …" at bounding box center [147, 320] width 169 height 70
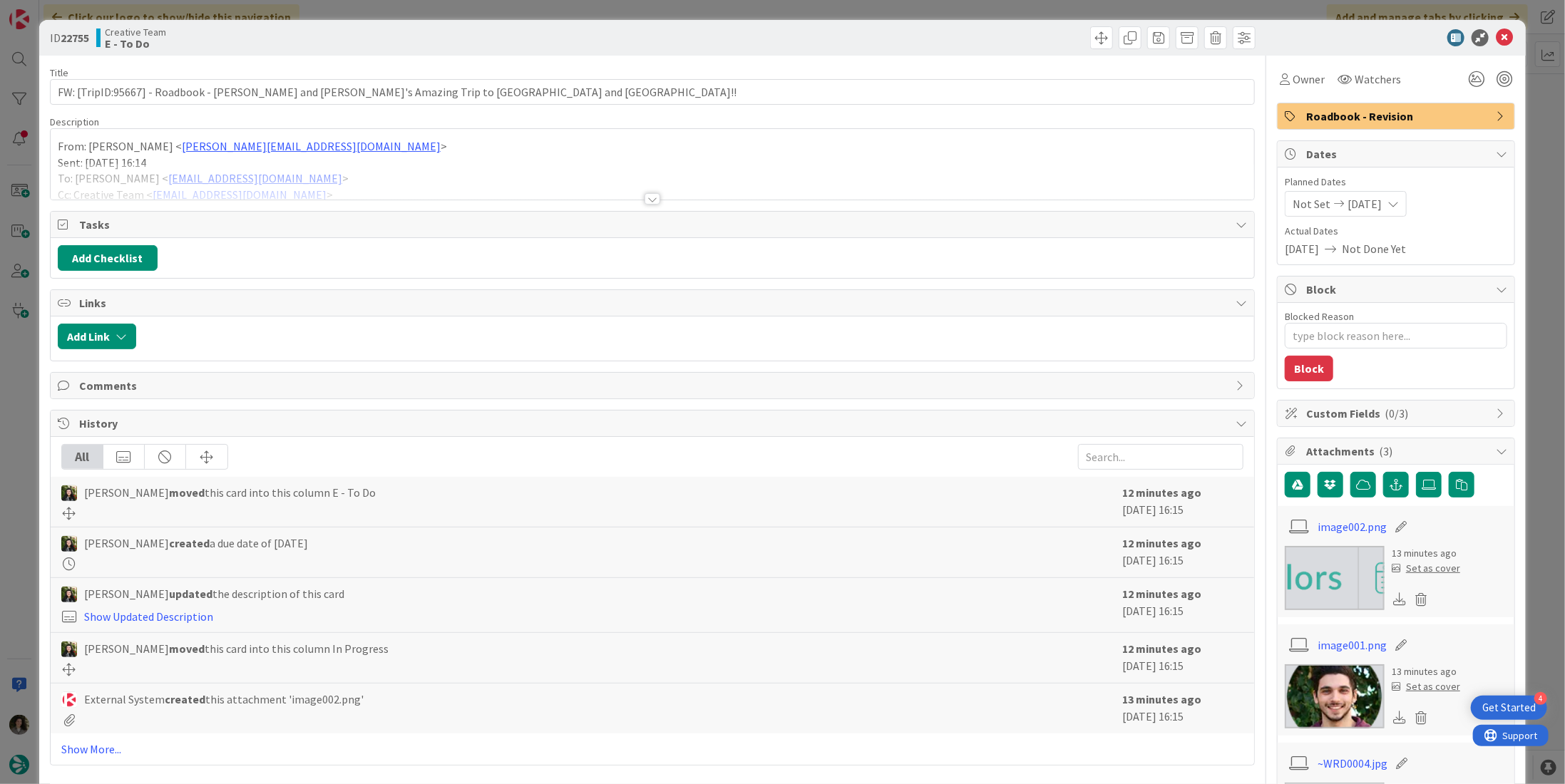
click at [1324, 113] on span "Roadbook - Revision" at bounding box center [1396, 115] width 182 height 17
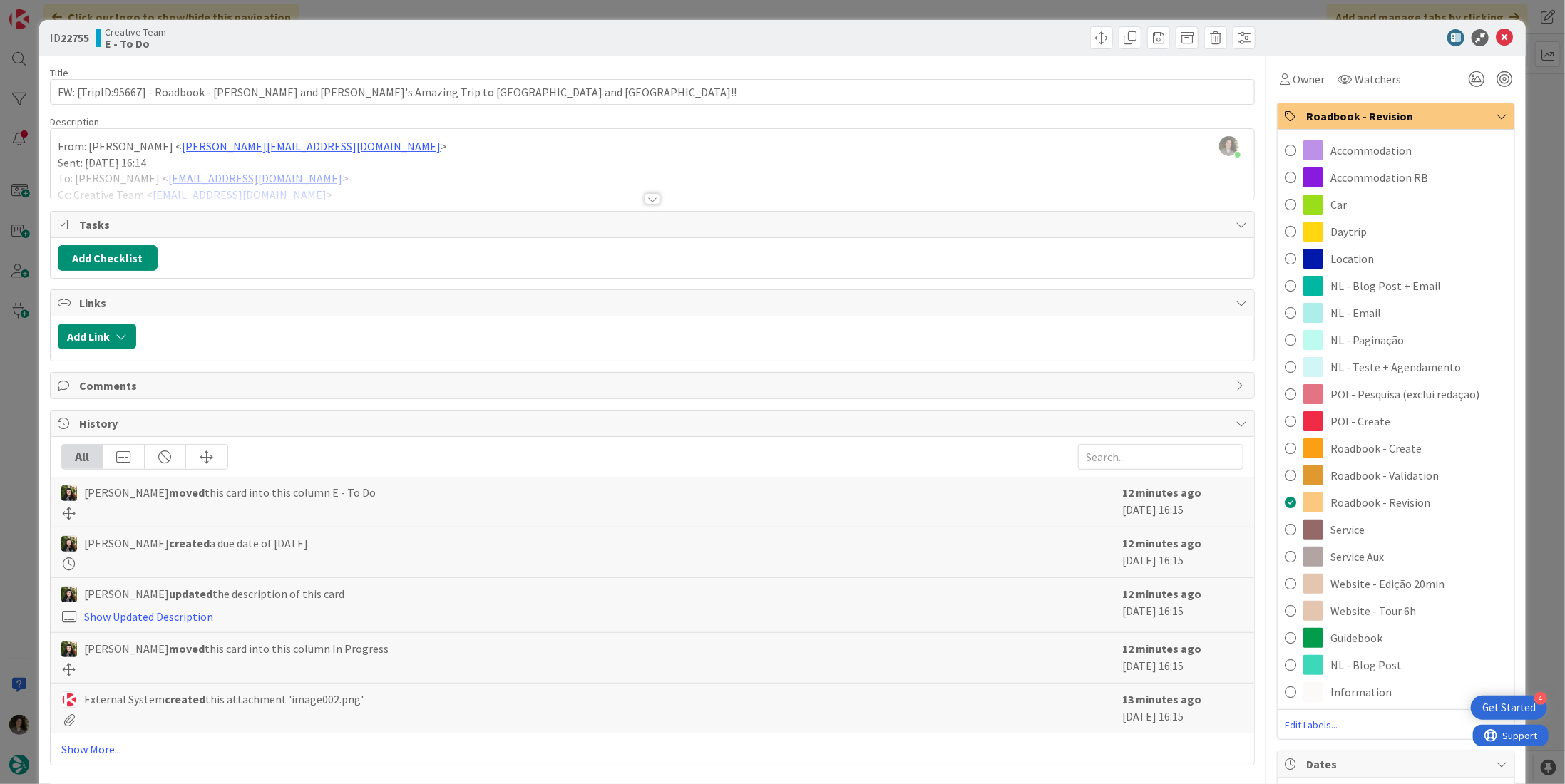
drag, startPoint x: 1406, startPoint y: 506, endPoint x: 1408, endPoint y: 497, distance: 9.2
click at [1406, 504] on span "Roadbook - Revision" at bounding box center [1380, 502] width 100 height 17
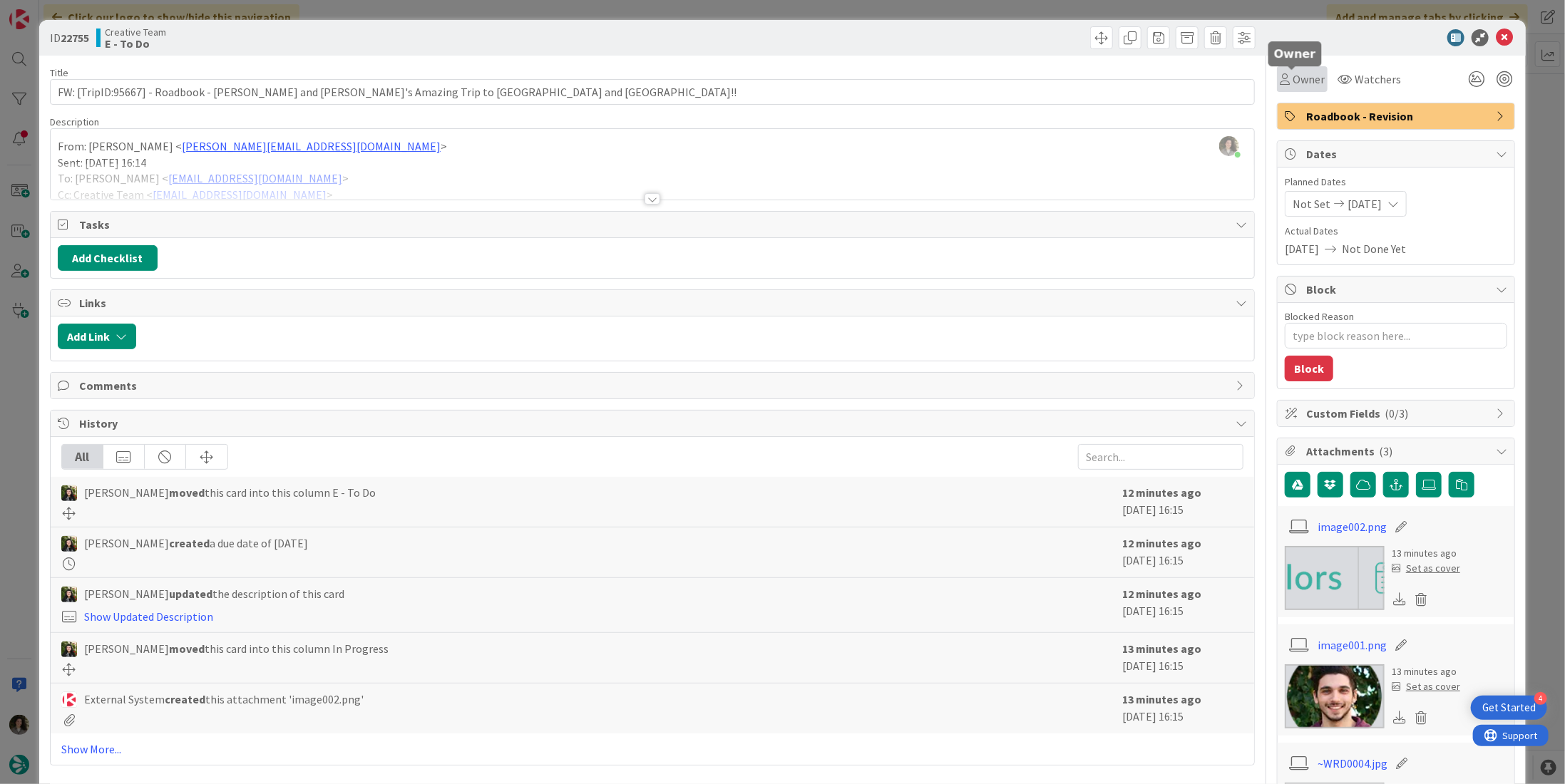
drag, startPoint x: 1297, startPoint y: 72, endPoint x: 1315, endPoint y: 91, distance: 26.2
click at [1298, 72] on span "Owner" at bounding box center [1308, 79] width 32 height 17
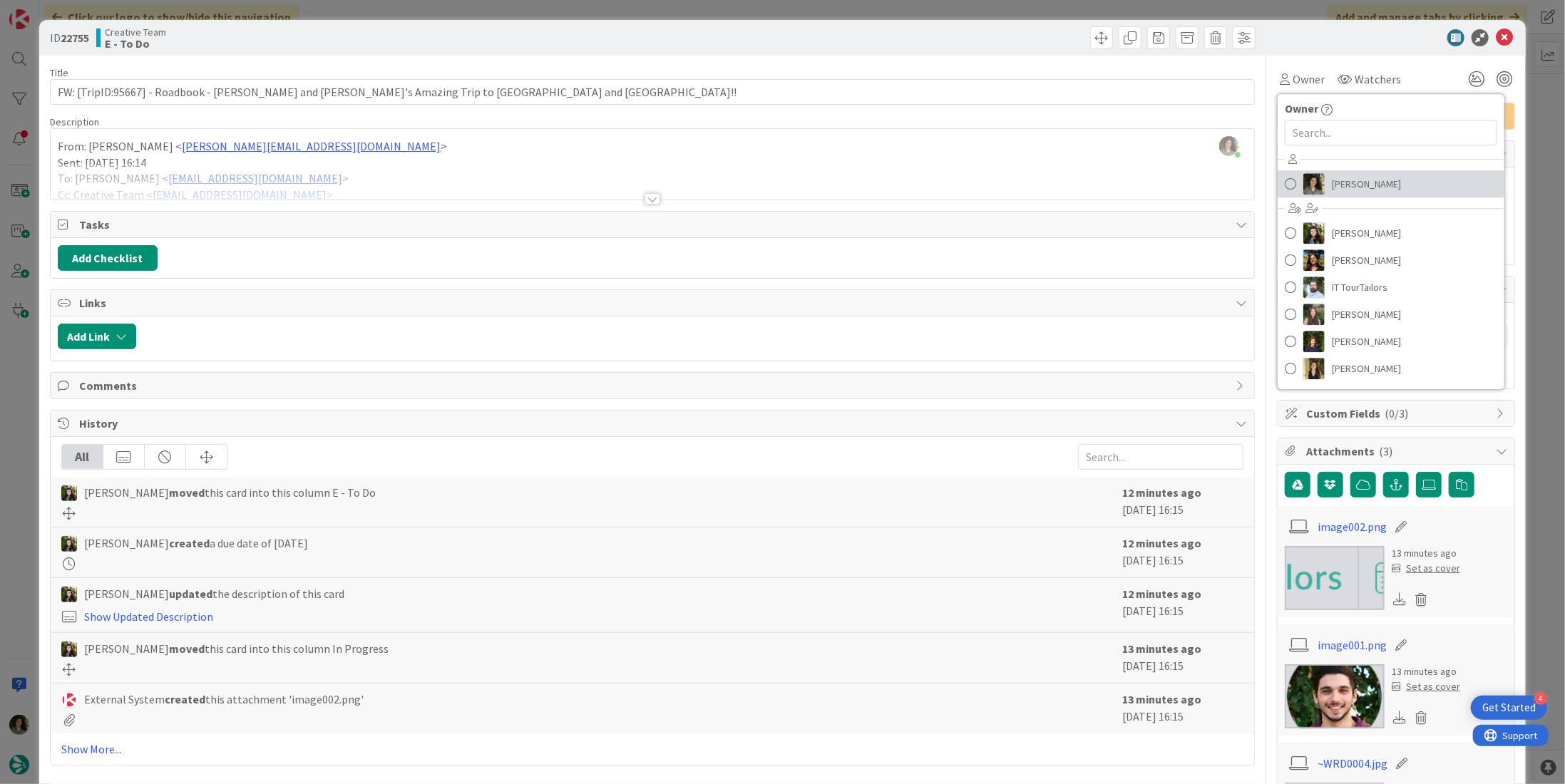
drag, startPoint x: 1360, startPoint y: 183, endPoint x: 1366, endPoint y: 178, distance: 7.8
click at [1360, 183] on span "[PERSON_NAME]" at bounding box center [1365, 183] width 69 height 21
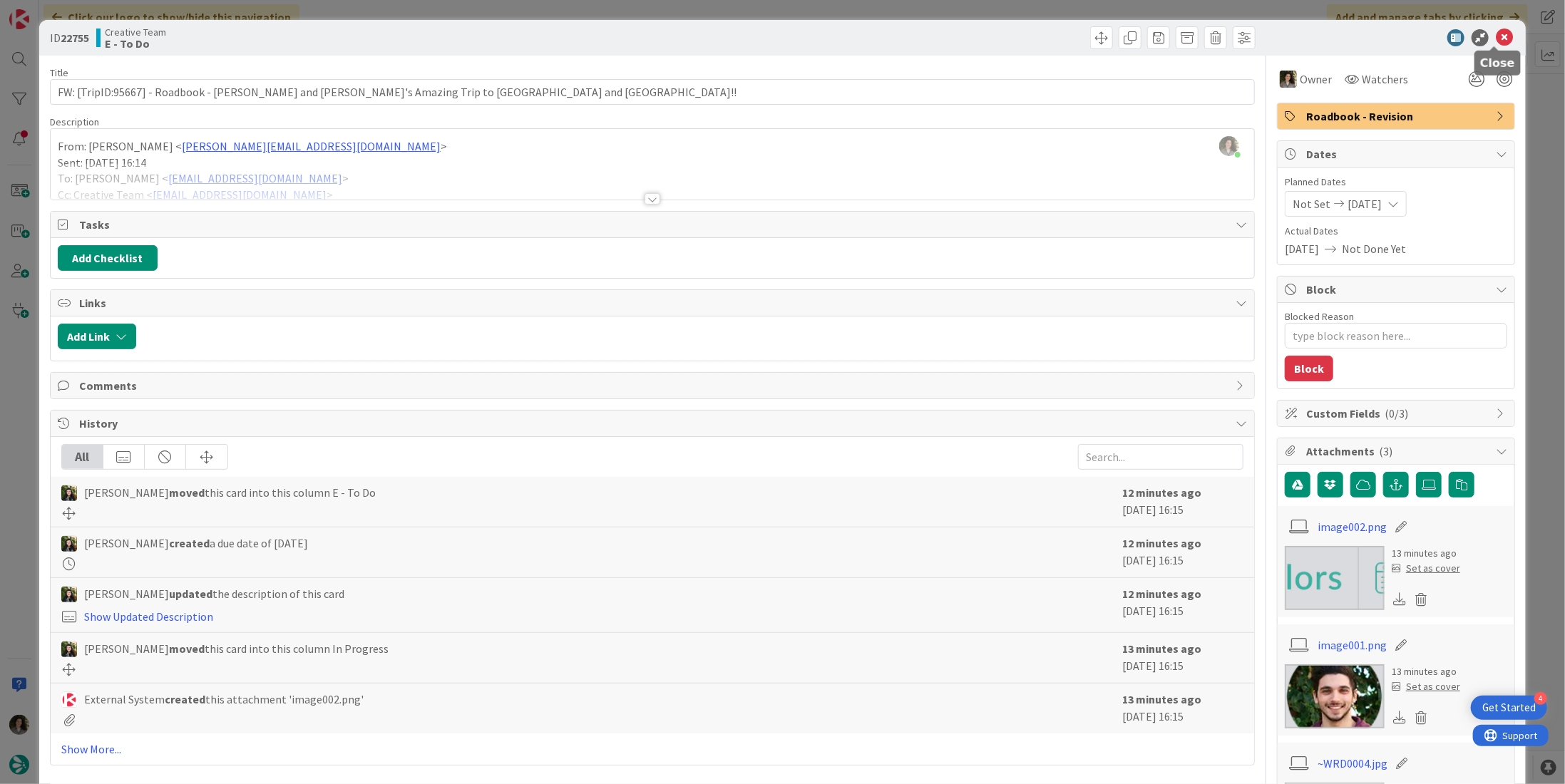
click at [1495, 37] on icon at bounding box center [1504, 38] width 17 height 17
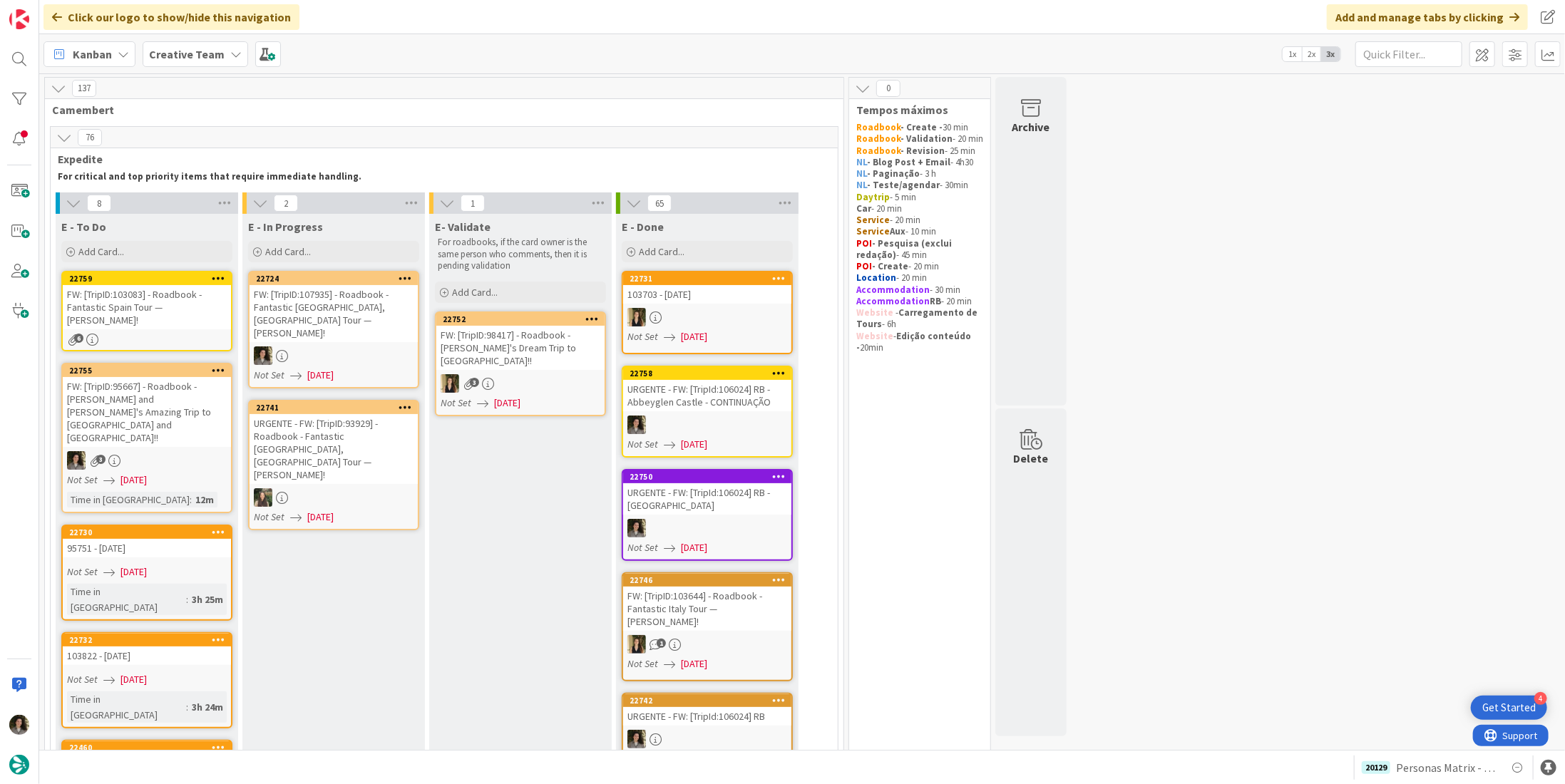
click at [142, 307] on div "FW: [TripID:103083] - Roadbook - Fantastic Spain Tour — [PERSON_NAME]!" at bounding box center [147, 307] width 169 height 44
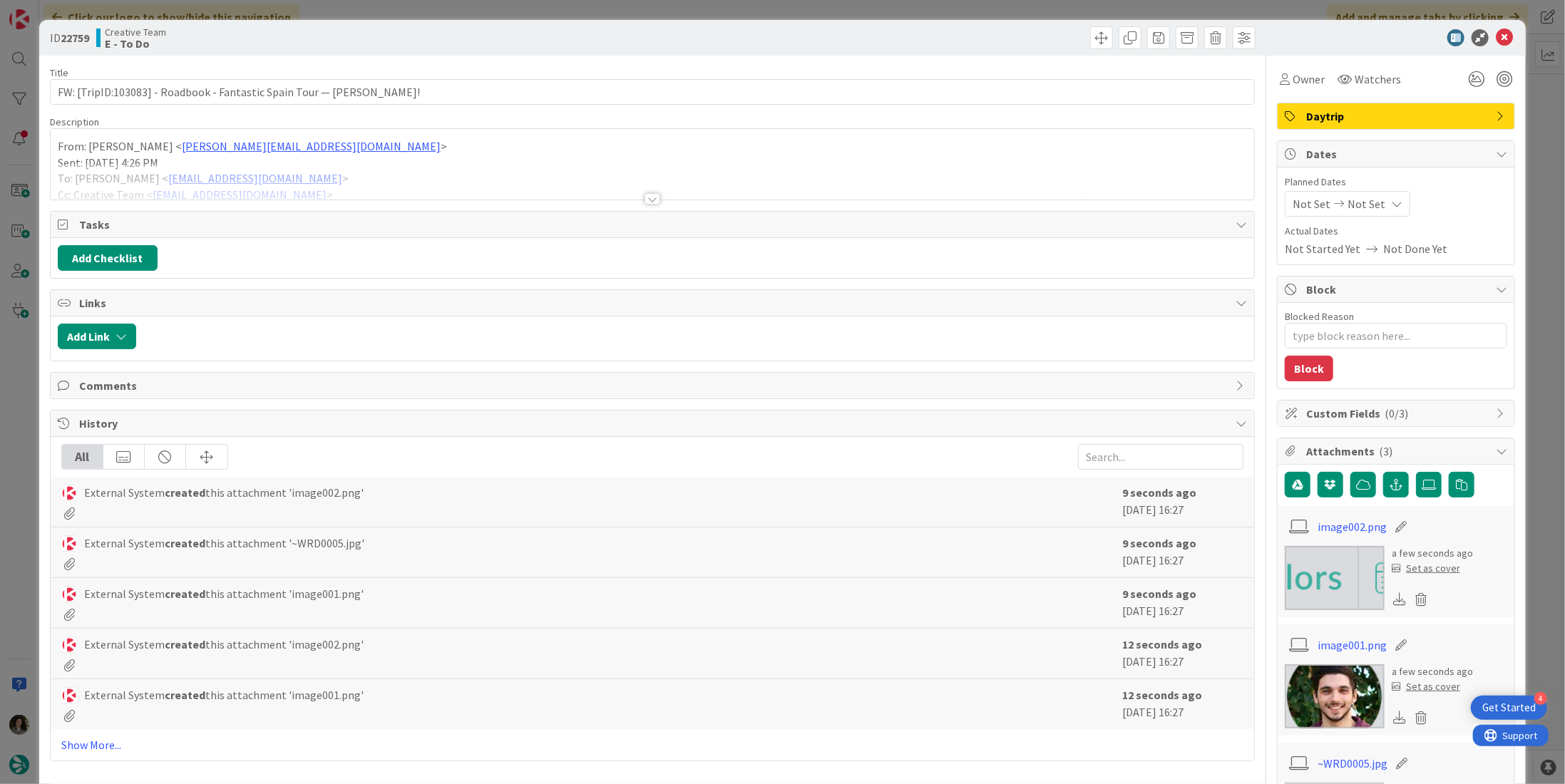
type textarea "x"
click at [1495, 32] on icon at bounding box center [1504, 38] width 17 height 17
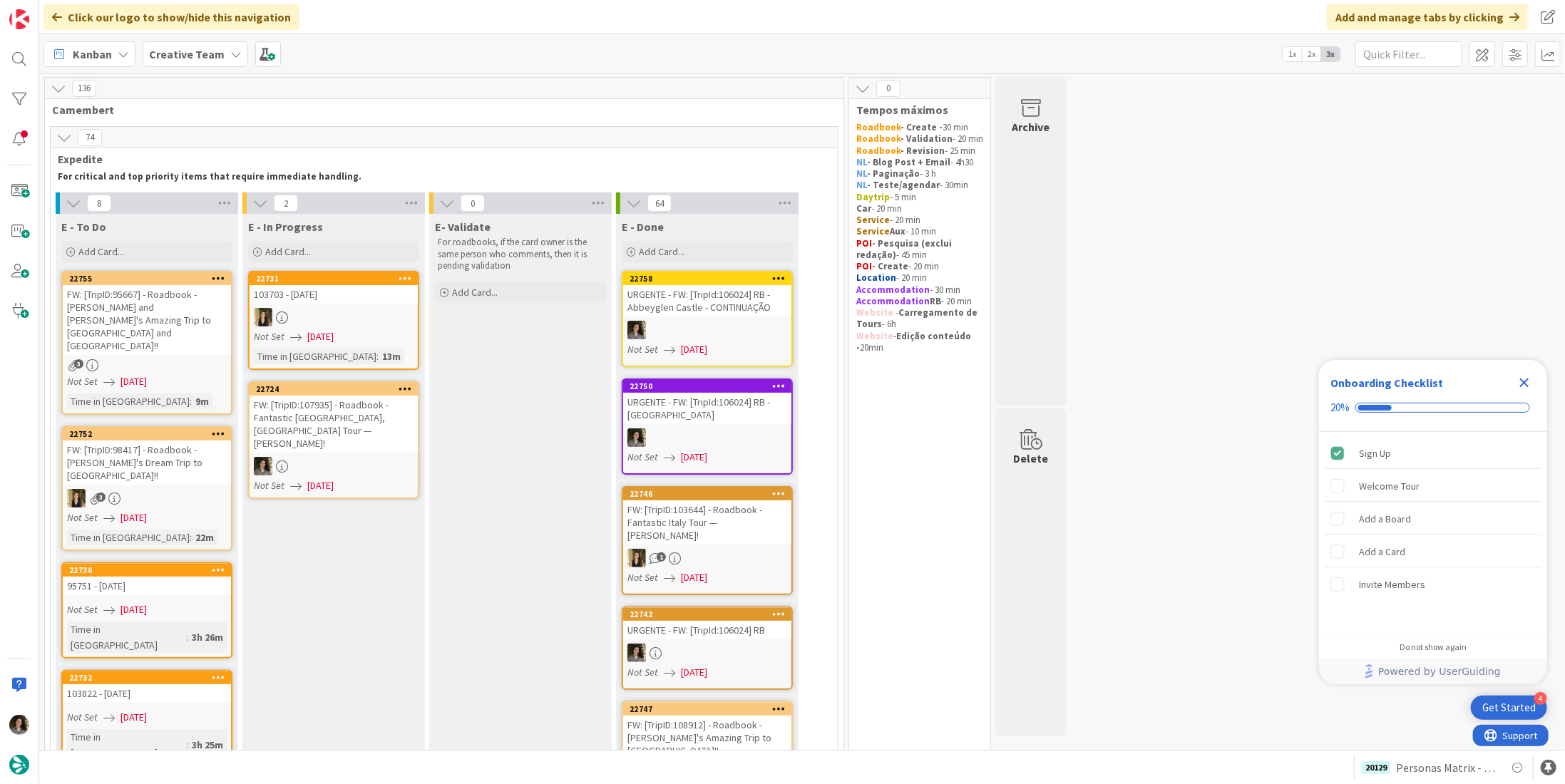
click at [88, 53] on span "Kanban" at bounding box center [92, 54] width 39 height 17
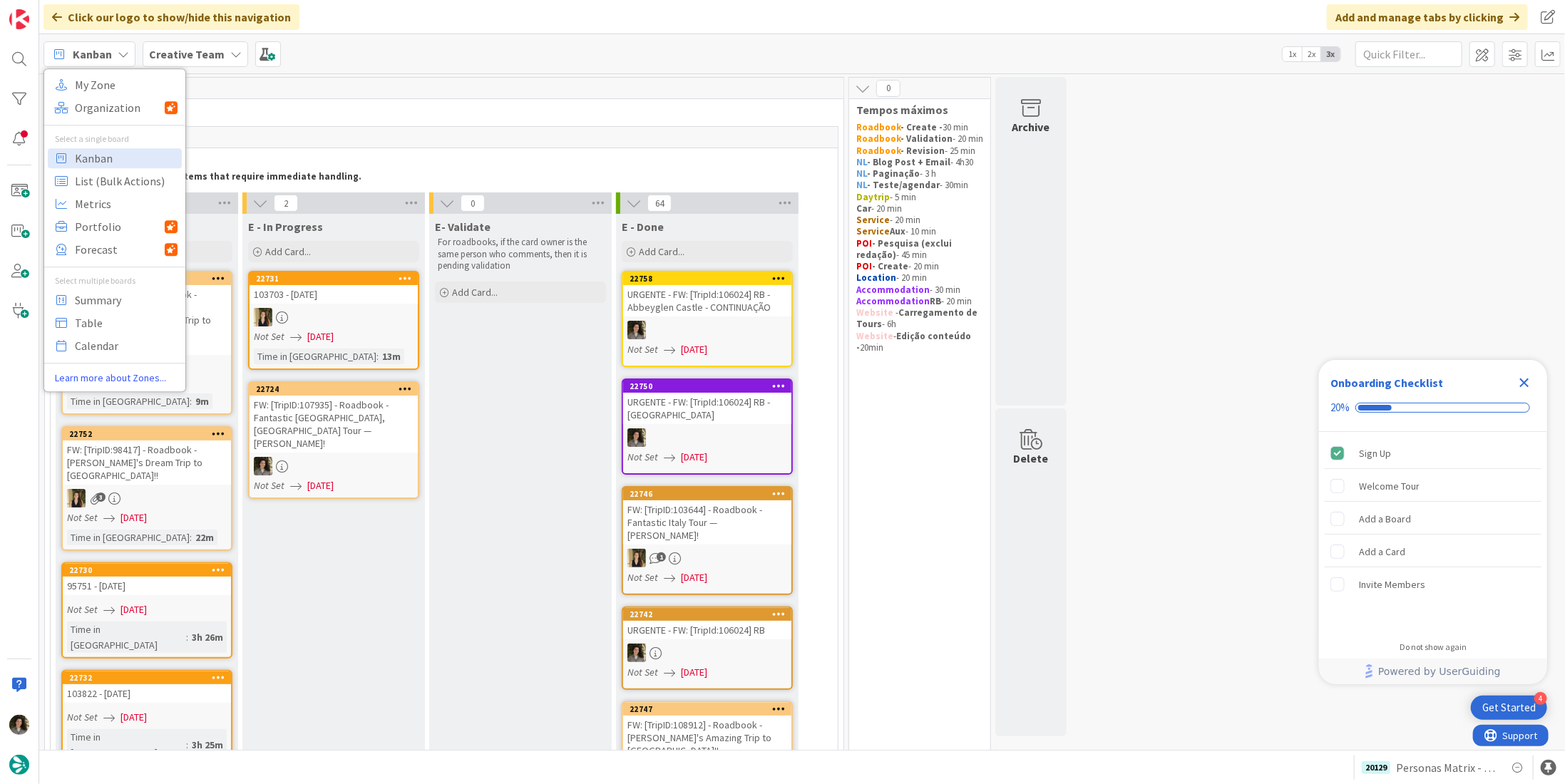
click at [395, 59] on div "Kanban My Zone Organization Select a single board Kanban List (Bulk Actions) Me…" at bounding box center [802, 53] width 1526 height 39
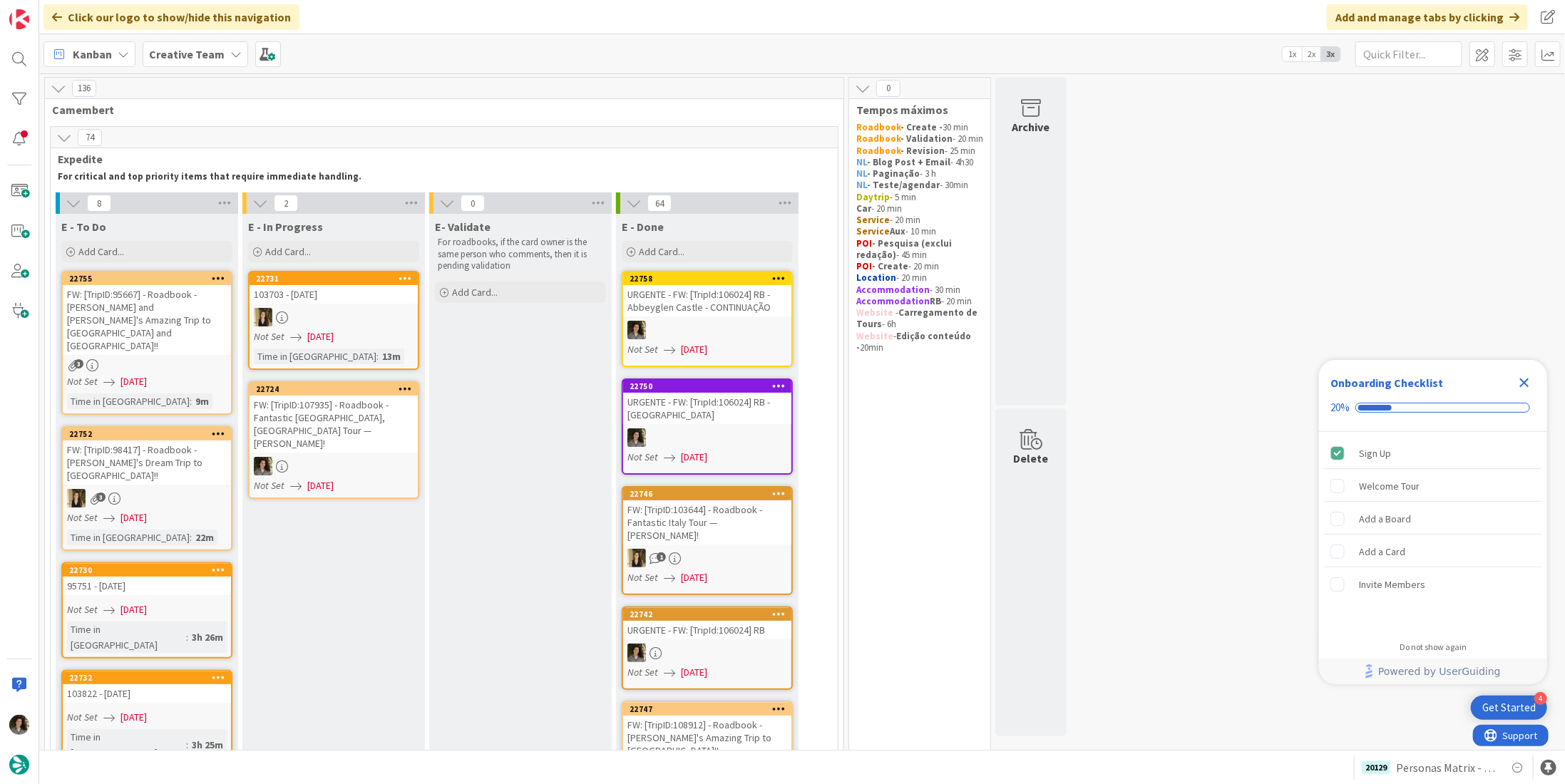
click at [179, 55] on b "Creative Team" at bounding box center [187, 54] width 75 height 15
click at [218, 201] on h4 "Creative Team - Análise" at bounding box center [256, 204] width 194 height 15
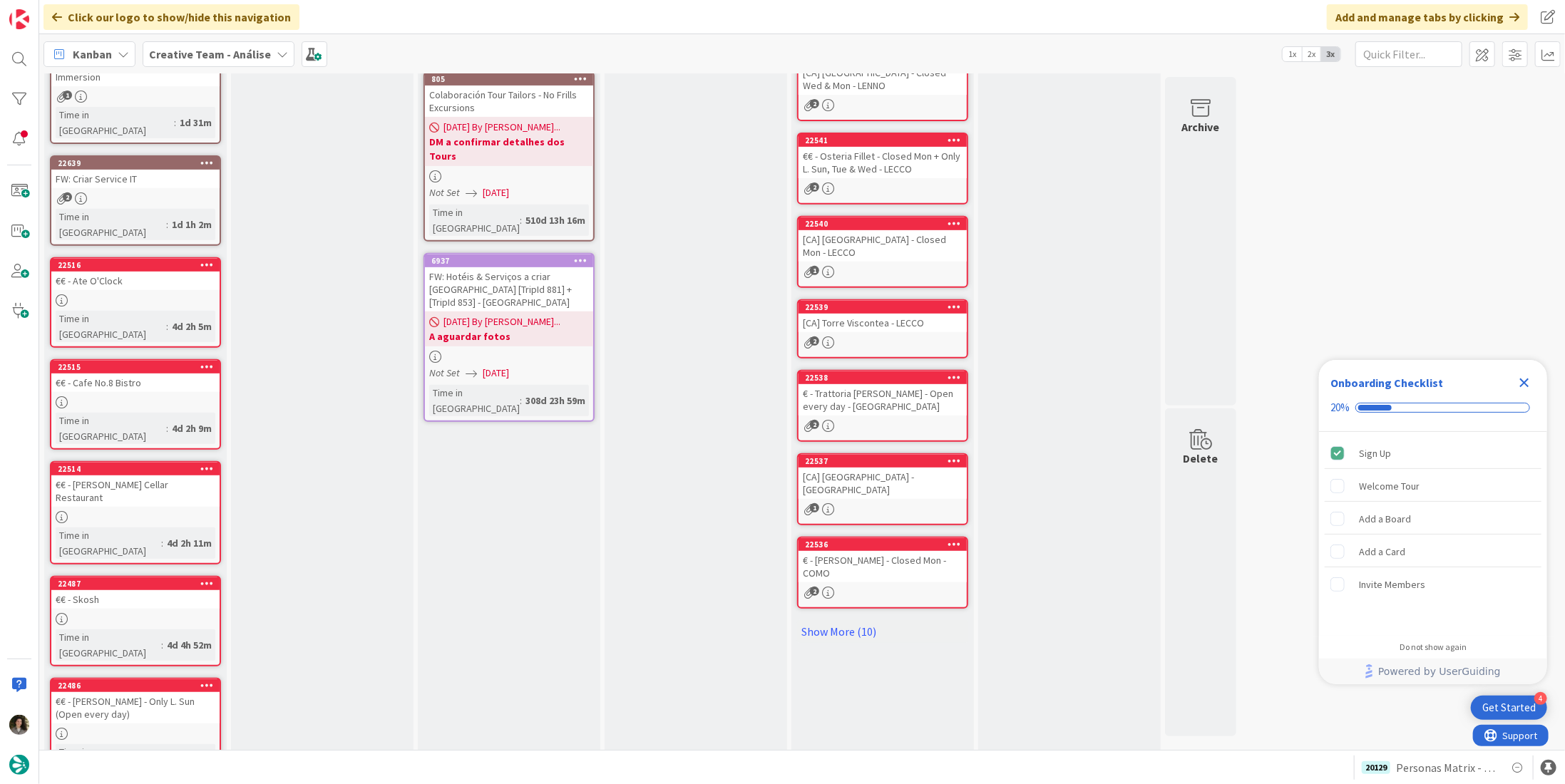
scroll to position [356, 0]
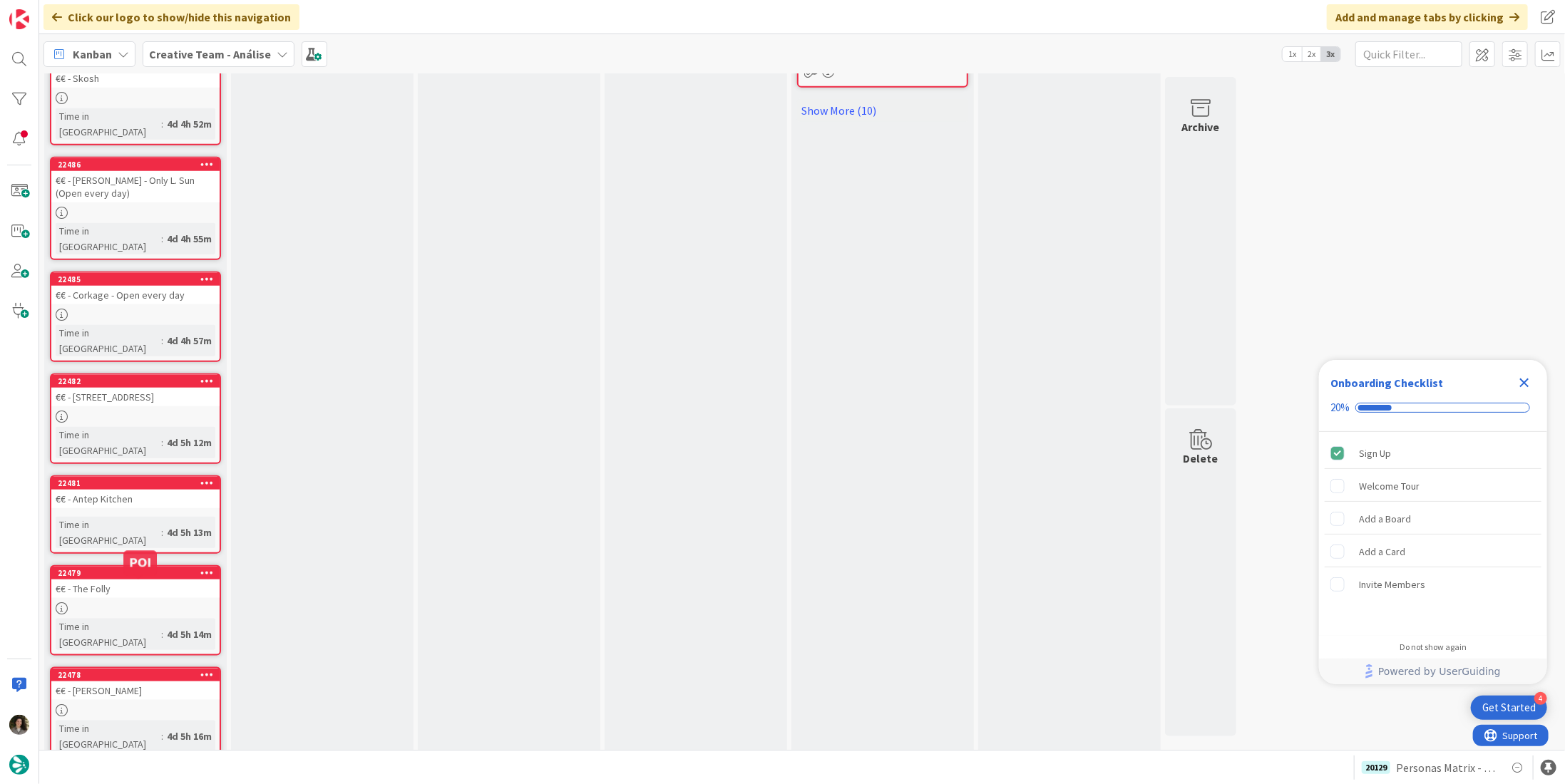
scroll to position [958, 0]
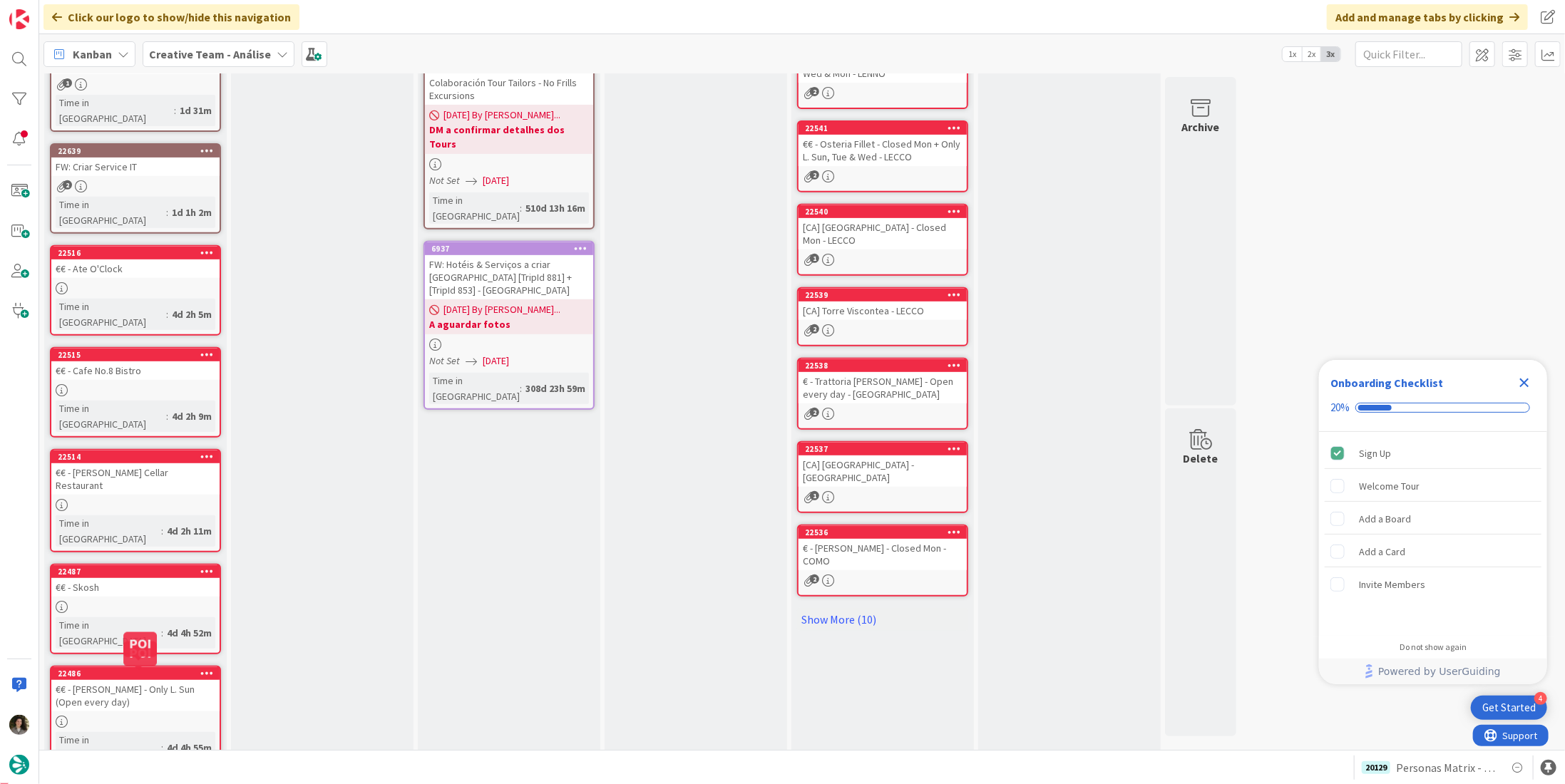
scroll to position [0, 0]
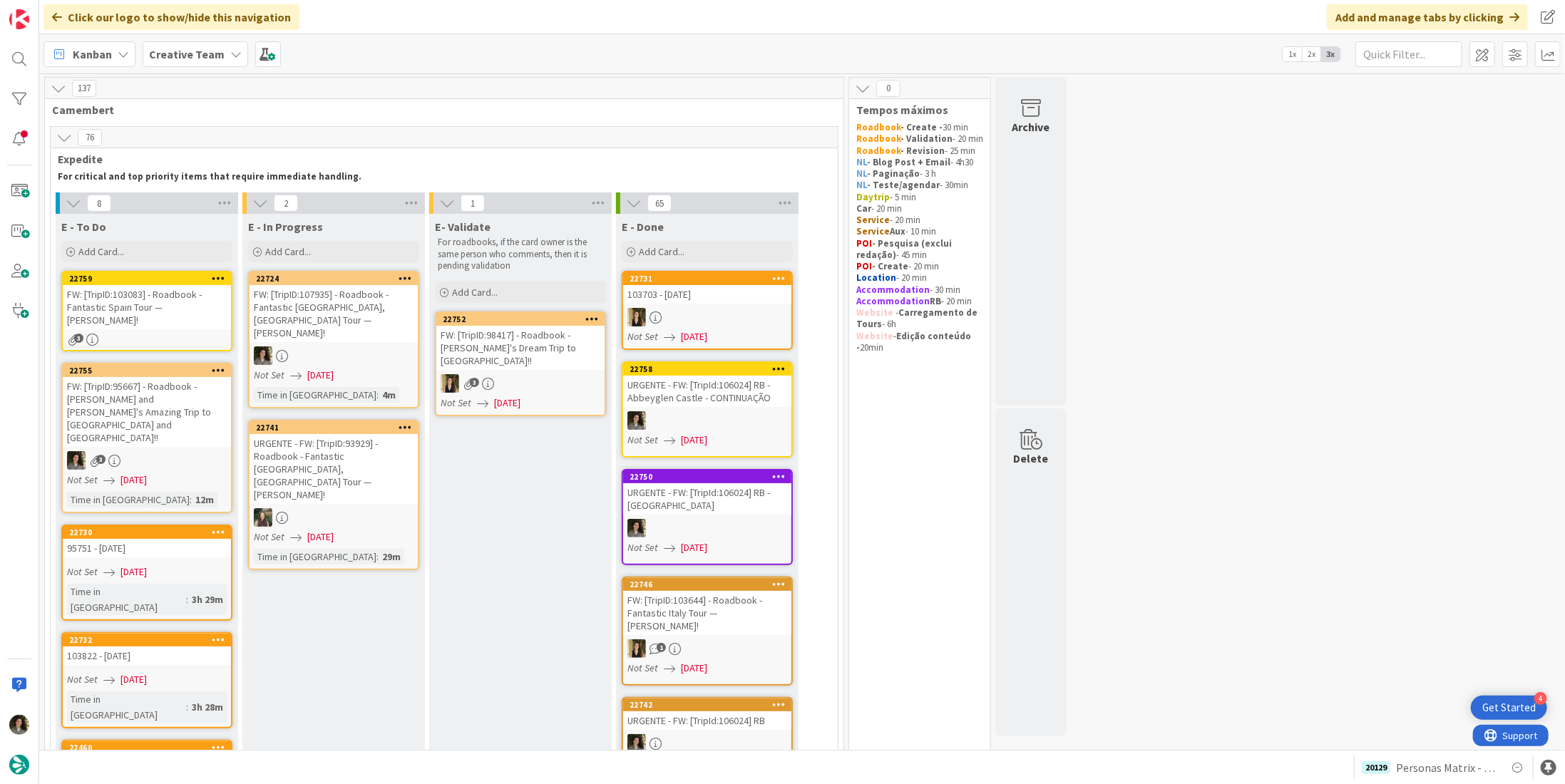
click at [126, 451] on div "3" at bounding box center [147, 460] width 169 height 18
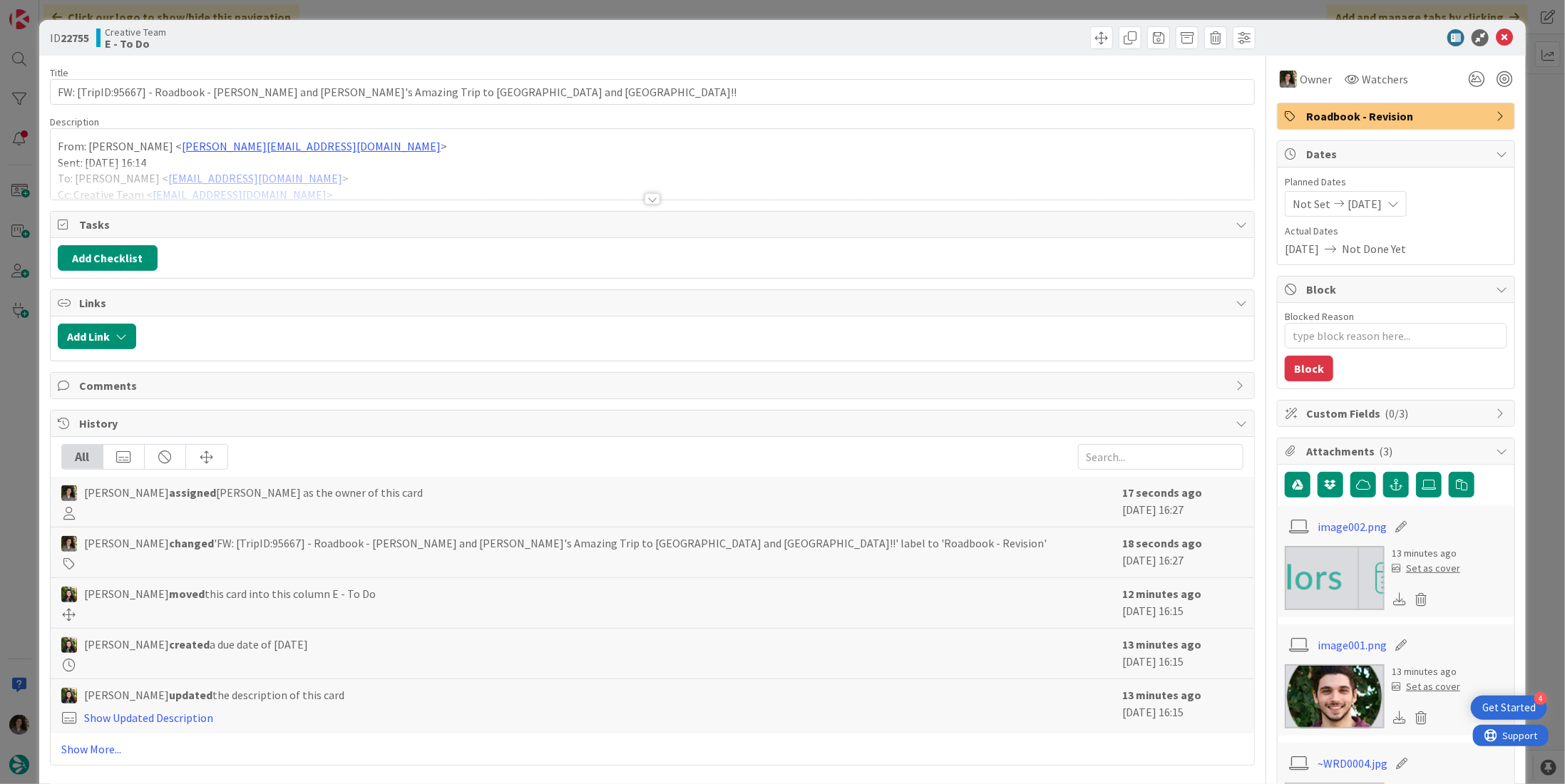
click at [1336, 123] on span "Roadbook - Revision" at bounding box center [1396, 115] width 182 height 17
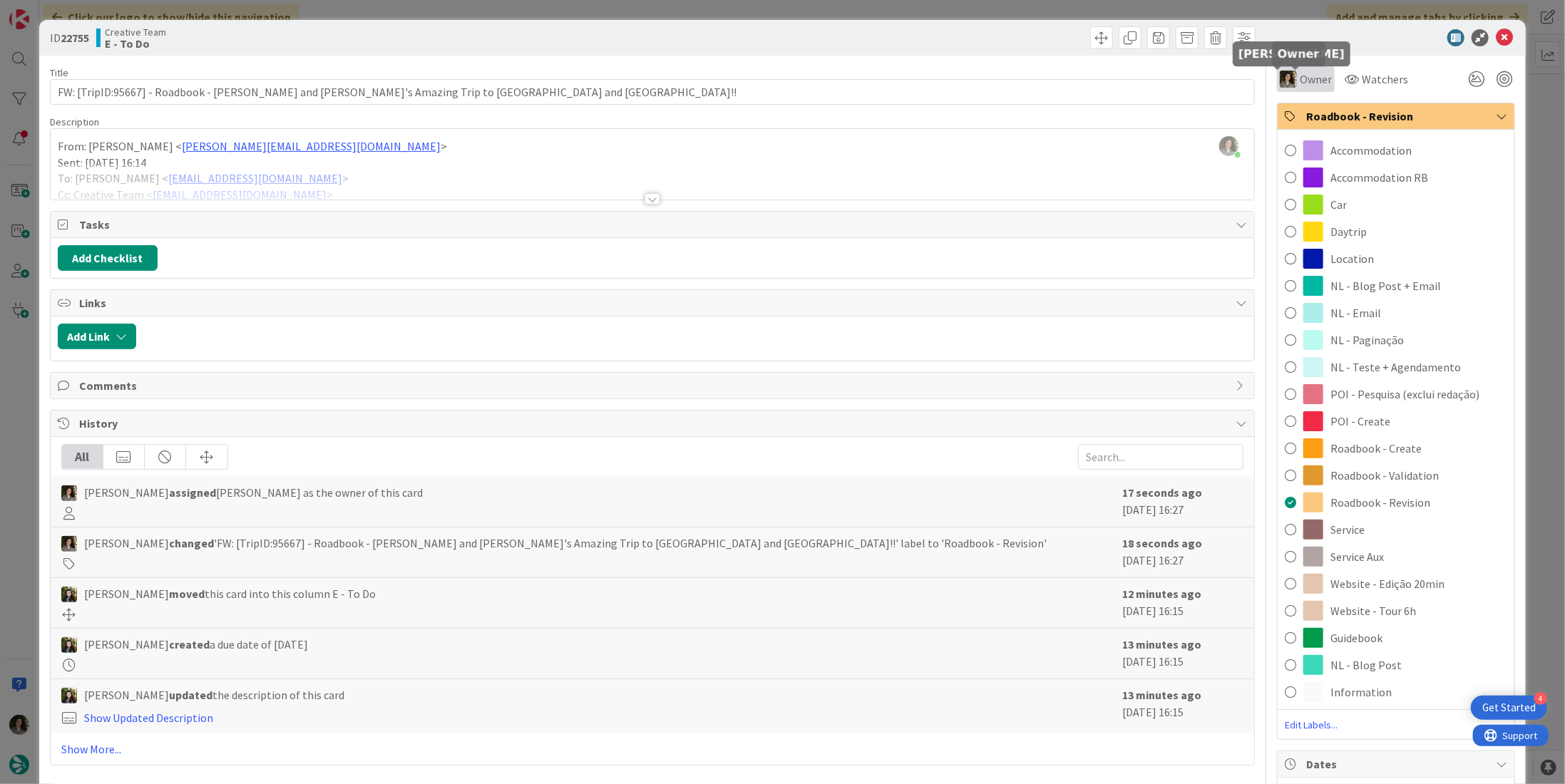
click at [1286, 71] on div "Owner" at bounding box center [1305, 79] width 52 height 17
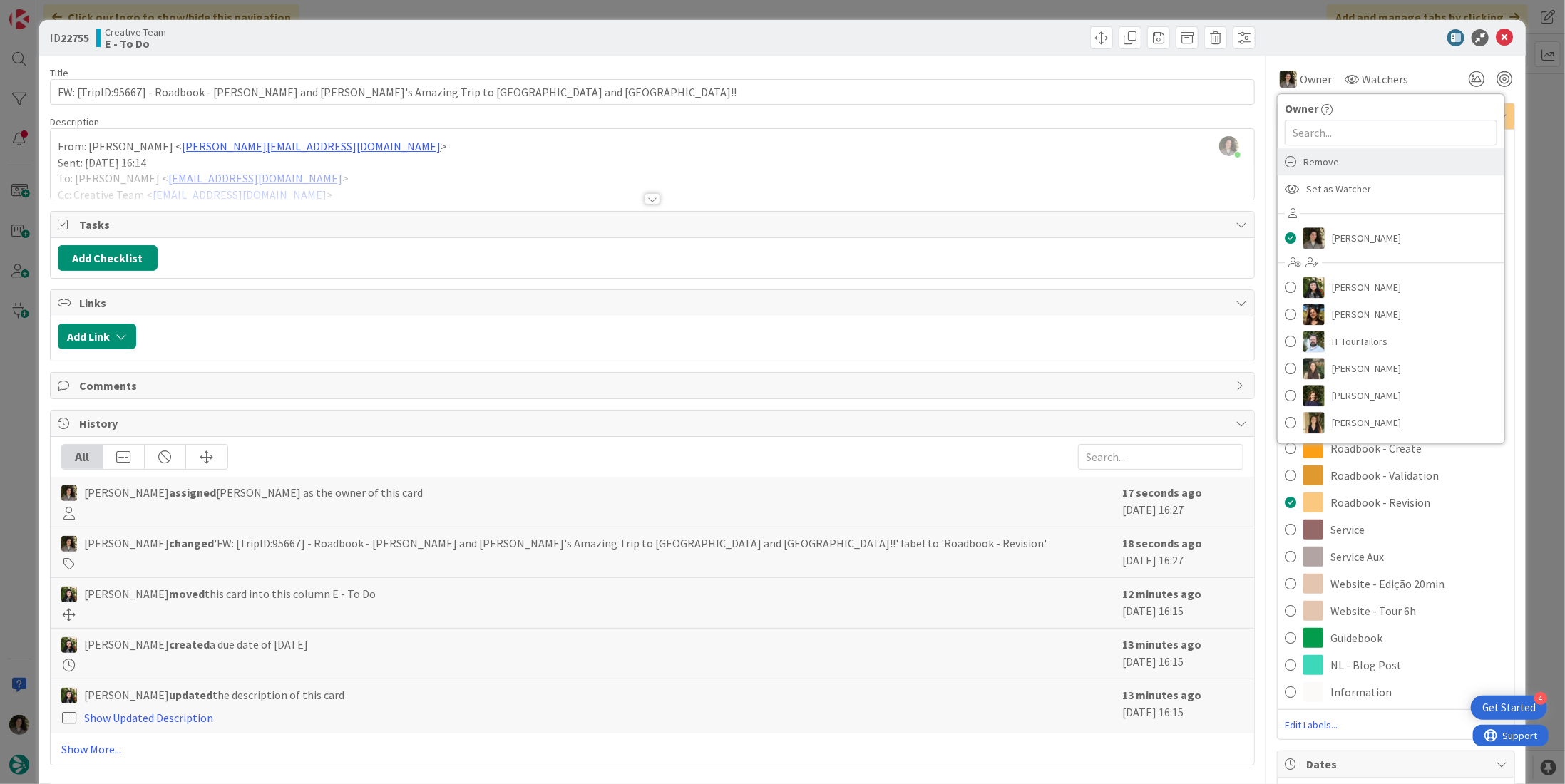
click at [1334, 155] on div "Remove" at bounding box center [1390, 162] width 226 height 27
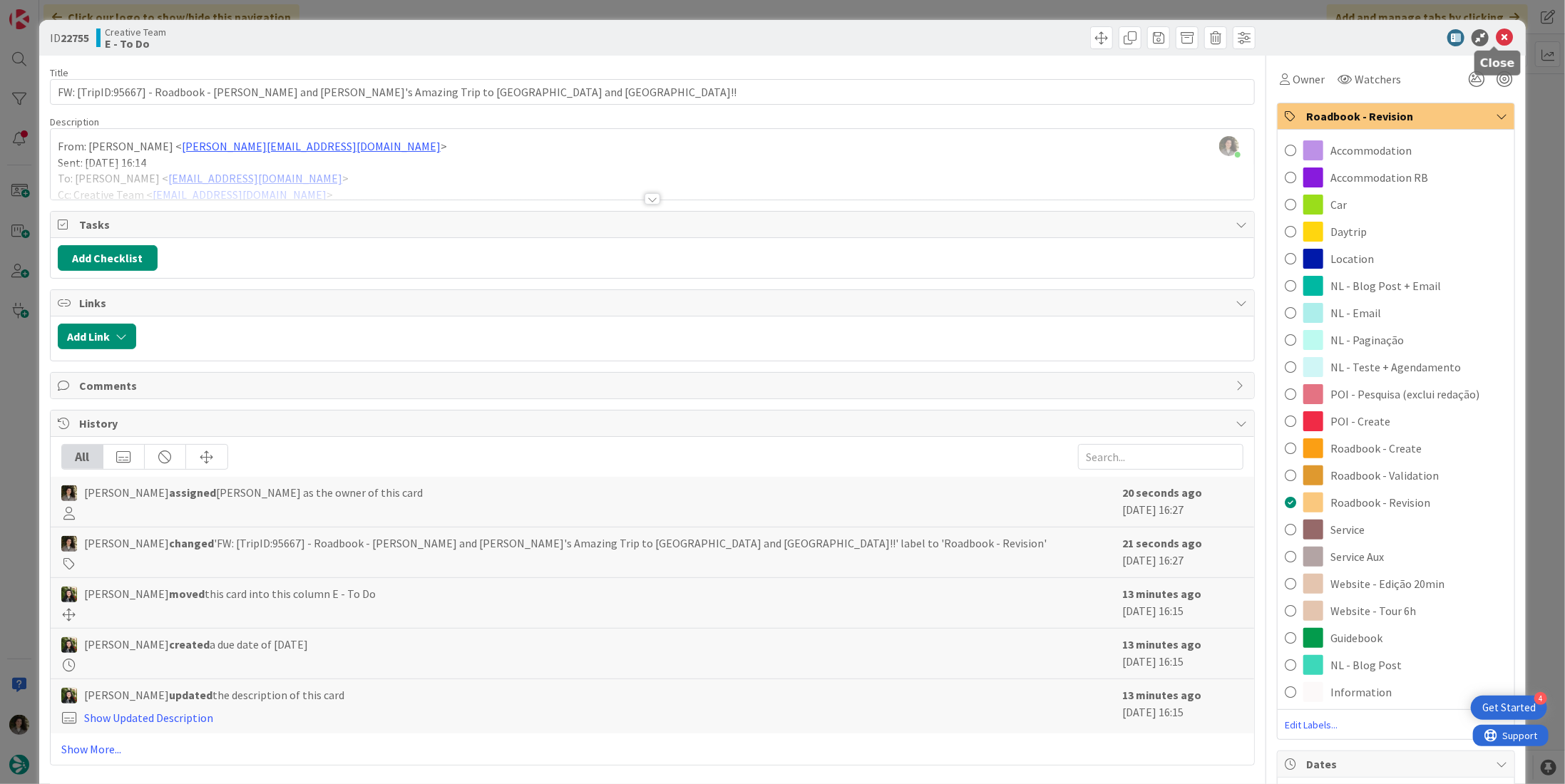
click at [1496, 36] on icon at bounding box center [1504, 38] width 17 height 17
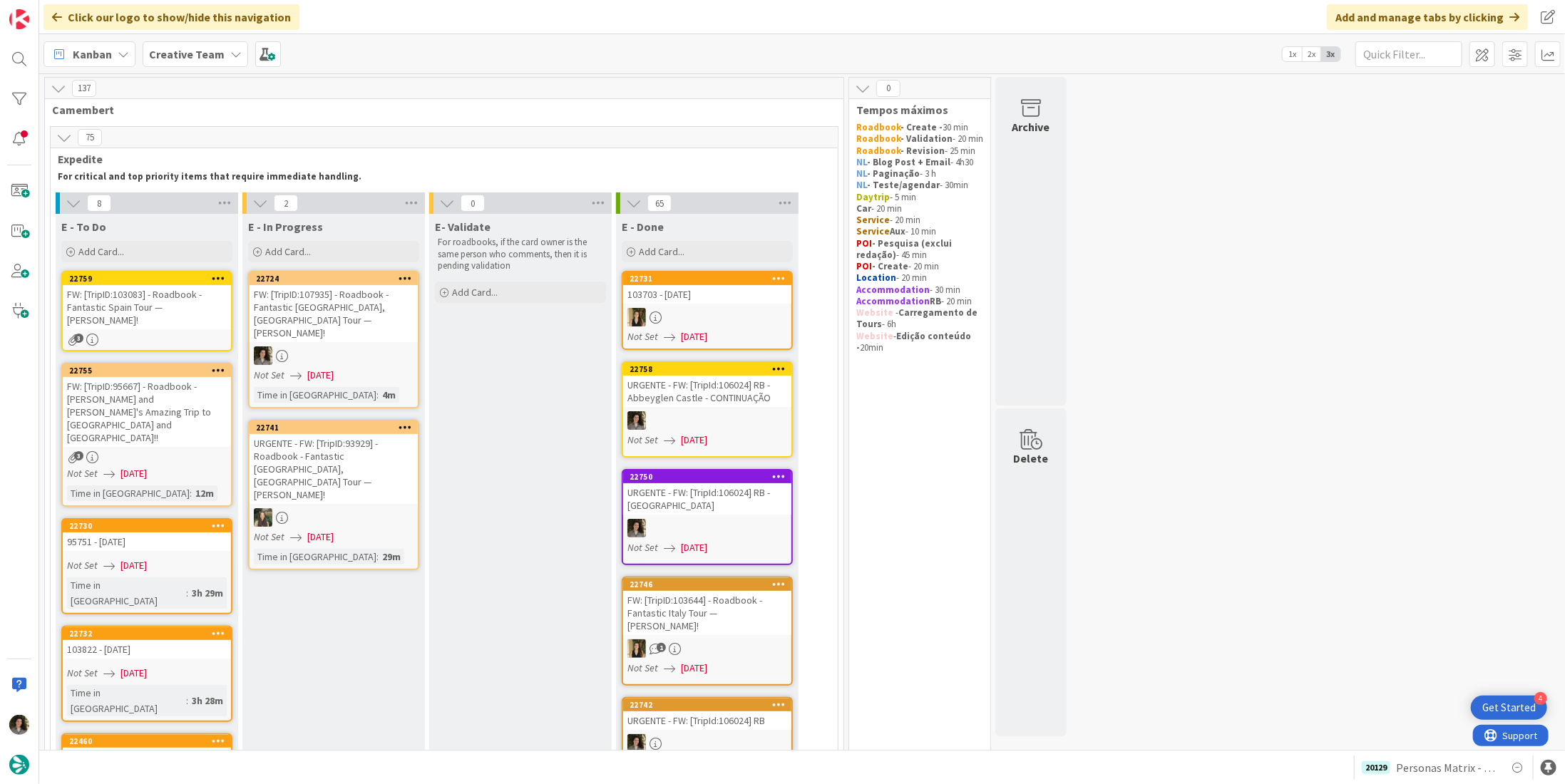
click at [170, 303] on div "FW: [TripID:103083] - Roadbook - Fantastic Spain Tour — Stephanie!" at bounding box center [147, 307] width 169 height 44
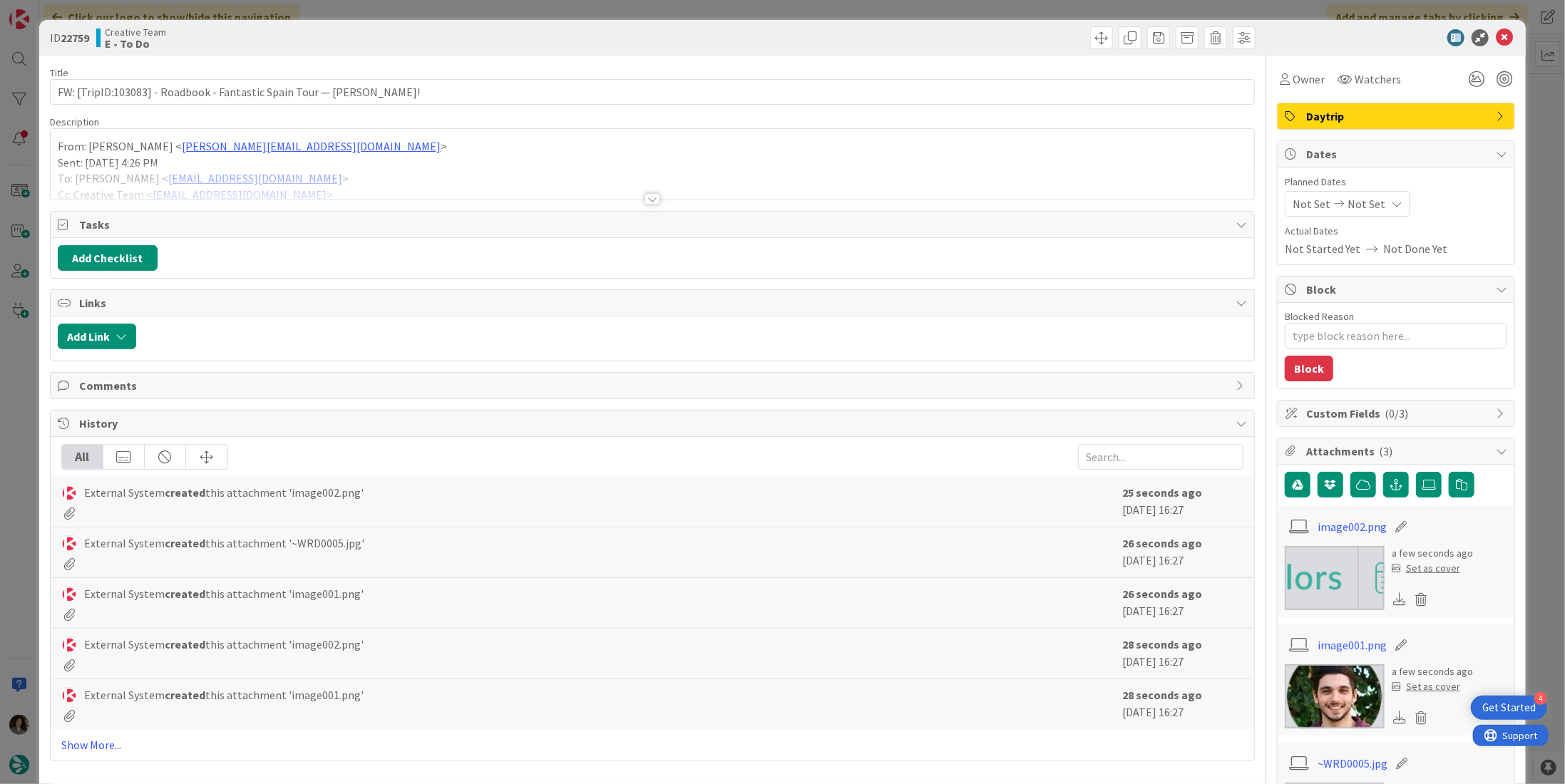
click at [1380, 129] on div "Daytrip" at bounding box center [1395, 116] width 238 height 27
click at [1397, 123] on span "Daytrip" at bounding box center [1396, 115] width 182 height 17
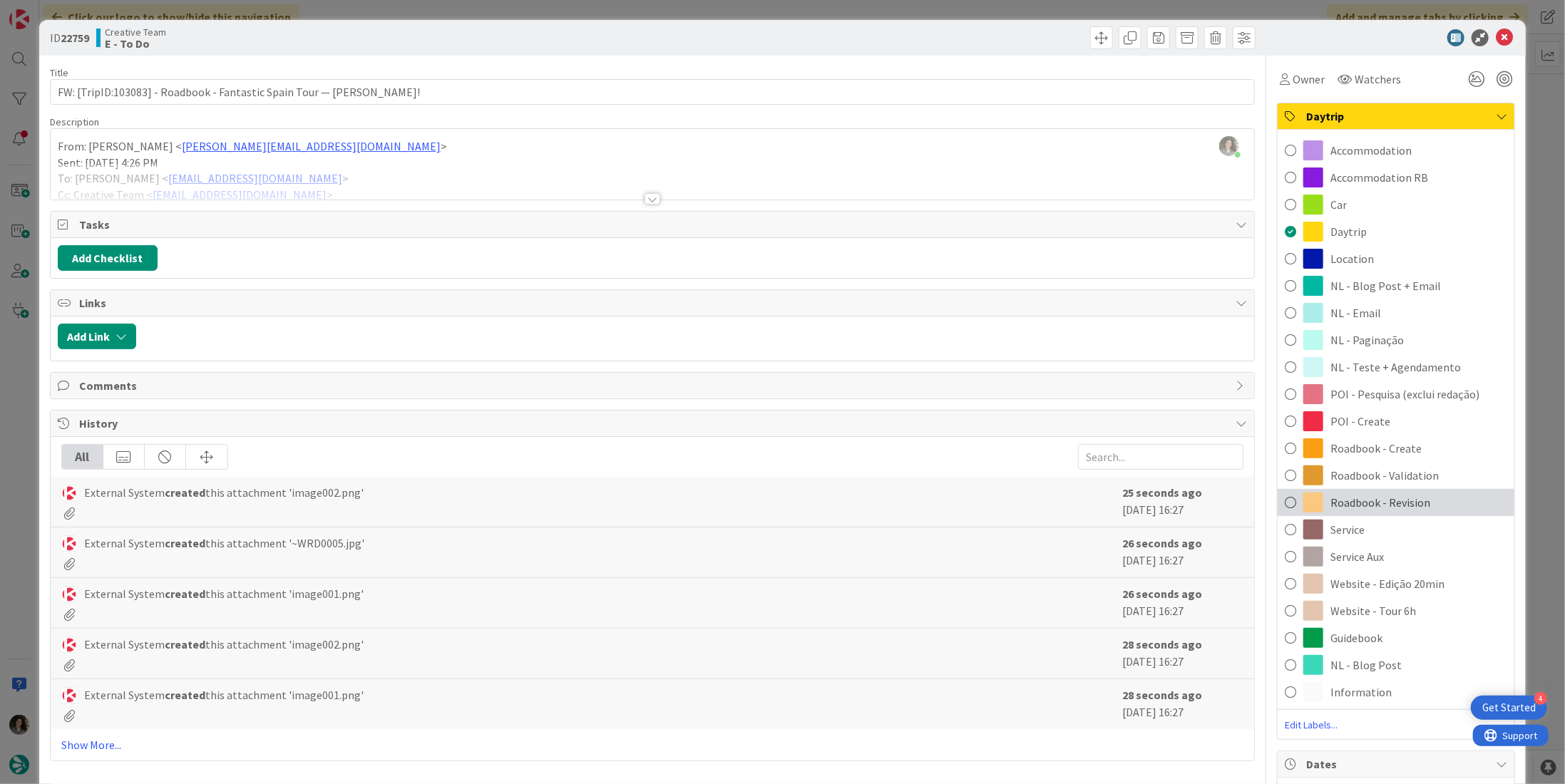
click at [1418, 494] on div "Roadbook - Revision" at bounding box center [1395, 503] width 236 height 27
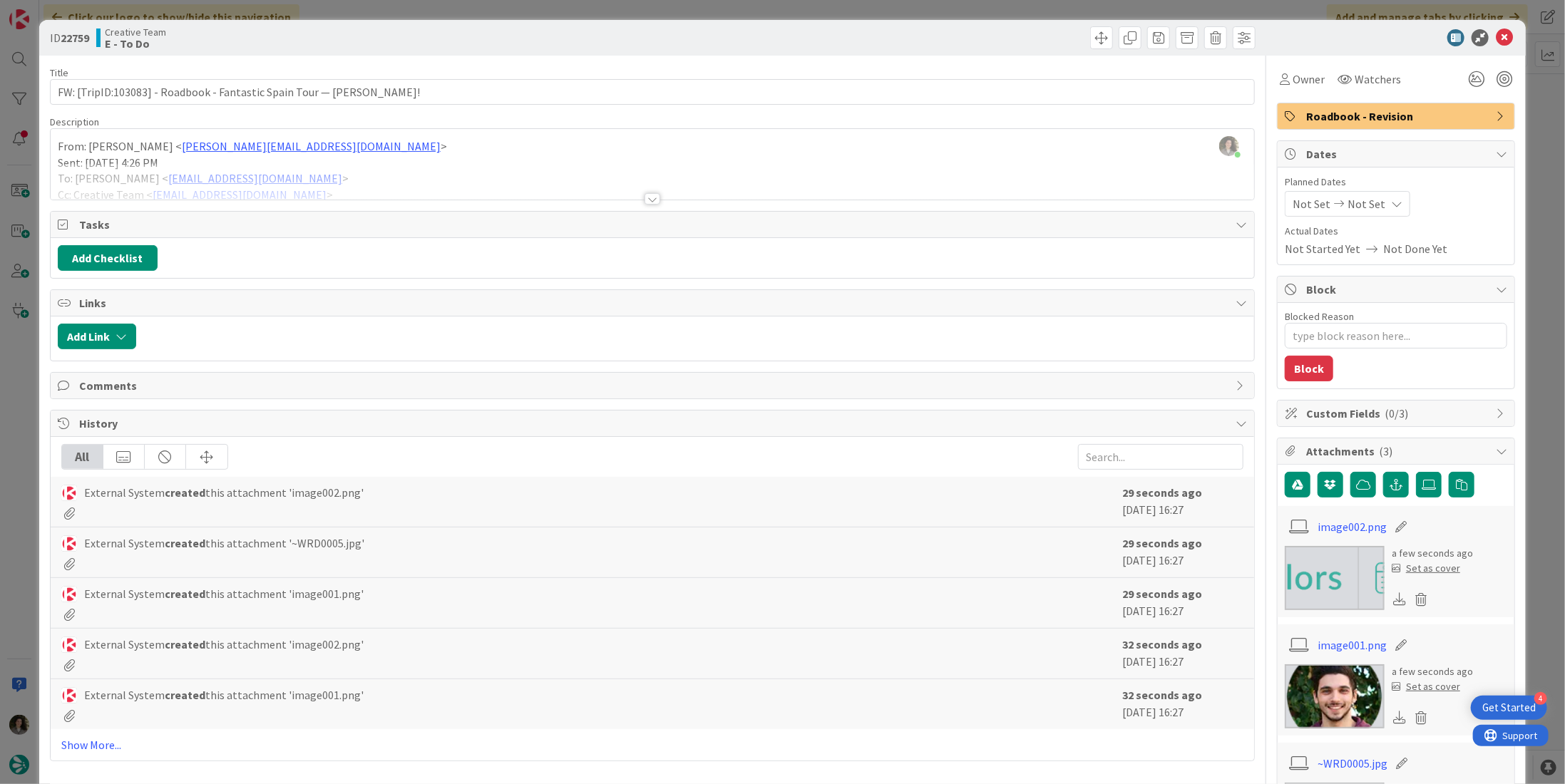
click at [650, 194] on div at bounding box center [651, 199] width 16 height 11
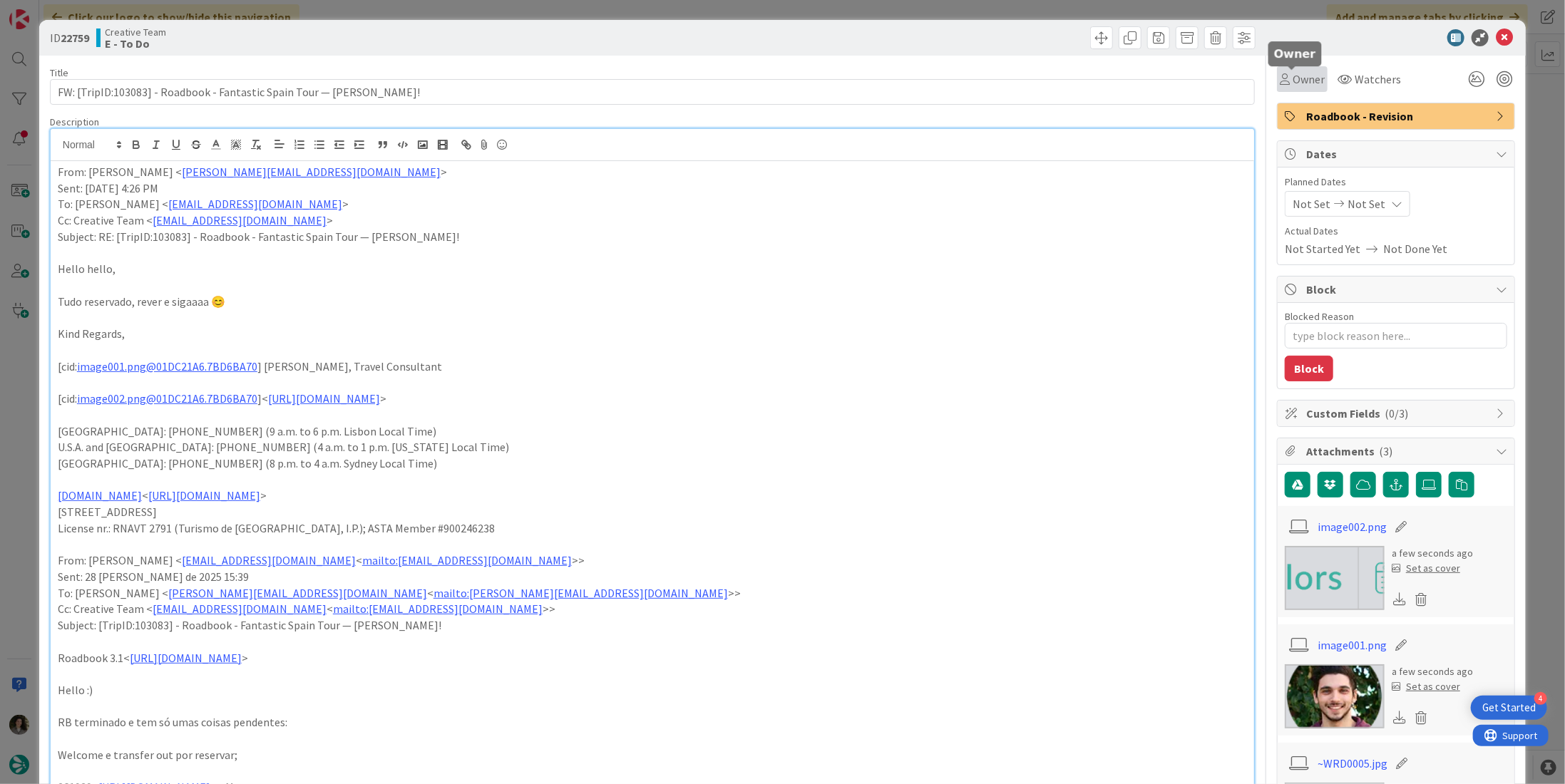
click at [1279, 75] on icon at bounding box center [1284, 79] width 10 height 11
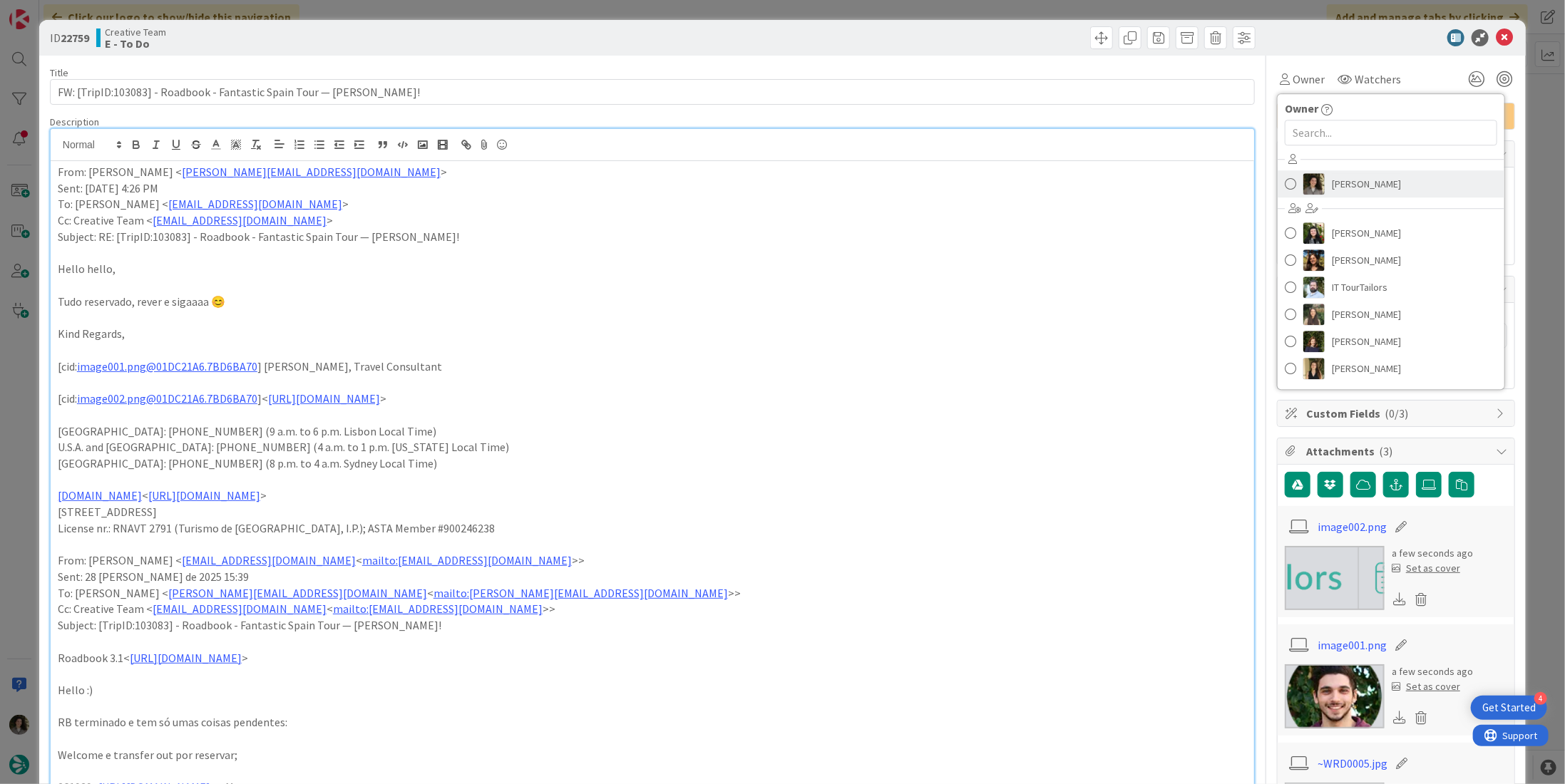
click at [1382, 178] on span "[PERSON_NAME]" at bounding box center [1365, 183] width 69 height 21
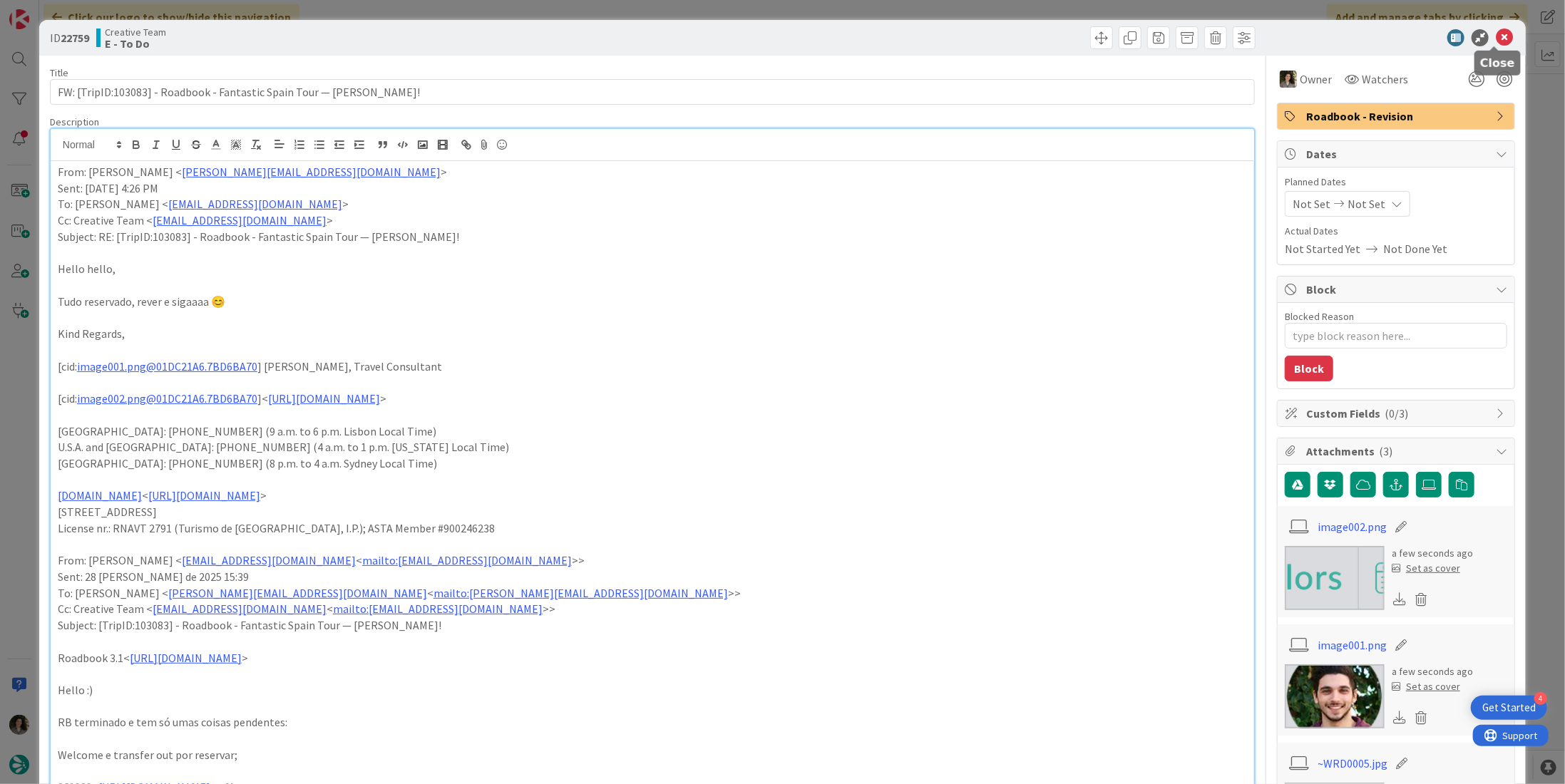
click at [1495, 36] on icon at bounding box center [1504, 38] width 17 height 17
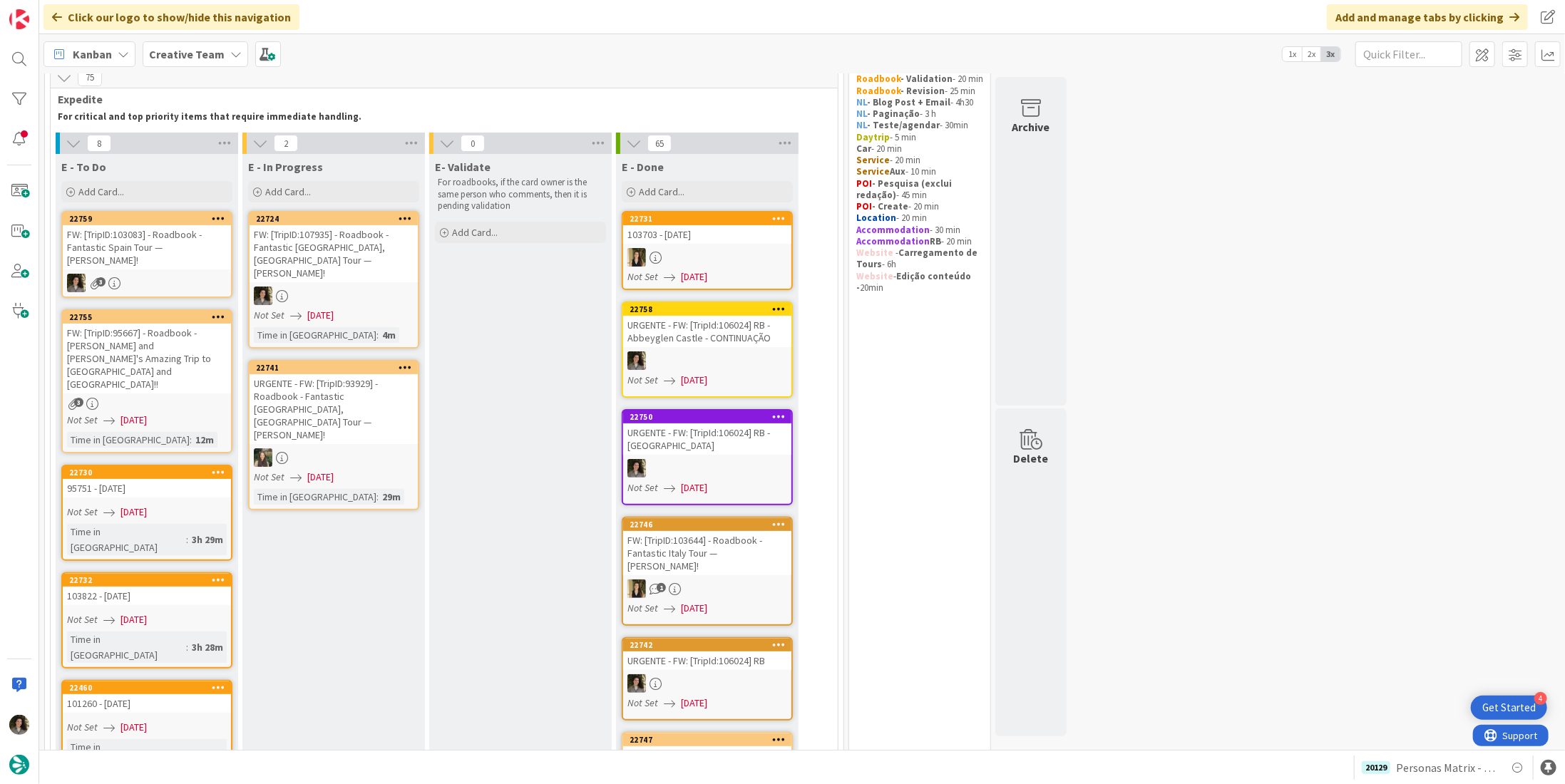
scroll to position [143, 0]
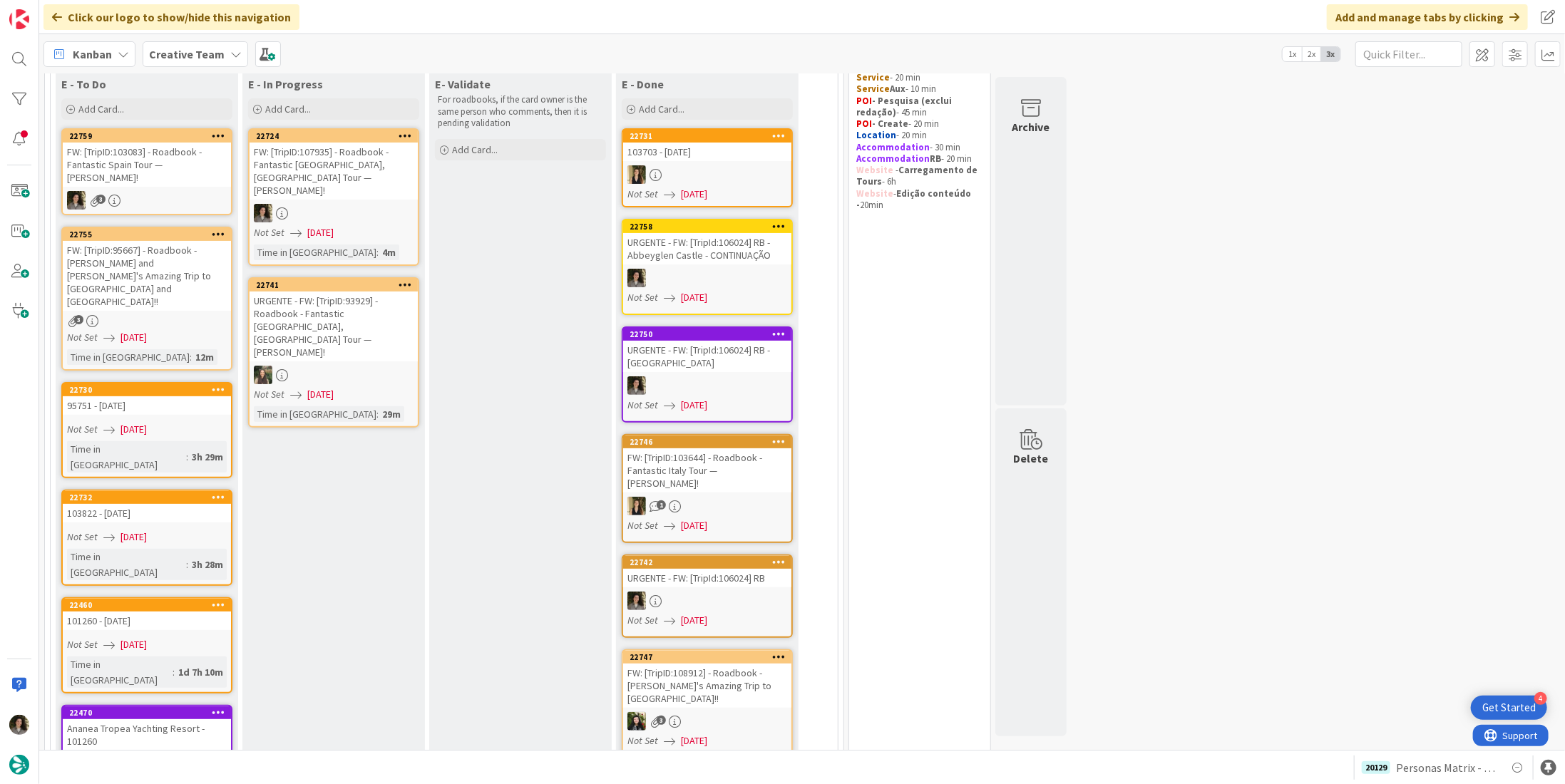
click at [361, 203] on div at bounding box center [334, 212] width 169 height 18
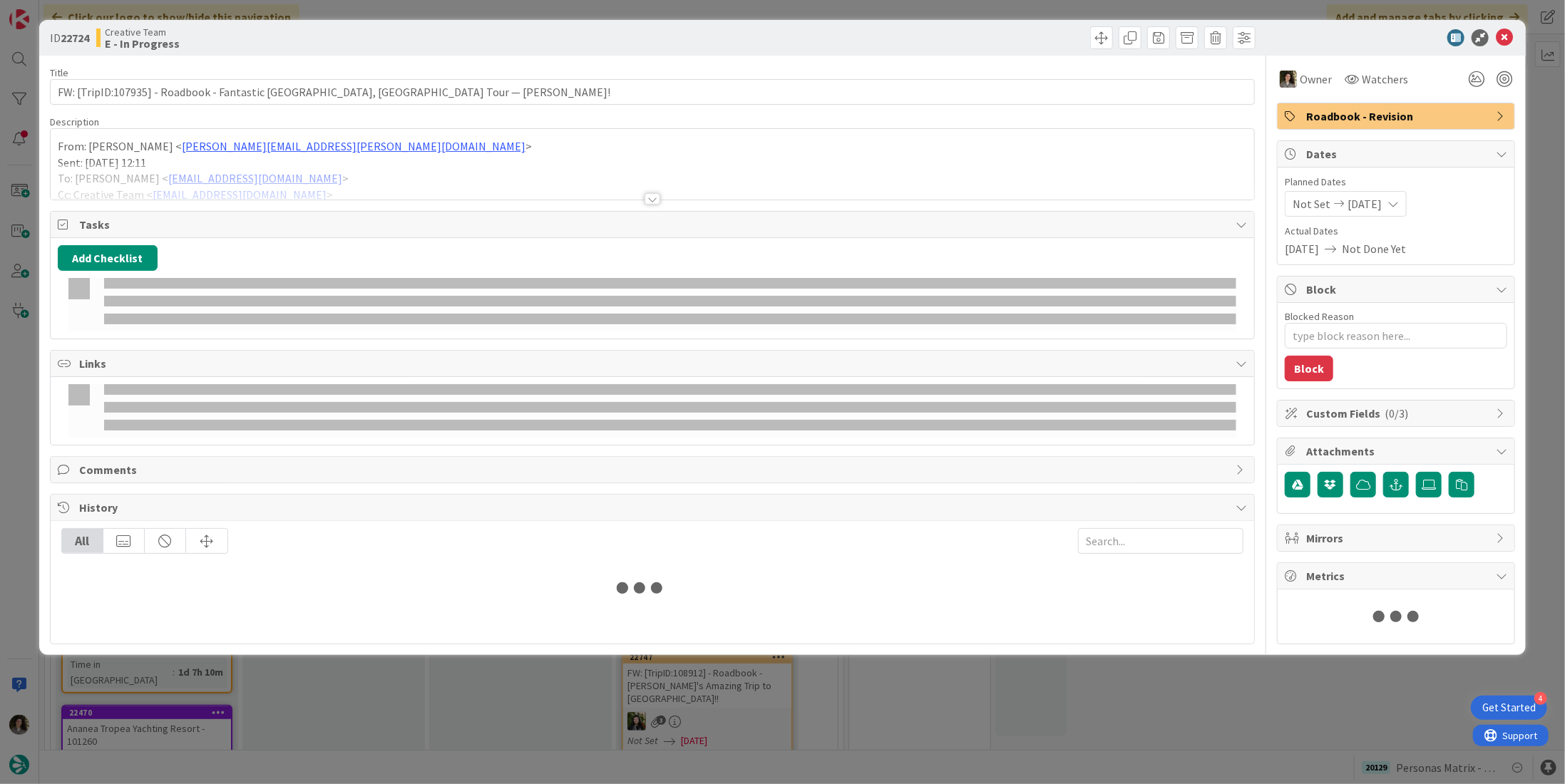
type textarea "x"
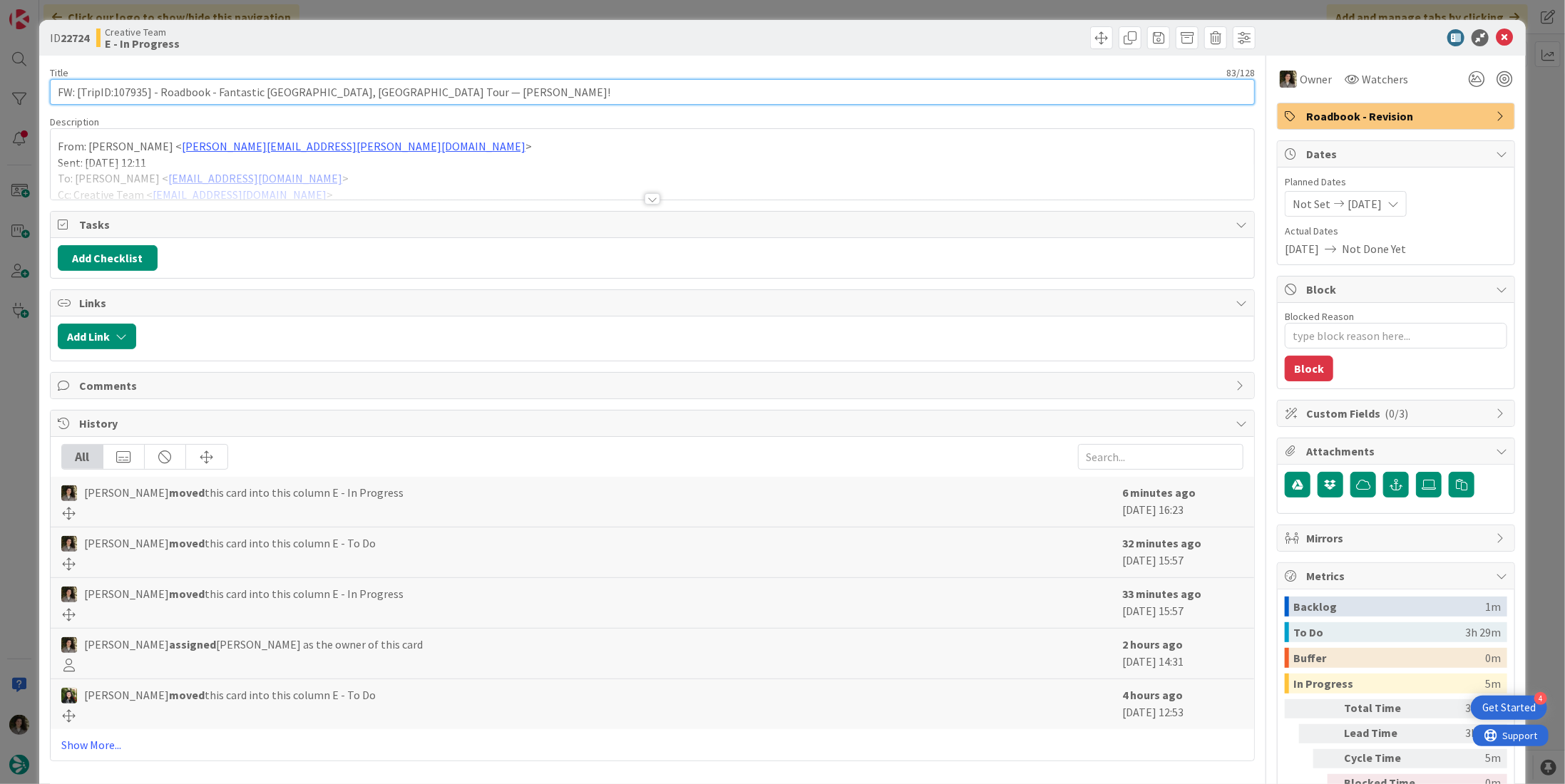
click at [308, 95] on input "FW: [TripID:107935] - Roadbook - Fantastic [GEOGRAPHIC_DATA], [GEOGRAPHIC_DATA]…" at bounding box center [651, 92] width 1205 height 26
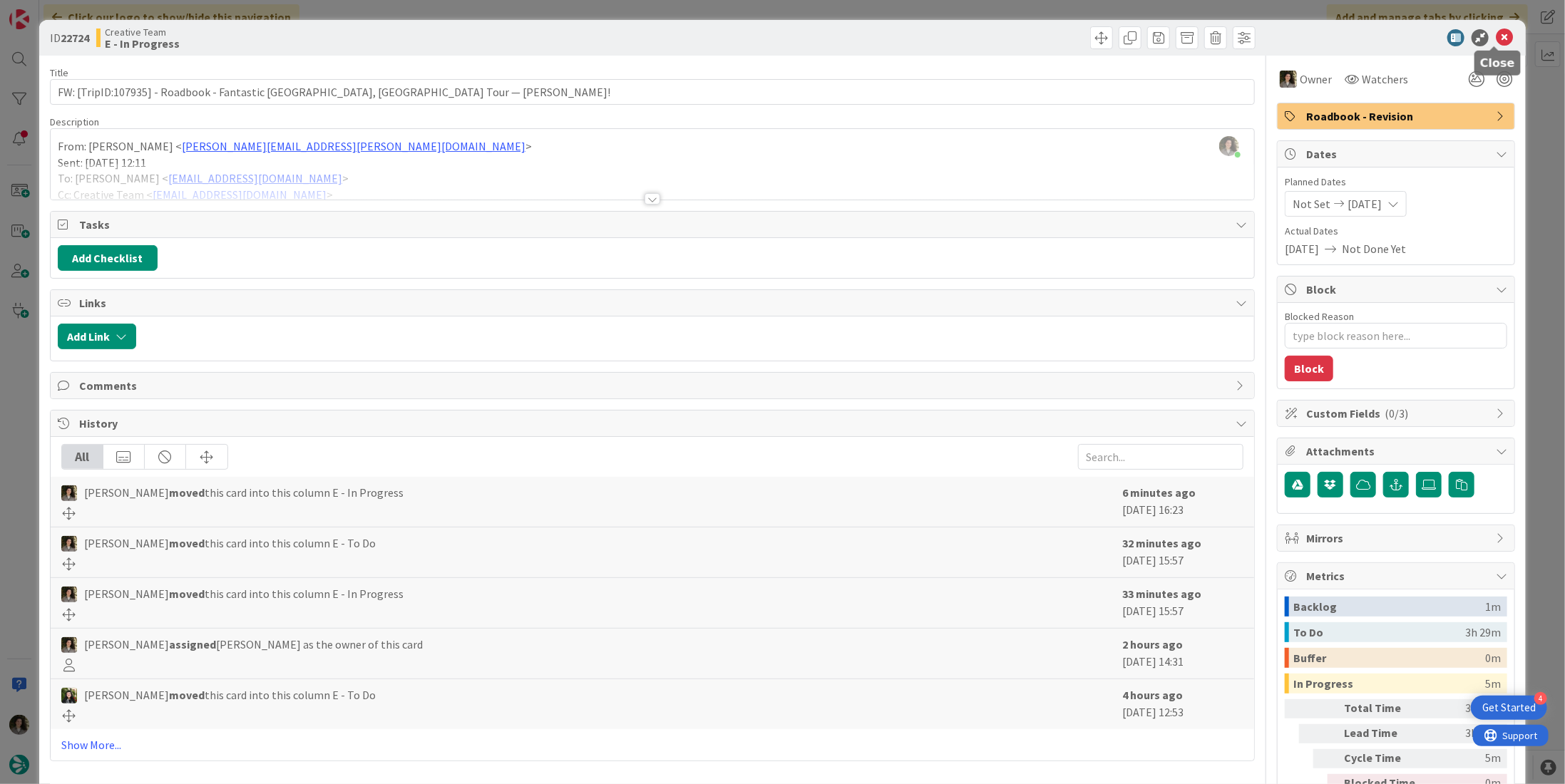
click at [1495, 32] on icon at bounding box center [1504, 38] width 17 height 17
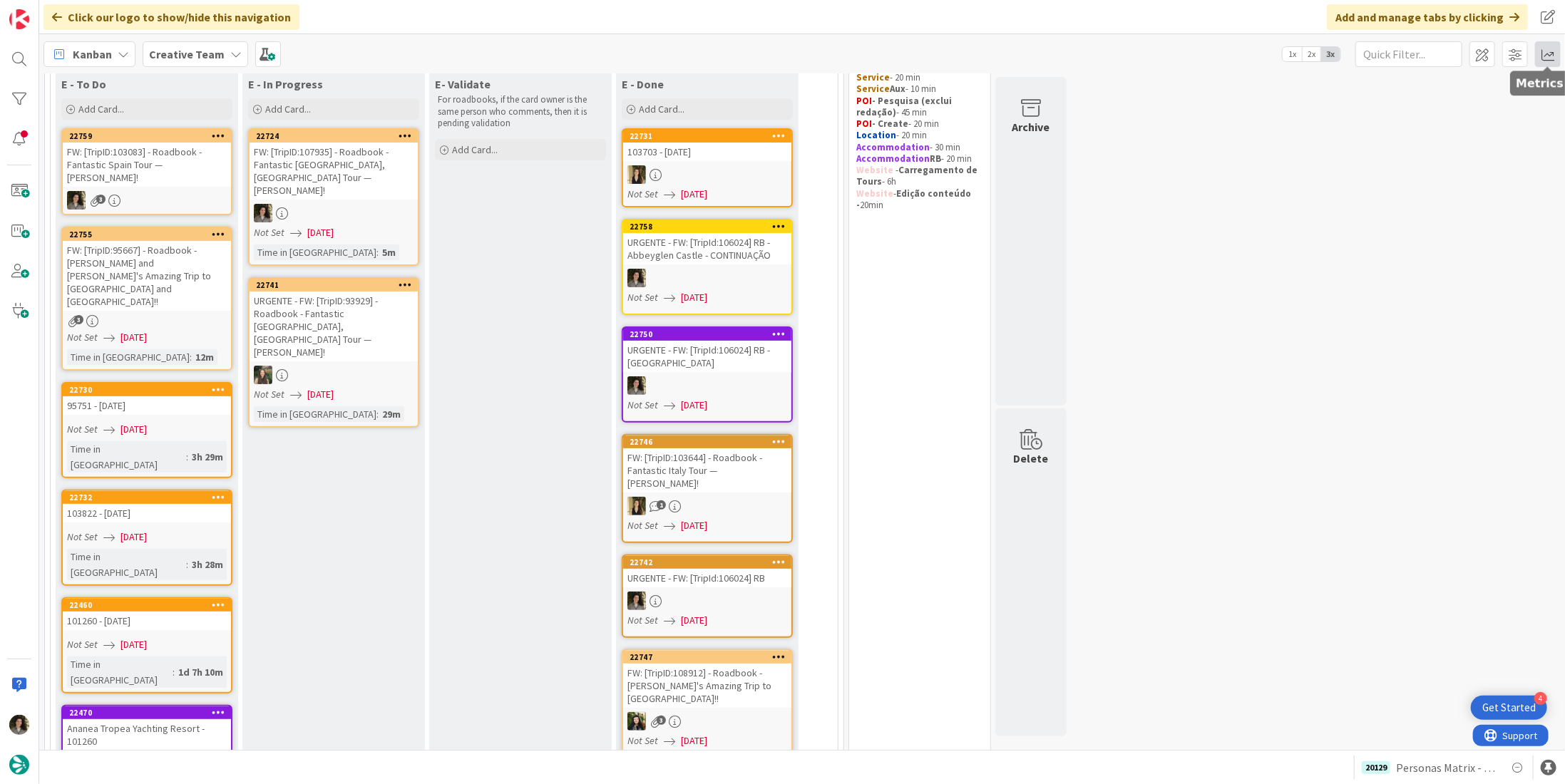
click at [1542, 62] on span at bounding box center [1548, 54] width 26 height 26
click at [1436, 164] on div "Allocation" at bounding box center [1424, 160] width 95 height 15
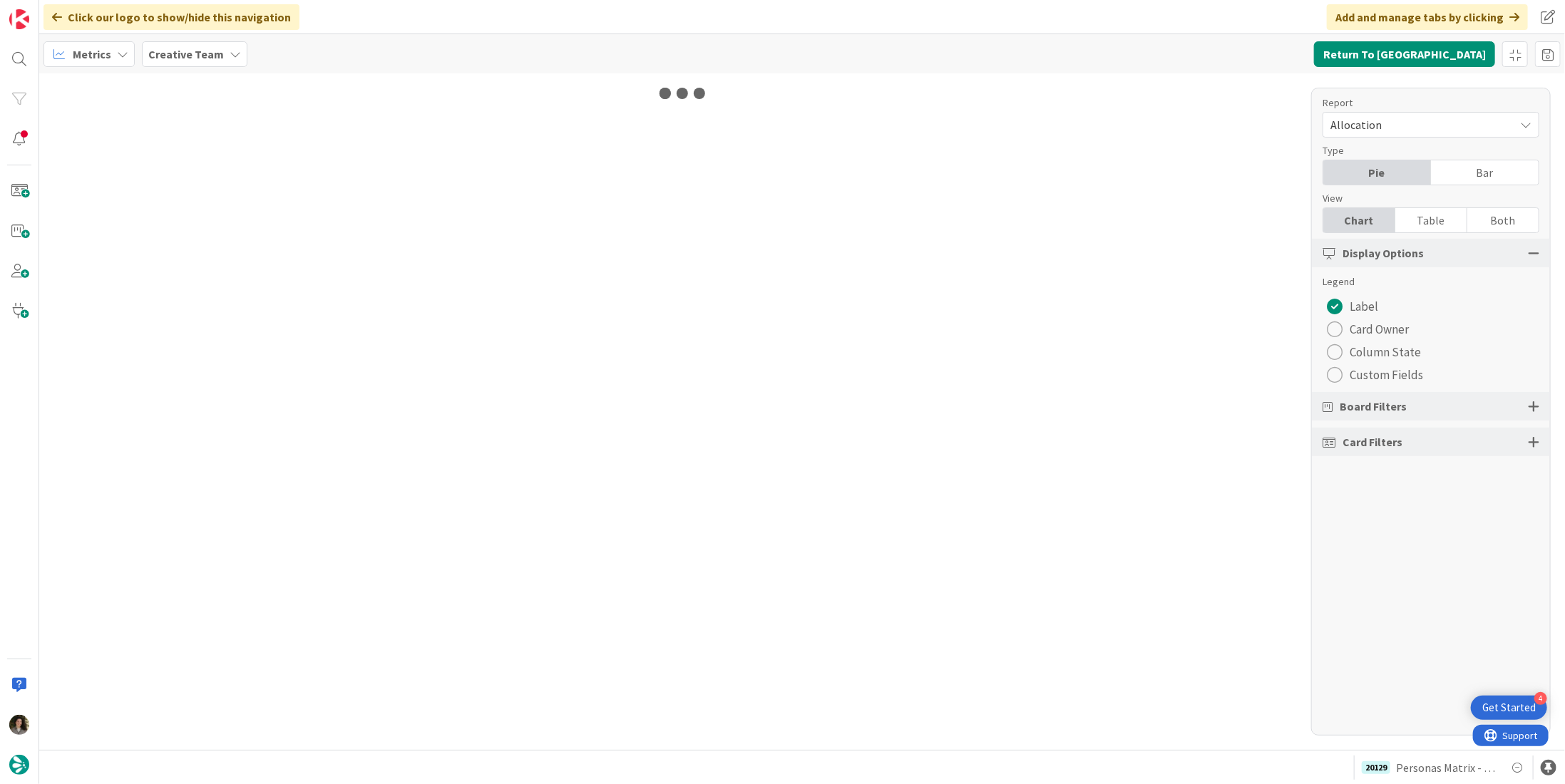
click at [1438, 216] on div "Table" at bounding box center [1430, 220] width 72 height 24
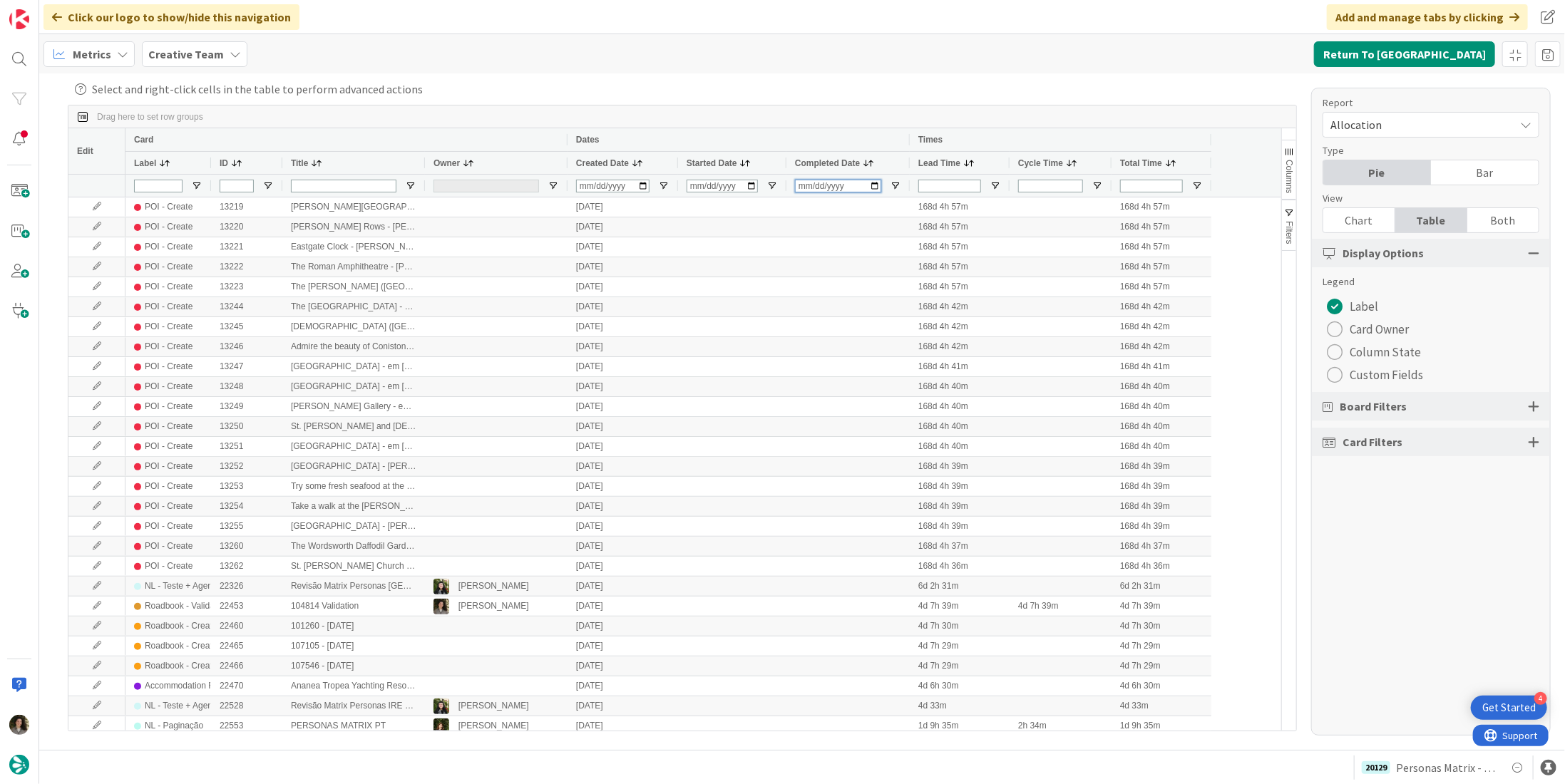
click at [807, 184] on input "Completed Date Filter Input" at bounding box center [837, 186] width 86 height 13
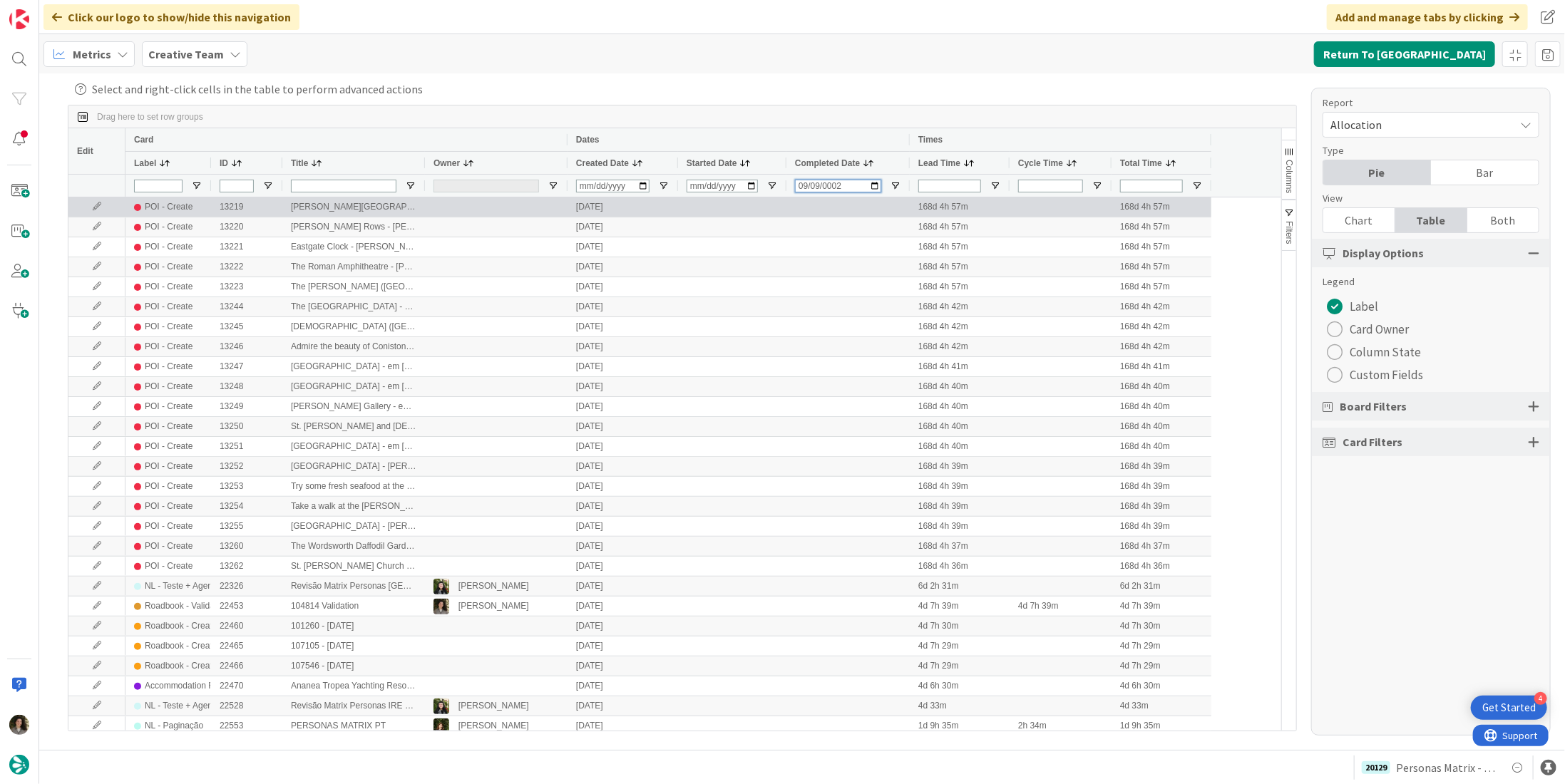
type input "0022-09-09"
type input "2025-09-09"
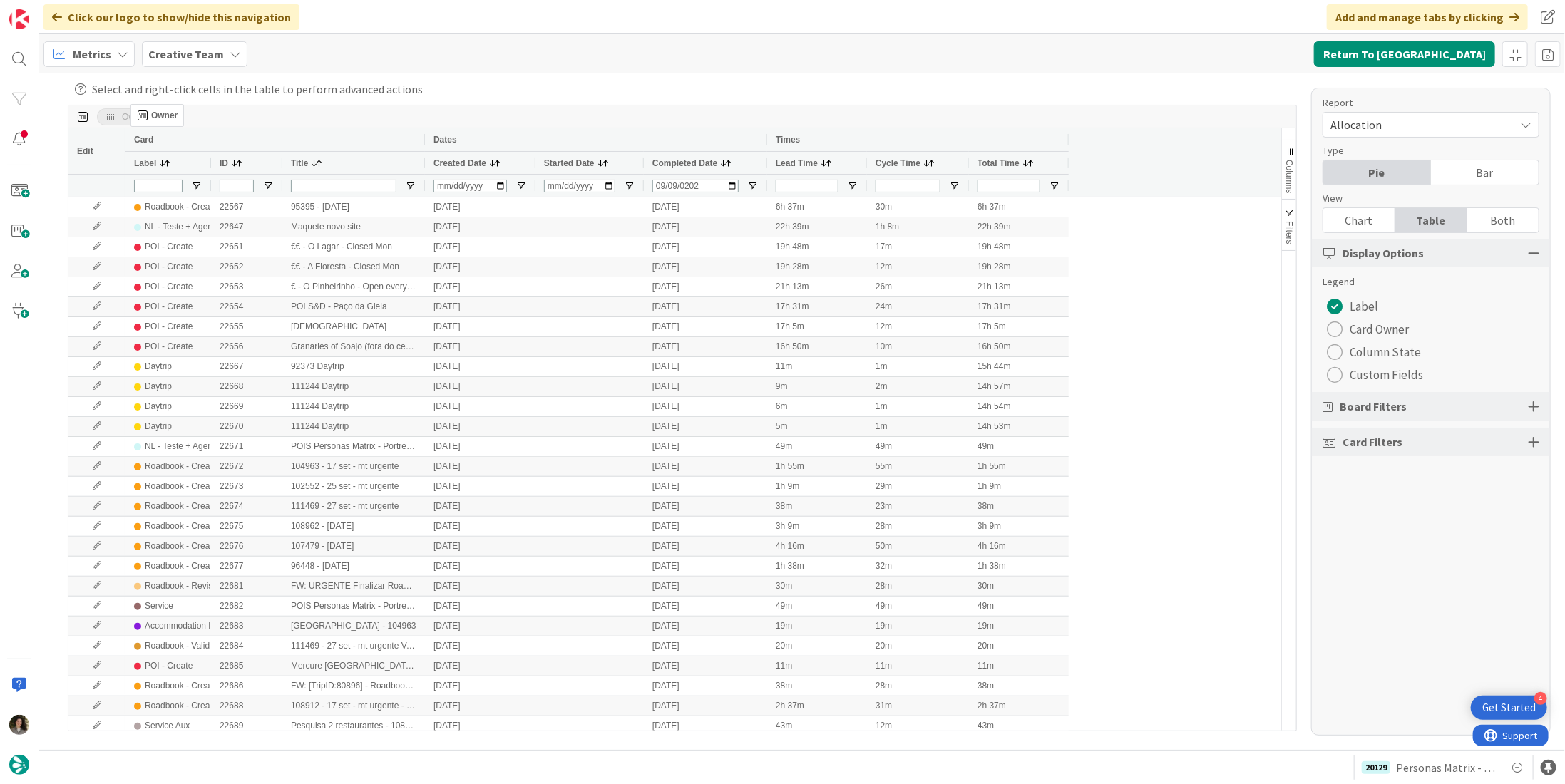
drag, startPoint x: 443, startPoint y: 164, endPoint x: 137, endPoint y: 109, distance: 310.9
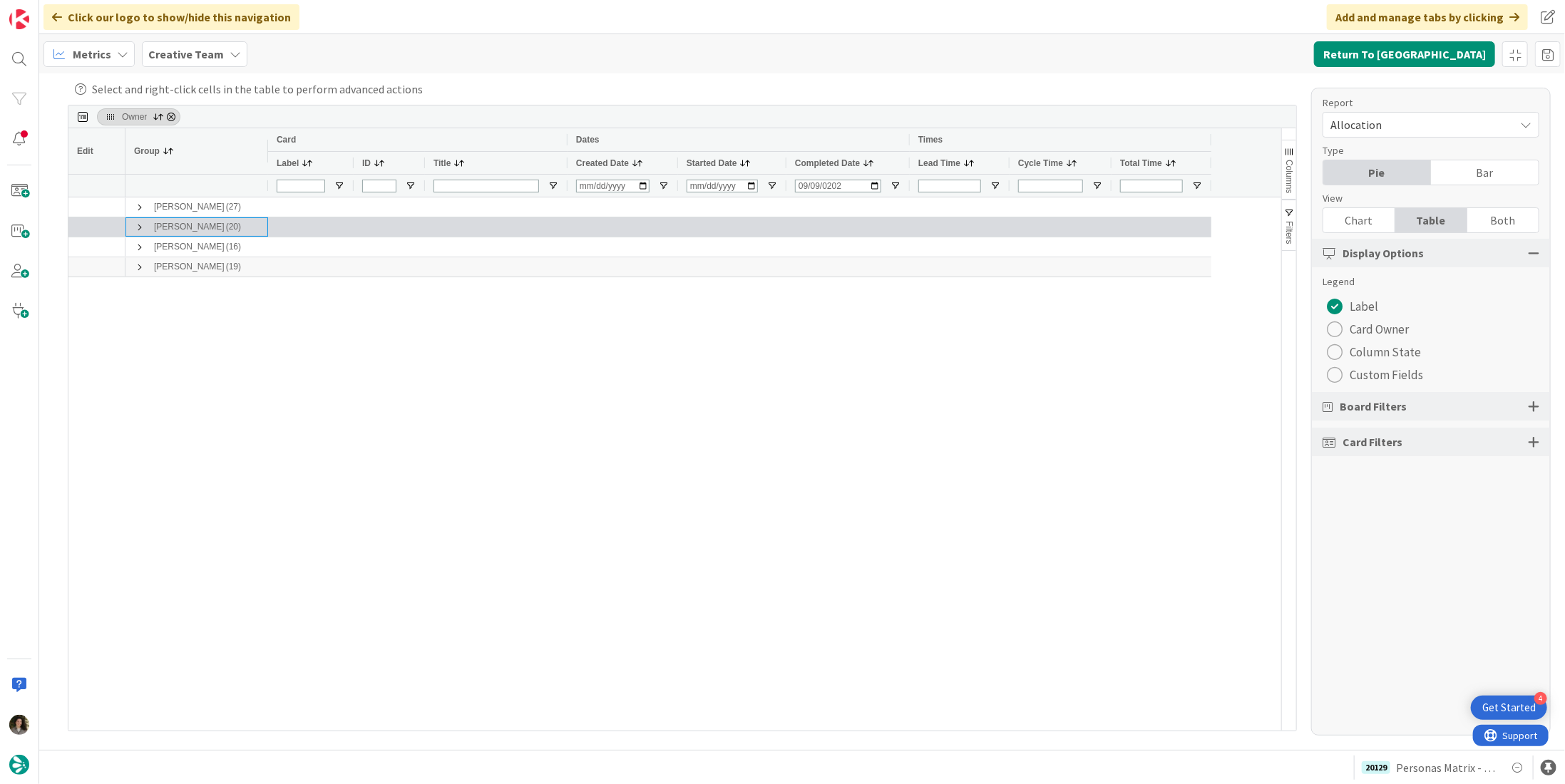
click at [139, 226] on span at bounding box center [139, 227] width 11 height 11
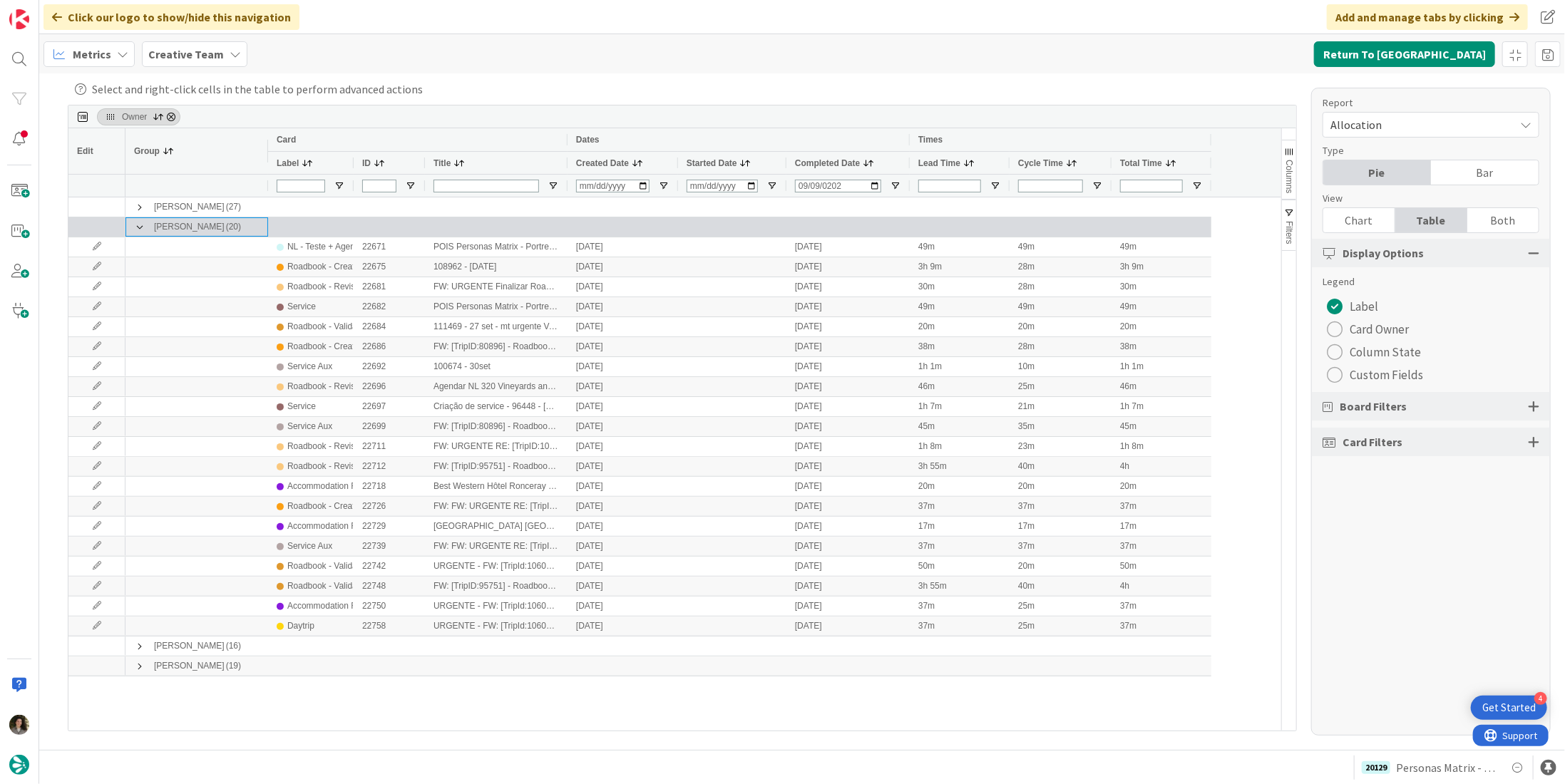
click at [137, 223] on span at bounding box center [139, 227] width 11 height 11
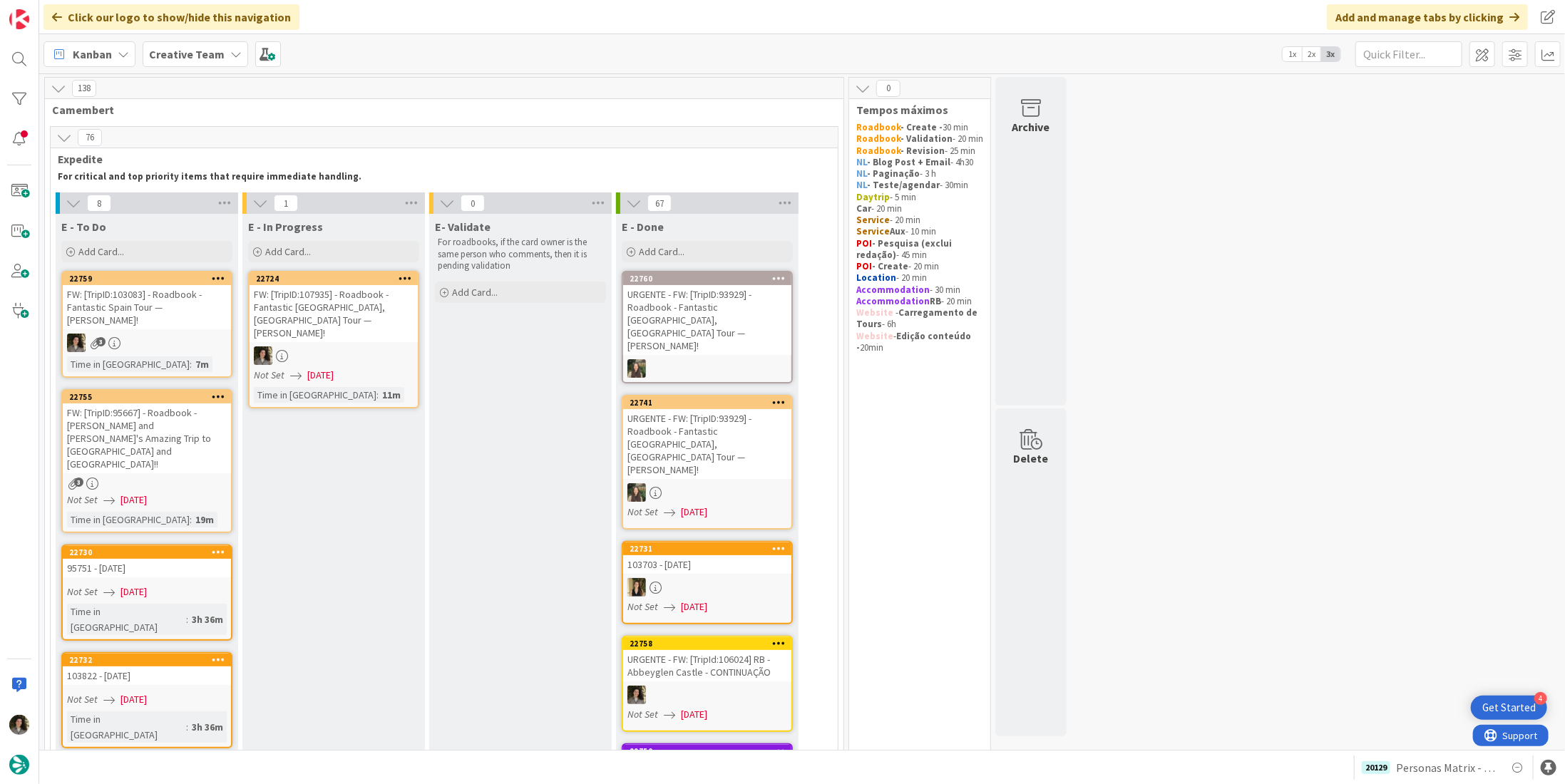
scroll to position [285, 0]
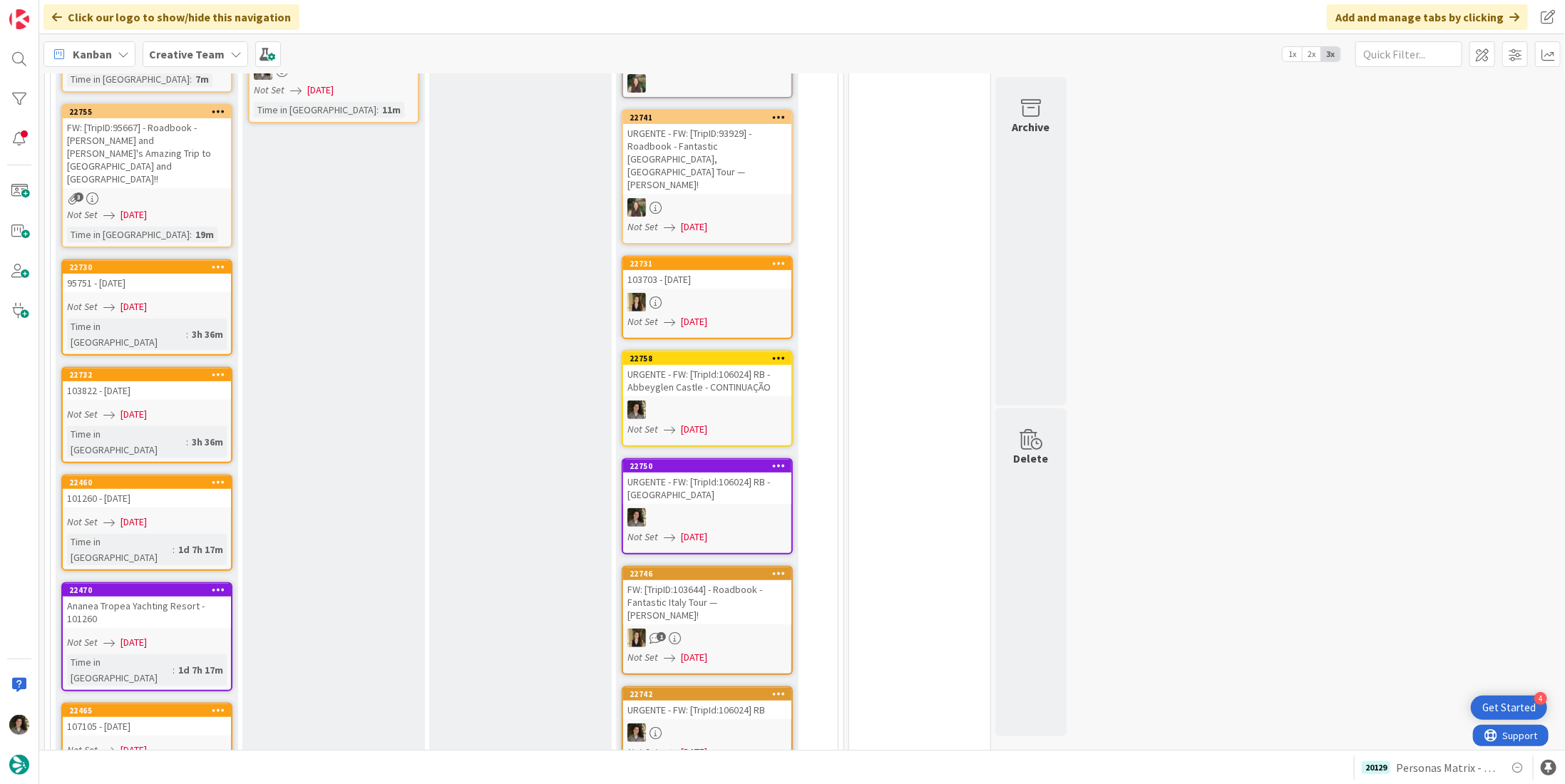
click at [153, 274] on div "95751 - 2 oct" at bounding box center [147, 283] width 169 height 18
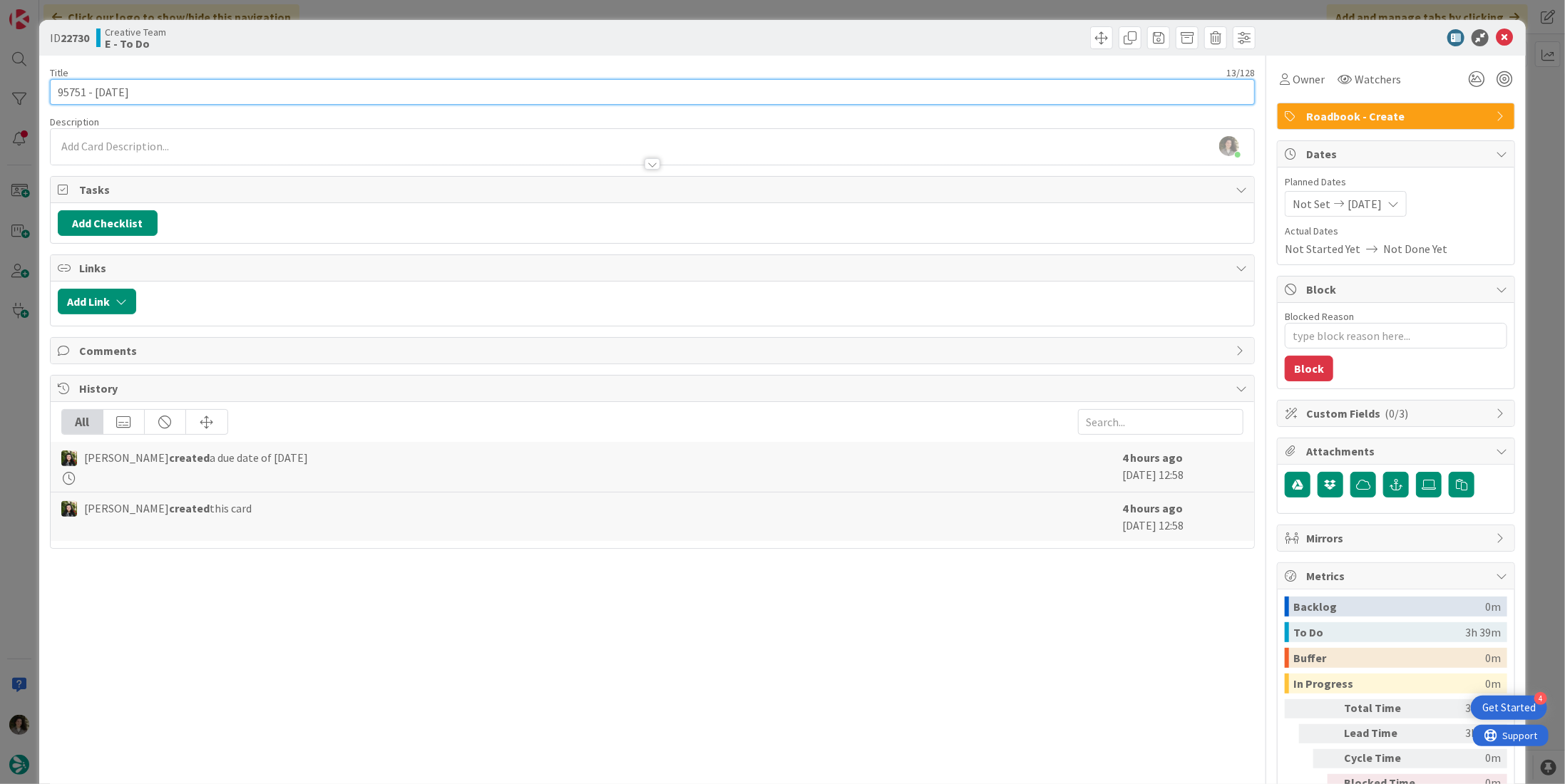
drag, startPoint x: 84, startPoint y: 89, endPoint x: 40, endPoint y: 92, distance: 44.1
click at [40, 92] on div "ID 22730 Creative Team E - To Do Title 13 / 128 95751 - 2 oct Description Melis…" at bounding box center [782, 431] width 1486 height 823
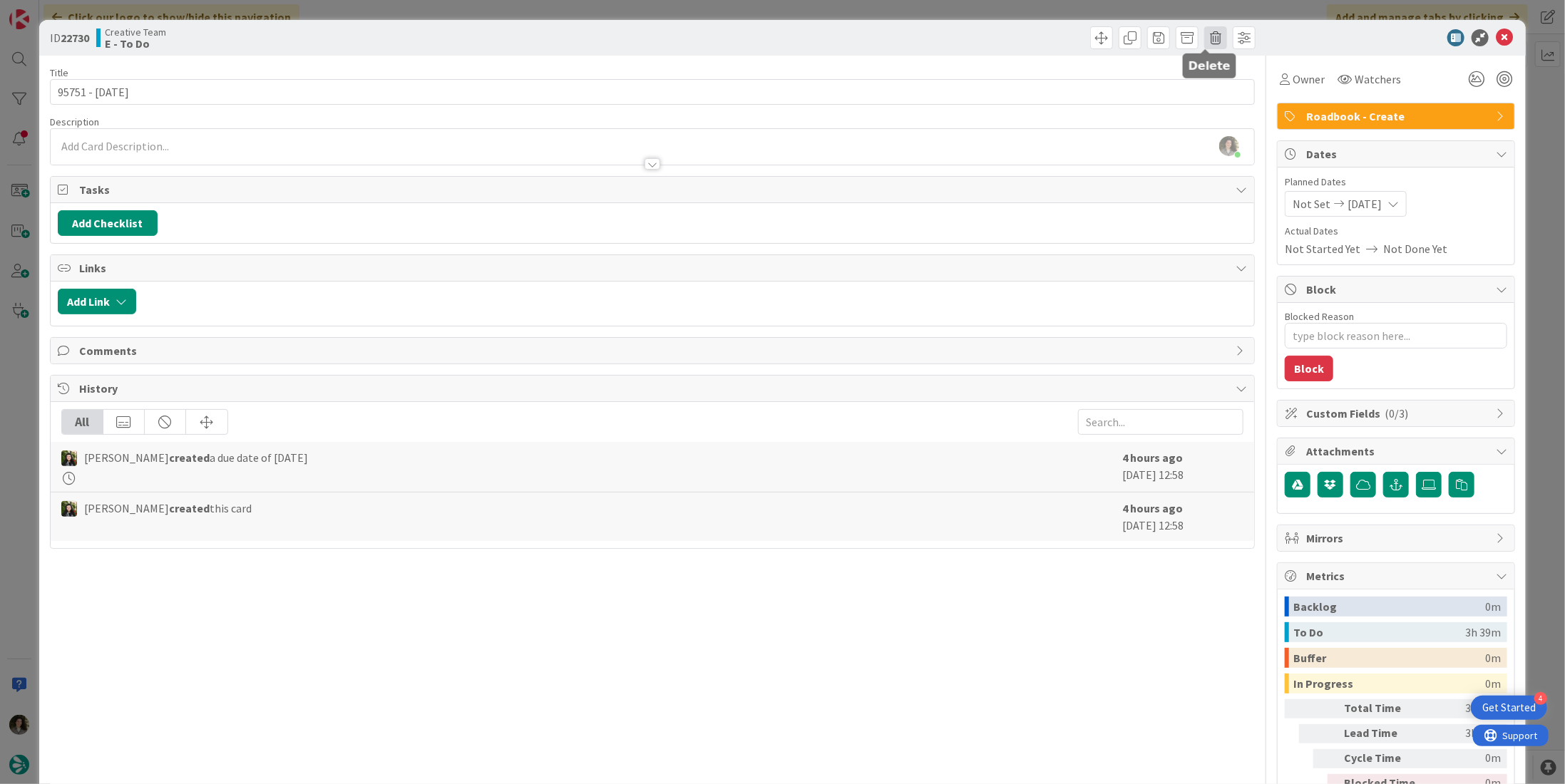
click at [1204, 33] on span at bounding box center [1215, 38] width 23 height 23
click at [1226, 107] on button "Delete" at bounding box center [1238, 104] width 53 height 26
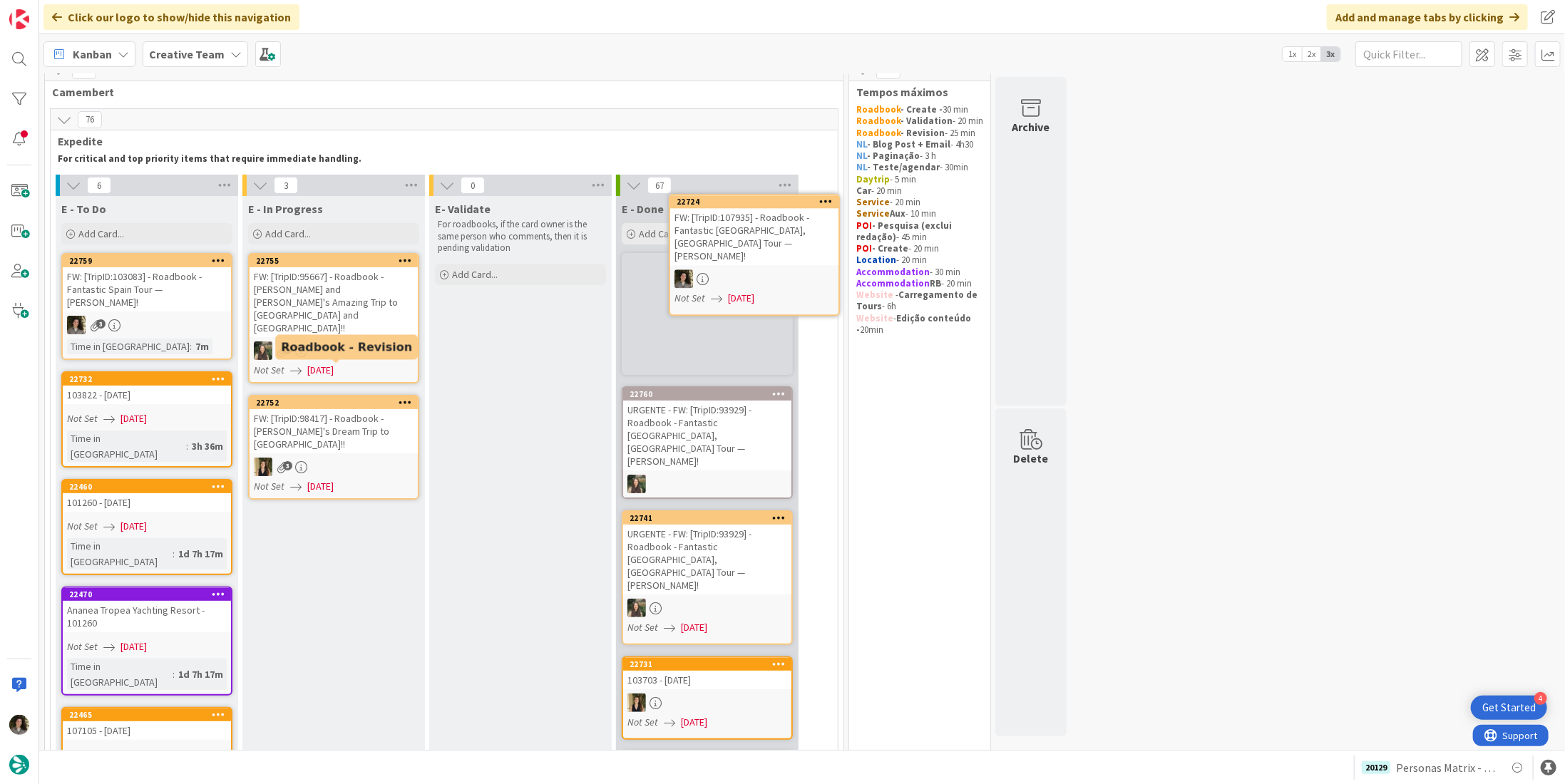
scroll to position [16, 0]
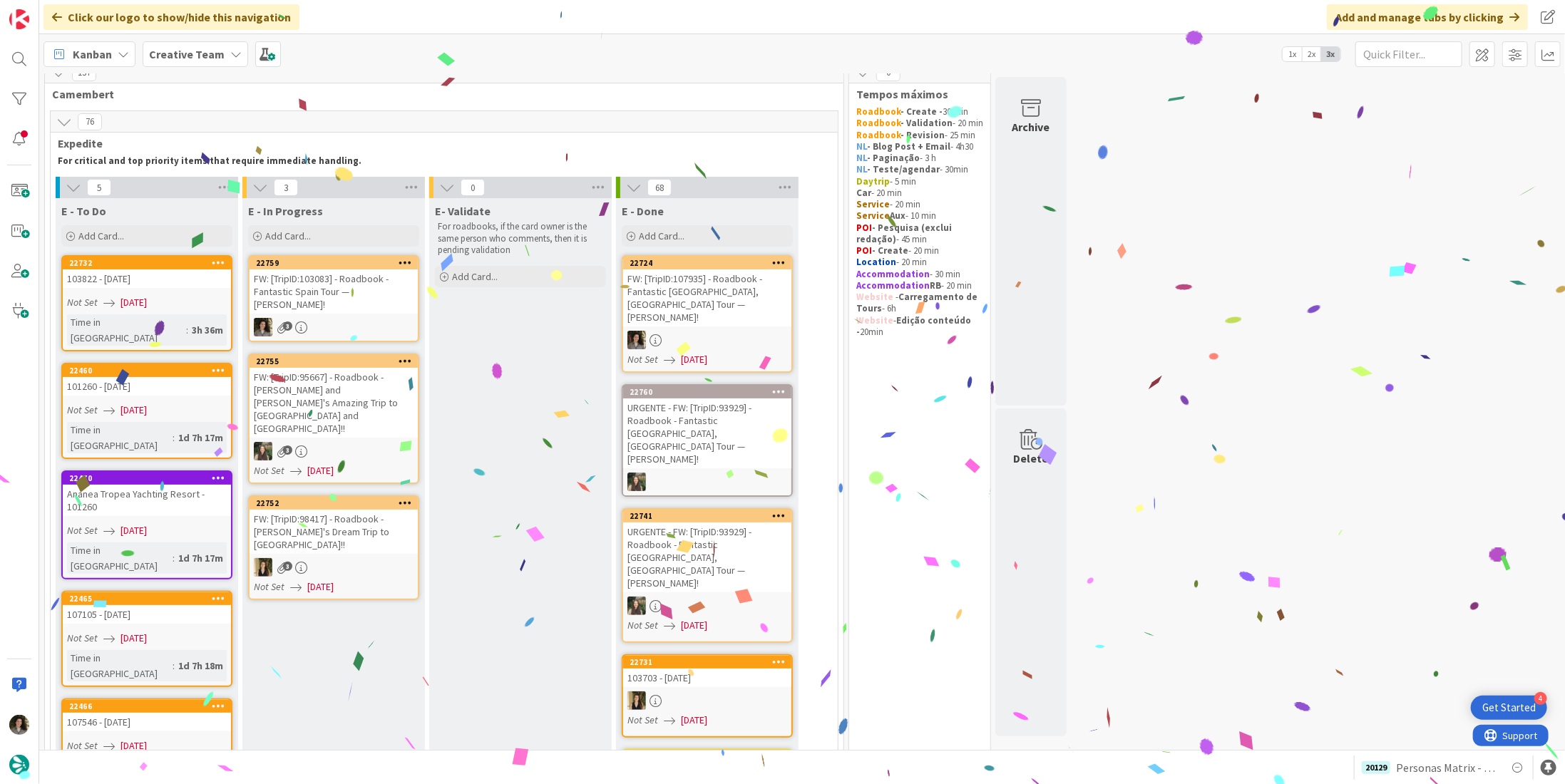
click at [714, 301] on div "FW: [TripID:107935] - Roadbook - Fantastic [GEOGRAPHIC_DATA], [GEOGRAPHIC_DATA]…" at bounding box center [707, 298] width 169 height 57
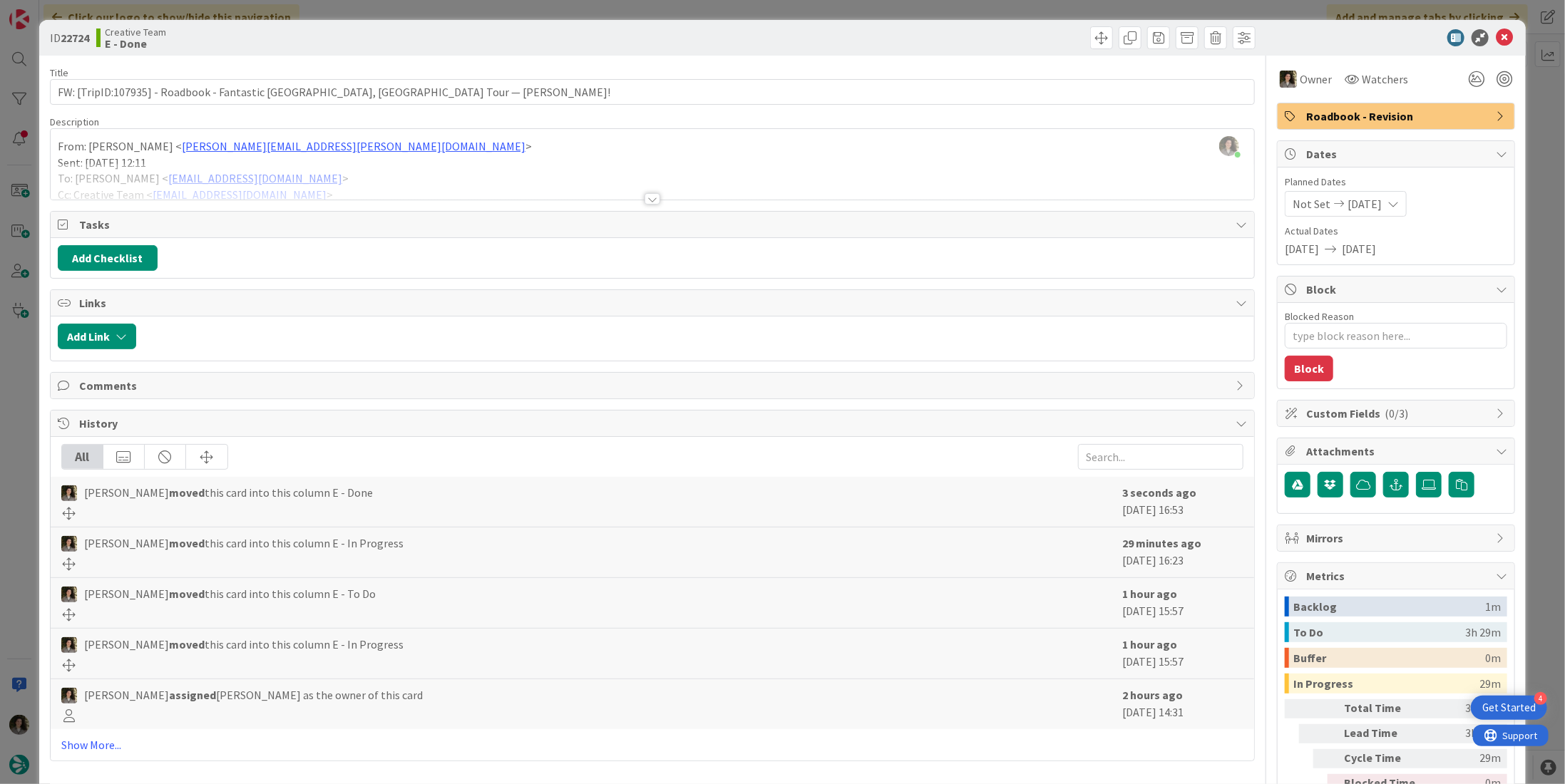
click at [1401, 112] on span "Roadbook - Revision" at bounding box center [1396, 115] width 182 height 17
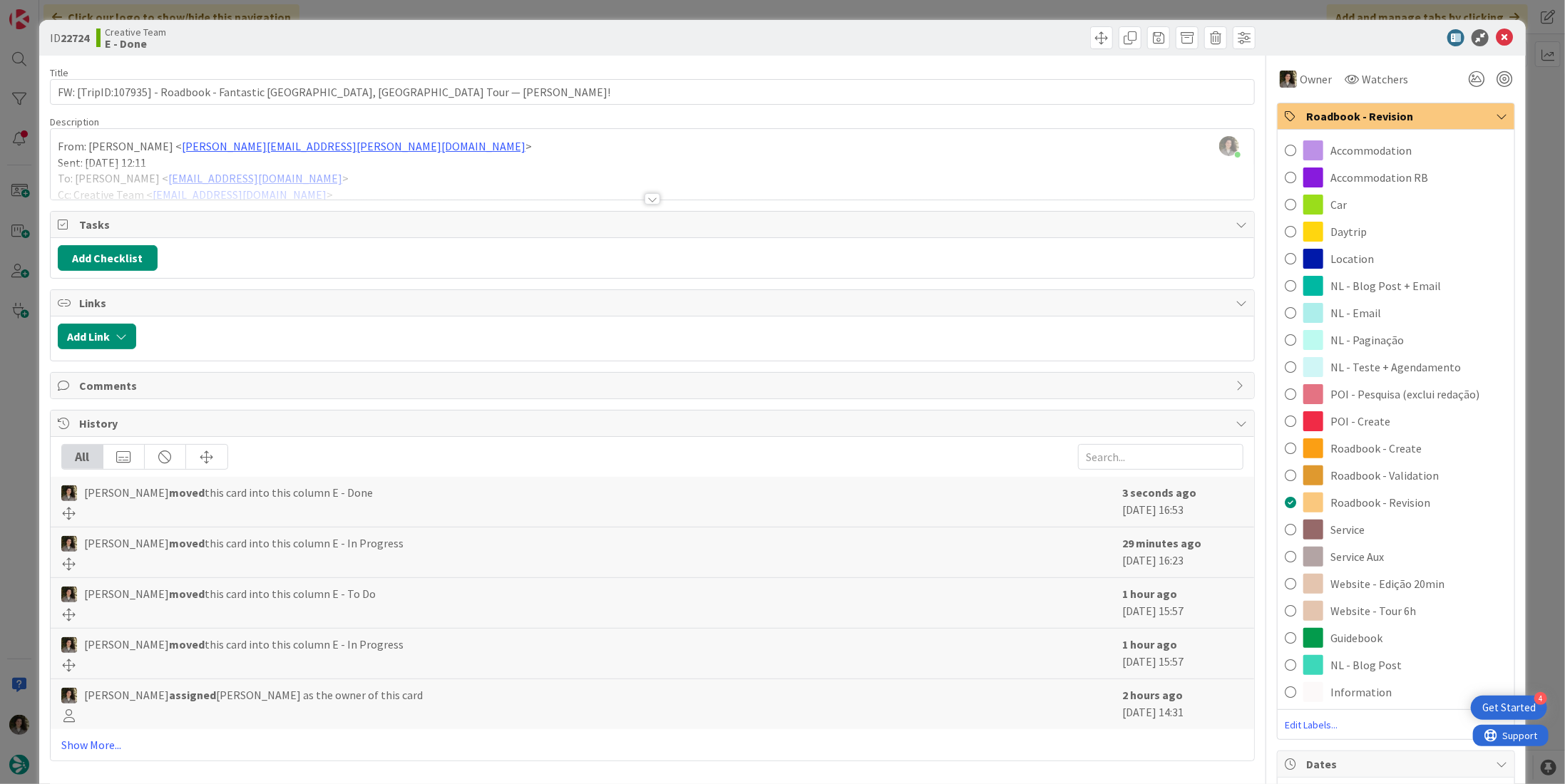
click at [1390, 478] on span "Roadbook - Validation" at bounding box center [1384, 475] width 108 height 17
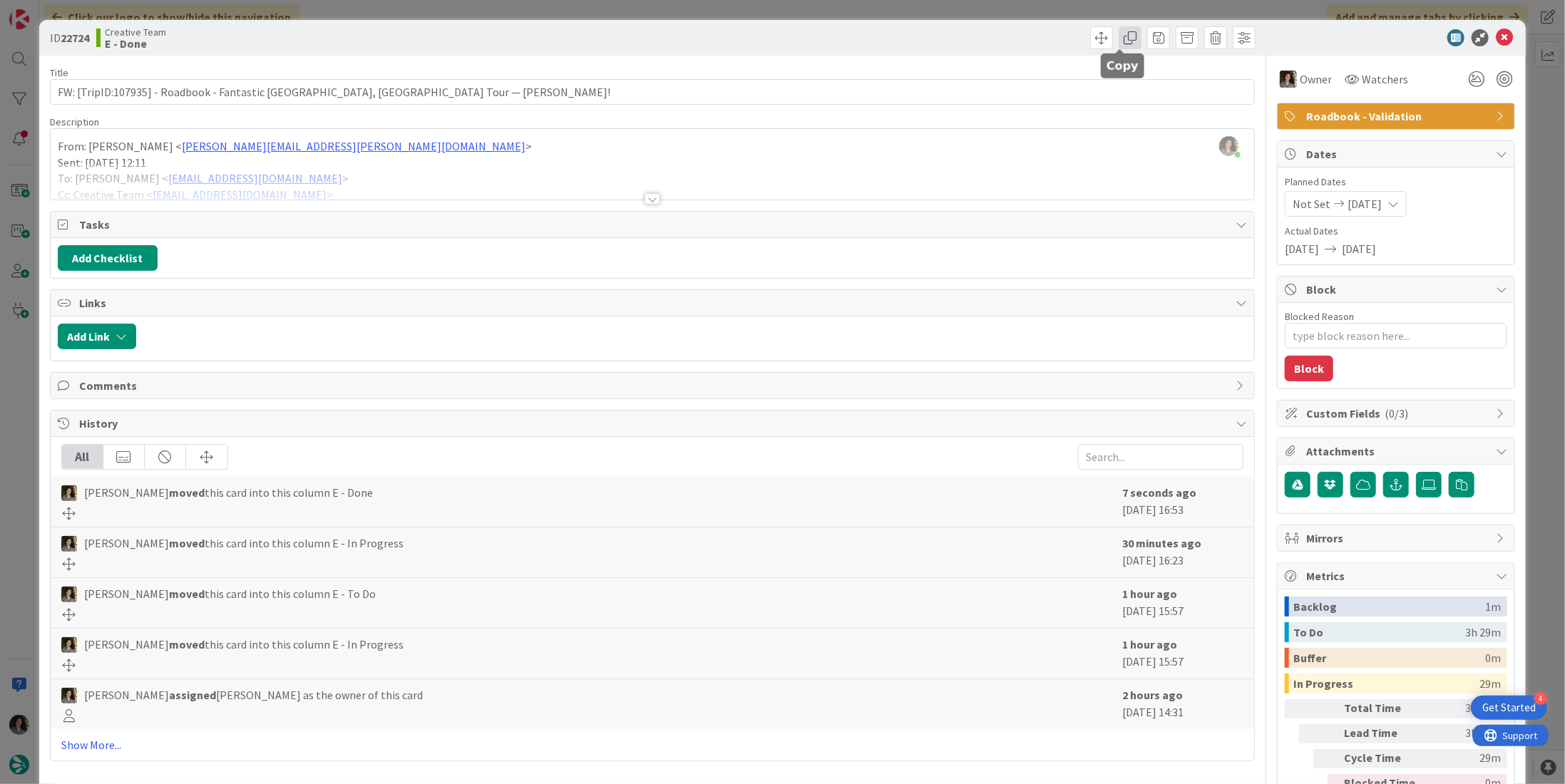
click at [1121, 39] on span at bounding box center [1130, 38] width 23 height 23
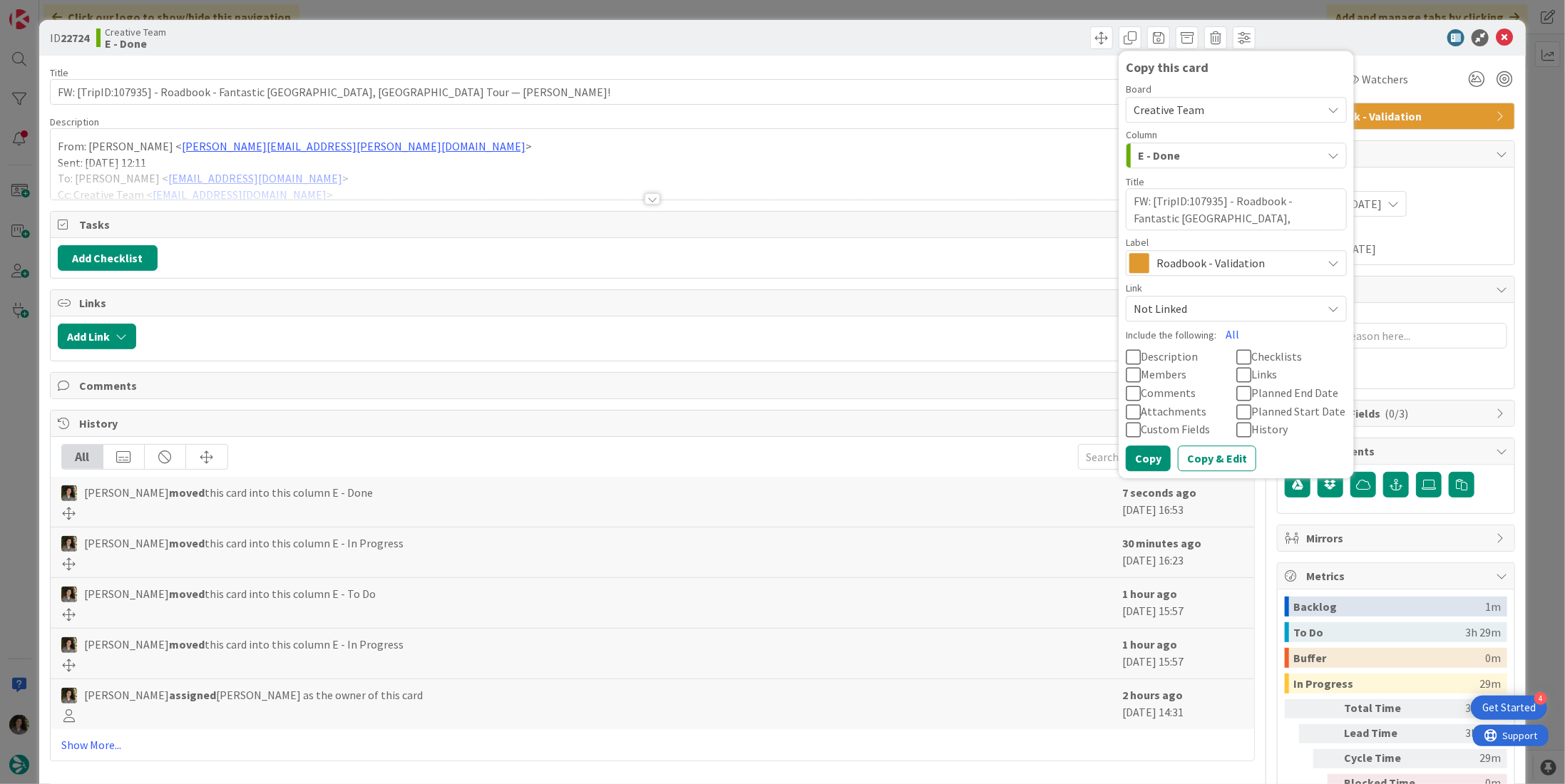
click at [1181, 245] on div "Label" at bounding box center [1235, 242] width 221 height 10
drag, startPoint x: 1186, startPoint y: 258, endPoint x: 1197, endPoint y: 273, distance: 18.6
click at [1186, 258] on span "Roadbook - Validation" at bounding box center [1235, 263] width 159 height 20
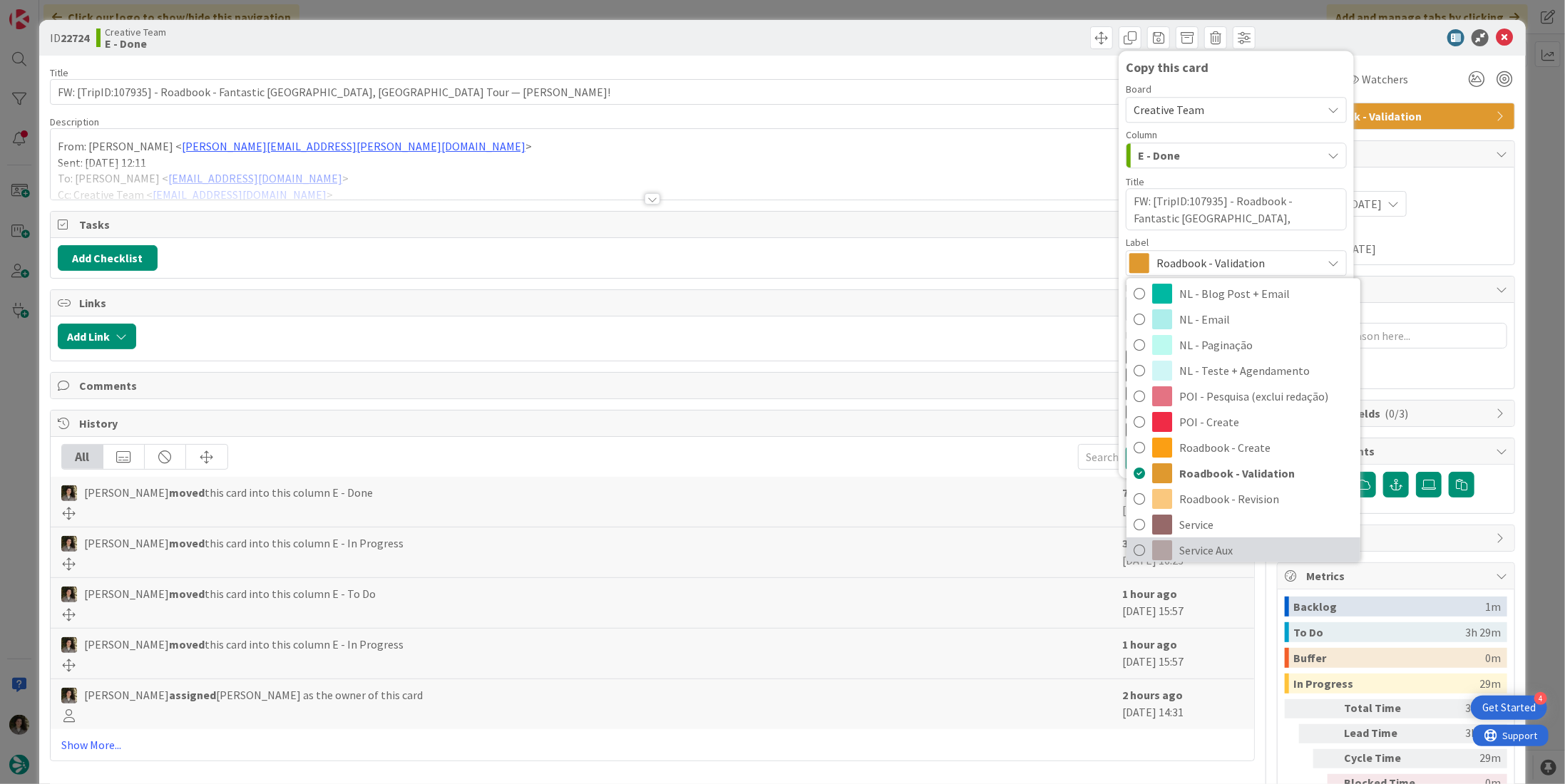
scroll to position [213, 0]
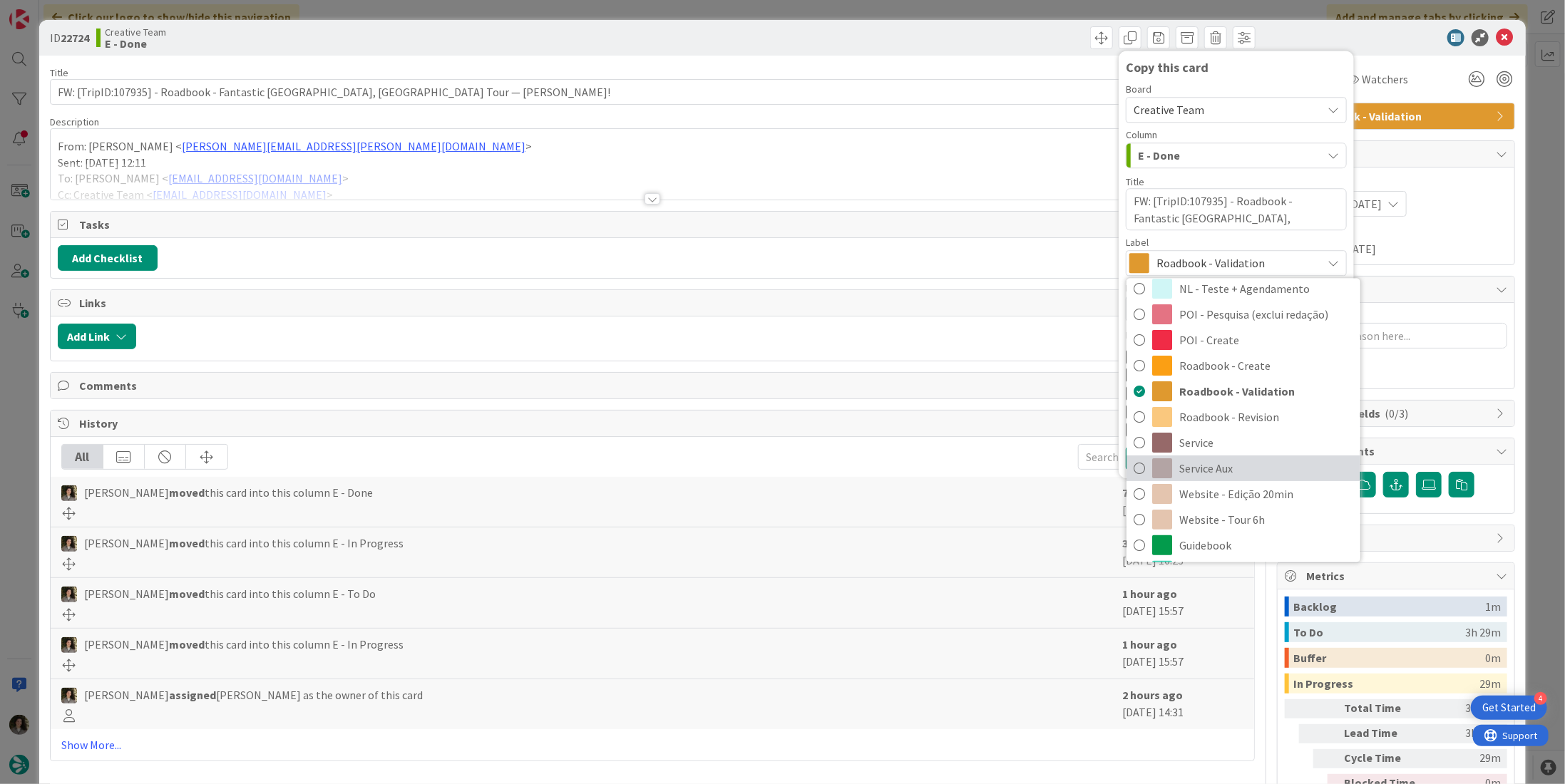
click at [1233, 467] on span "Service Aux" at bounding box center [1266, 467] width 174 height 21
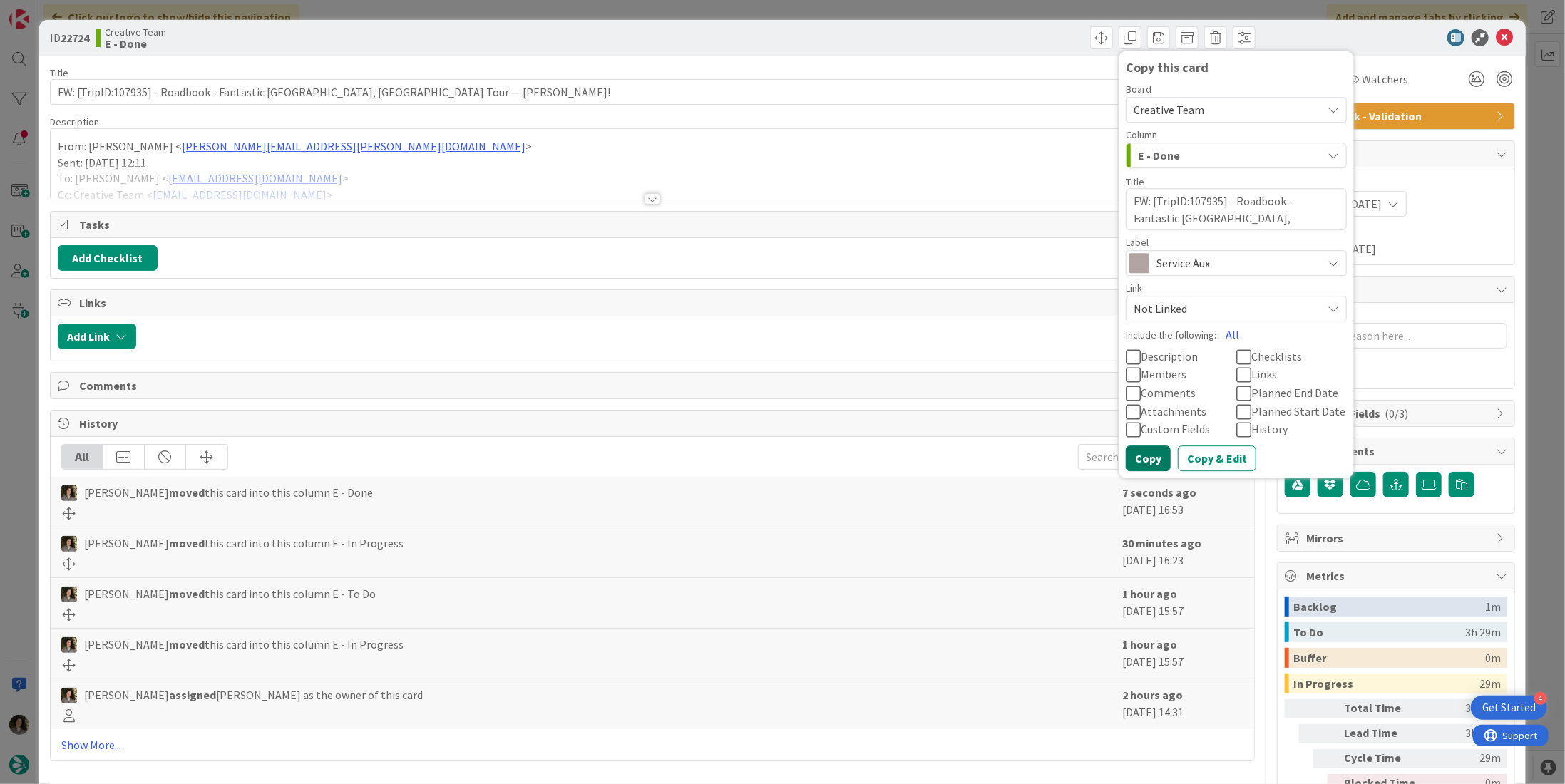
drag, startPoint x: 1134, startPoint y: 460, endPoint x: 1147, endPoint y: 450, distance: 16.4
click at [1133, 460] on button "Copy" at bounding box center [1147, 458] width 45 height 26
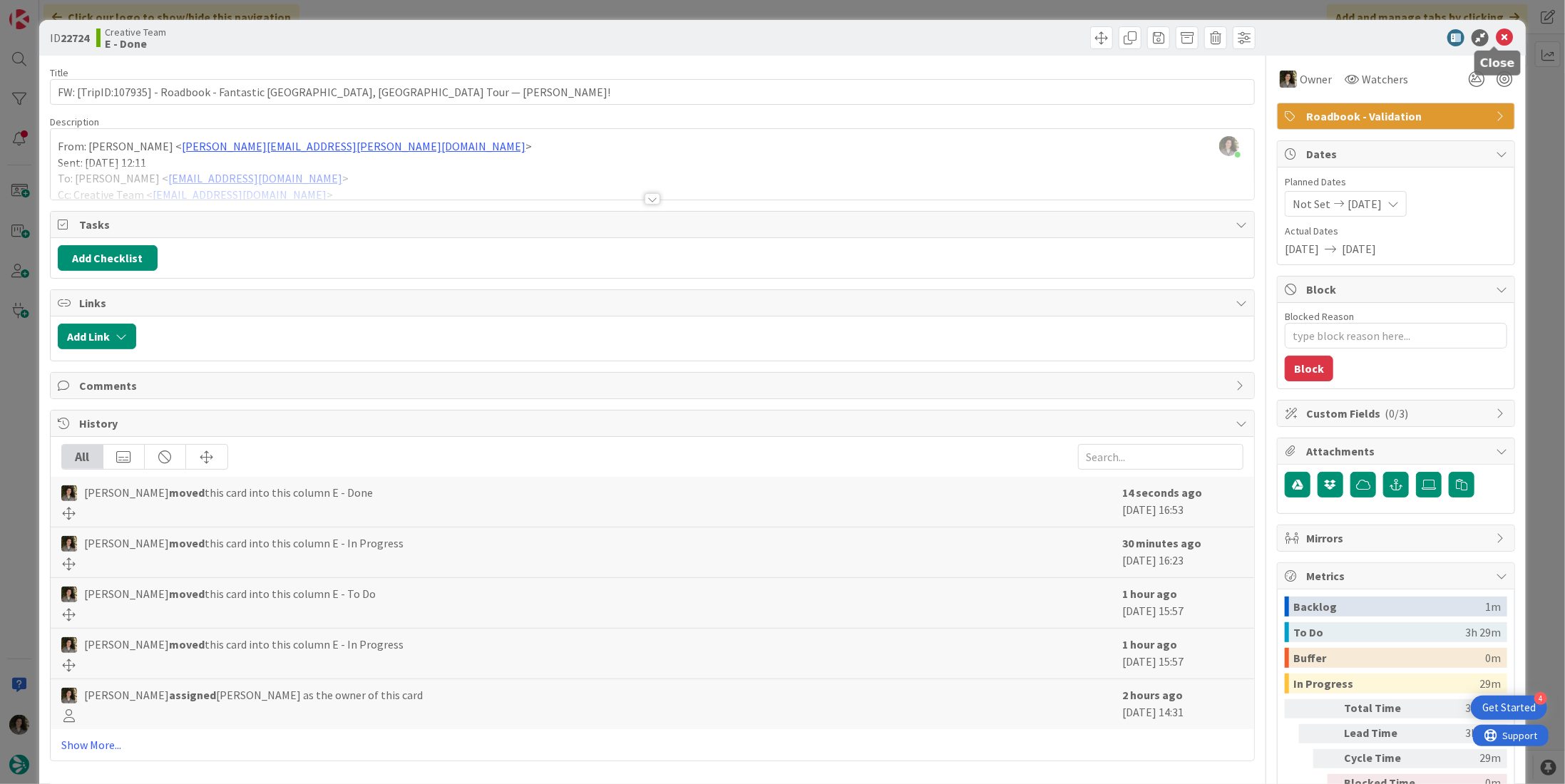
click at [1496, 39] on icon at bounding box center [1504, 38] width 17 height 17
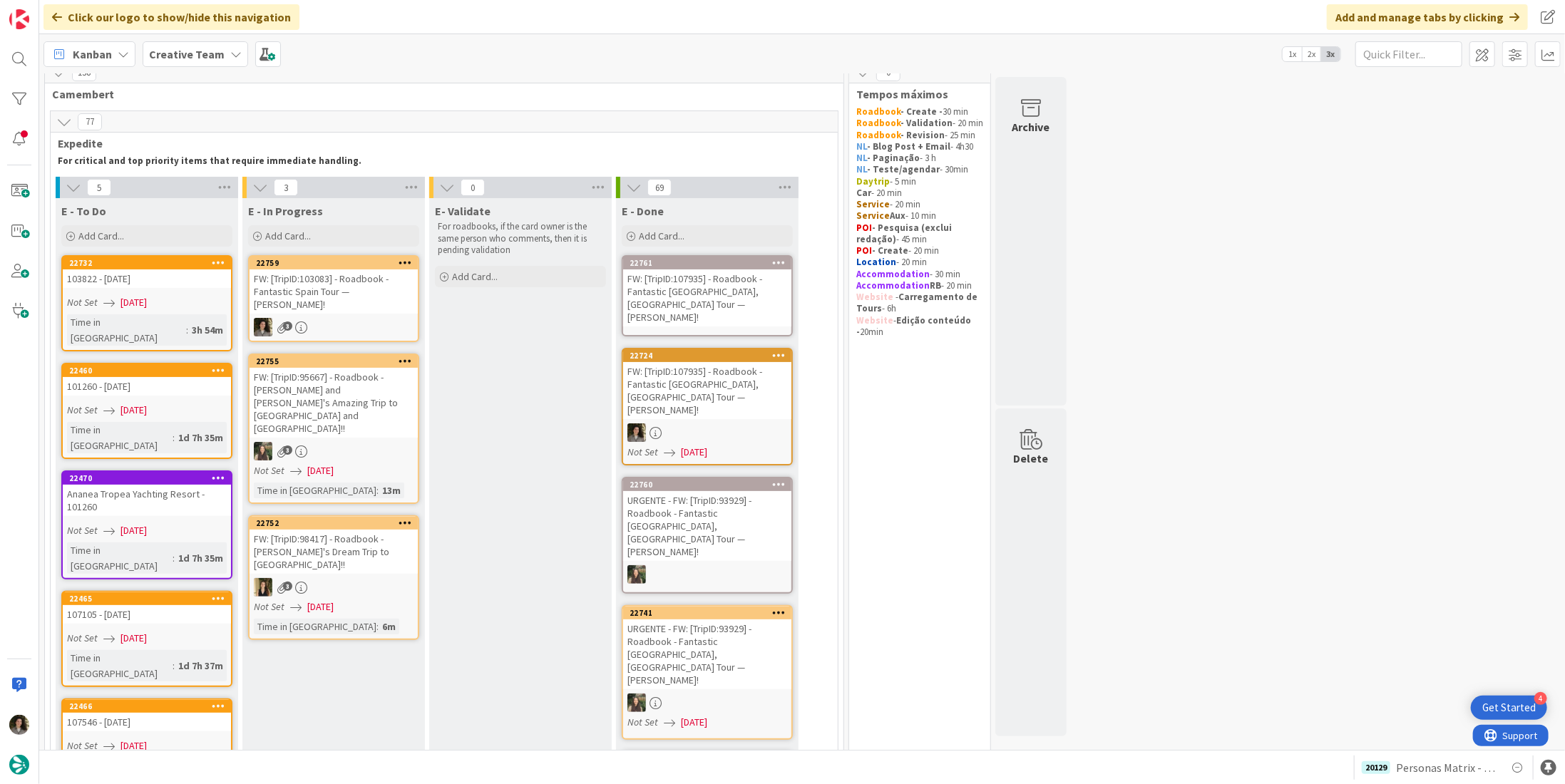
click at [720, 284] on div "FW: [TripID:107935] - Roadbook - Fantastic [GEOGRAPHIC_DATA], [GEOGRAPHIC_DATA]…" at bounding box center [707, 298] width 169 height 57
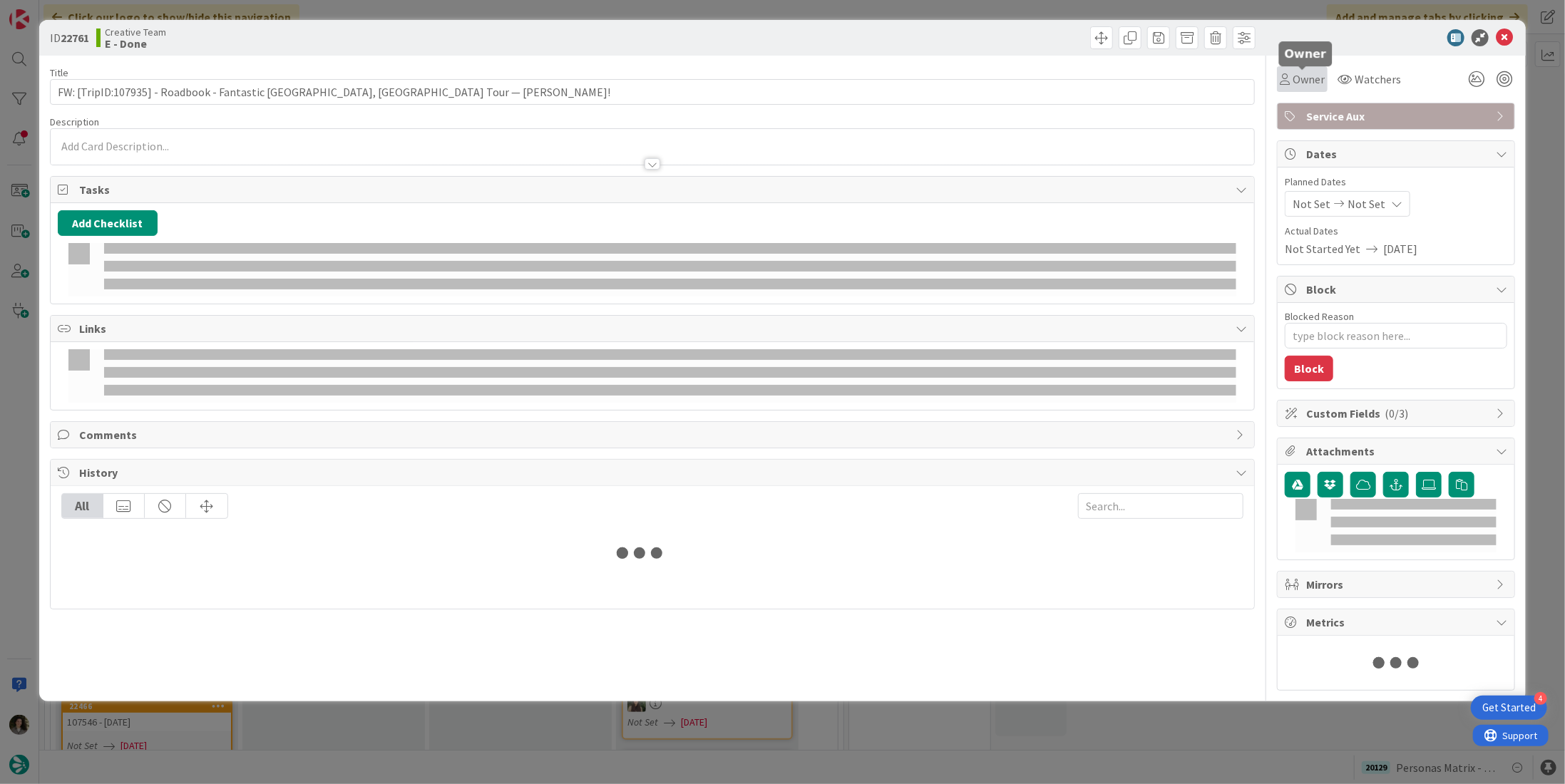
click at [1298, 79] on span "Owner" at bounding box center [1308, 79] width 32 height 17
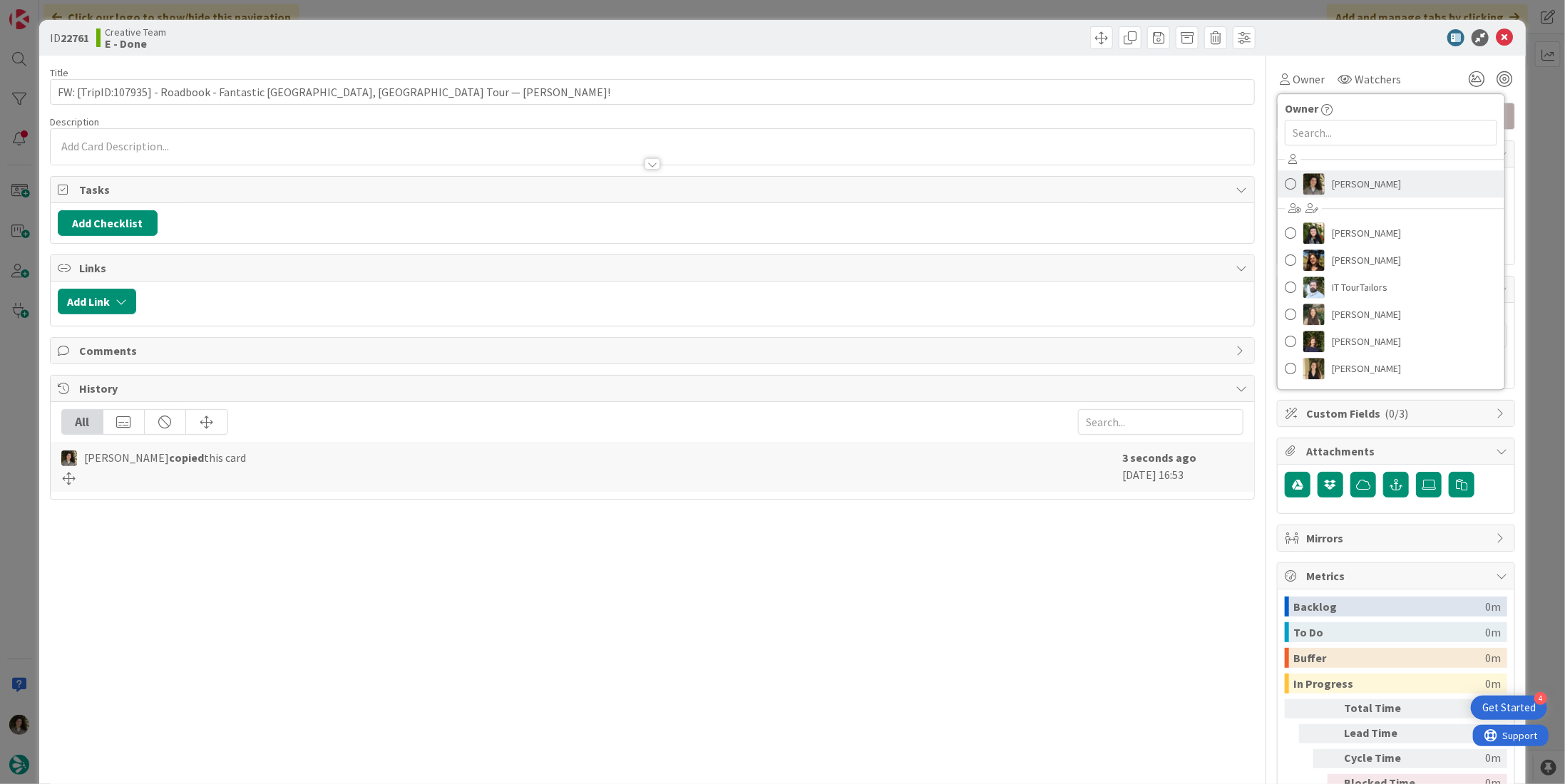
drag, startPoint x: 1373, startPoint y: 180, endPoint x: 1379, endPoint y: 189, distance: 10.8
click at [1373, 180] on span "[PERSON_NAME]" at bounding box center [1365, 183] width 69 height 21
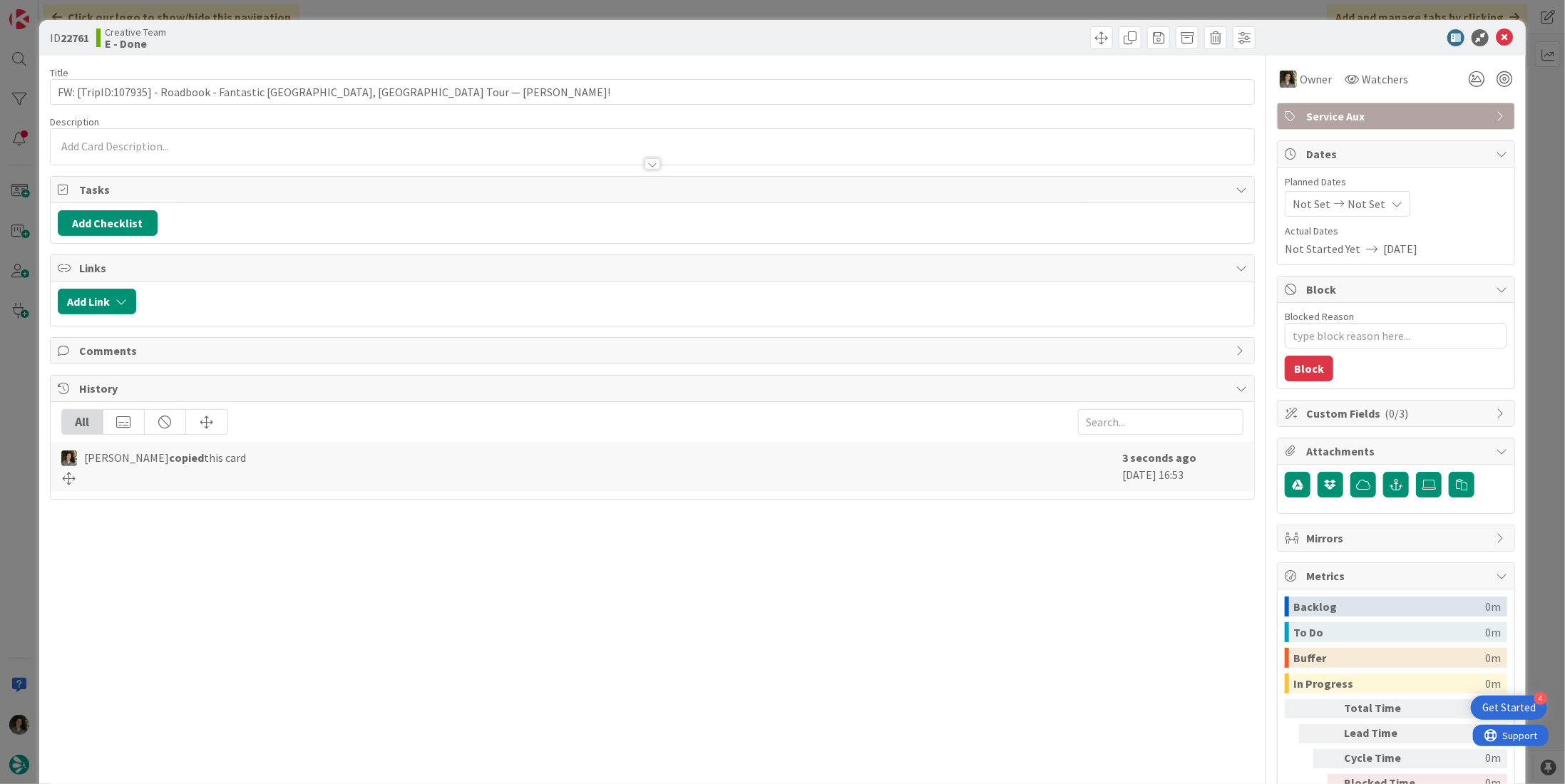
type textarea "x"
click at [1373, 203] on div "Not Set Not Set" at bounding box center [1347, 203] width 126 height 26
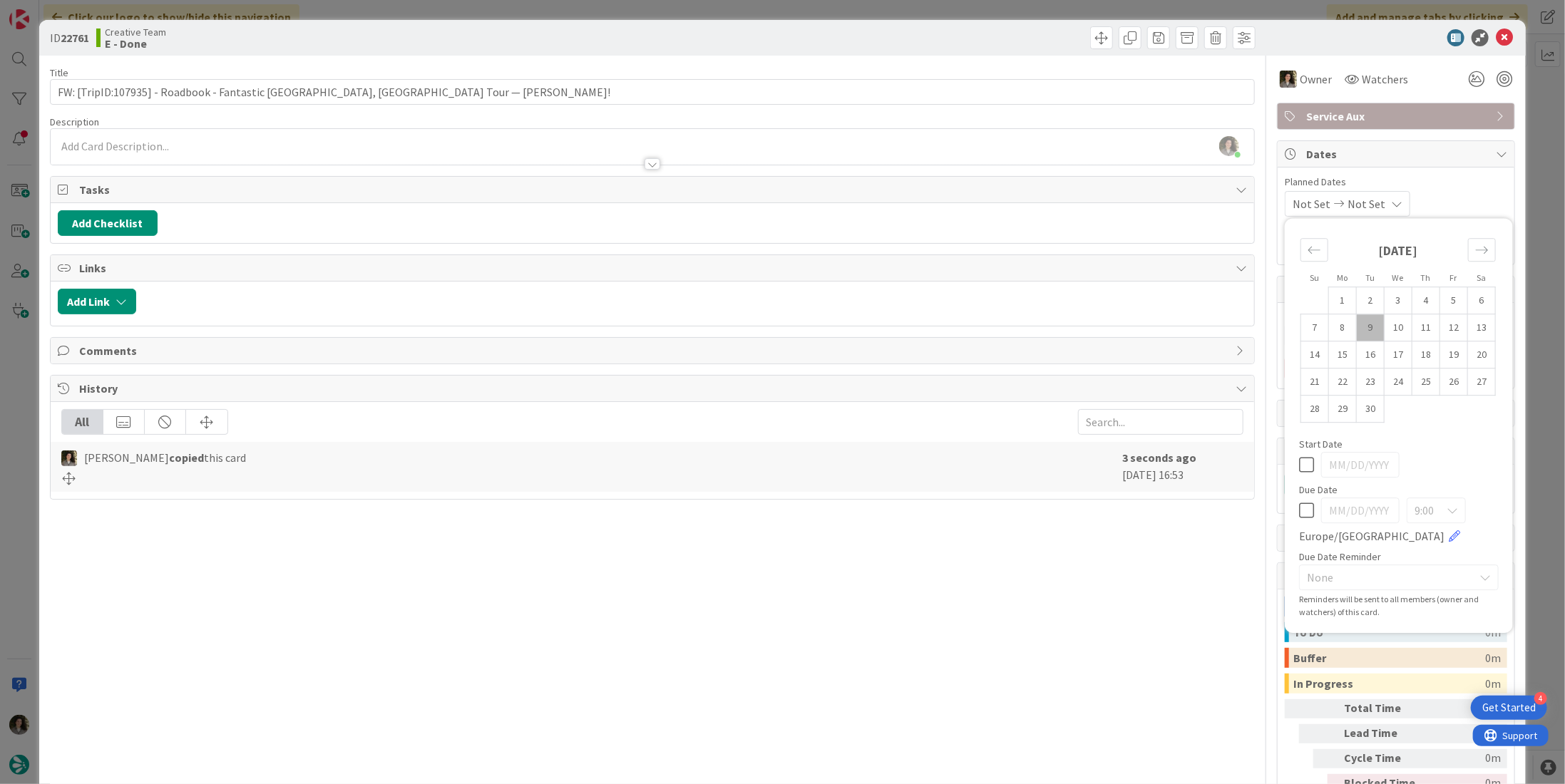
click at [1298, 502] on icon at bounding box center [1306, 510] width 15 height 17
type input "[DATE]"
type textarea "x"
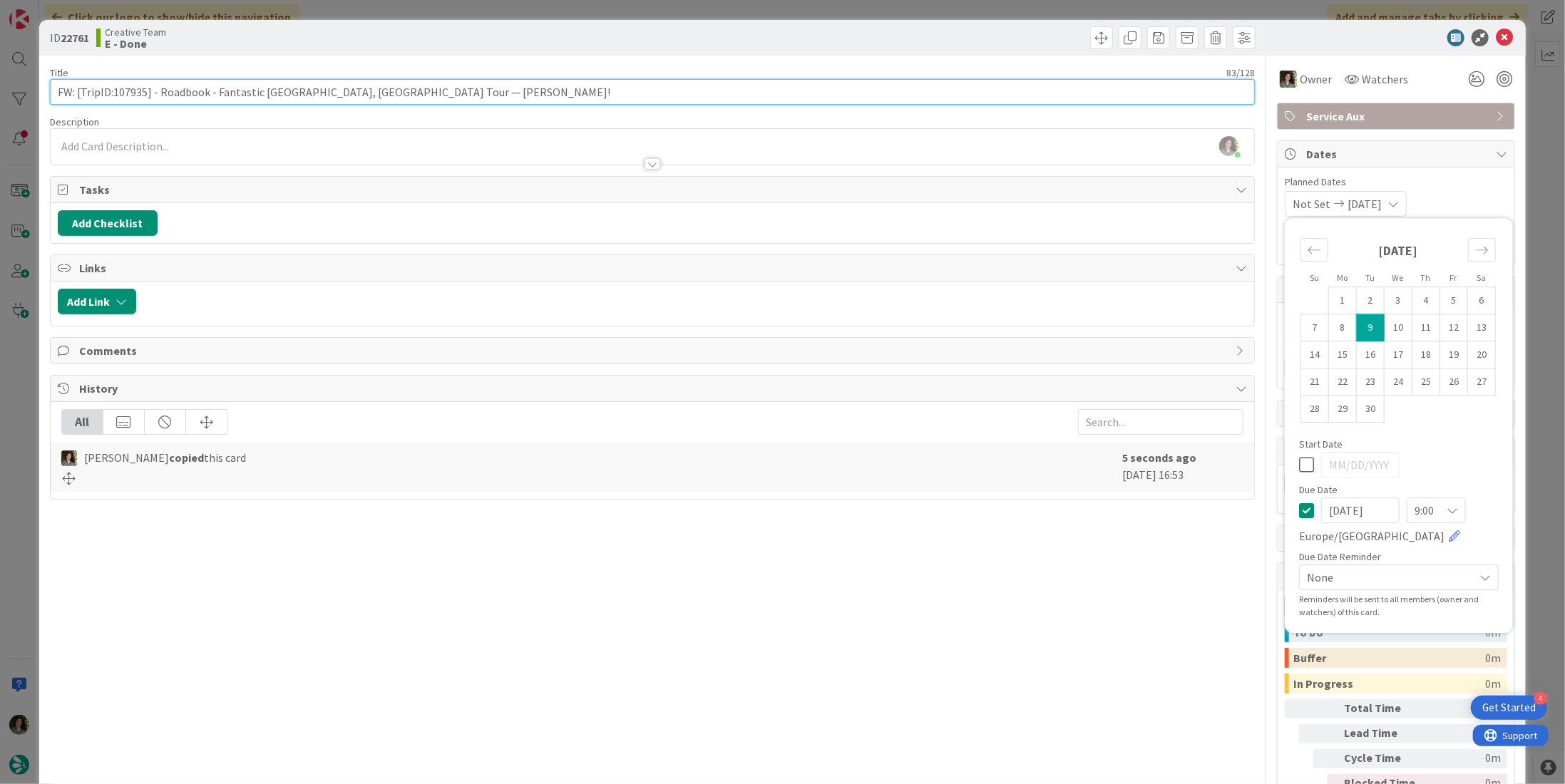
click at [523, 85] on input "FW: [TripID:107935] - Roadbook - Fantastic [GEOGRAPHIC_DATA], [GEOGRAPHIC_DATA]…" at bounding box center [651, 92] width 1205 height 26
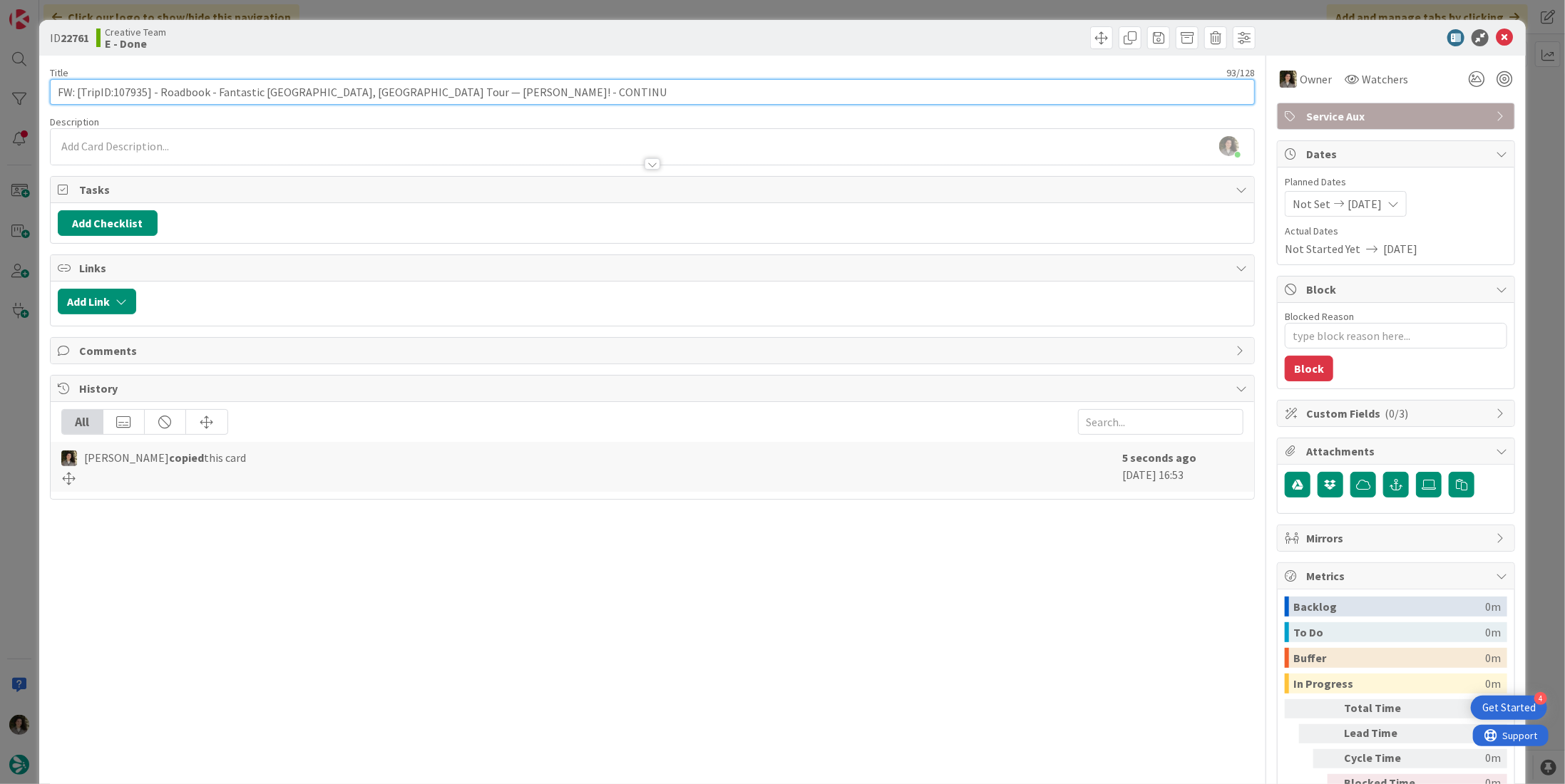
type input "FW: [TripID:107935] - Roadbook - Fantastic Portugal, Spain Tour — Michelle Macn…"
type textarea "x"
type input "FW: [TripID:107935] - Roadbook - Fantastic Portugal, Spain Tour — Michelle Macn…"
type textarea "x"
type input "FW: [TripID:107935] - Roadbook - Fantastic Portugal, Spain Tour — Michelle Macn…"
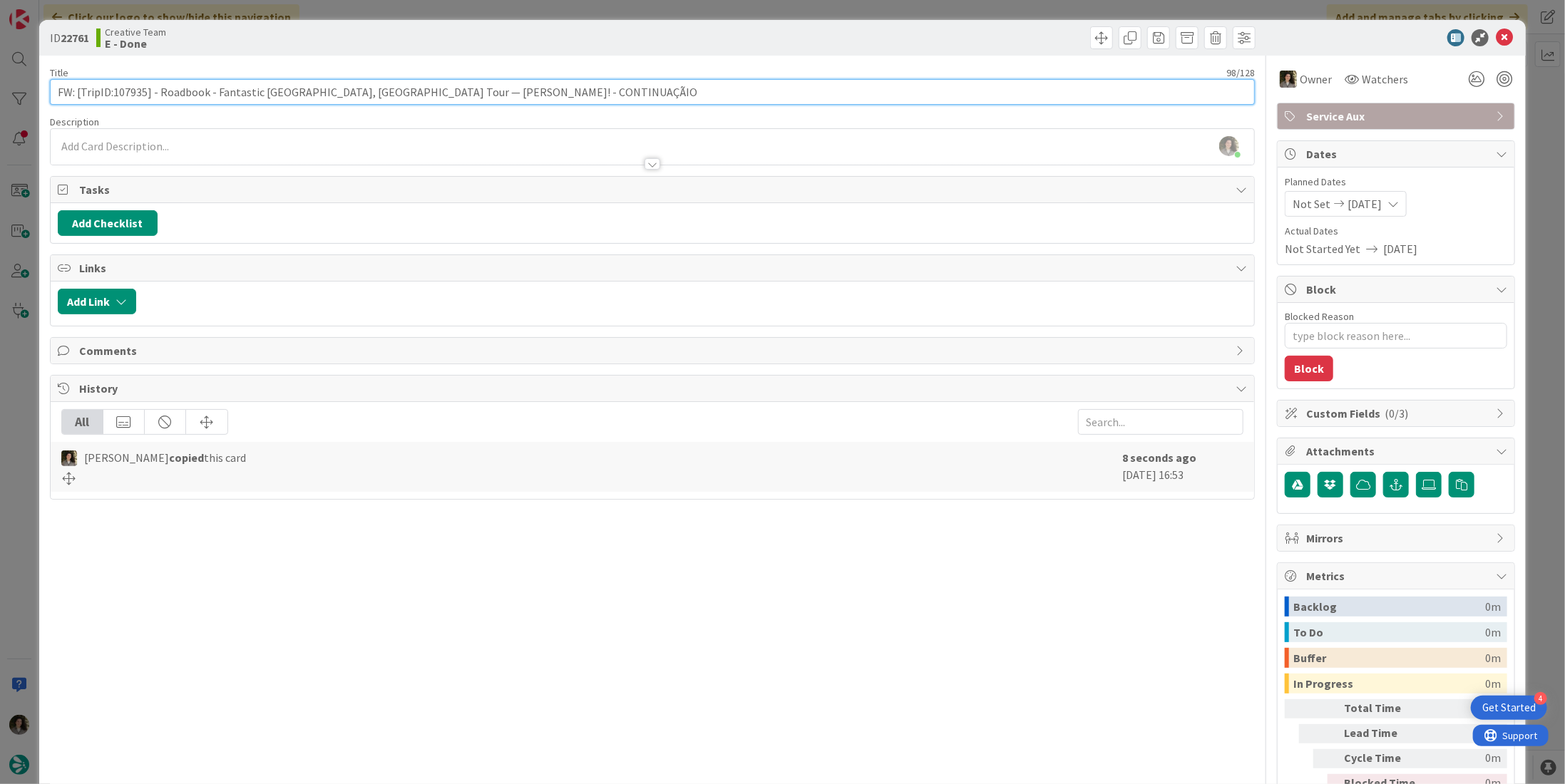
type textarea "x"
type input "FW: [TripID:107935] - Roadbook - Fantastic Portugal, Spain Tour — Michelle Macn…"
type textarea "x"
type input "FW: [TripID:107935] - Roadbook - Fantastic [GEOGRAPHIC_DATA], [GEOGRAPHIC_DATA]…"
type textarea "x"
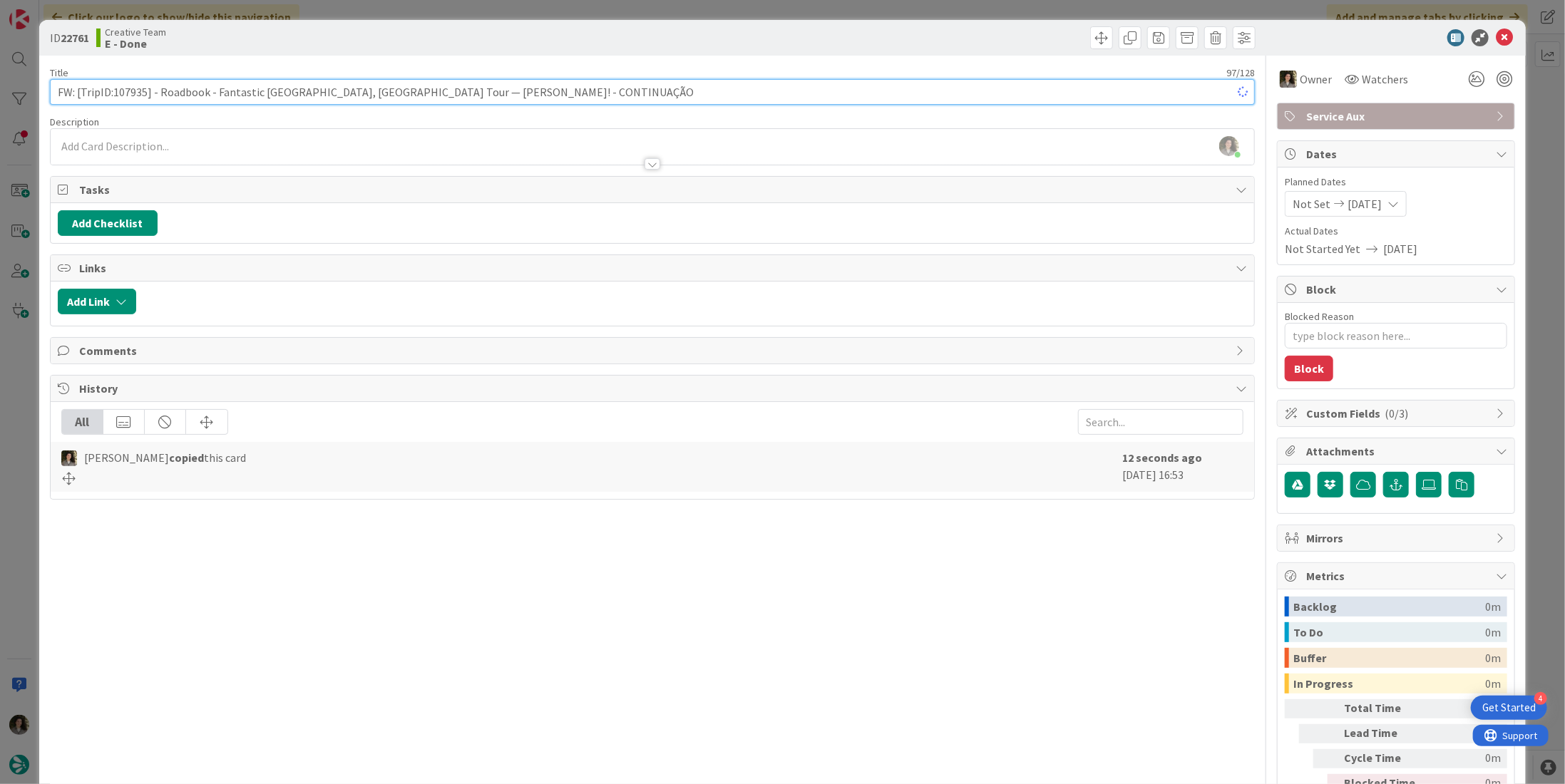
type input "FW: [TripID:107935] - Roadbook - Fantastic [GEOGRAPHIC_DATA], [GEOGRAPHIC_DATA]…"
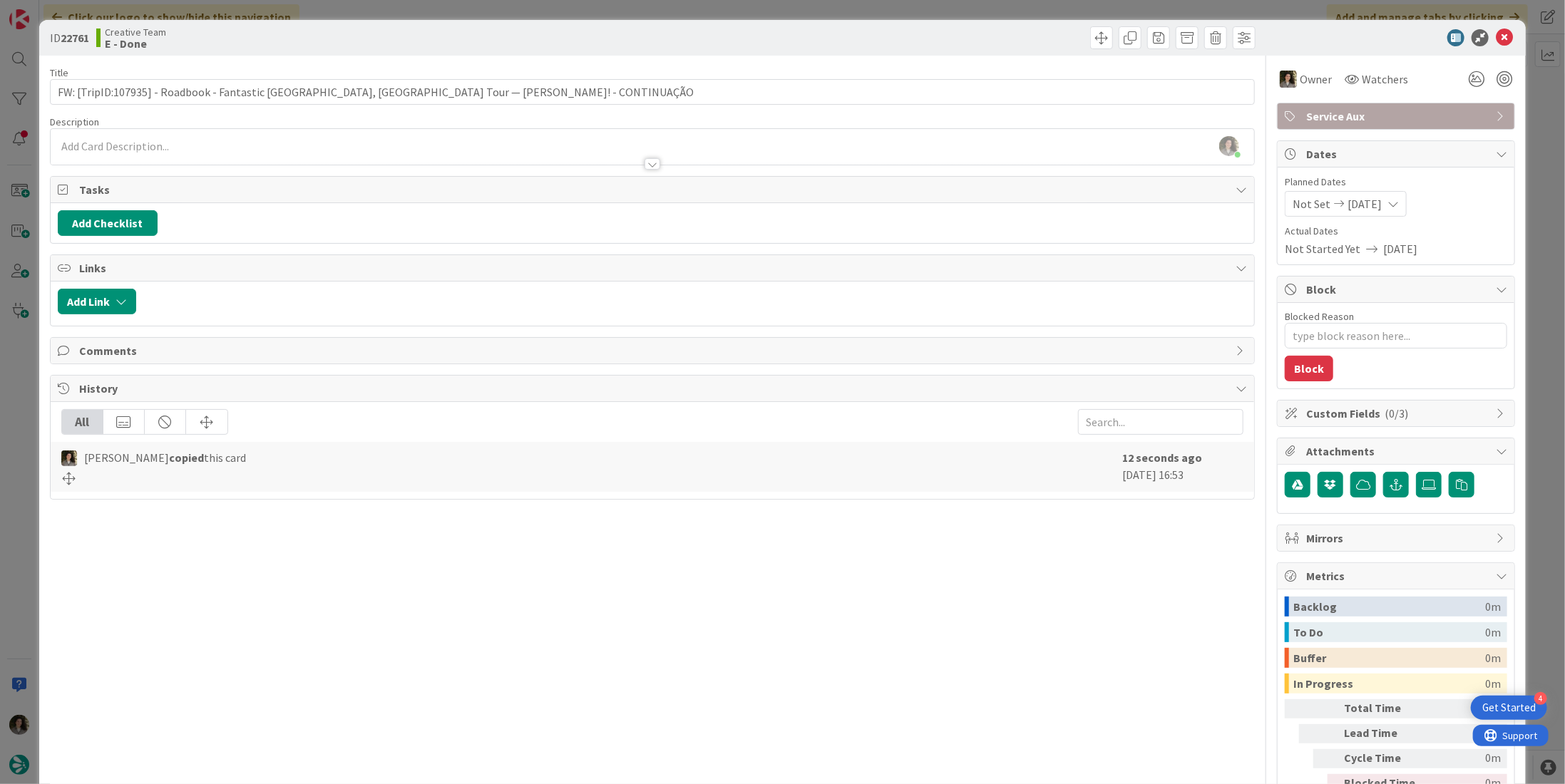
drag, startPoint x: 1563, startPoint y: 90, endPoint x: 1490, endPoint y: 34, distance: 92.0
click at [1495, 34] on icon at bounding box center [1504, 38] width 17 height 17
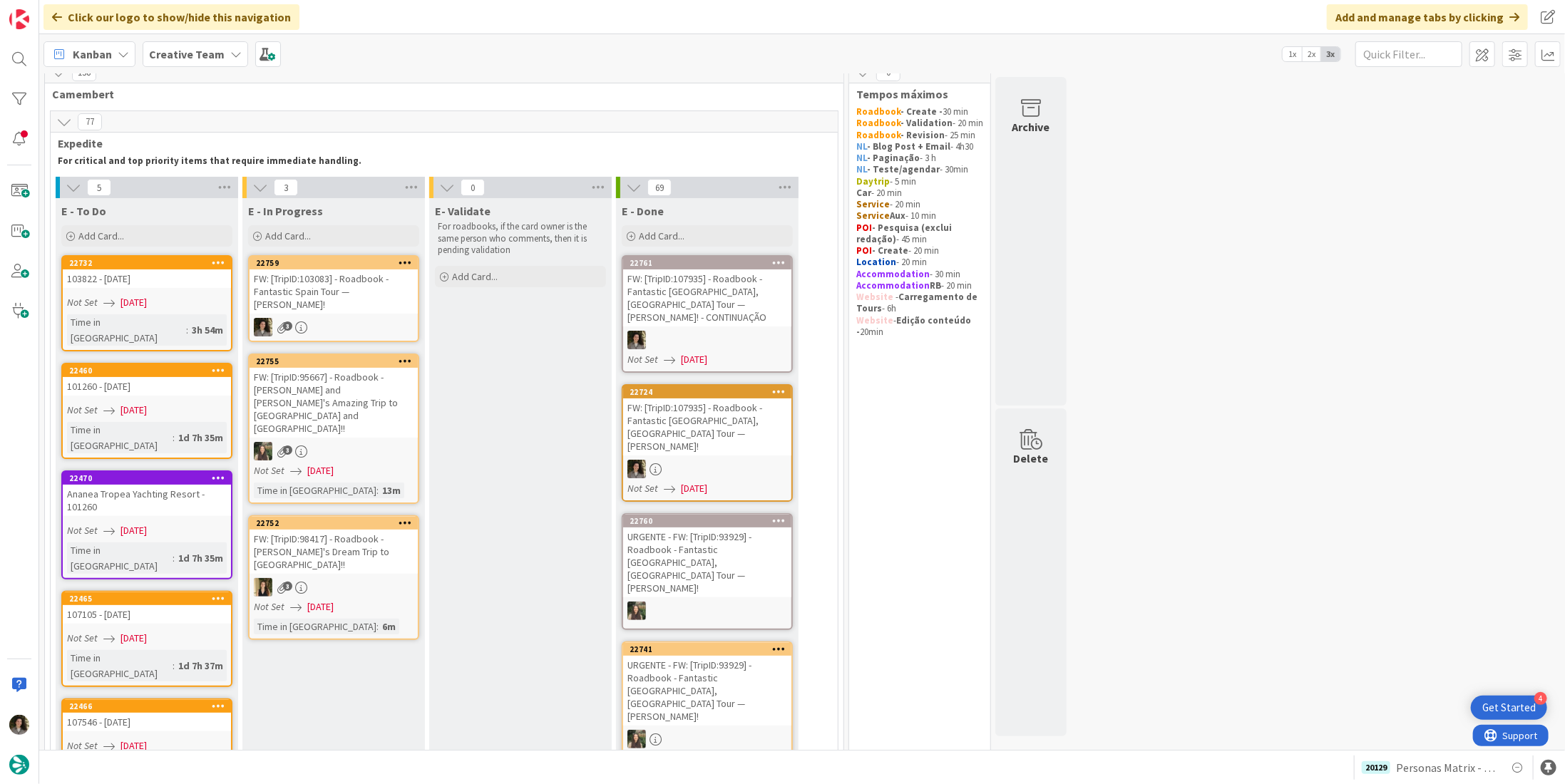
click at [368, 290] on div "FW: [TripID:103083] - Roadbook - Fantastic Spain Tour — [PERSON_NAME]!" at bounding box center [334, 291] width 169 height 44
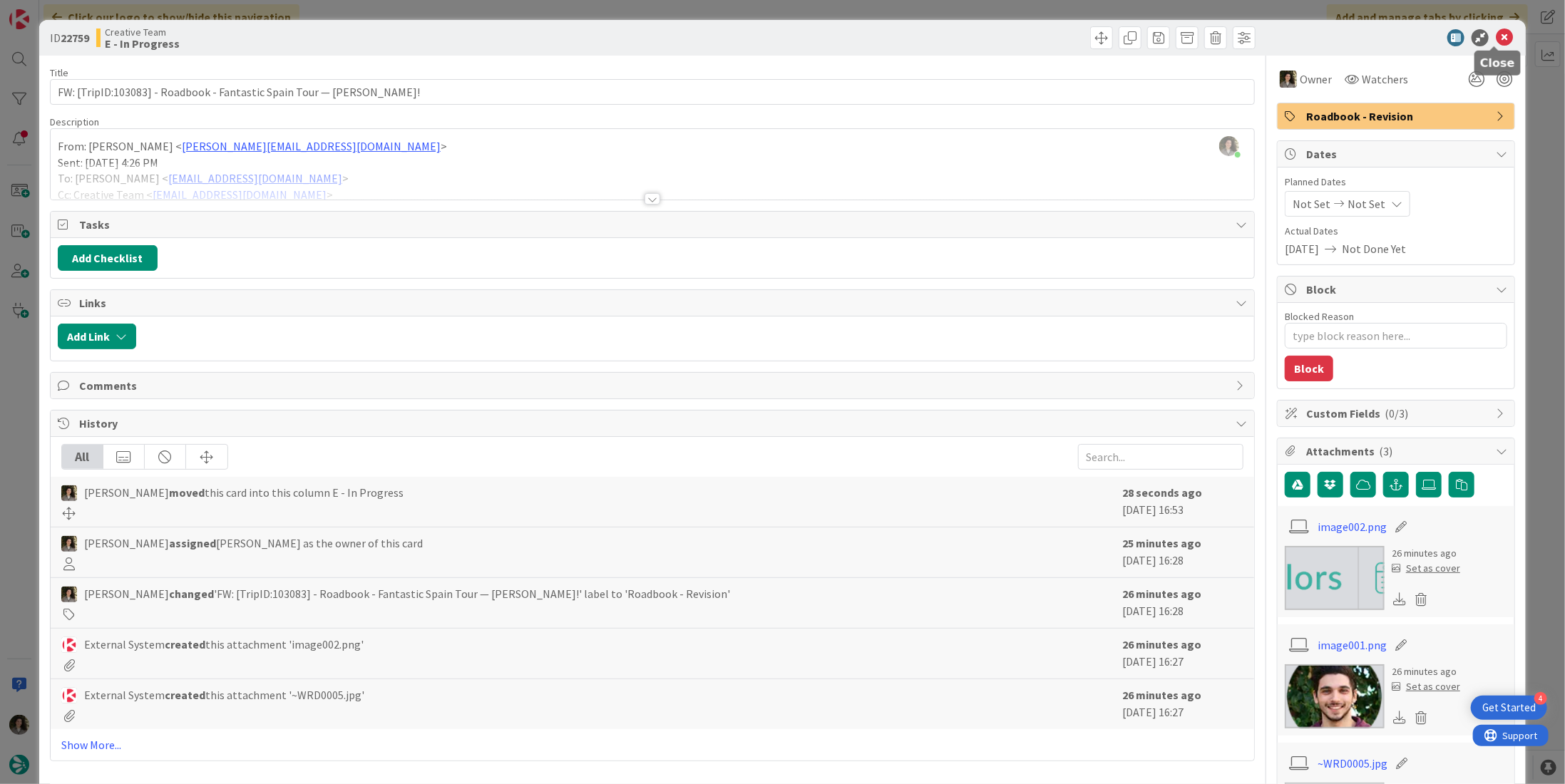
click at [1501, 30] on icon at bounding box center [1504, 38] width 17 height 17
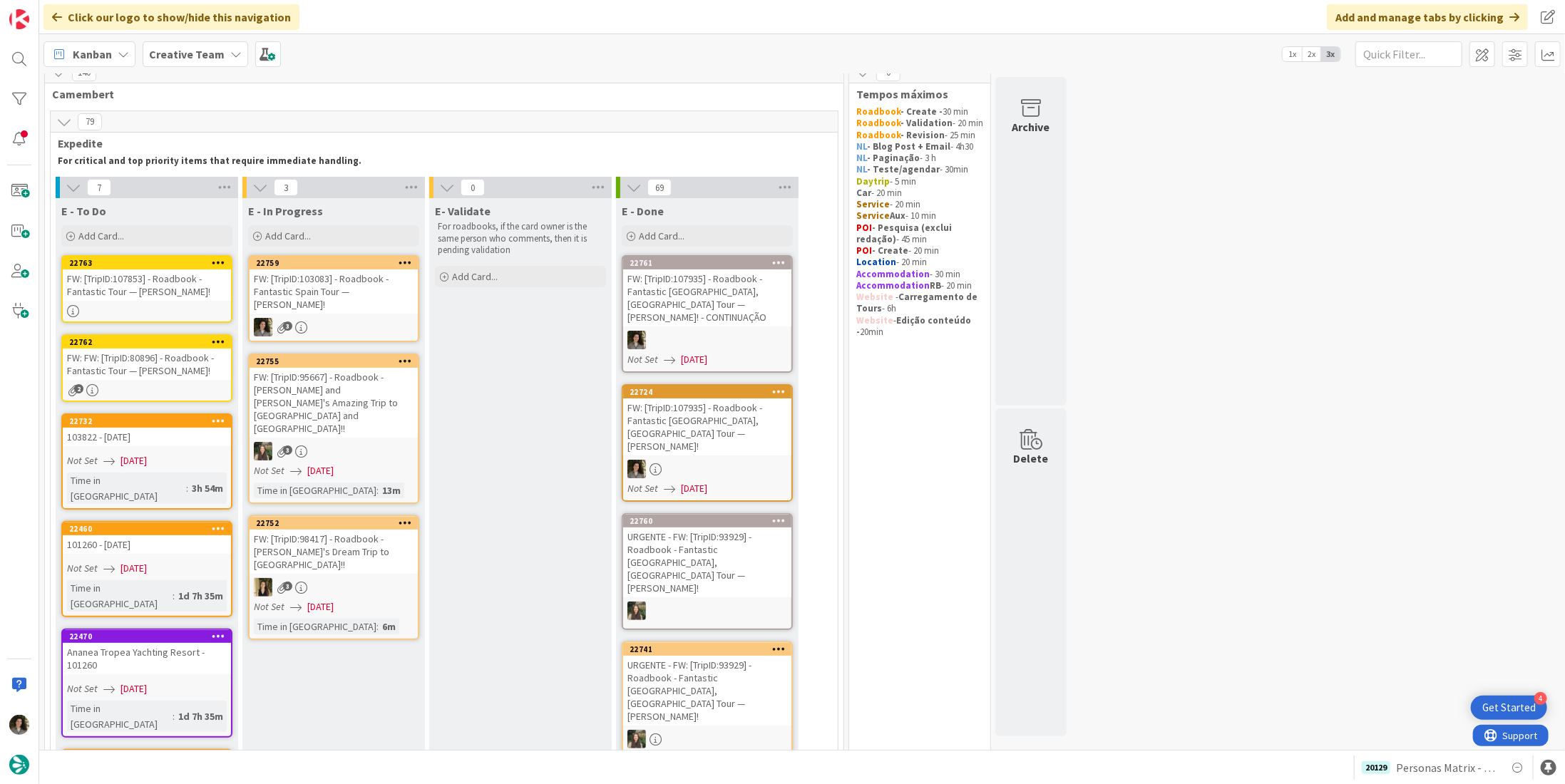
click at [139, 276] on div "FW: [TripID:107853] - Roadbook - Fantastic Tour — [PERSON_NAME]!" at bounding box center [147, 285] width 169 height 31
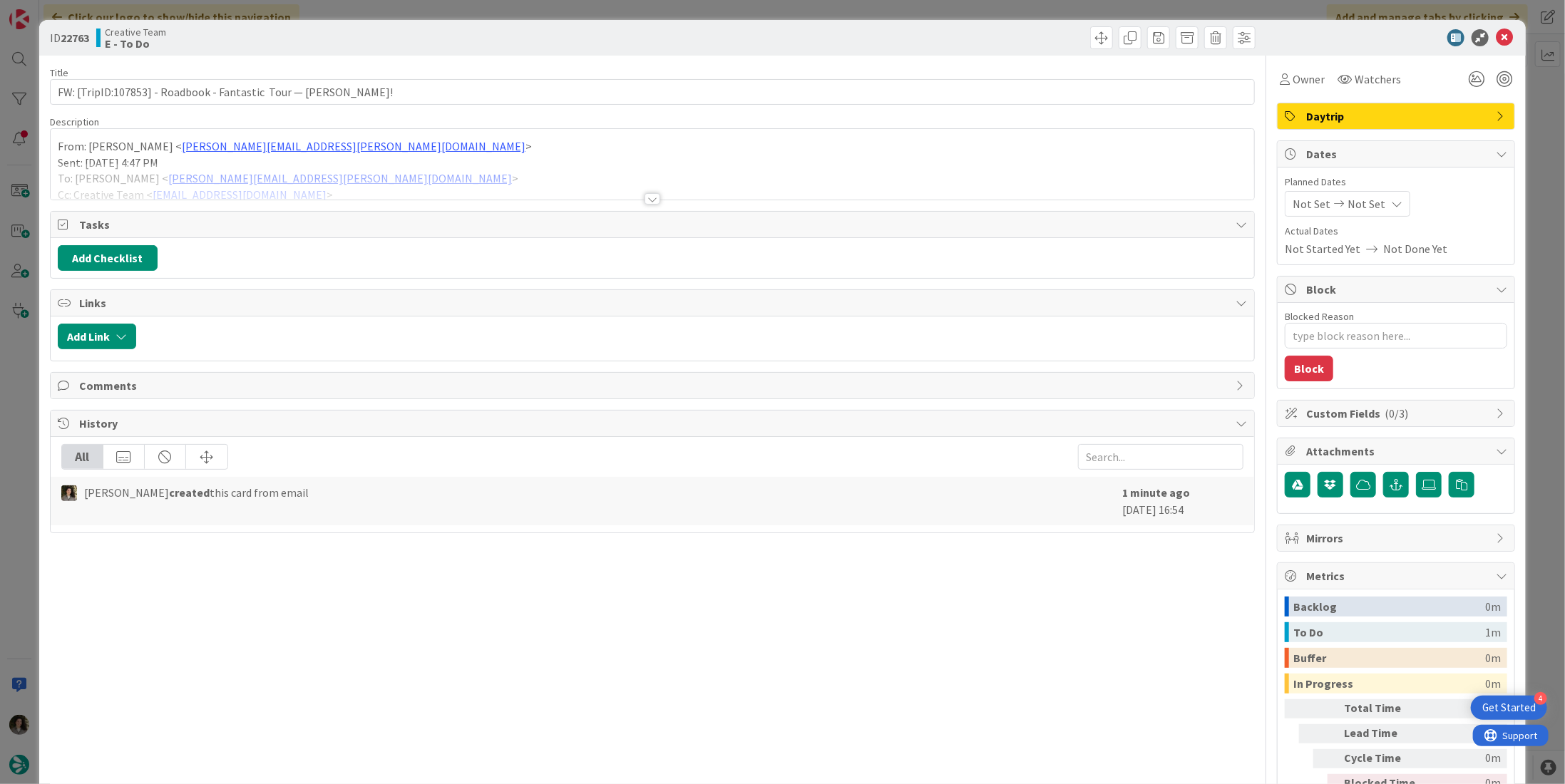
click at [1392, 117] on span "Daytrip" at bounding box center [1396, 115] width 182 height 17
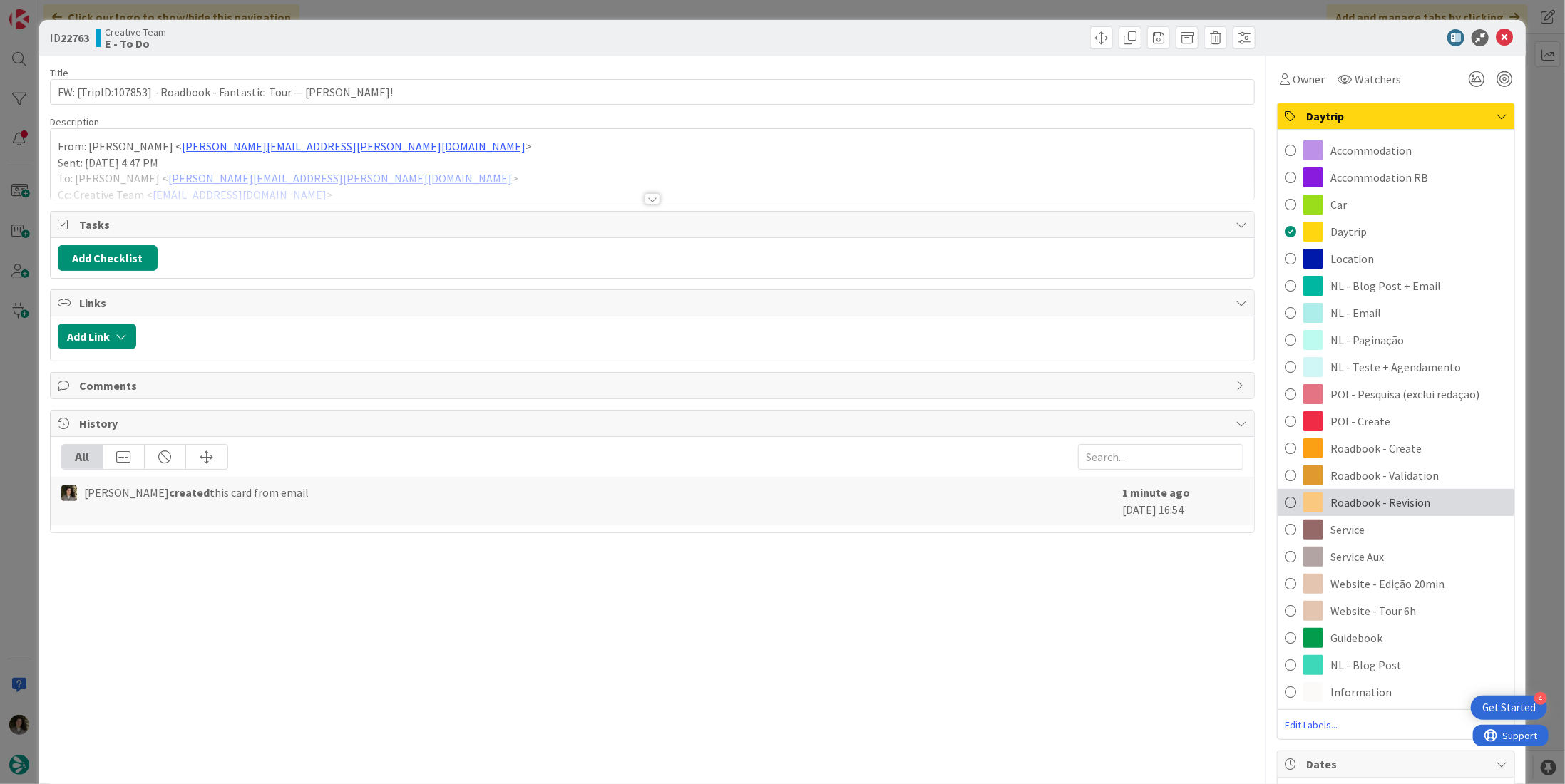
click at [1409, 499] on span "Roadbook - Revision" at bounding box center [1380, 502] width 100 height 17
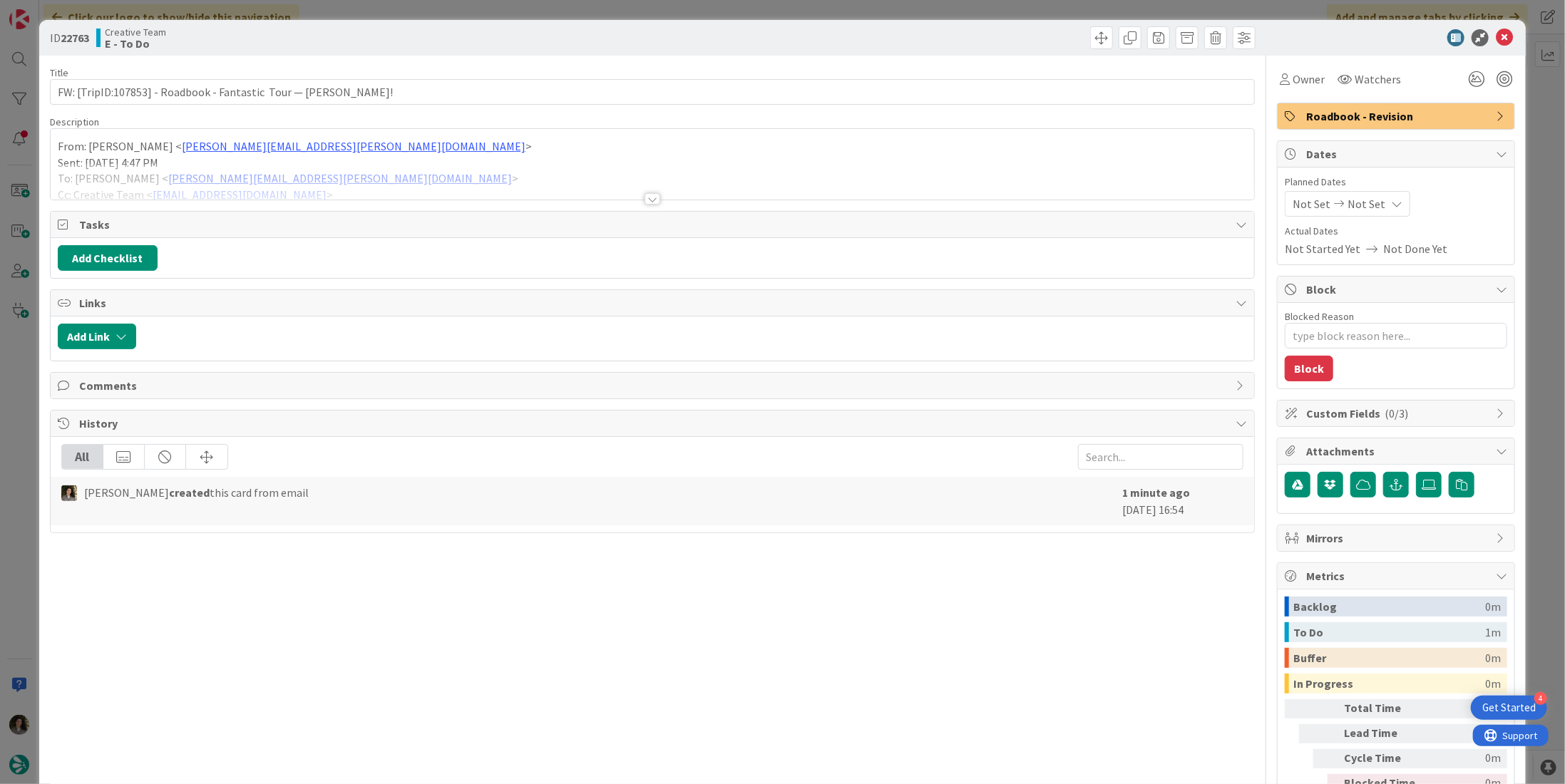
type textarea "x"
click at [1391, 202] on icon at bounding box center [1396, 203] width 11 height 11
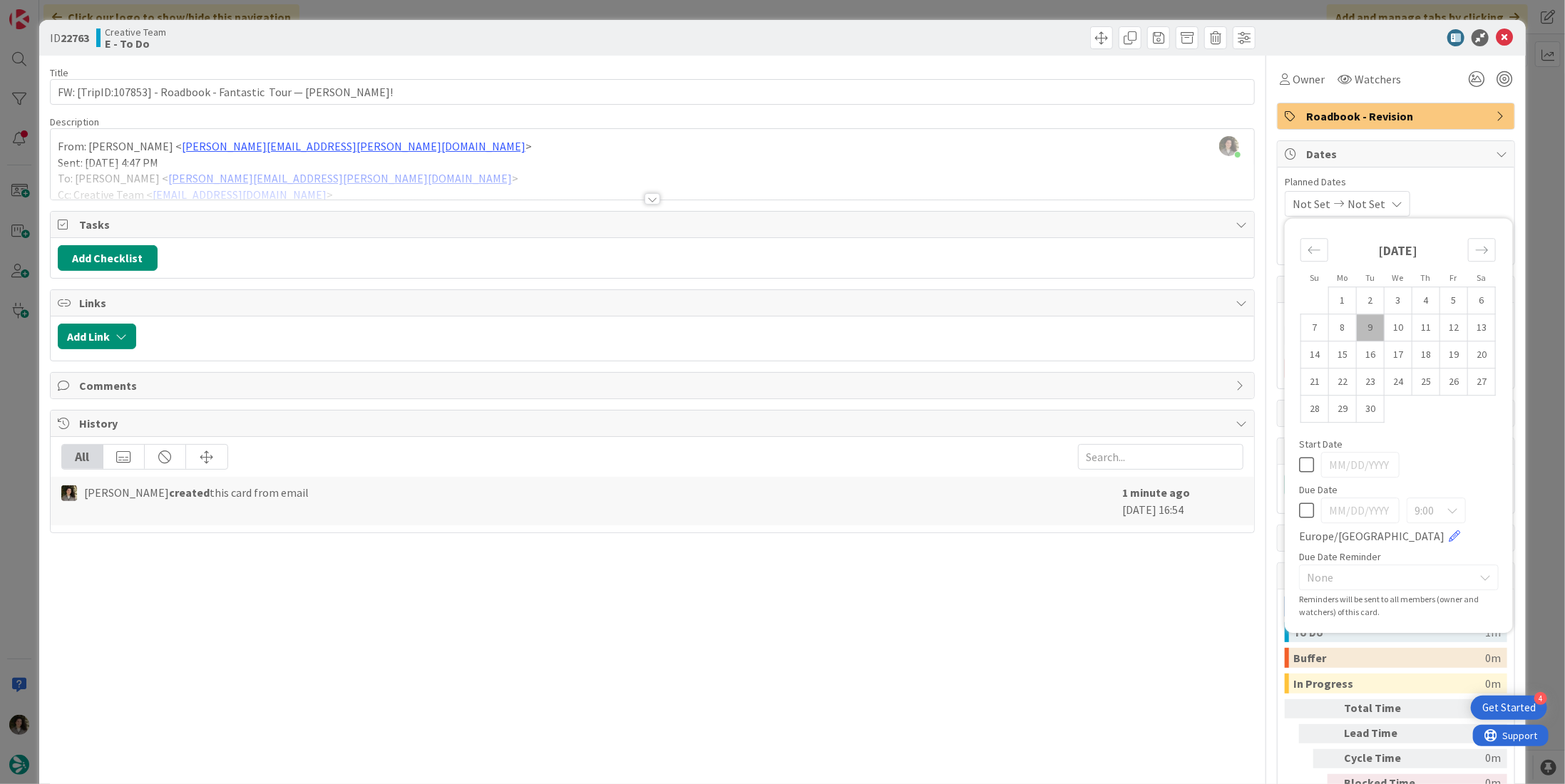
click at [1298, 506] on icon at bounding box center [1306, 510] width 15 height 17
type input "[DATE]"
click at [1496, 30] on icon at bounding box center [1504, 38] width 17 height 17
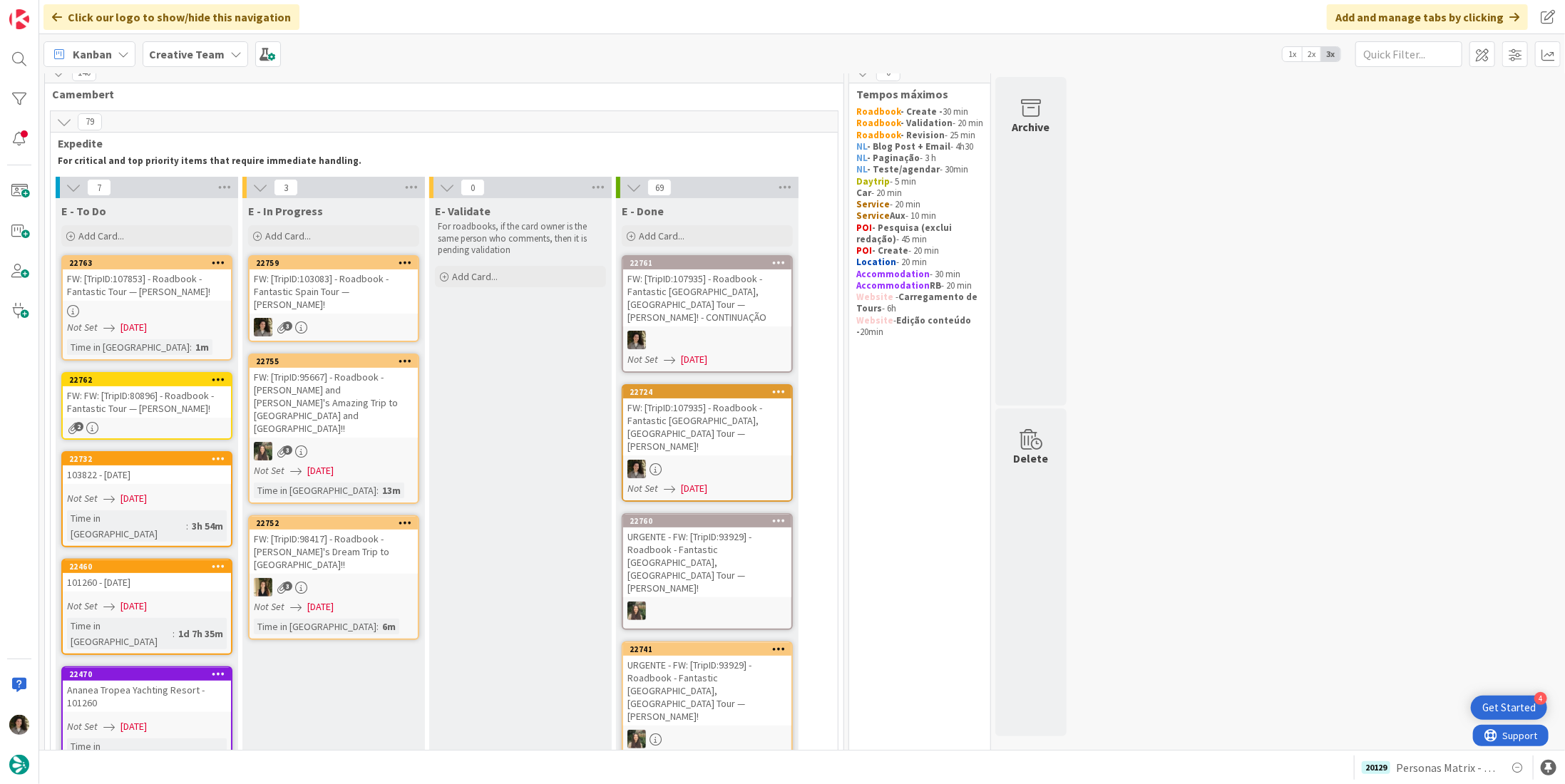
click at [137, 399] on div "FW: FW: [TripID:80896] - Roadbook - Fantastic Tour — [PERSON_NAME]!" at bounding box center [147, 402] width 169 height 31
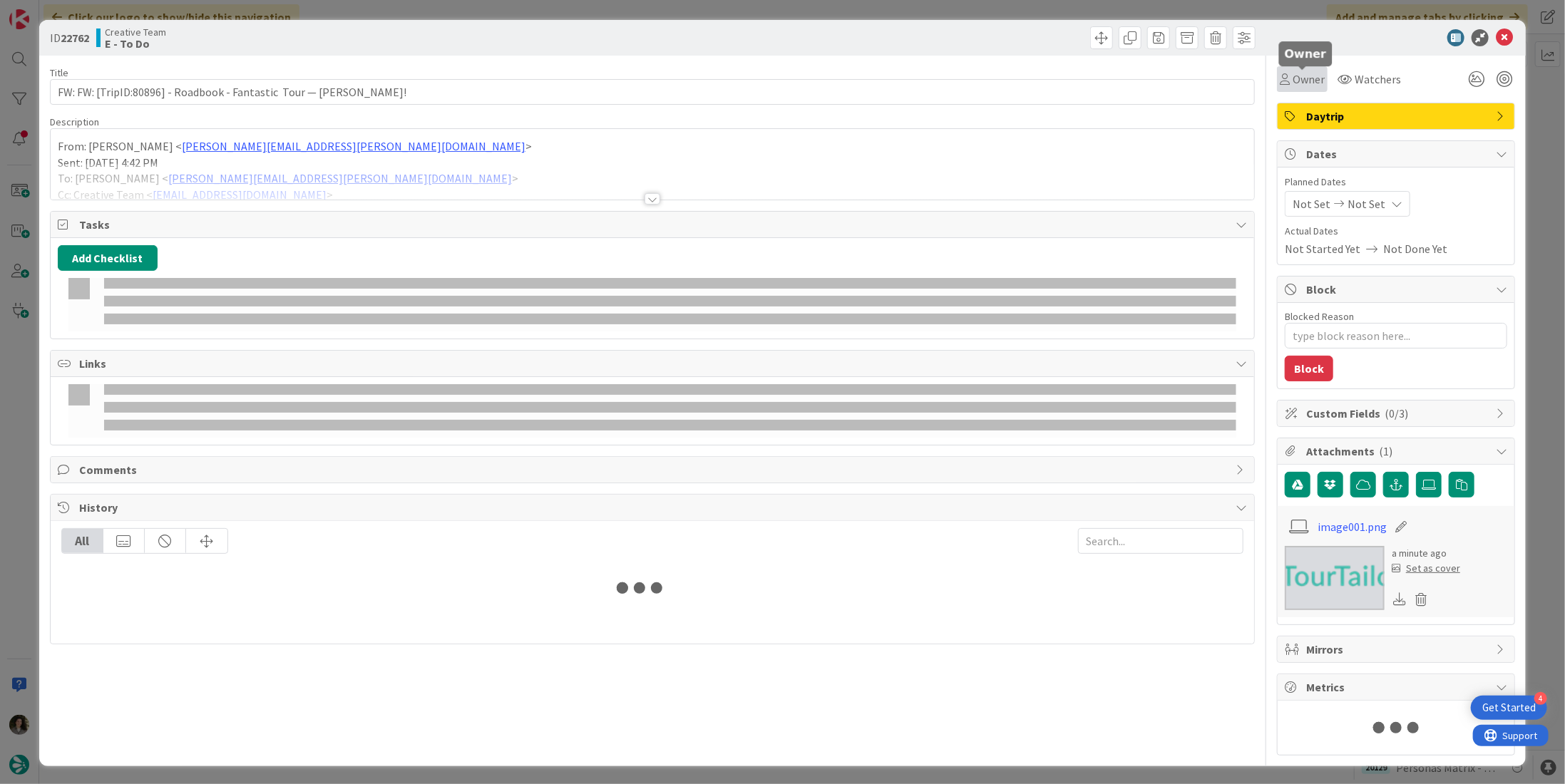
click at [1310, 72] on span "Owner" at bounding box center [1308, 79] width 32 height 17
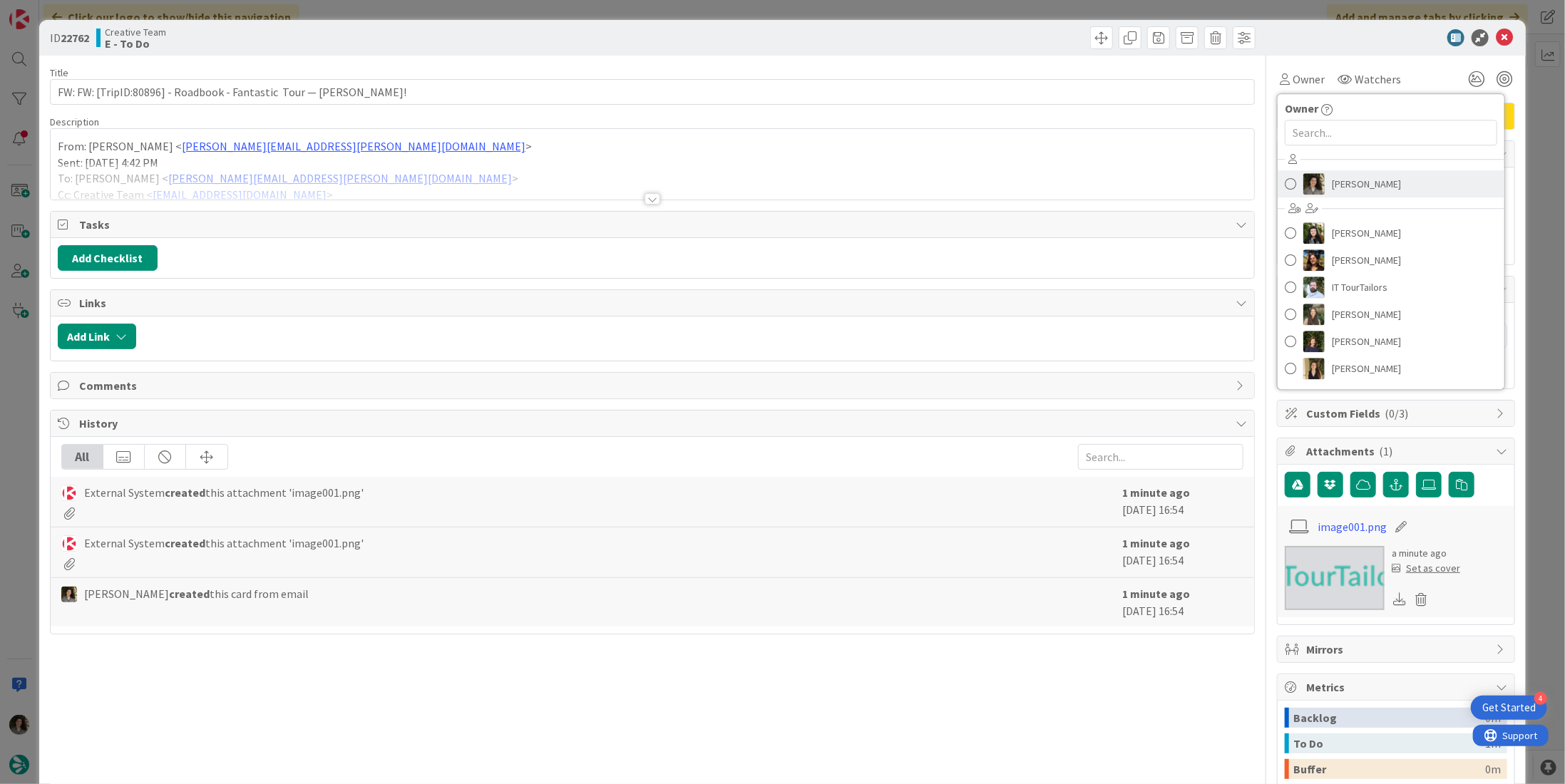
click at [1354, 181] on span "[PERSON_NAME]" at bounding box center [1365, 183] width 69 height 21
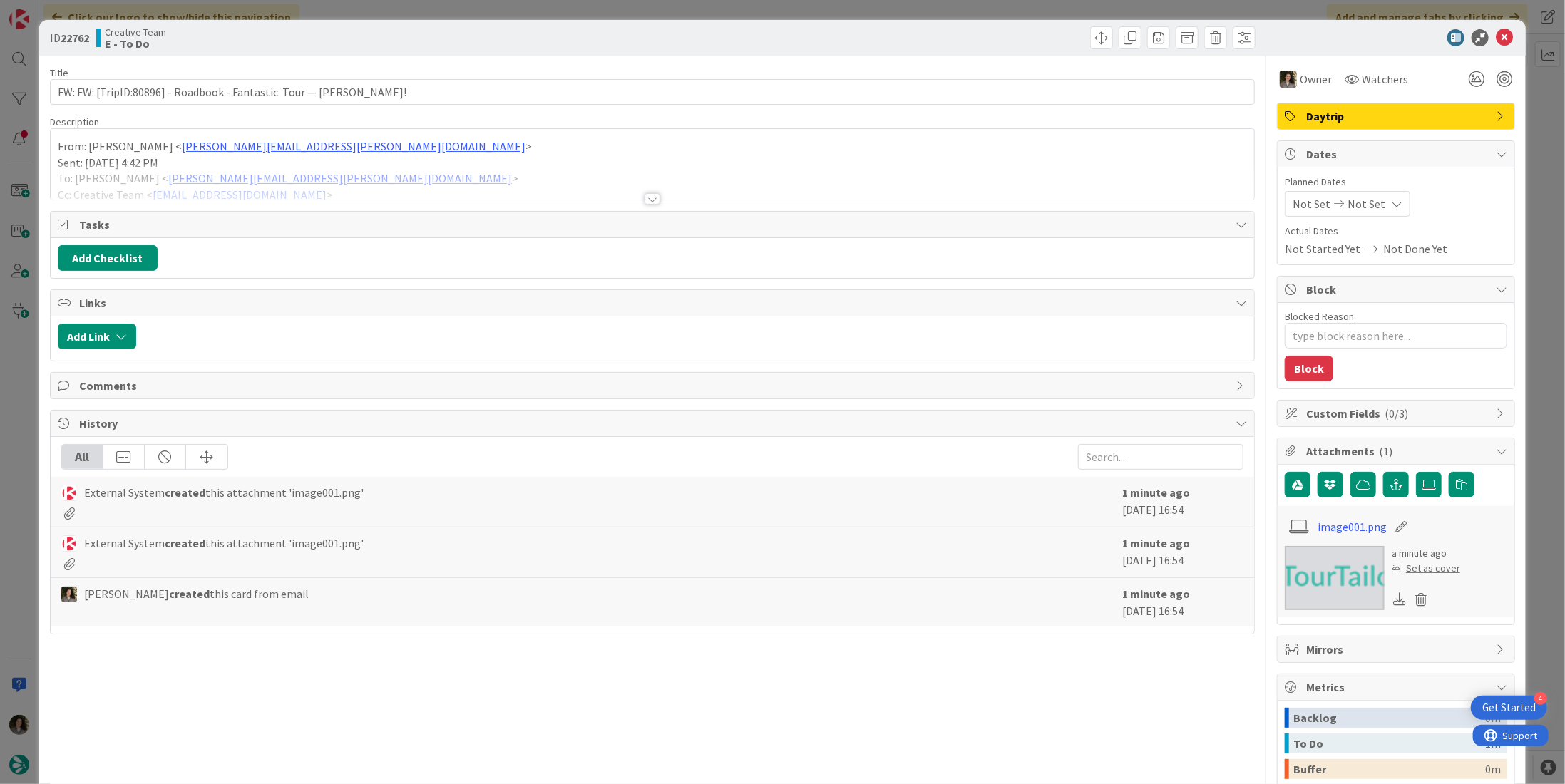
click at [1391, 199] on icon at bounding box center [1396, 203] width 11 height 11
type textarea "x"
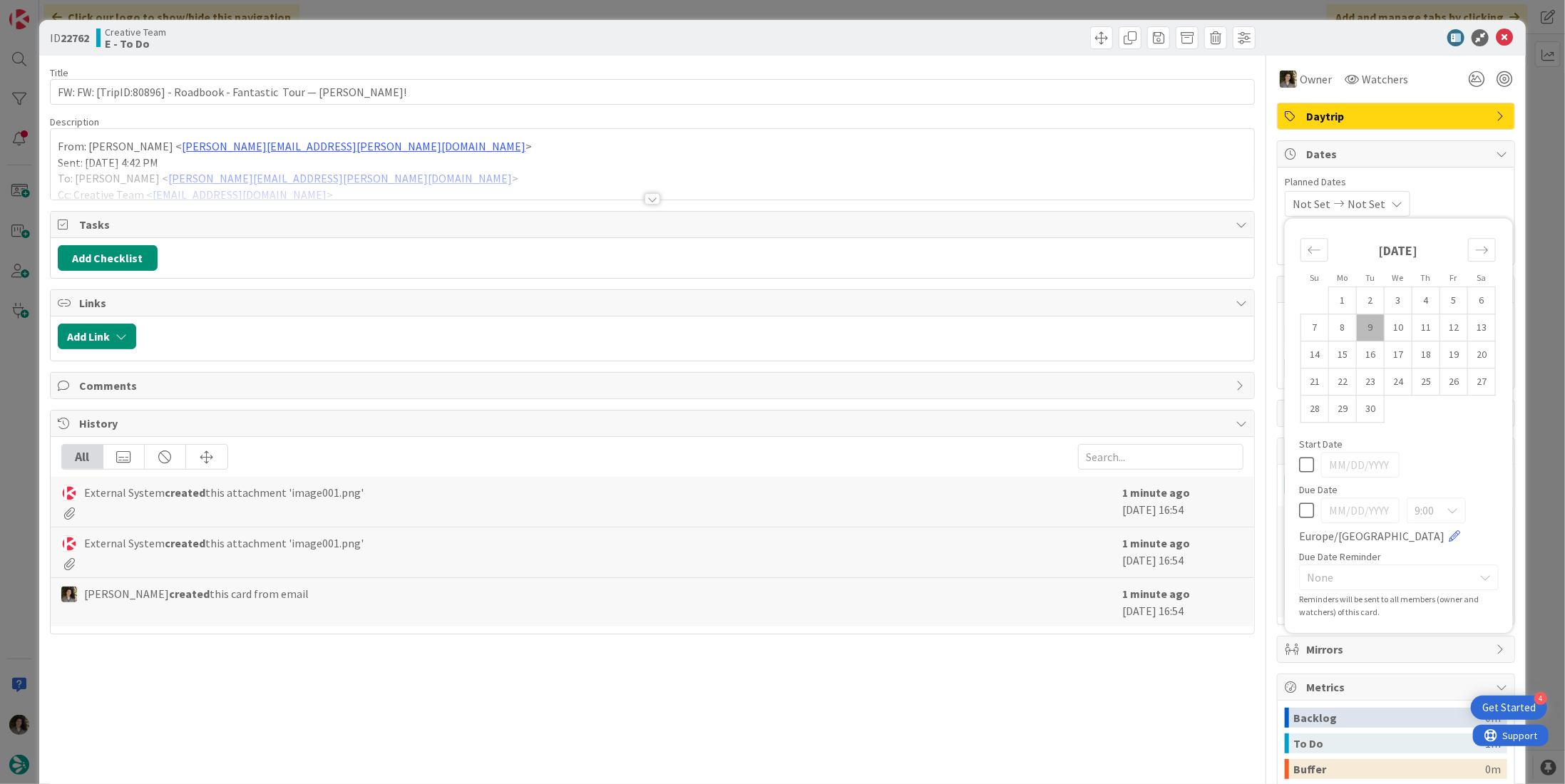
click at [1303, 506] on div "9:00 Europe/London" at bounding box center [1398, 520] width 200 height 47
click at [1298, 505] on icon at bounding box center [1306, 510] width 15 height 17
type input "[DATE]"
click at [1284, 79] on img at bounding box center [1287, 79] width 17 height 17
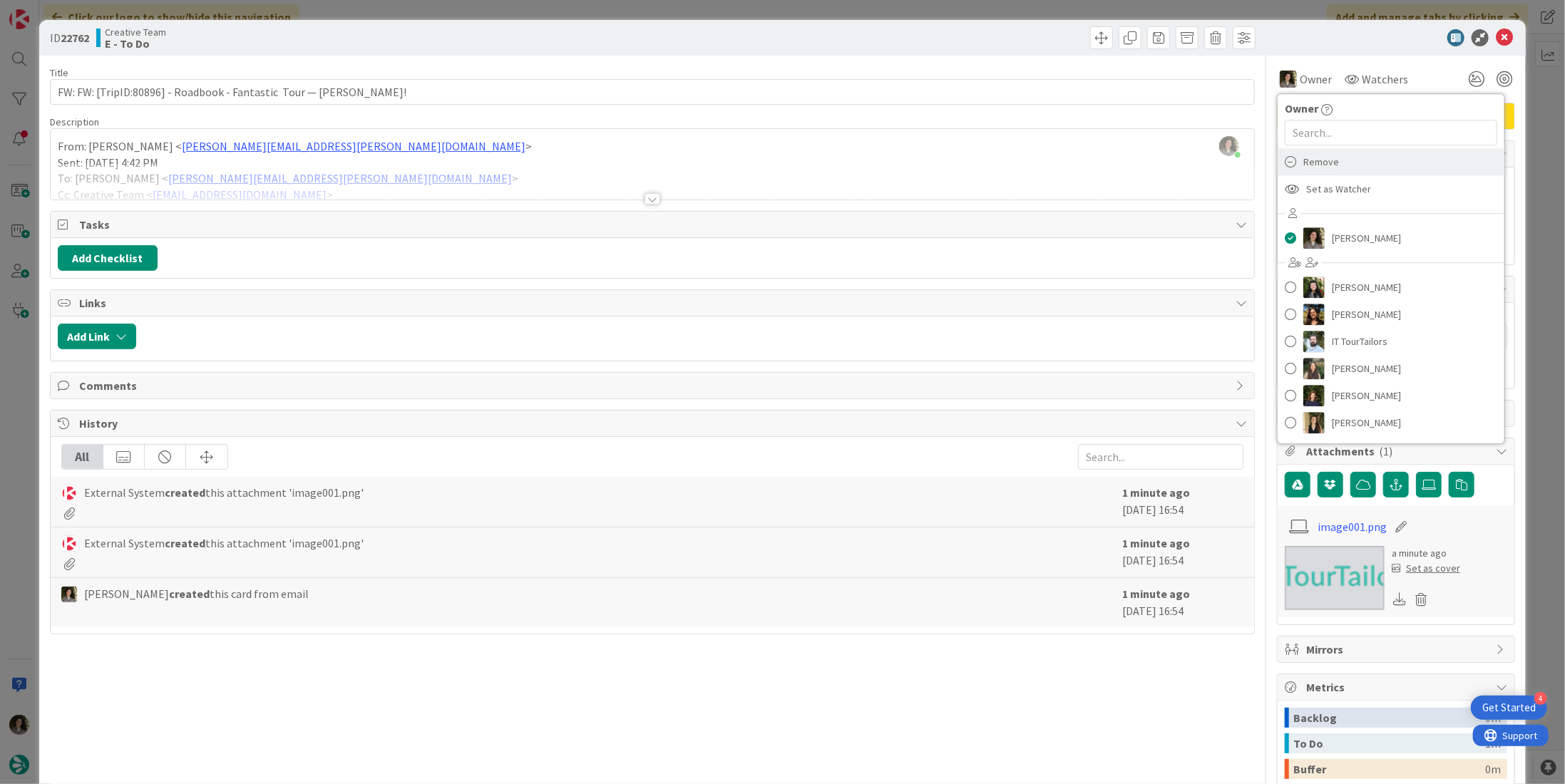
click at [1311, 162] on span "Remove" at bounding box center [1320, 161] width 36 height 21
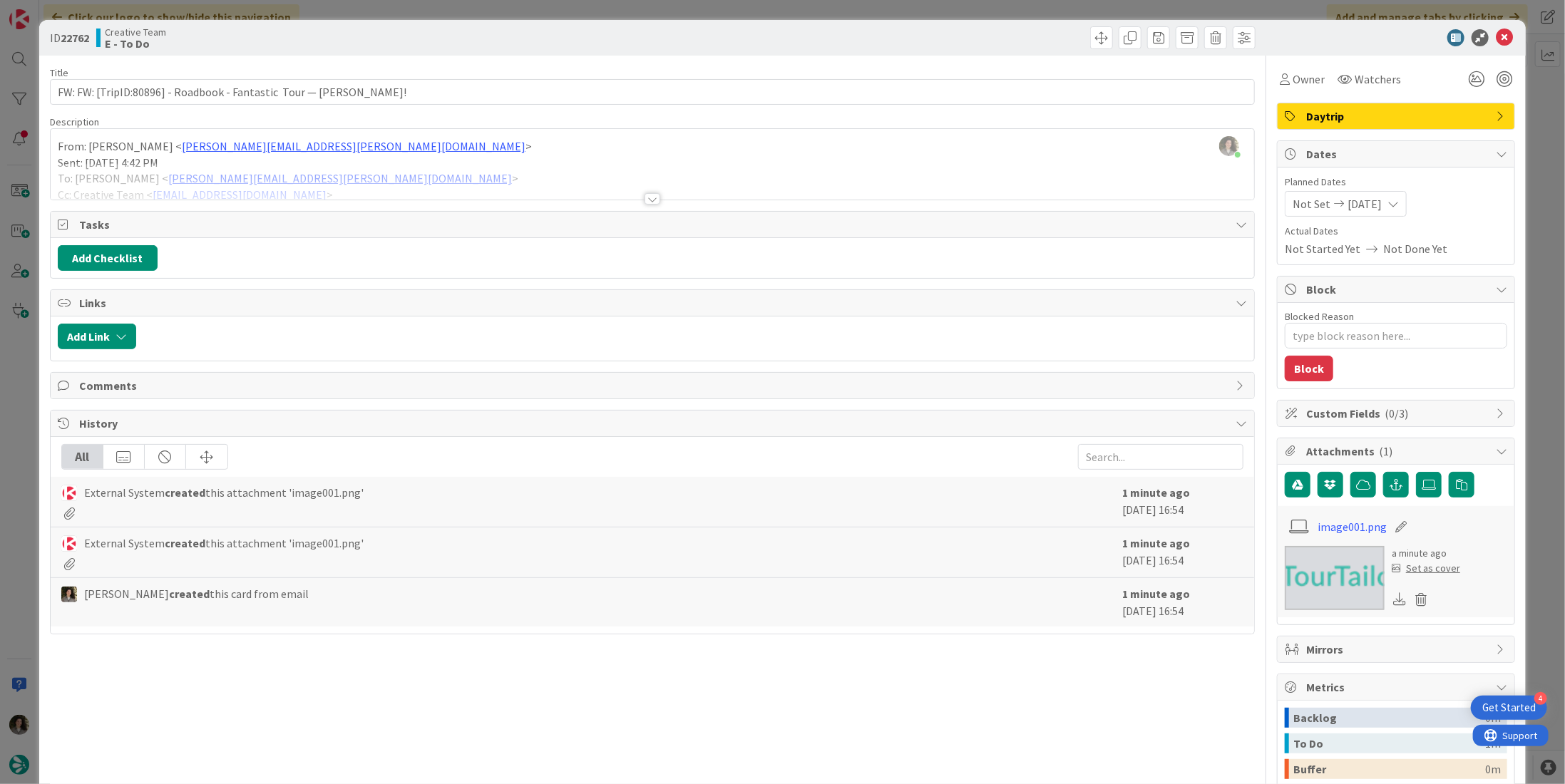
click at [1315, 122] on span "Daytrip" at bounding box center [1396, 115] width 182 height 17
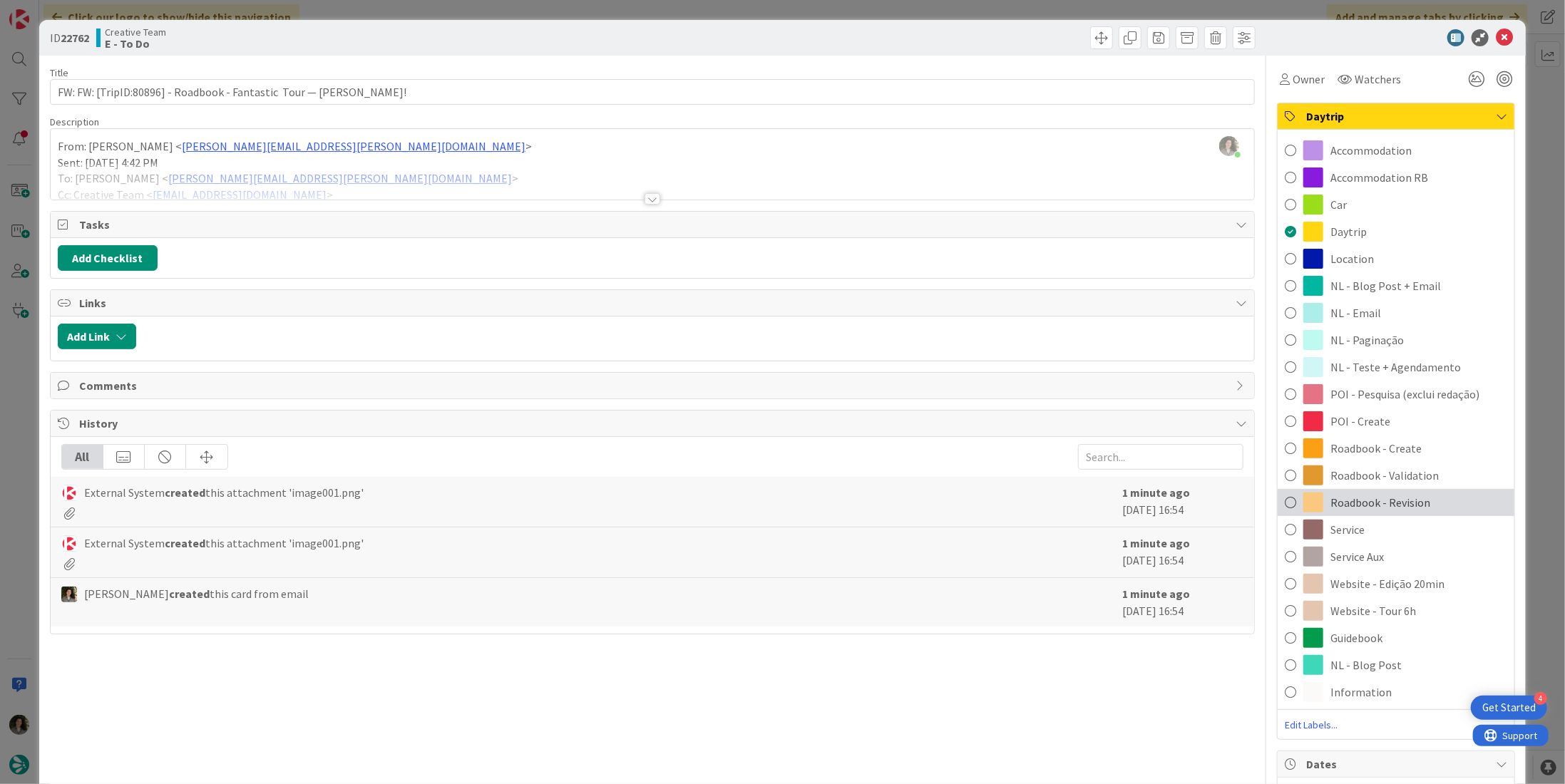
click at [1407, 494] on span "Roadbook - Revision" at bounding box center [1380, 502] width 100 height 17
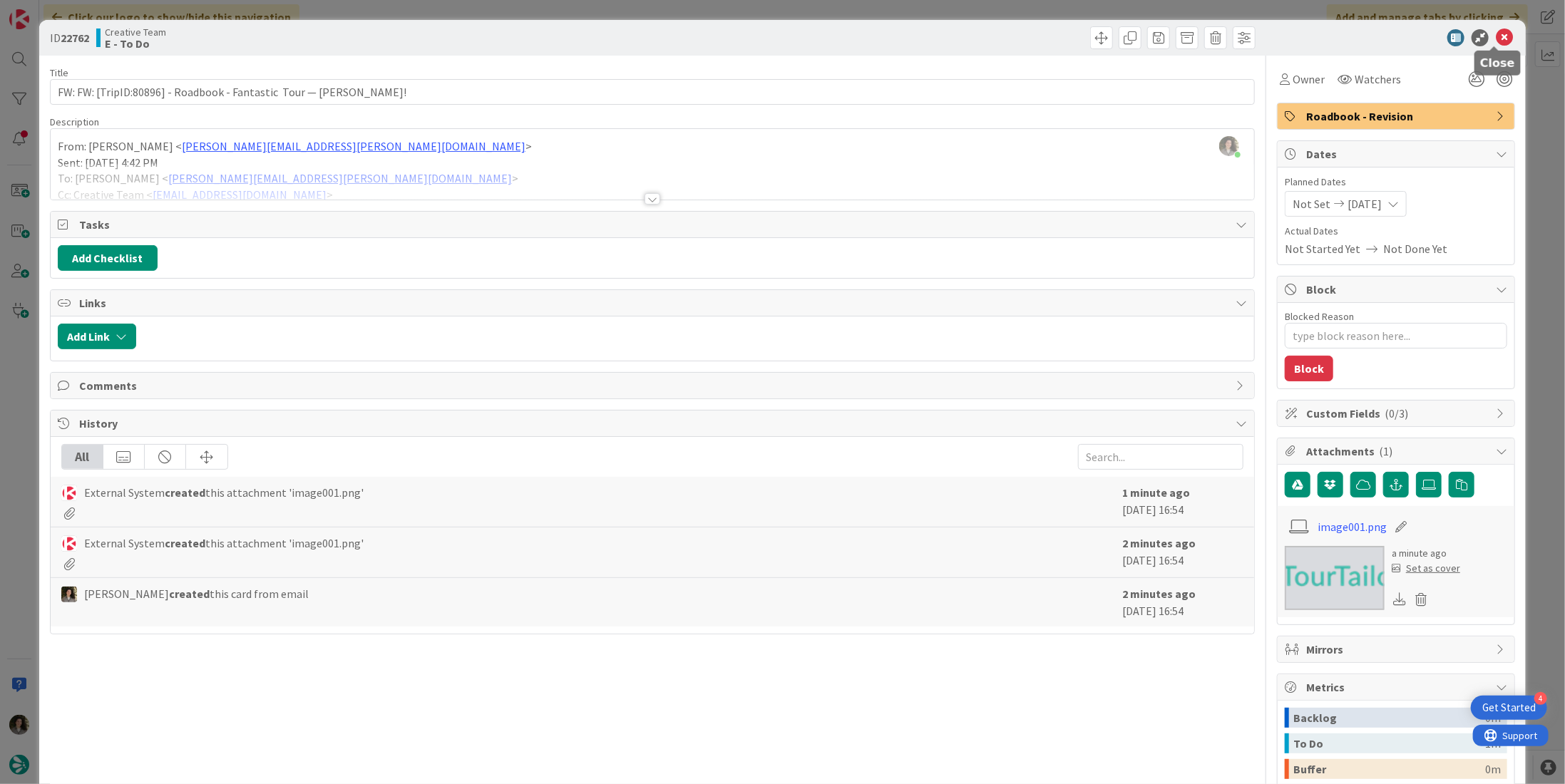
click at [1499, 39] on icon at bounding box center [1504, 38] width 17 height 17
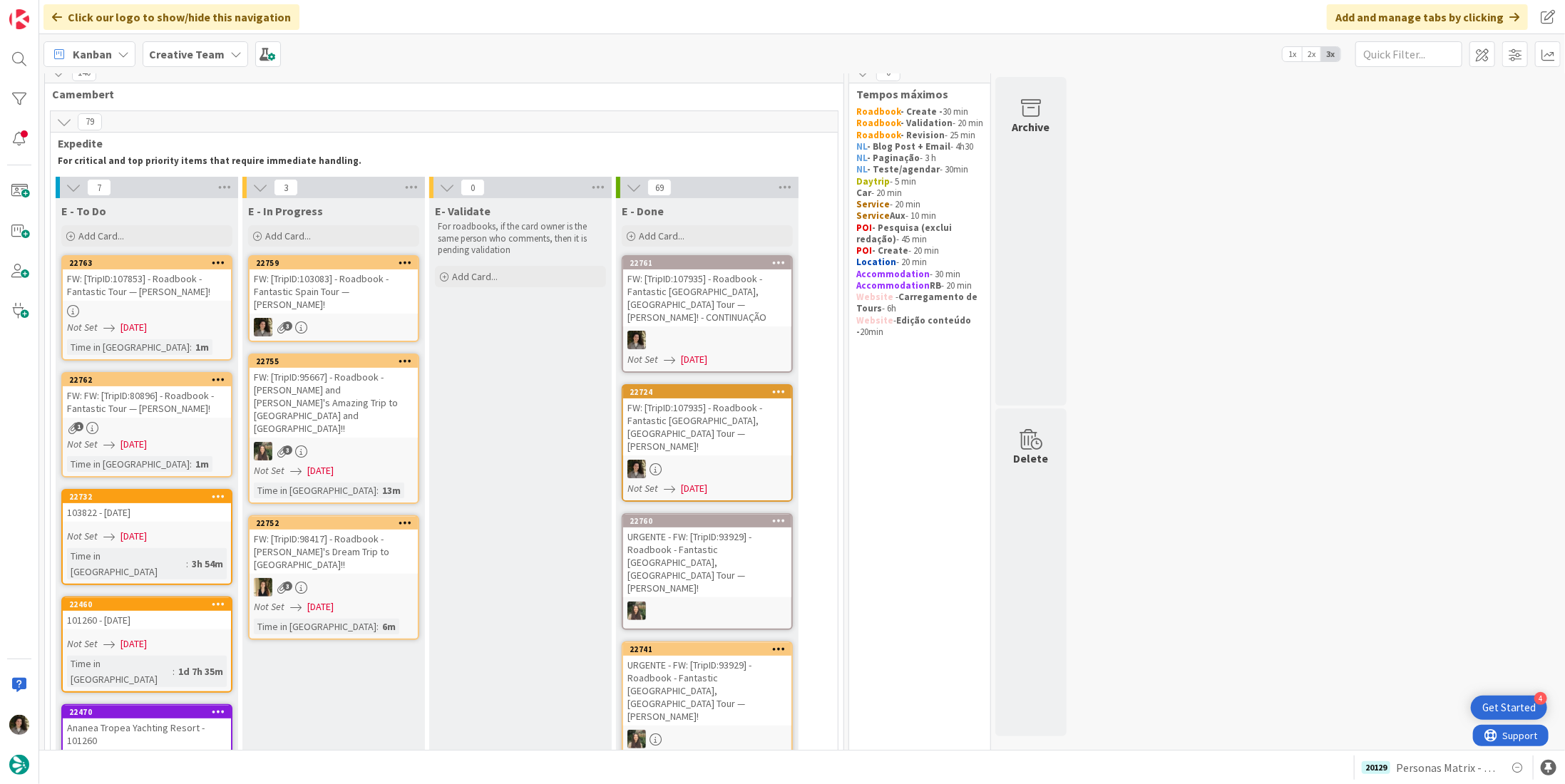
click at [329, 272] on div "FW: [TripID:103083] - Roadbook - Fantastic Spain Tour — [PERSON_NAME]!" at bounding box center [334, 291] width 169 height 44
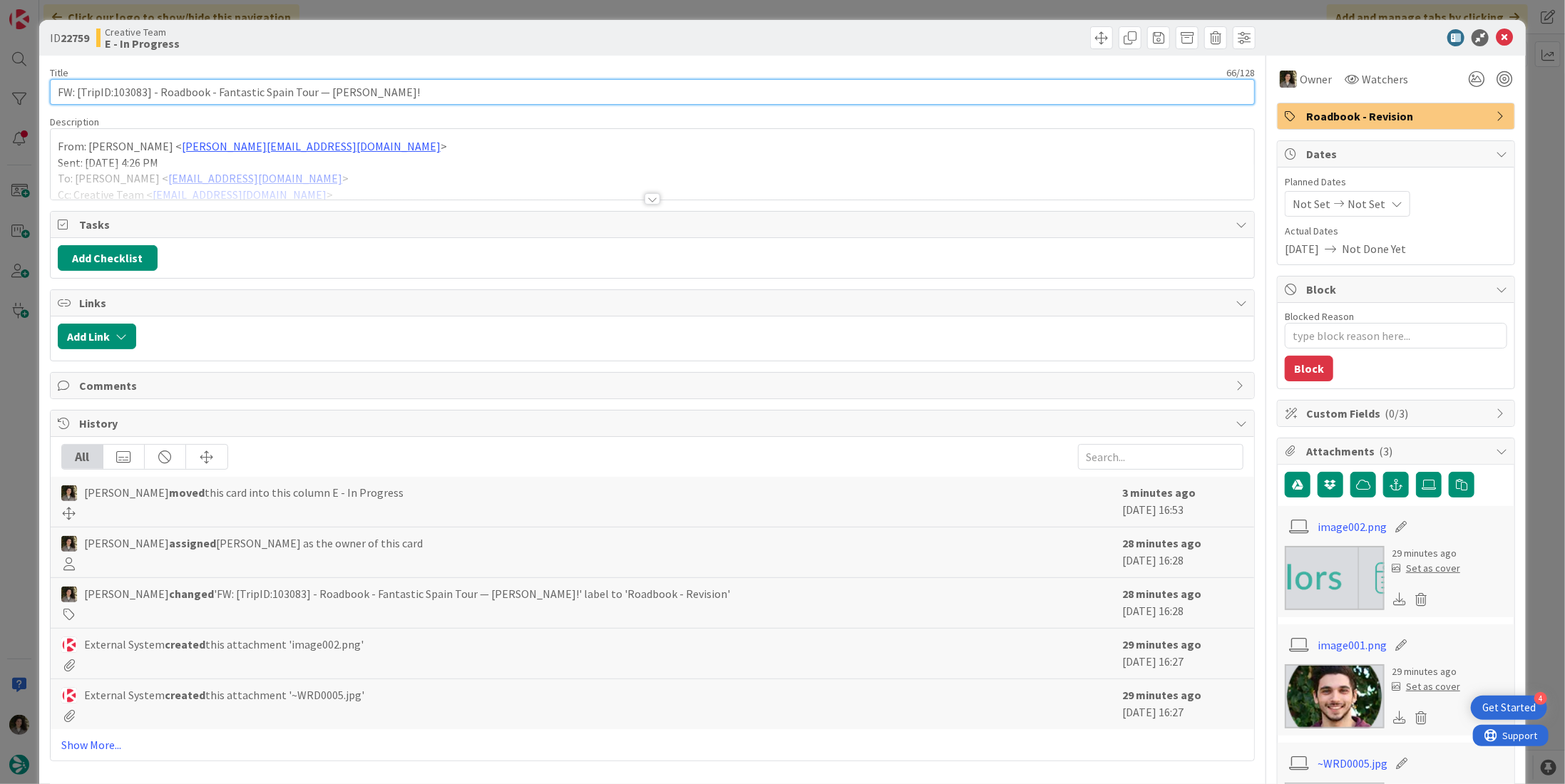
drag, startPoint x: 146, startPoint y: 91, endPoint x: 111, endPoint y: 88, distance: 35.1
click at [111, 88] on input "FW: [TripID:103083] - Roadbook - Fantastic Spain Tour — [PERSON_NAME]!" at bounding box center [651, 92] width 1205 height 26
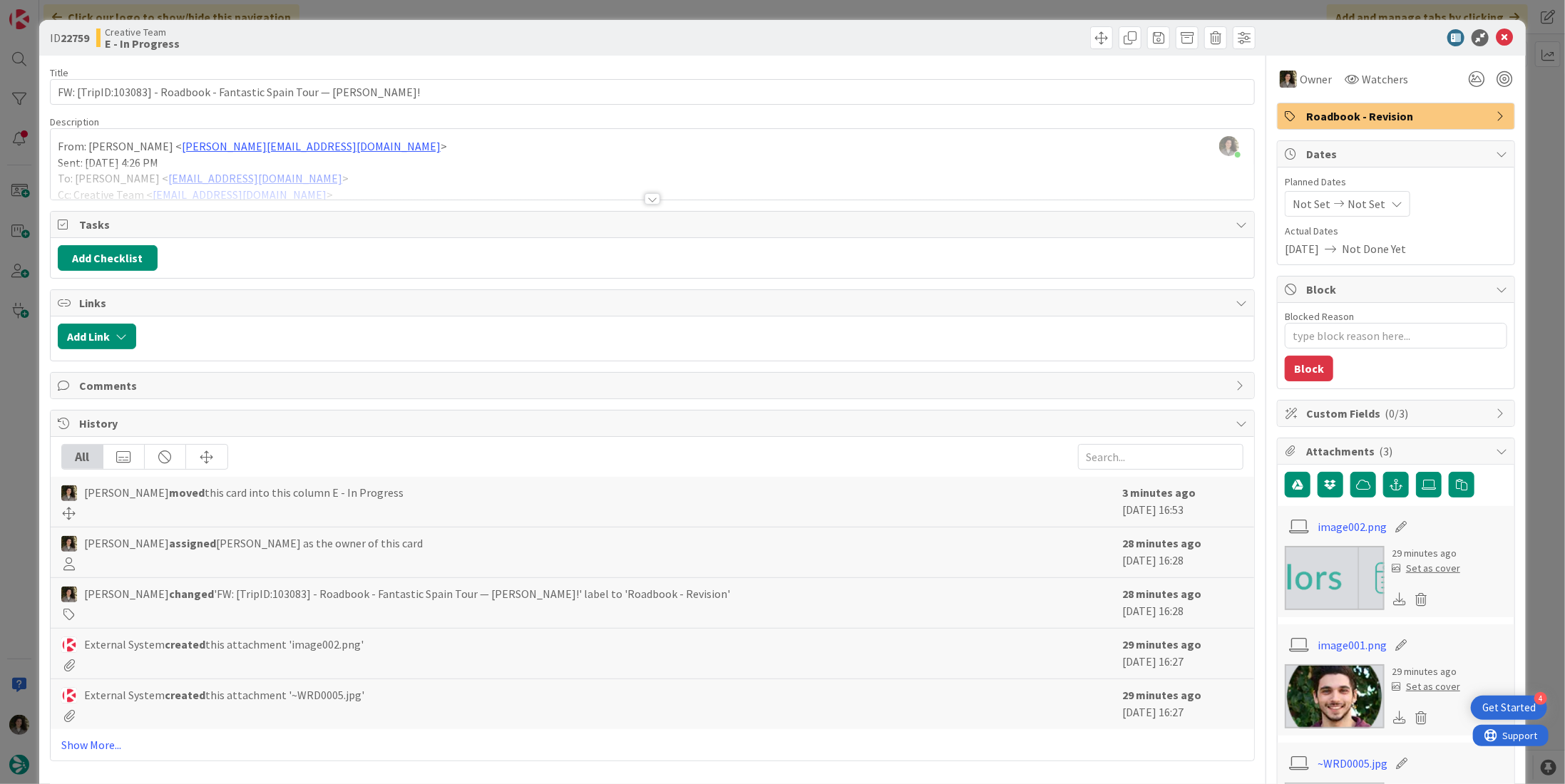
click at [651, 193] on div at bounding box center [651, 199] width 16 height 11
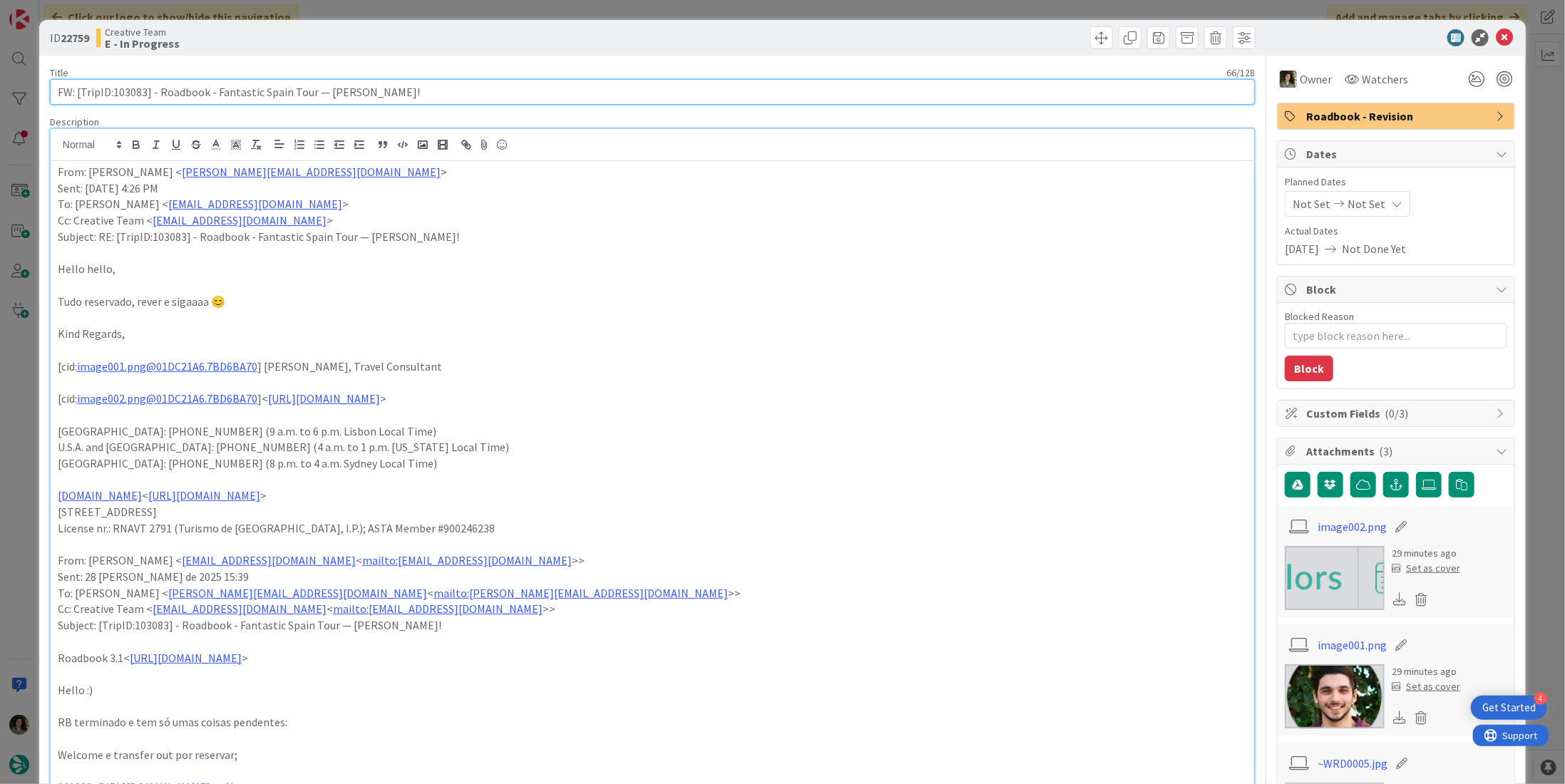
click at [359, 98] on input "FW: [TripID:103083] - Roadbook - Fantastic Spain Tour — [PERSON_NAME]!" at bounding box center [651, 92] width 1205 height 26
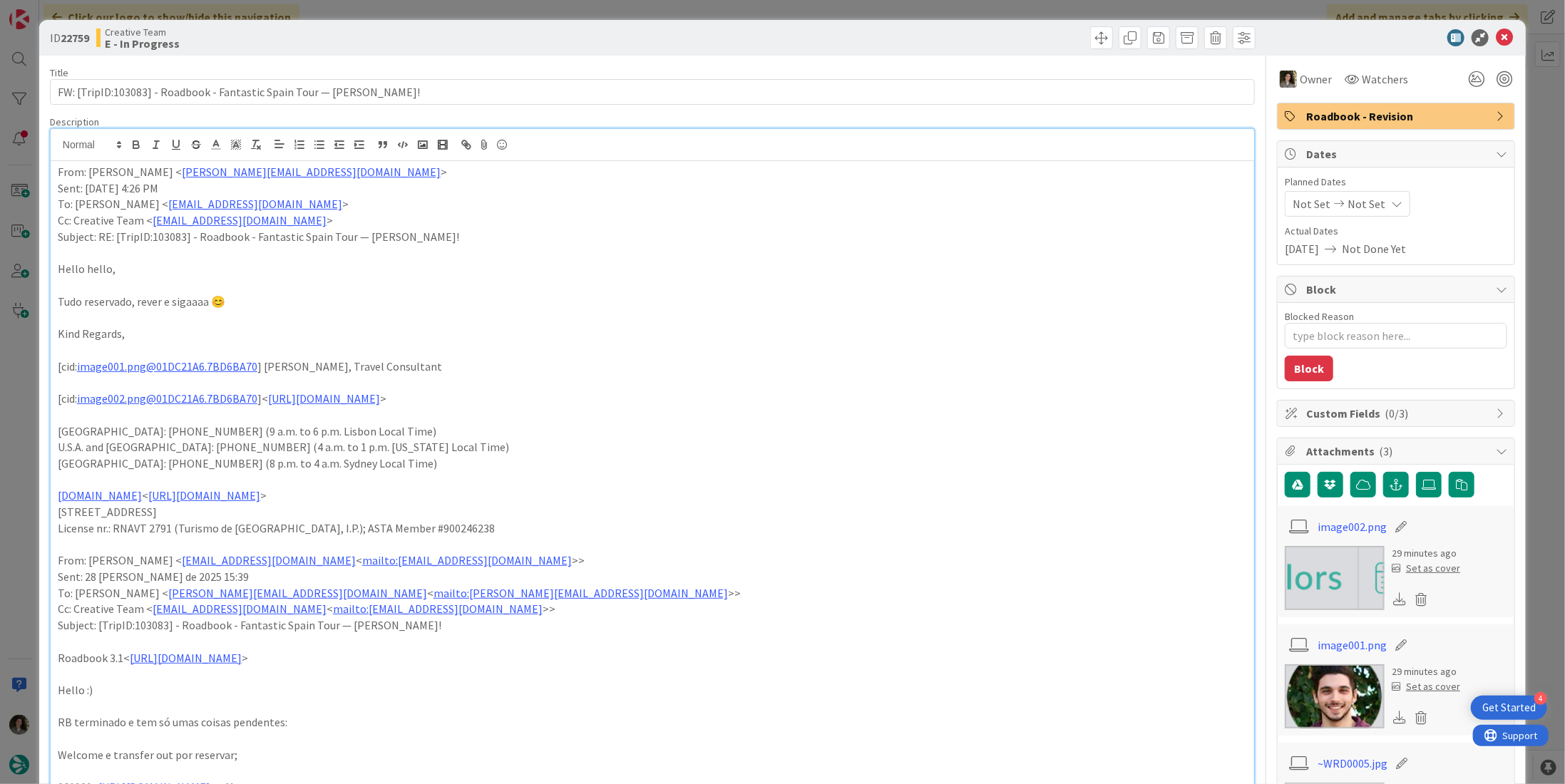
type textarea "x"
click at [1495, 39] on icon at bounding box center [1504, 38] width 17 height 17
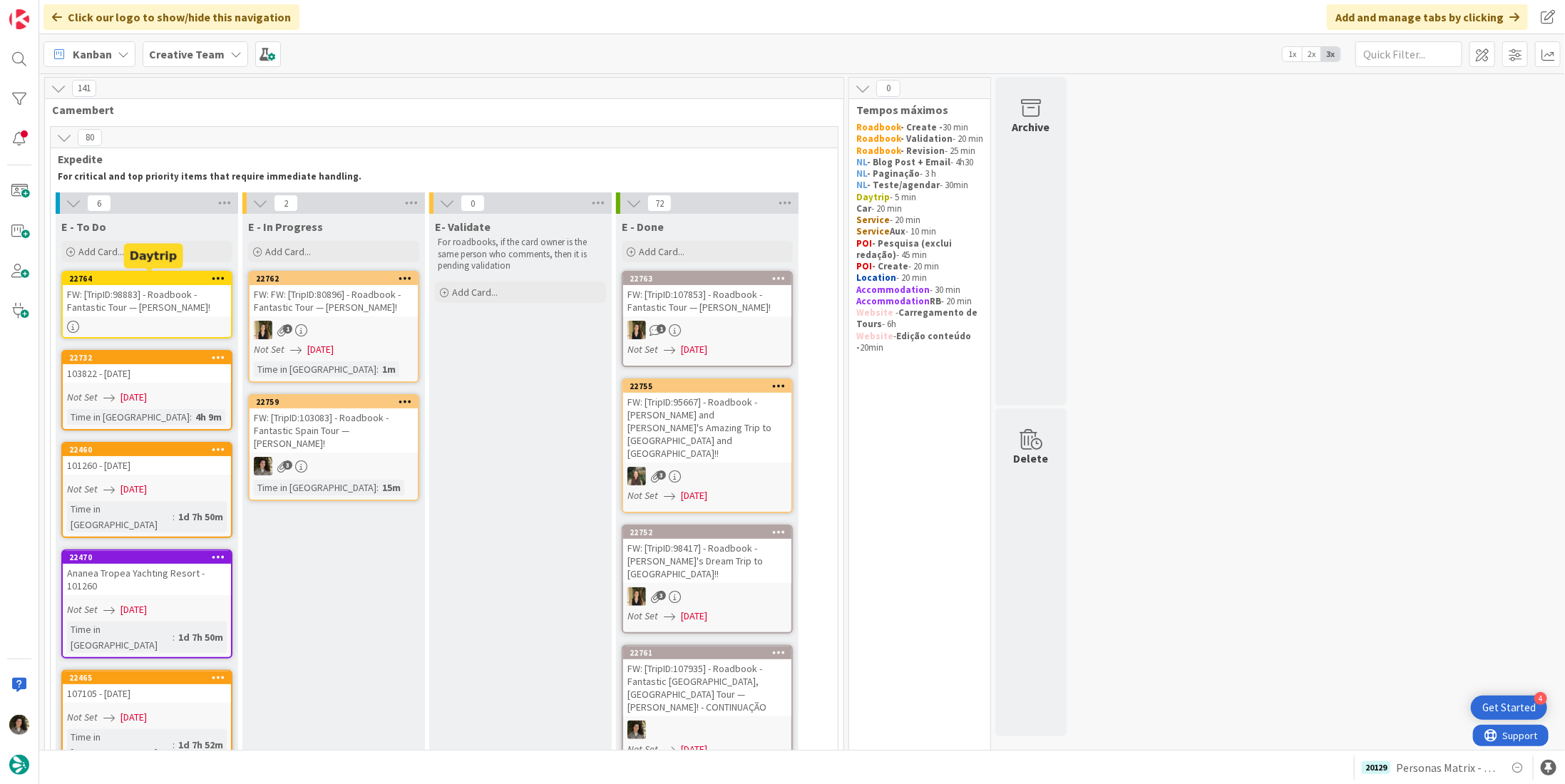
click at [172, 292] on div "FW: [TripID:98883] - Roadbook - Fantastic Tour — [PERSON_NAME]!" at bounding box center [147, 300] width 169 height 31
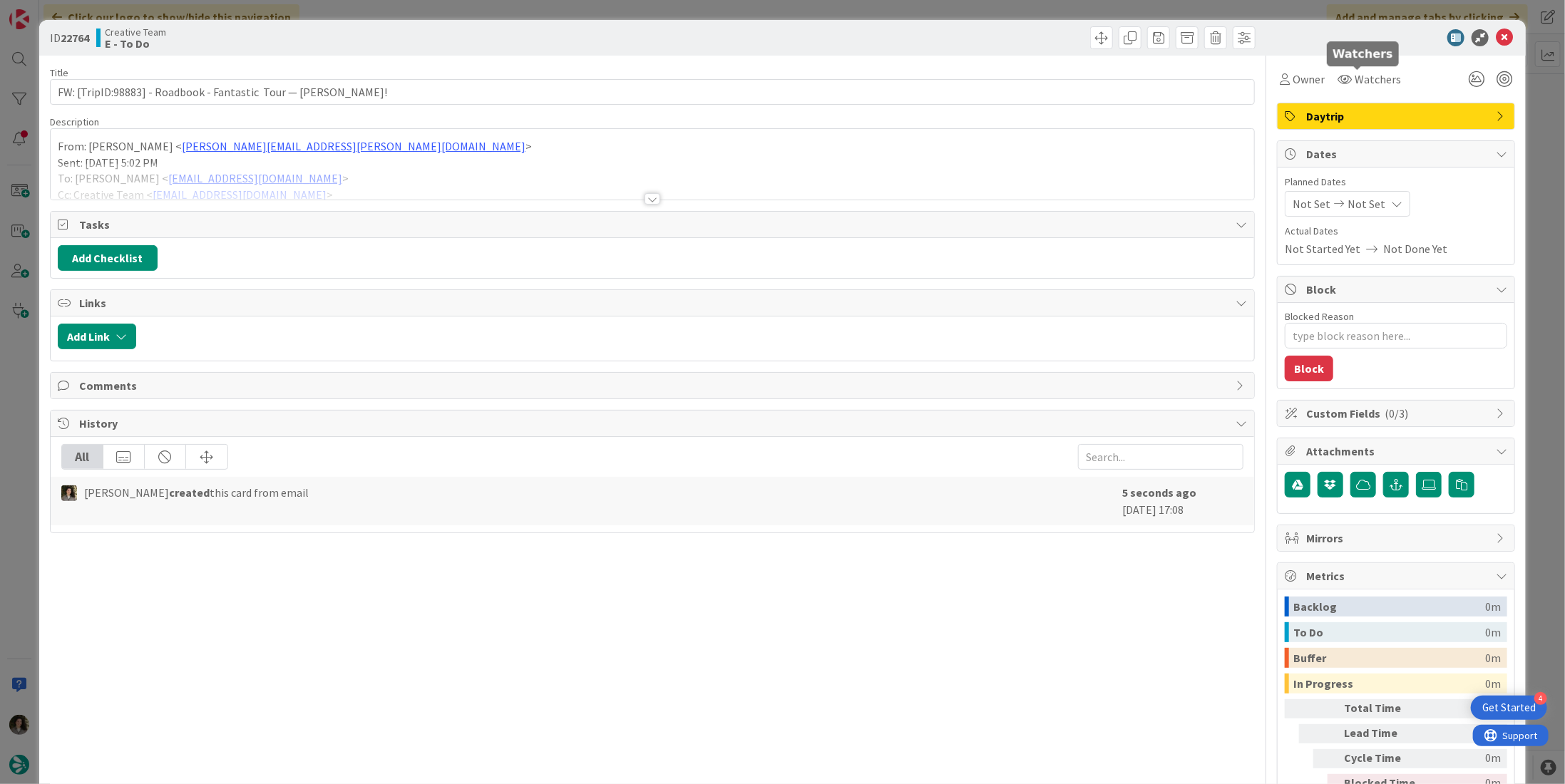
click at [1375, 111] on span "Daytrip" at bounding box center [1396, 115] width 182 height 17
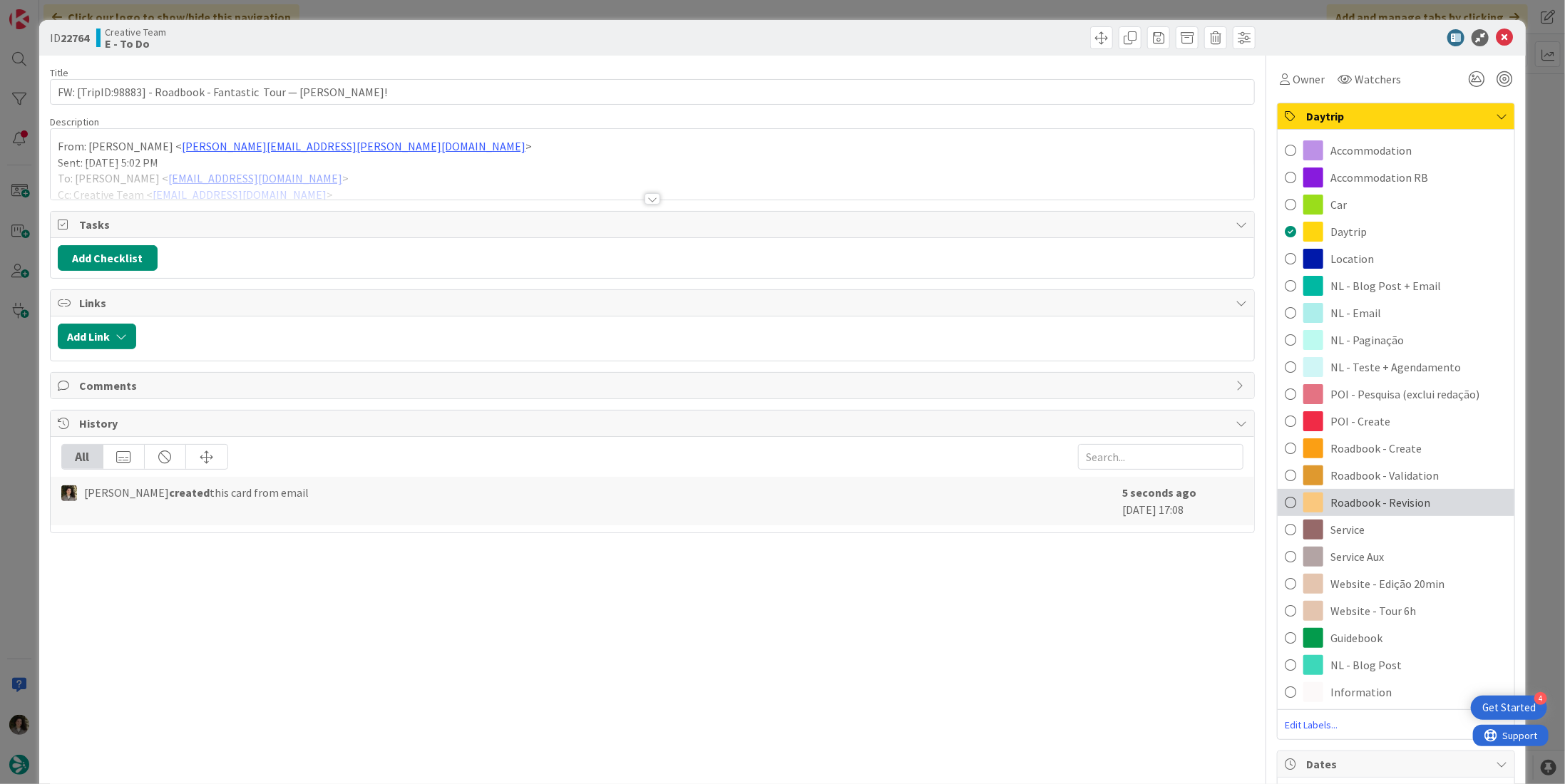
click at [1414, 509] on span "Roadbook - Revision" at bounding box center [1380, 502] width 100 height 17
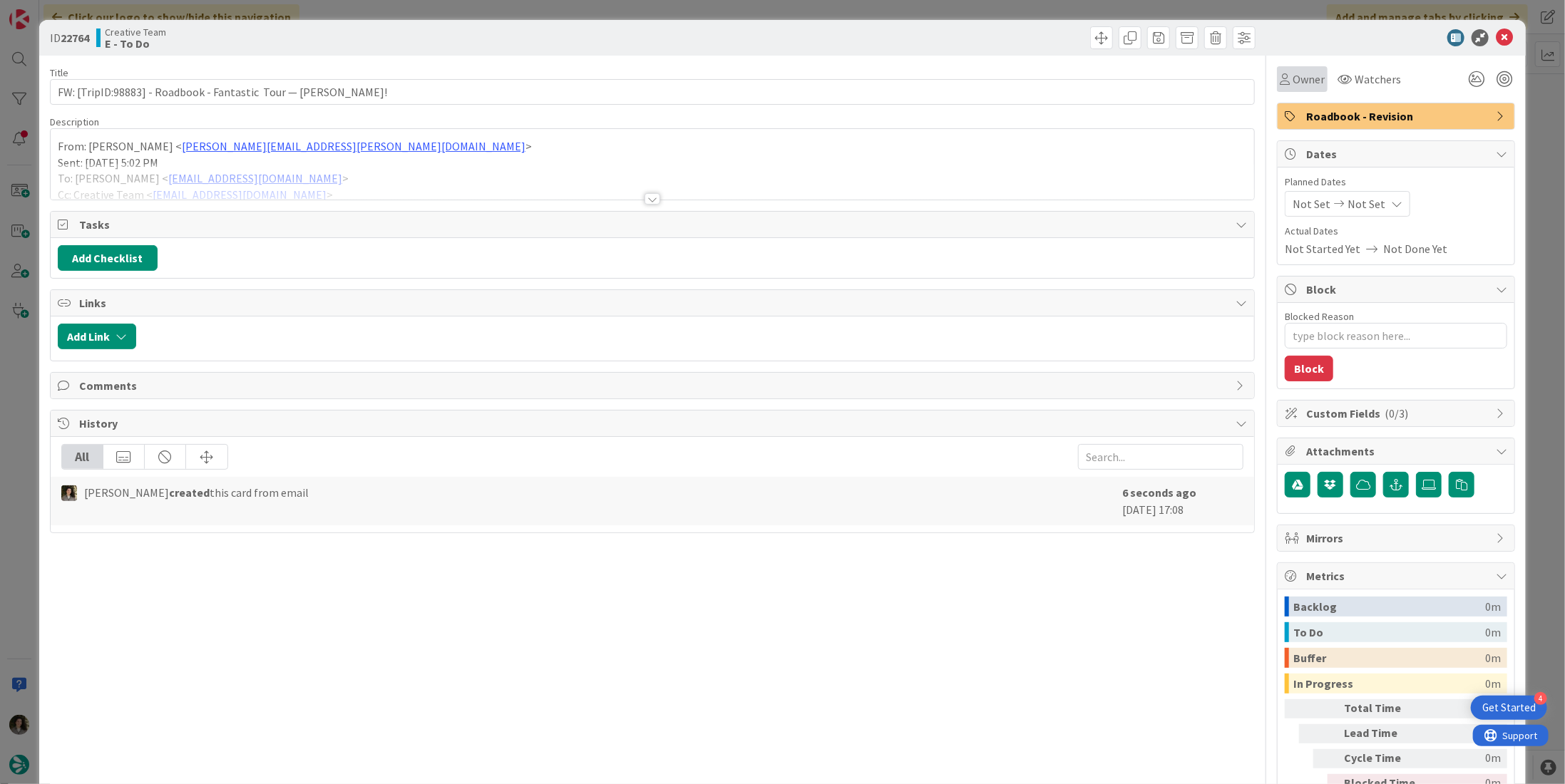
click at [1292, 77] on span "Owner" at bounding box center [1308, 79] width 32 height 17
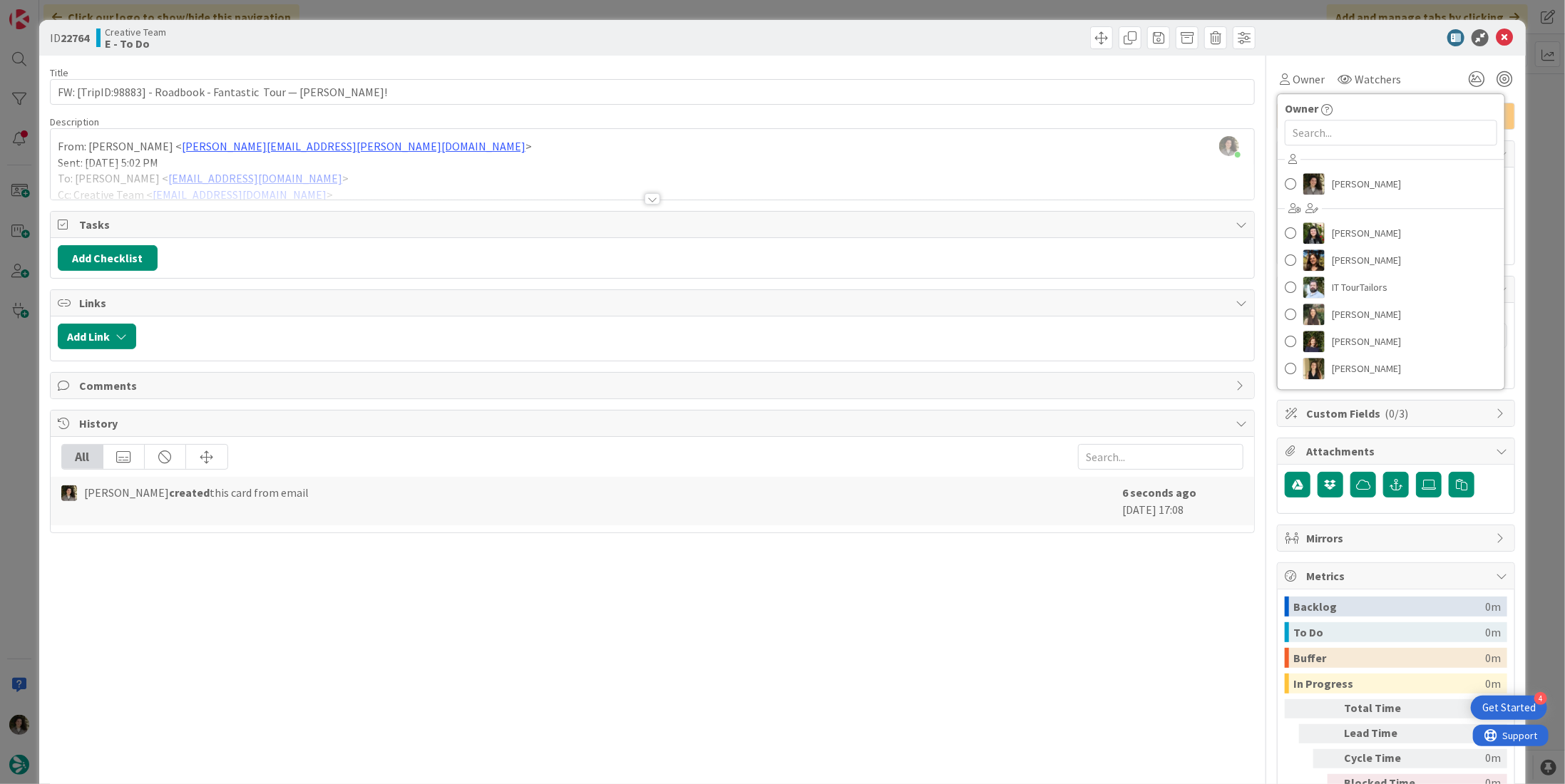
click at [1347, 197] on div "[PERSON_NAME] [PERSON_NAME] [PERSON_NAME] IT TourTailors [PERSON_NAME] [PERSON_…" at bounding box center [1390, 266] width 226 height 235
click at [1345, 184] on span "[PERSON_NAME]" at bounding box center [1365, 183] width 69 height 21
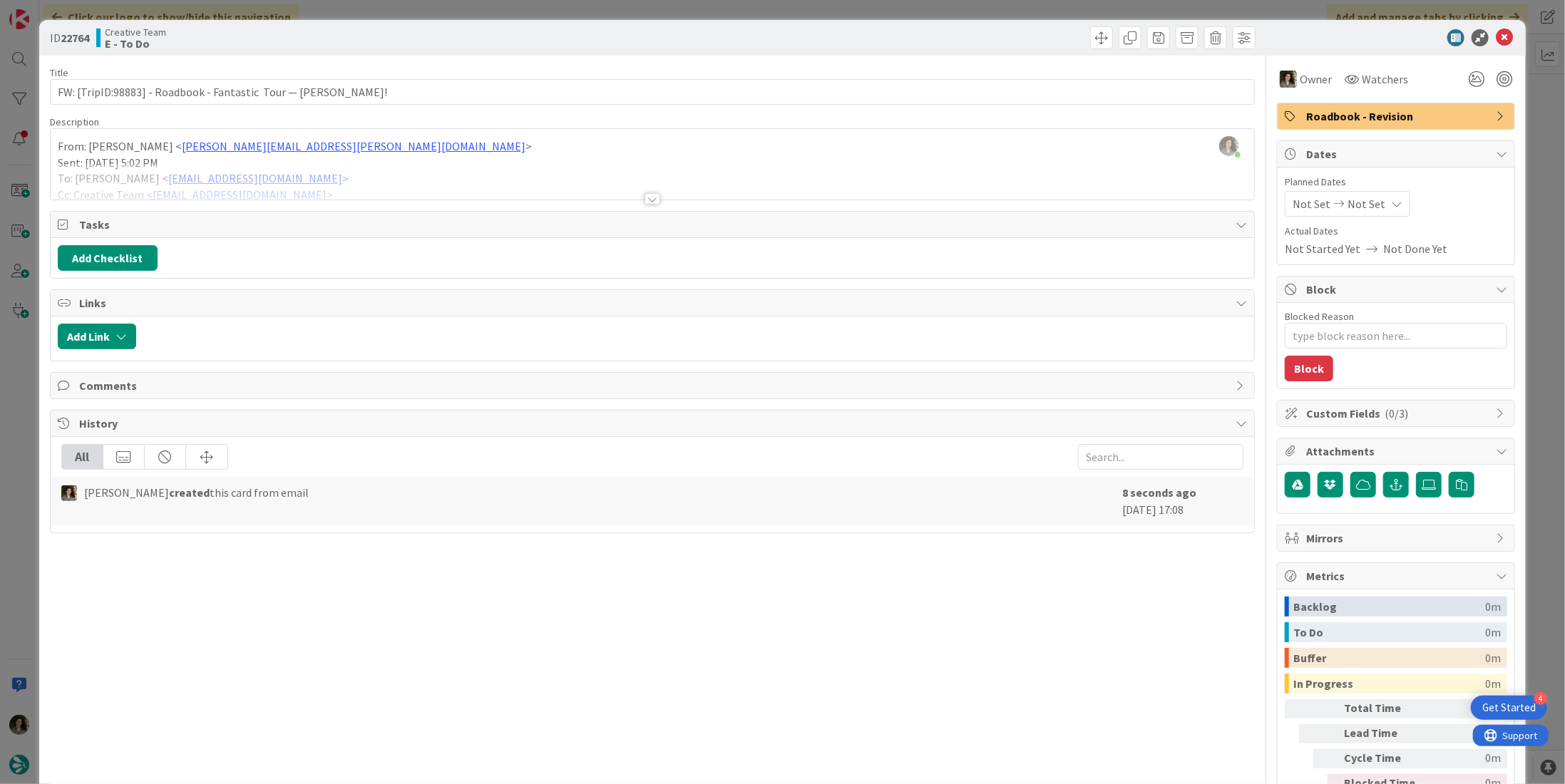
type textarea "x"
click at [1363, 203] on span "Not Set" at bounding box center [1365, 203] width 38 height 17
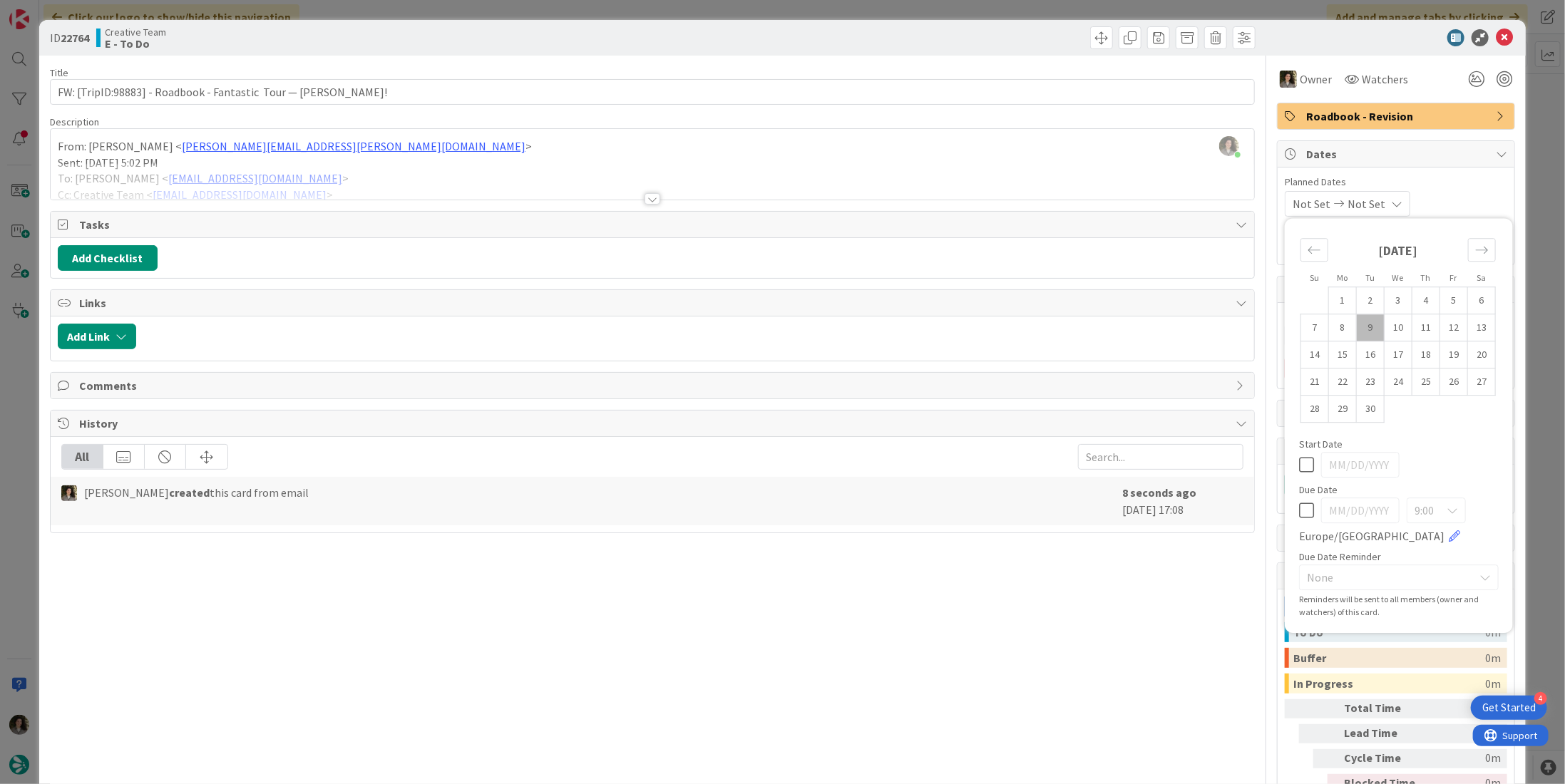
click at [1302, 506] on icon at bounding box center [1306, 510] width 15 height 17
type input "[DATE]"
click at [1495, 39] on icon at bounding box center [1504, 38] width 17 height 17
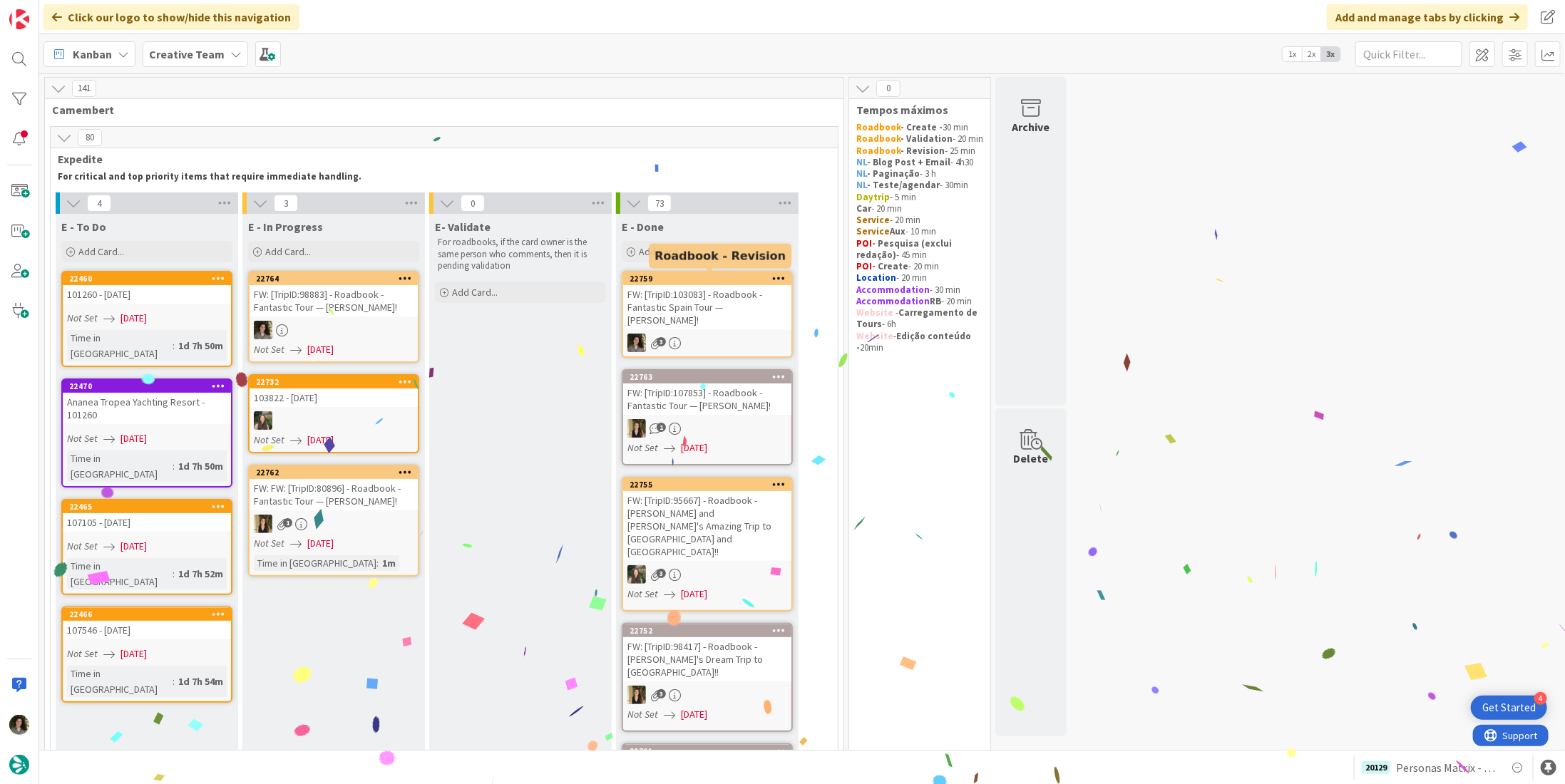
click at [739, 301] on div "FW: [TripID:103083] - Roadbook - Fantastic Spain Tour — [PERSON_NAME]!" at bounding box center [707, 307] width 169 height 44
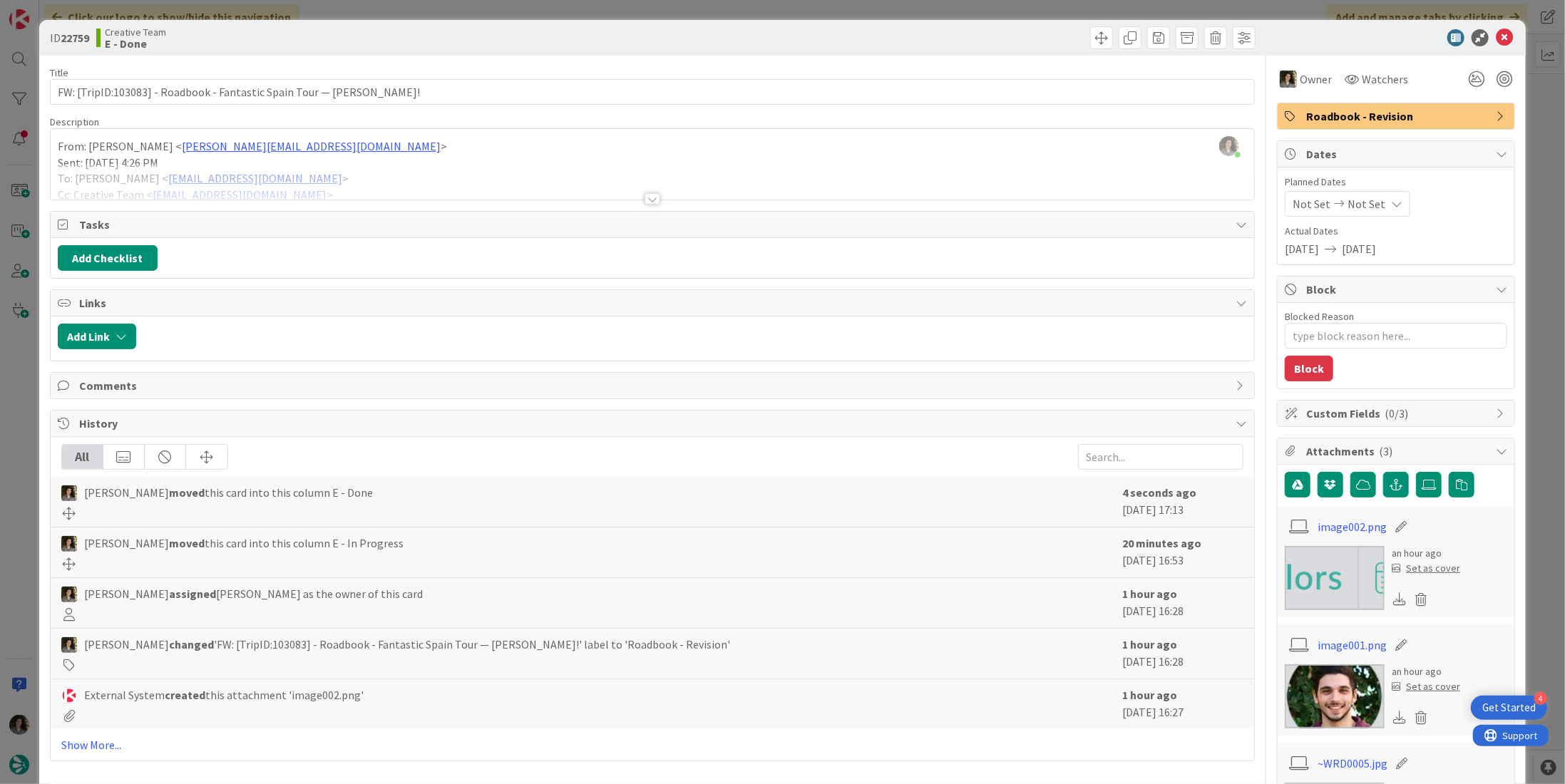
click at [645, 194] on div at bounding box center [651, 199] width 16 height 11
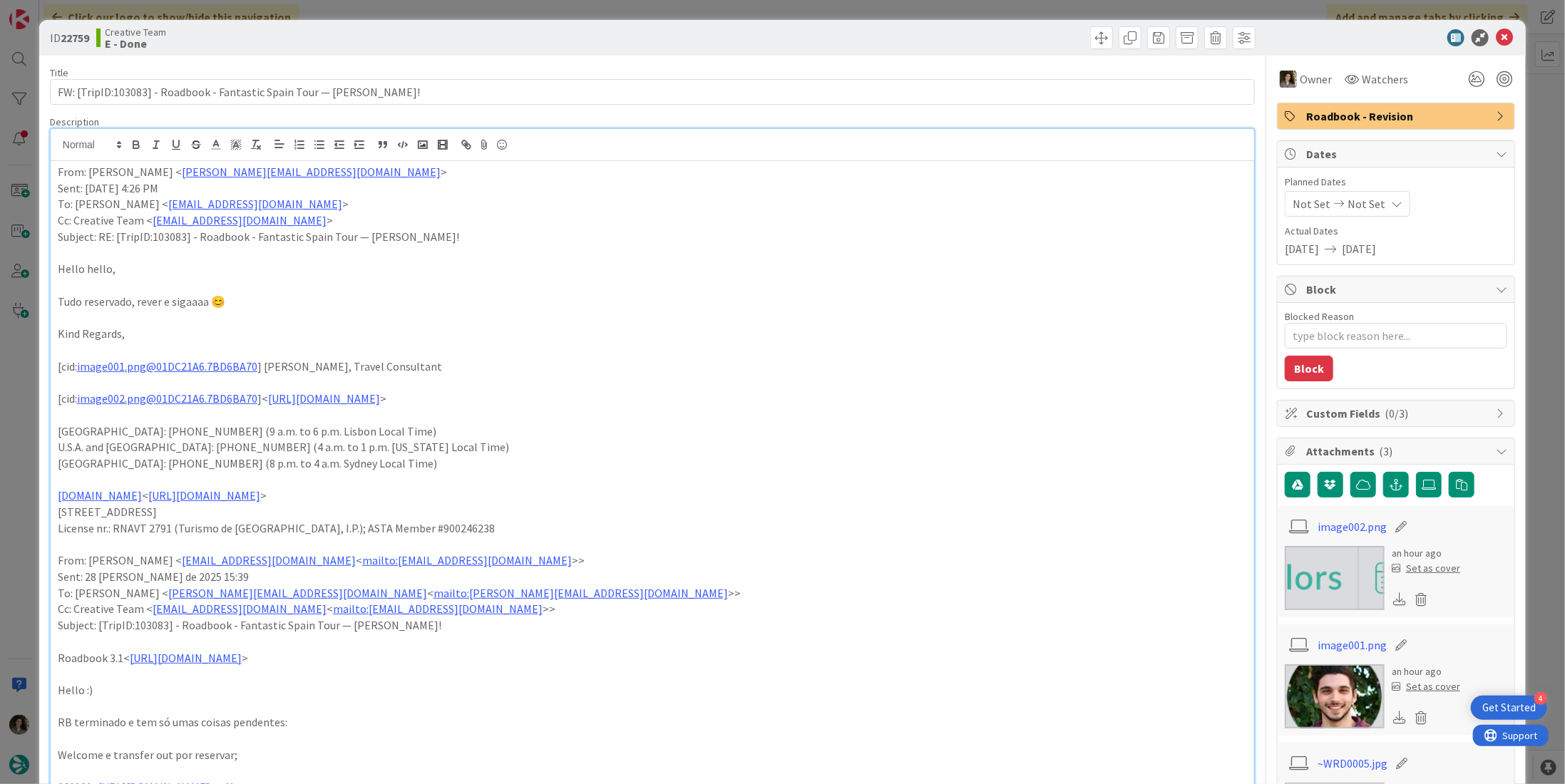
drag, startPoint x: 1395, startPoint y: 112, endPoint x: 1395, endPoint y: 126, distance: 14.0
click at [1395, 111] on span "Roadbook - Revision" at bounding box center [1396, 115] width 182 height 17
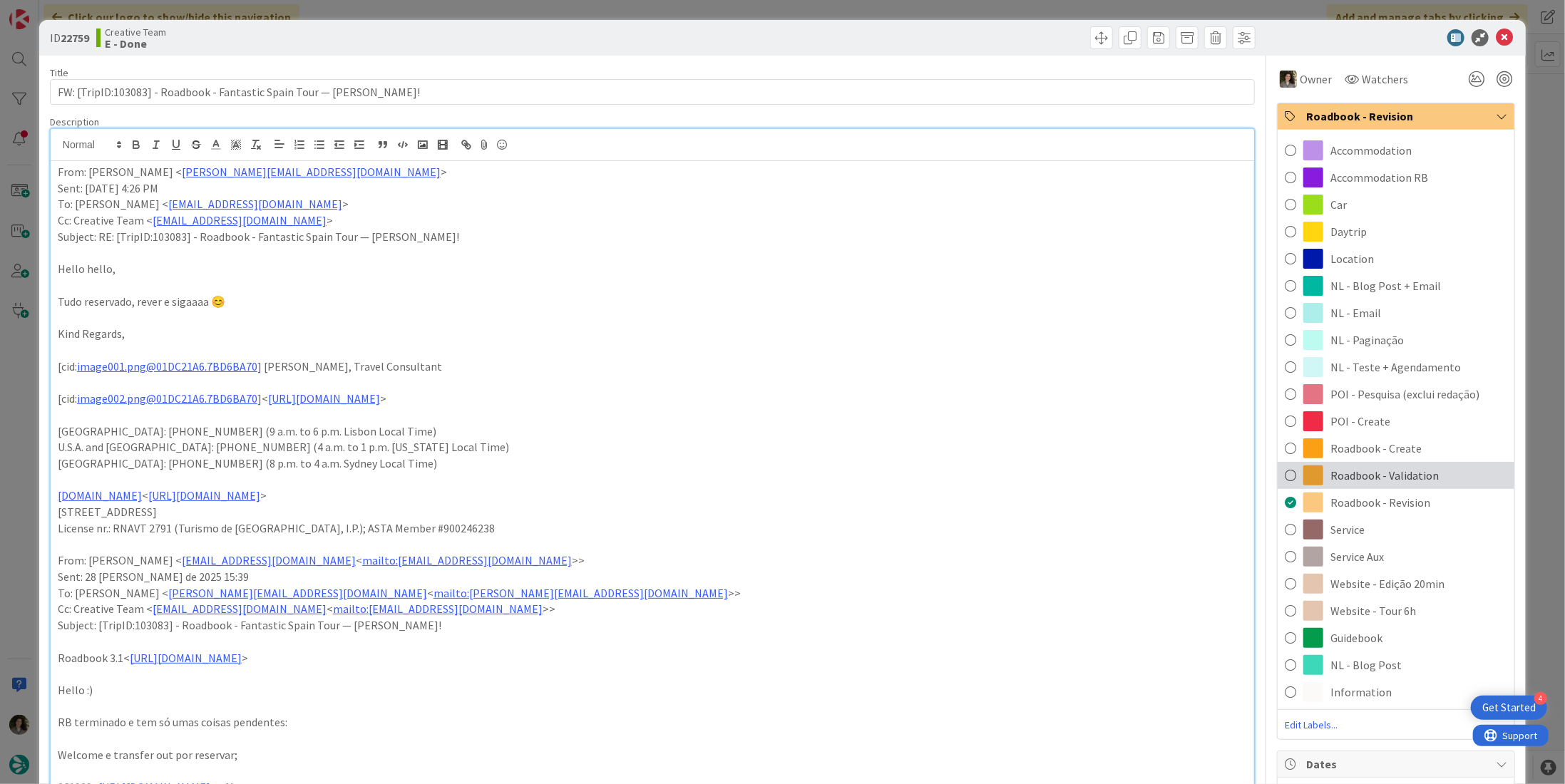
click at [1430, 470] on div "Roadbook - Validation" at bounding box center [1395, 475] width 236 height 27
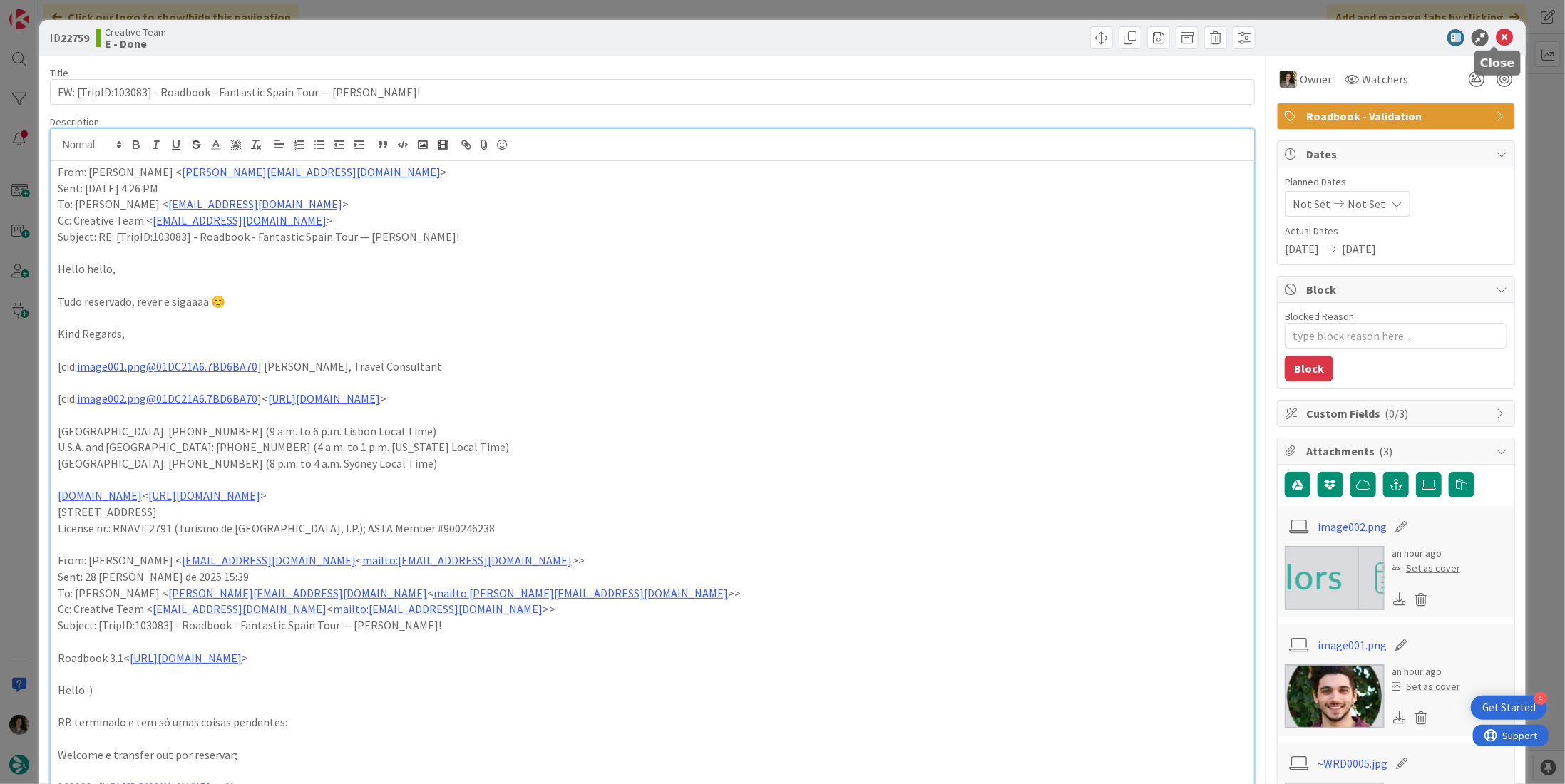
click at [1495, 41] on icon at bounding box center [1504, 38] width 17 height 17
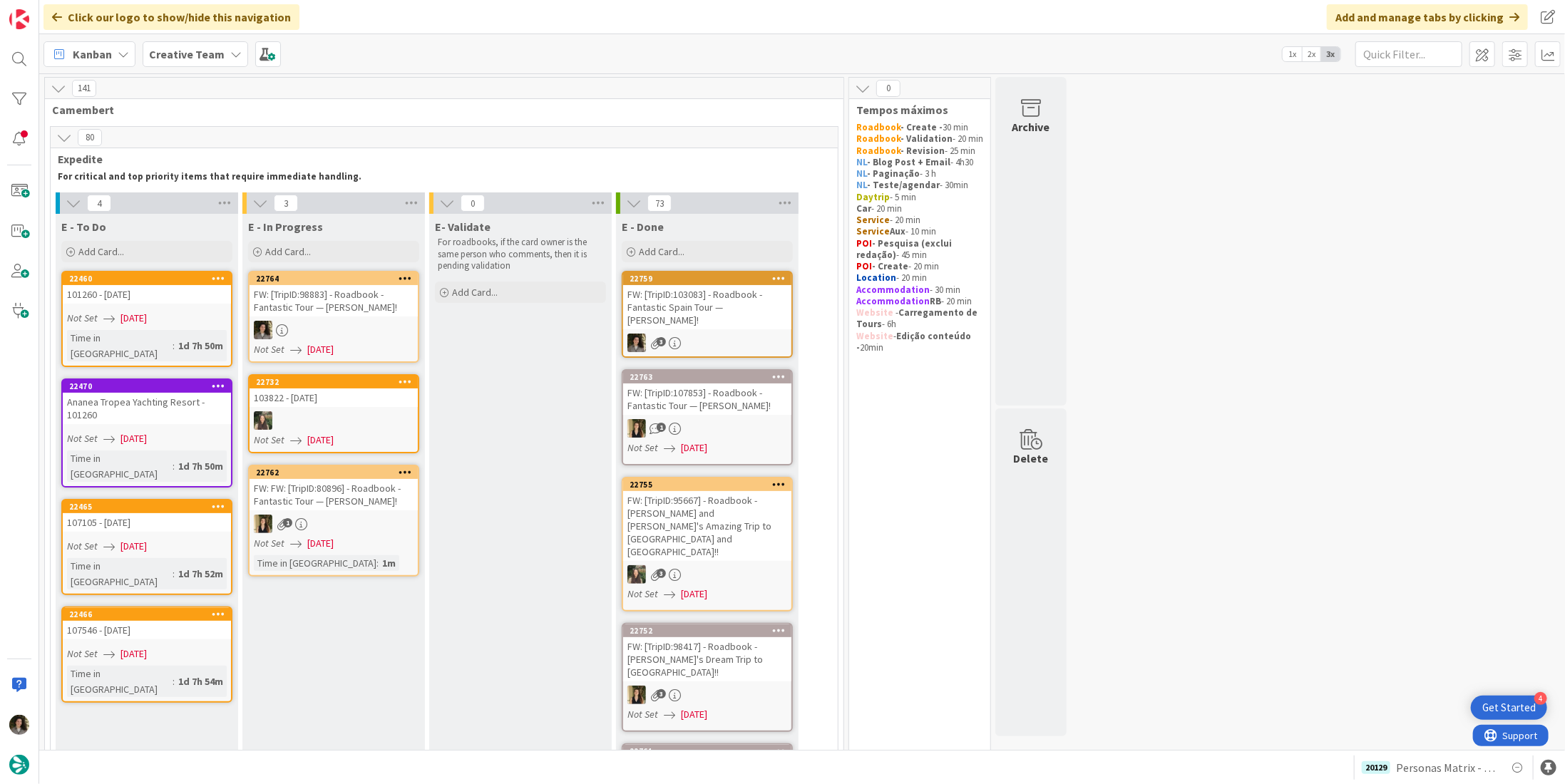
click at [331, 337] on div at bounding box center [334, 330] width 169 height 18
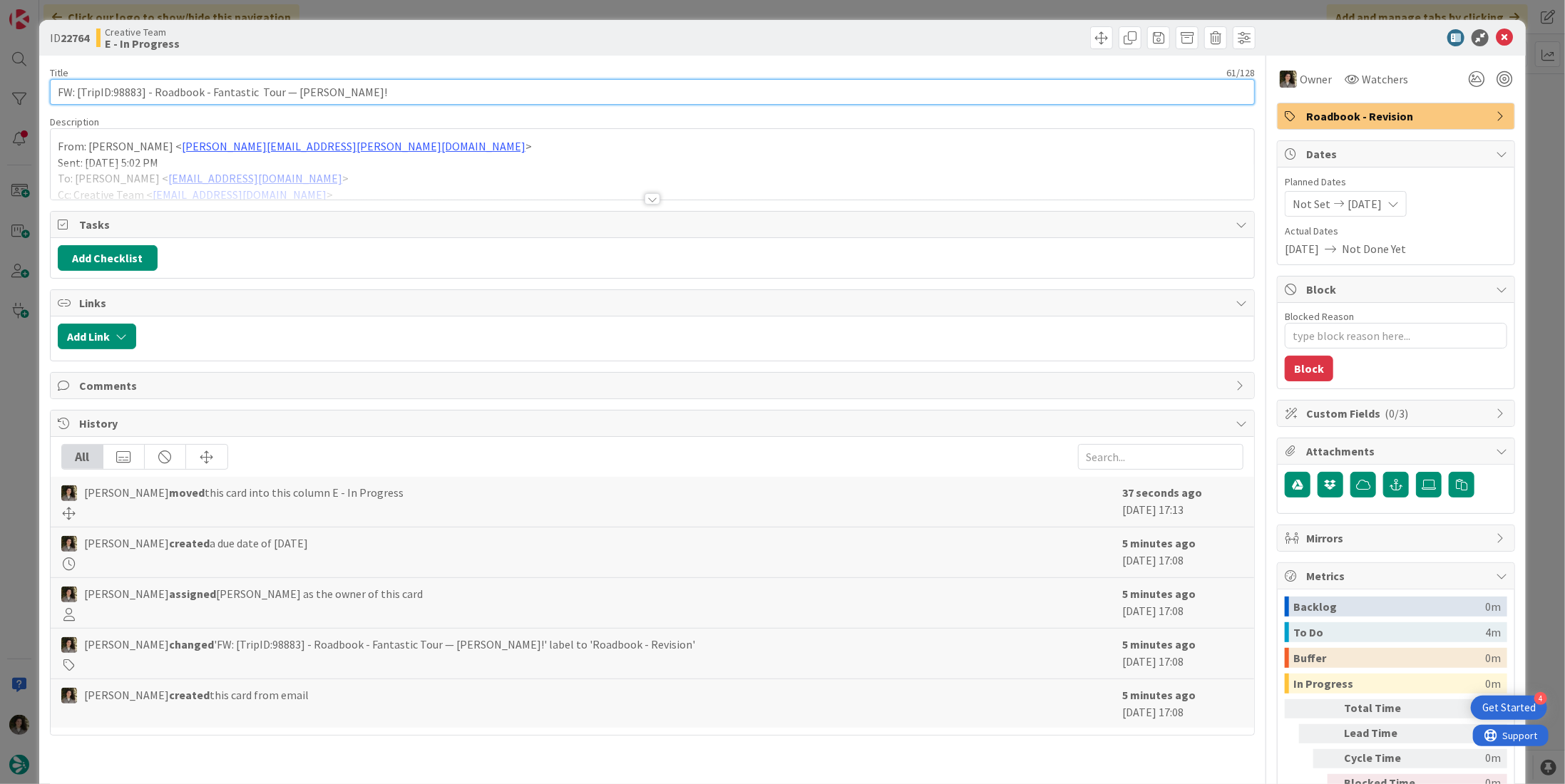
drag, startPoint x: 138, startPoint y: 91, endPoint x: 112, endPoint y: 88, distance: 26.2
click at [112, 88] on input "FW: [TripID:98883] - Roadbook - Fantastic Tour — [PERSON_NAME]!" at bounding box center [651, 92] width 1205 height 26
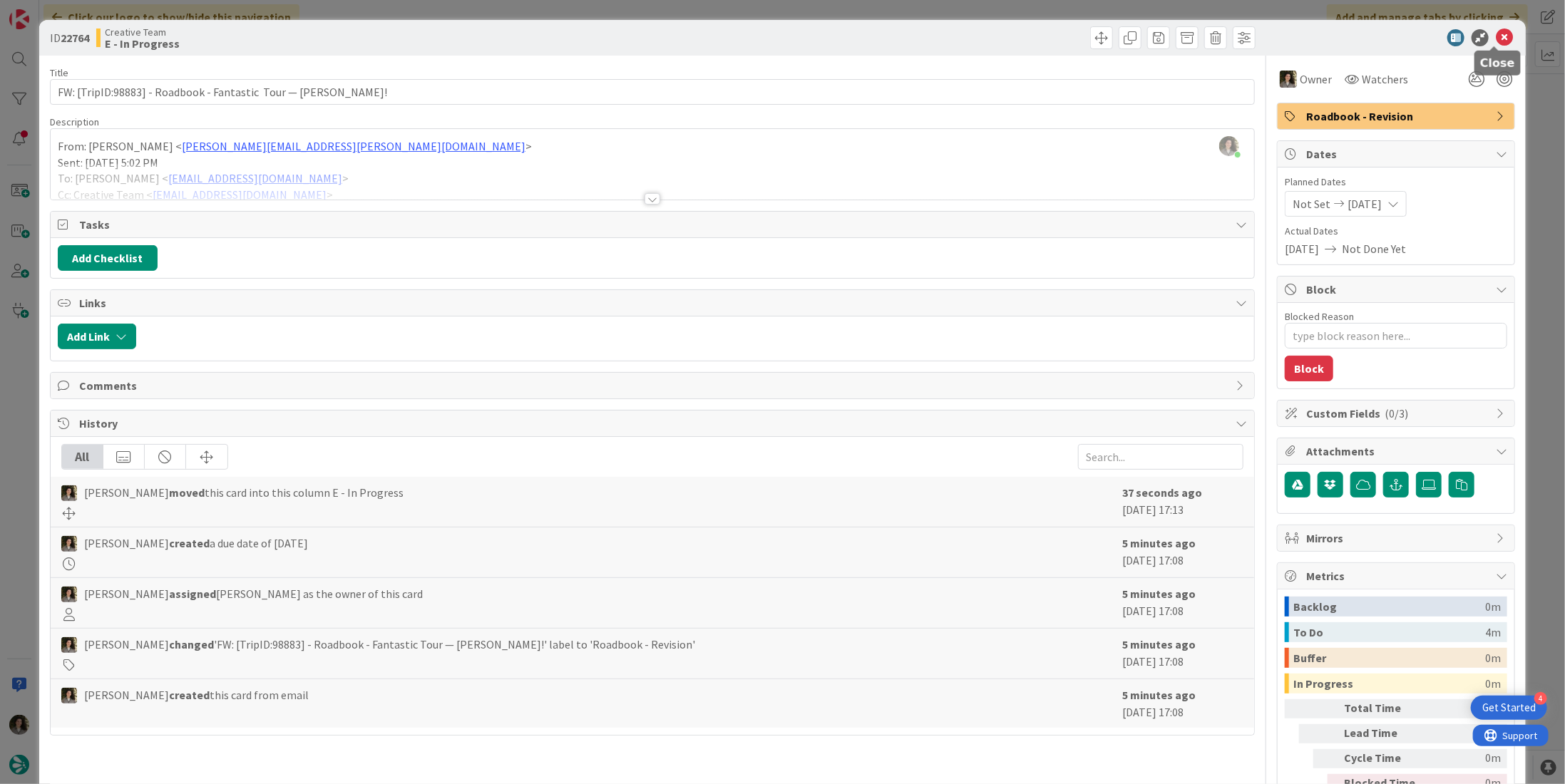
click at [1496, 29] on icon at bounding box center [1504, 38] width 17 height 17
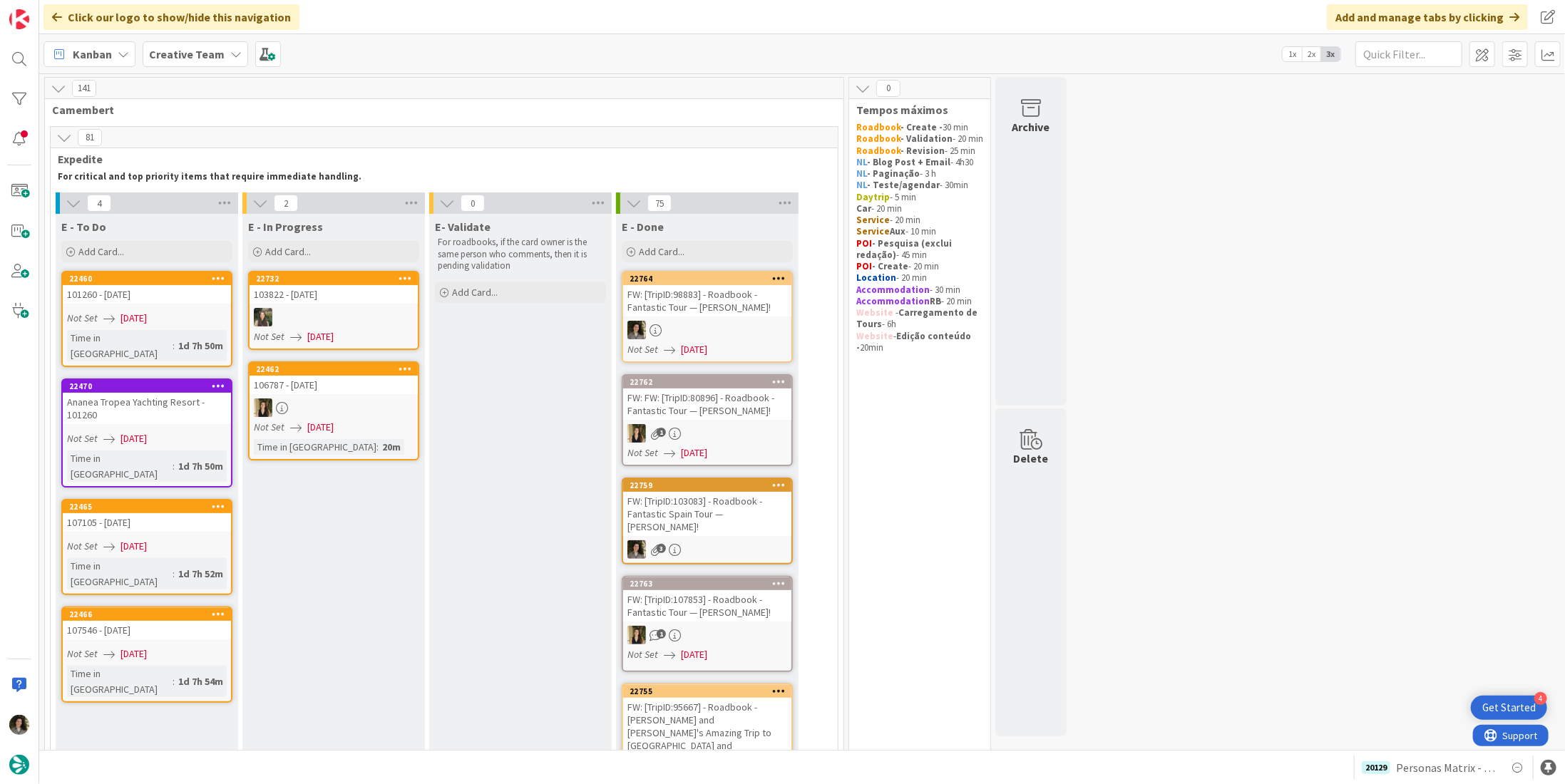
click at [728, 299] on div "FW: [TripID:98883] - Roadbook - Fantastic Tour — [PERSON_NAME]!" at bounding box center [707, 300] width 169 height 31
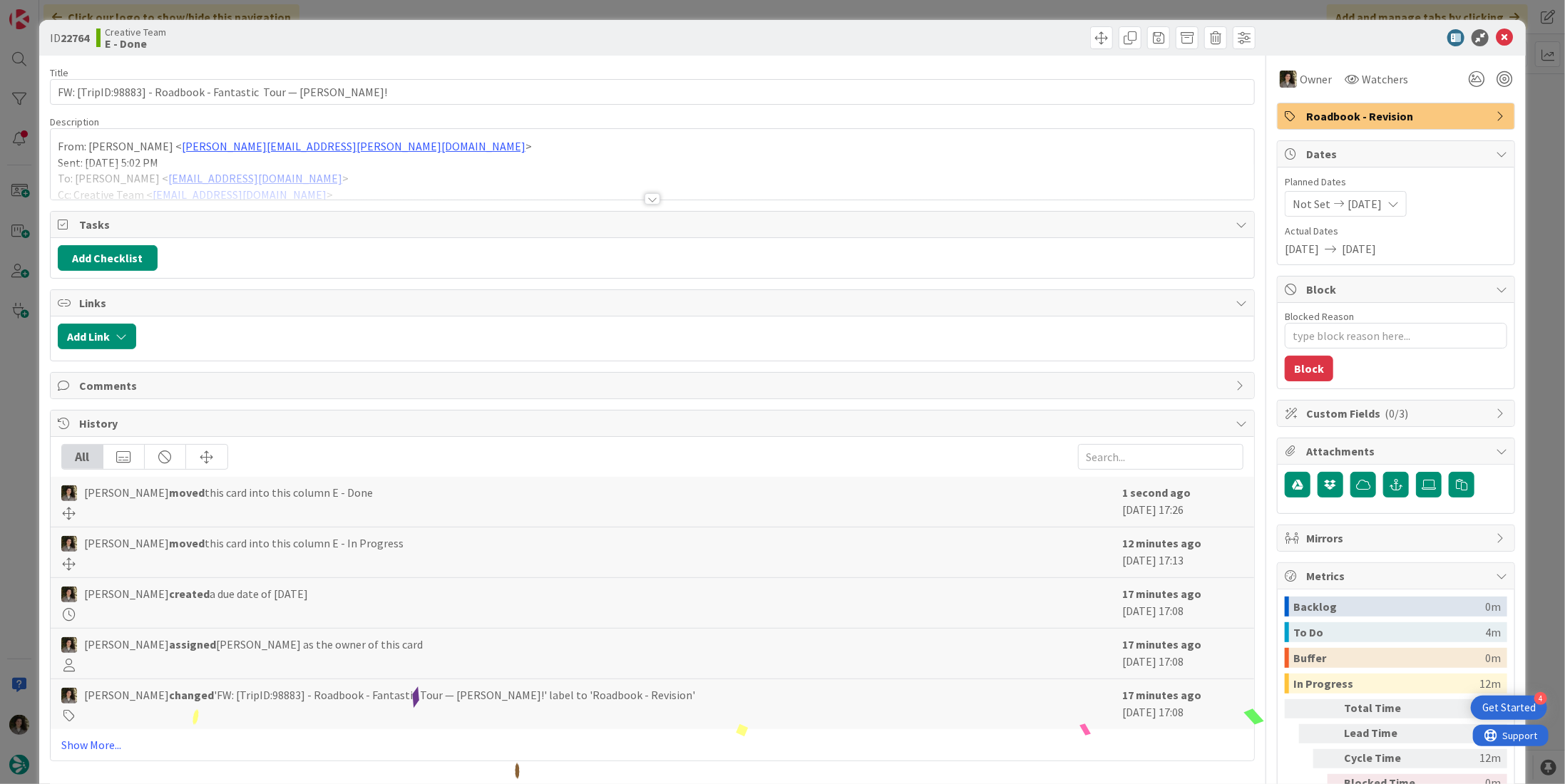
click at [1429, 112] on span "Roadbook - Revision" at bounding box center [1396, 115] width 182 height 17
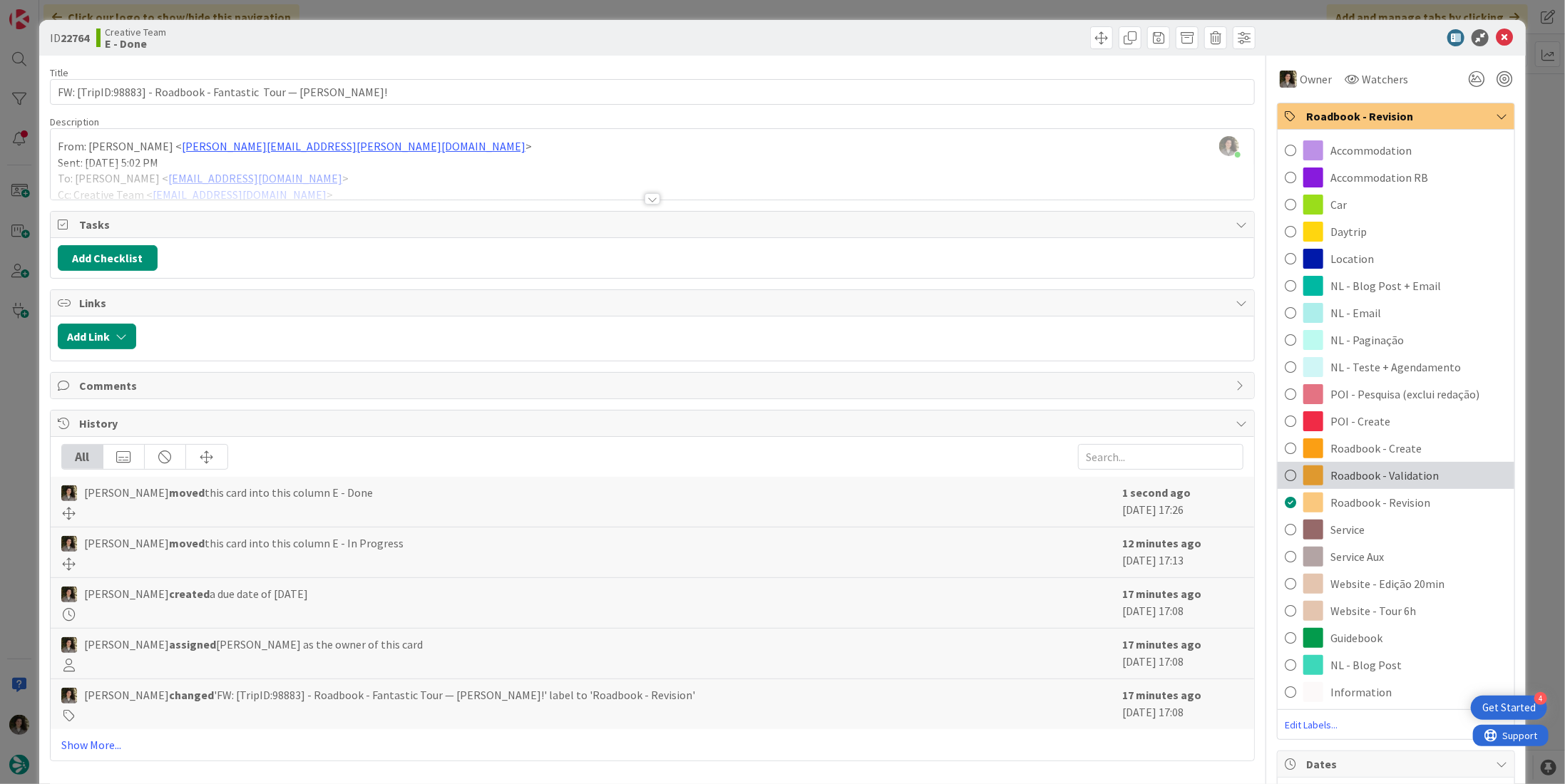
click at [1392, 467] on span "Roadbook - Validation" at bounding box center [1384, 475] width 108 height 17
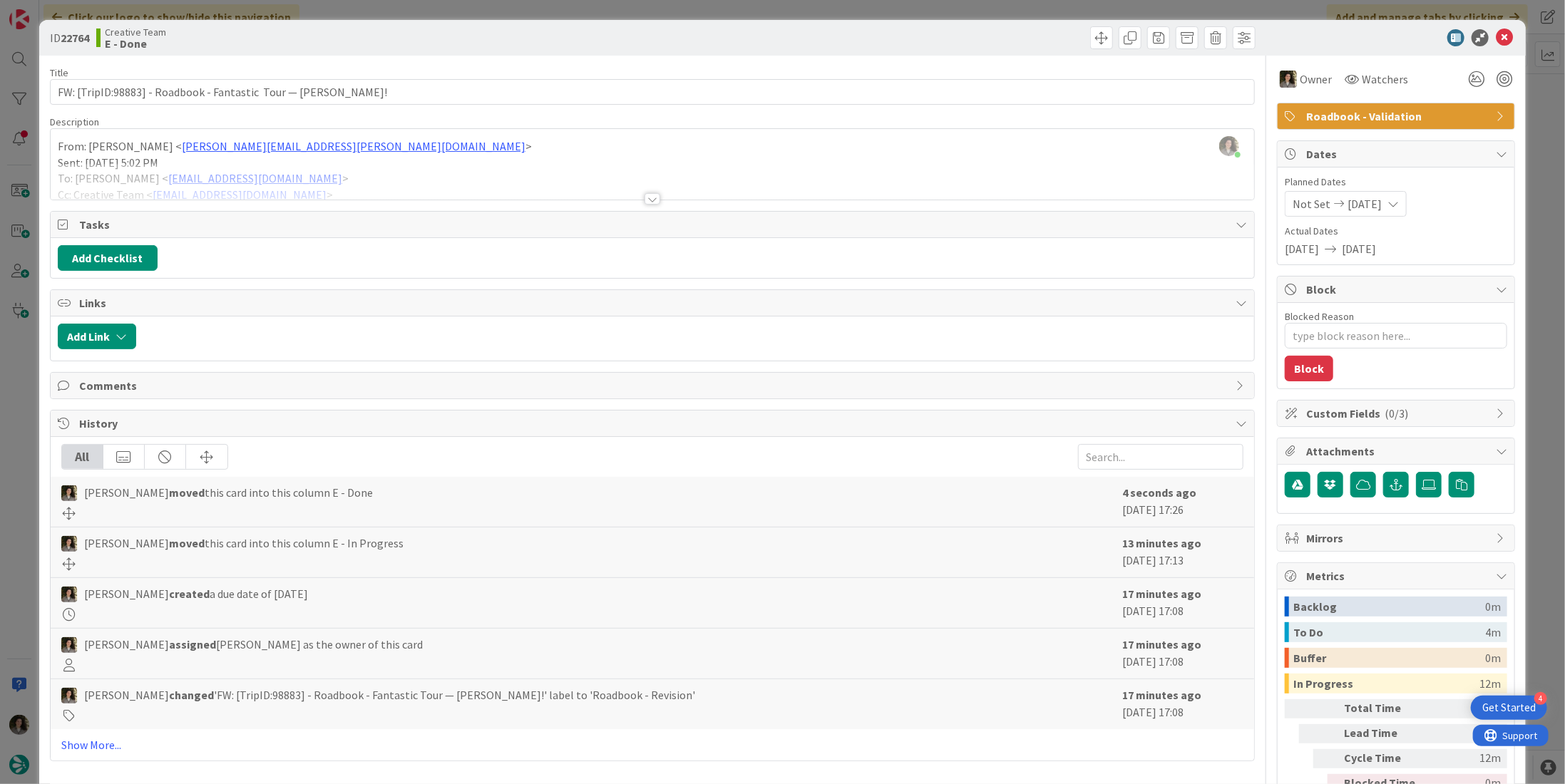
type textarea "x"
click at [1496, 39] on icon at bounding box center [1504, 38] width 17 height 17
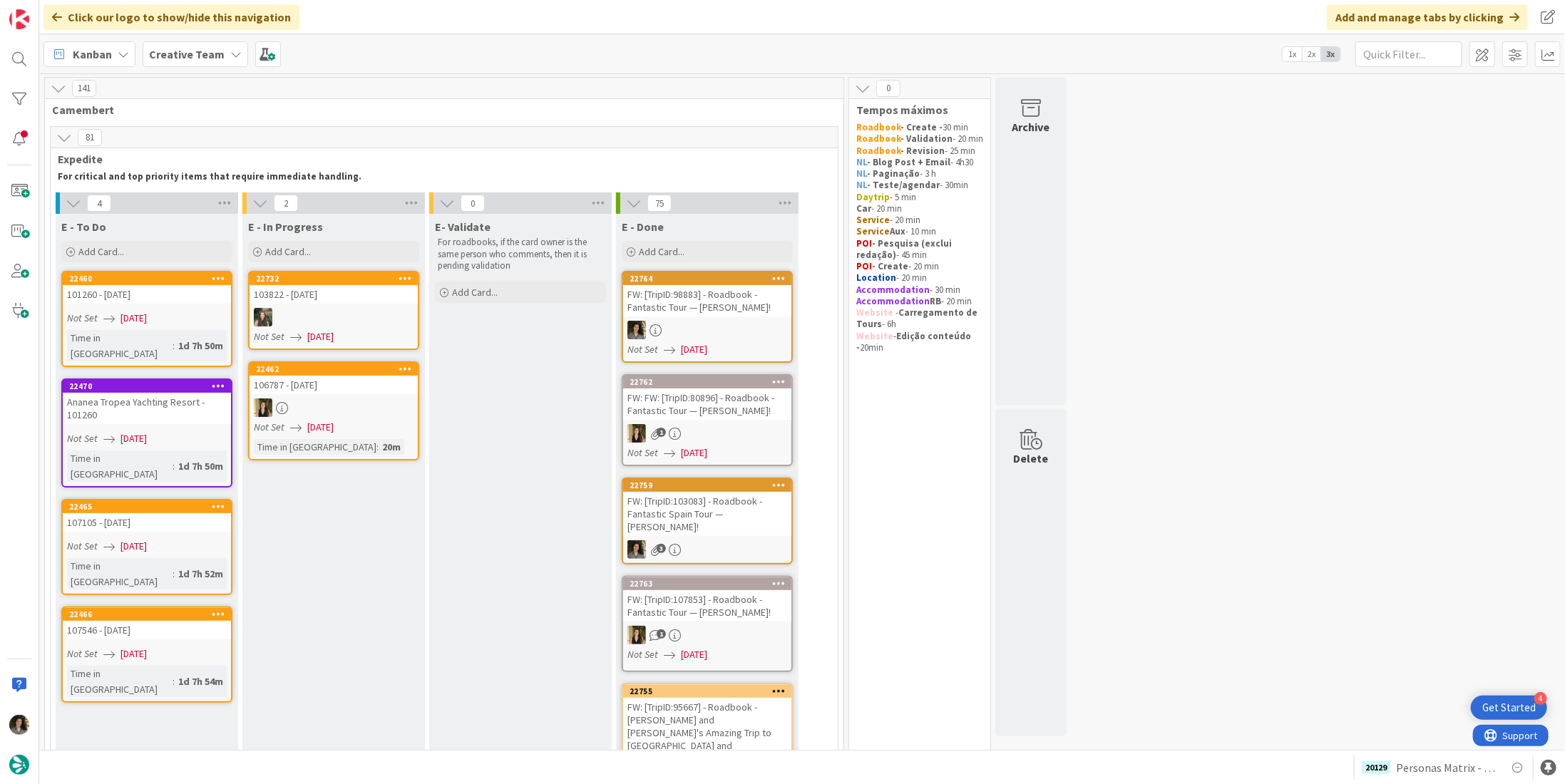
click at [205, 60] on b "Creative Team" at bounding box center [187, 54] width 75 height 15
click at [226, 201] on h4 "Creative Team - Análise" at bounding box center [256, 204] width 194 height 15
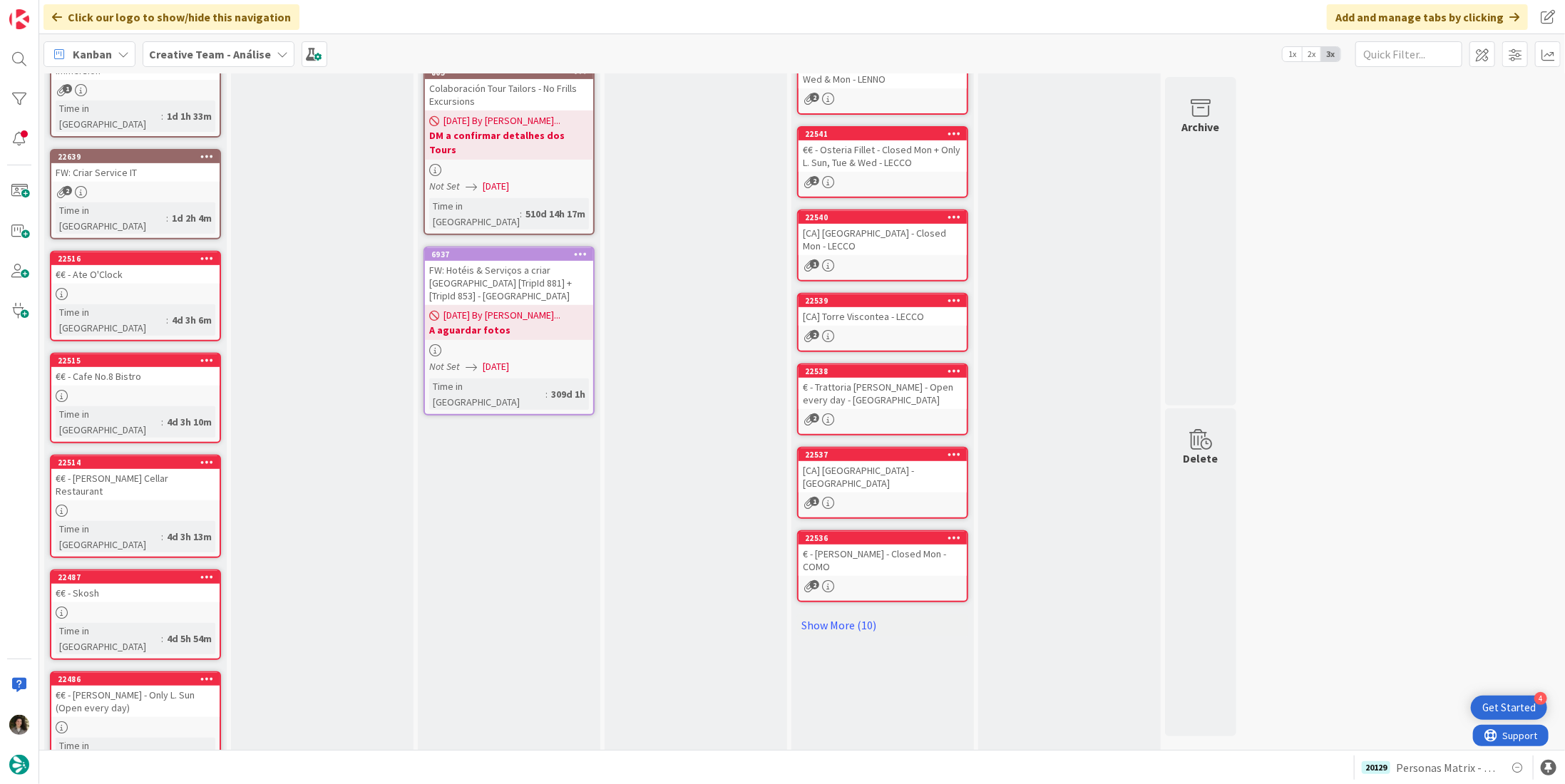
scroll to position [356, 0]
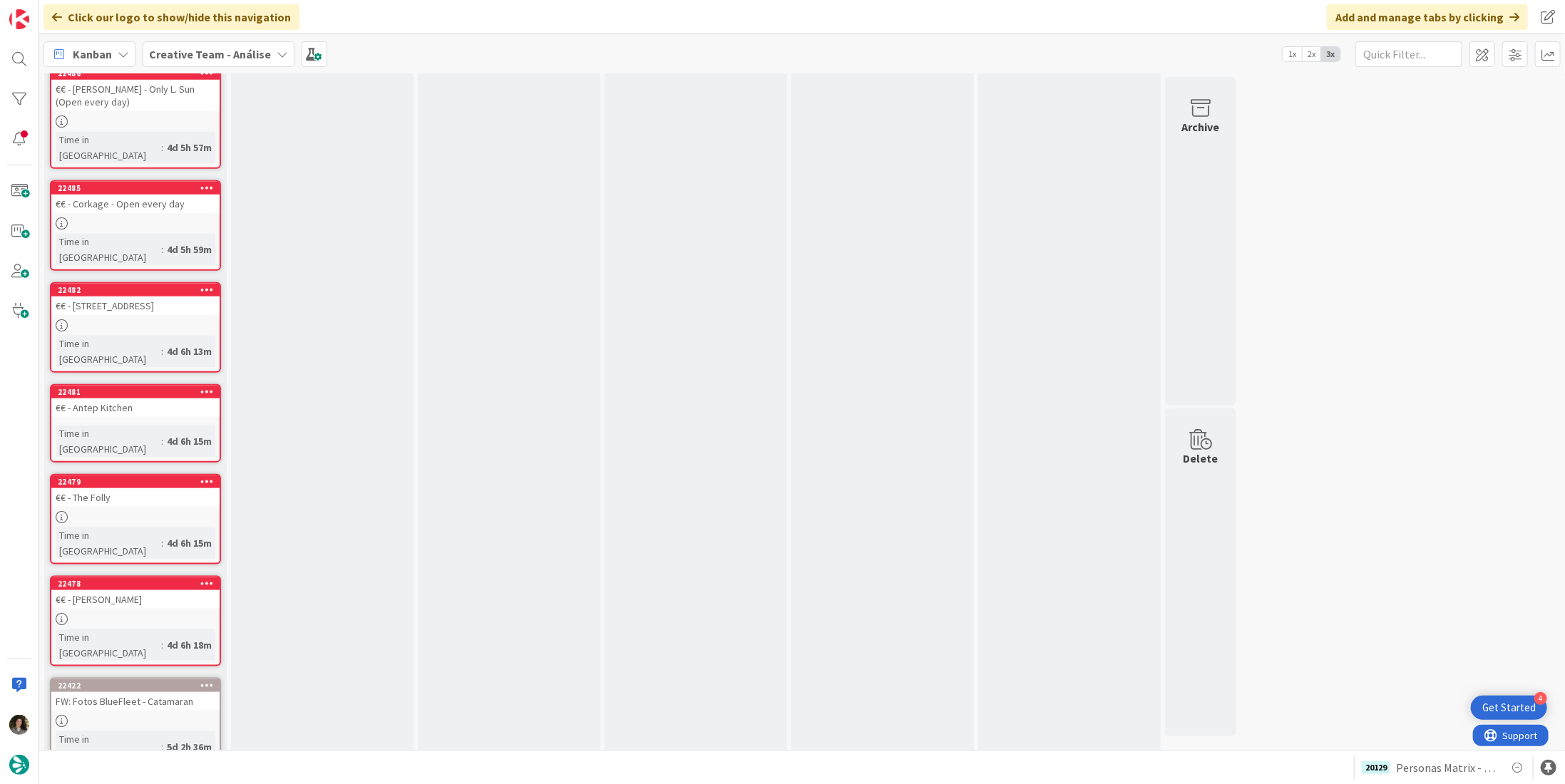
scroll to position [958, 0]
